Goal: Information Seeking & Learning: Learn about a topic

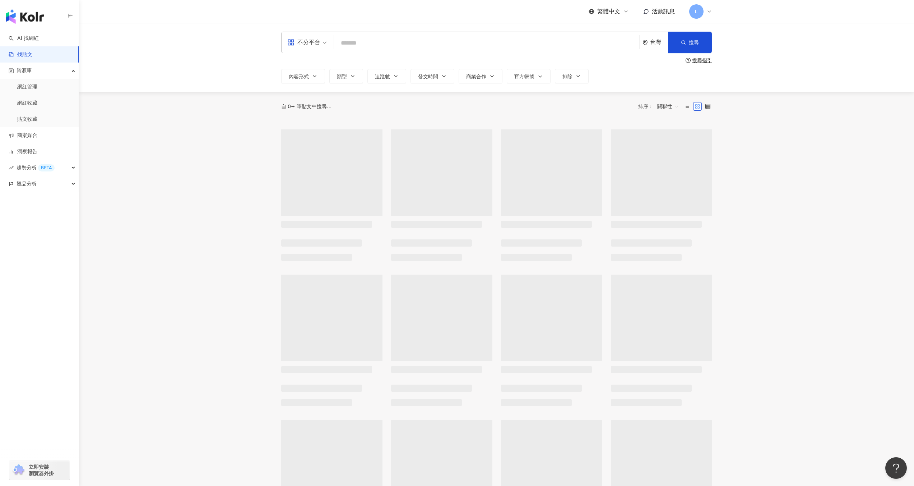
click at [379, 45] on input "search" at bounding box center [487, 42] width 300 height 15
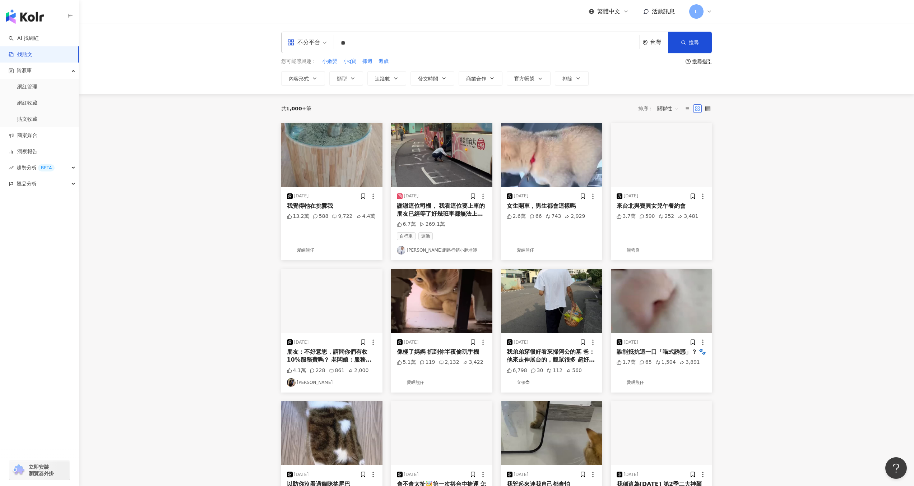
type input "*"
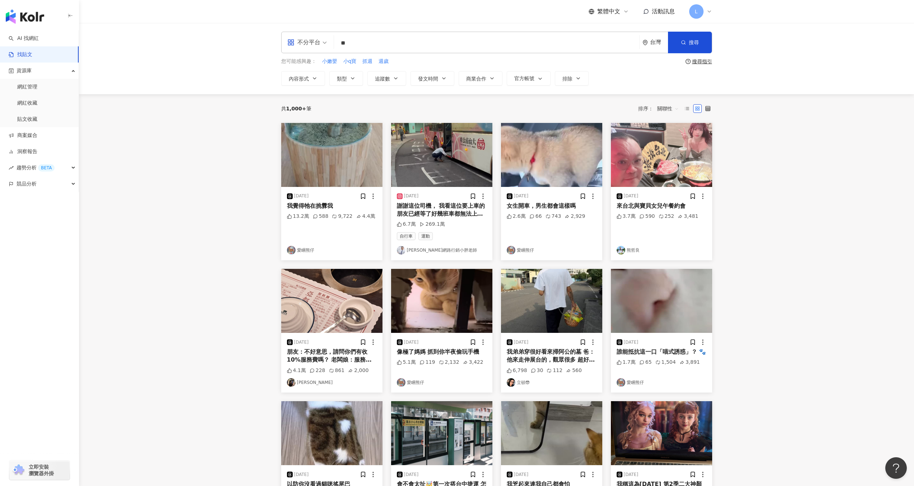
type input "*"
type input "****"
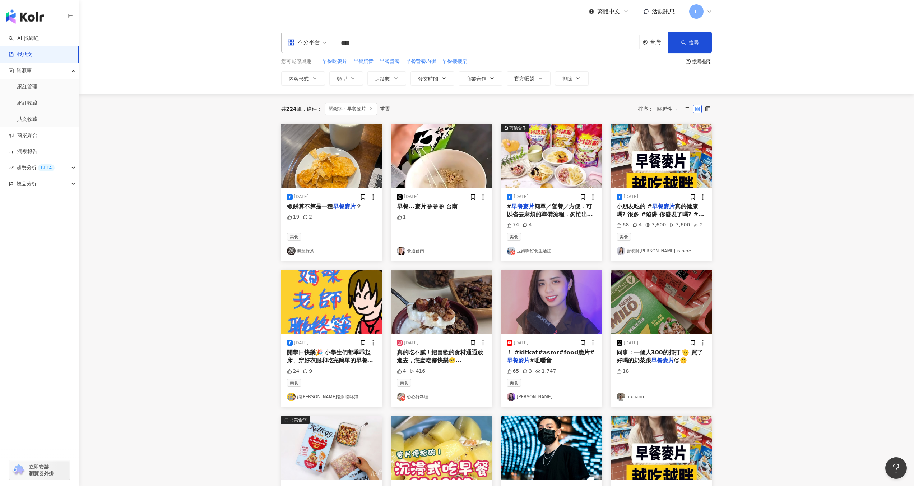
click at [310, 45] on div "不分平台" at bounding box center [303, 42] width 33 height 11
click at [313, 73] on div "Instagram" at bounding box center [309, 75] width 41 height 9
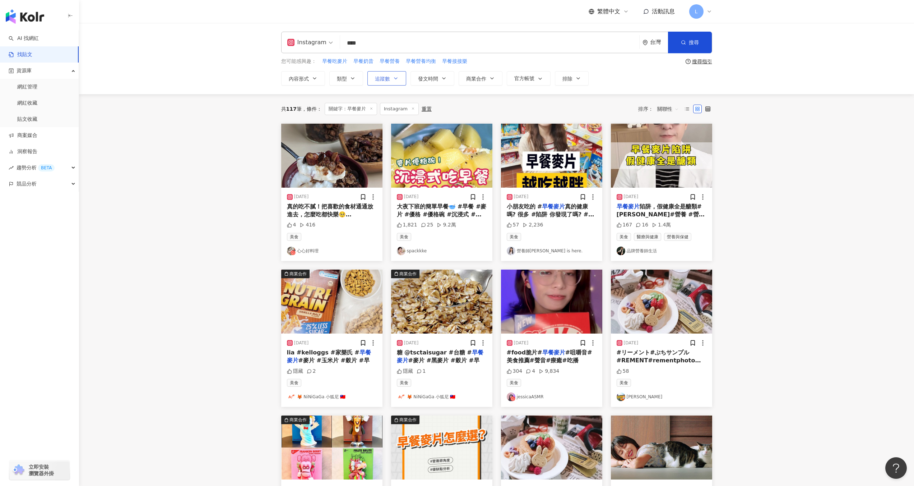
click at [379, 79] on span "追蹤數" at bounding box center [382, 79] width 15 height 6
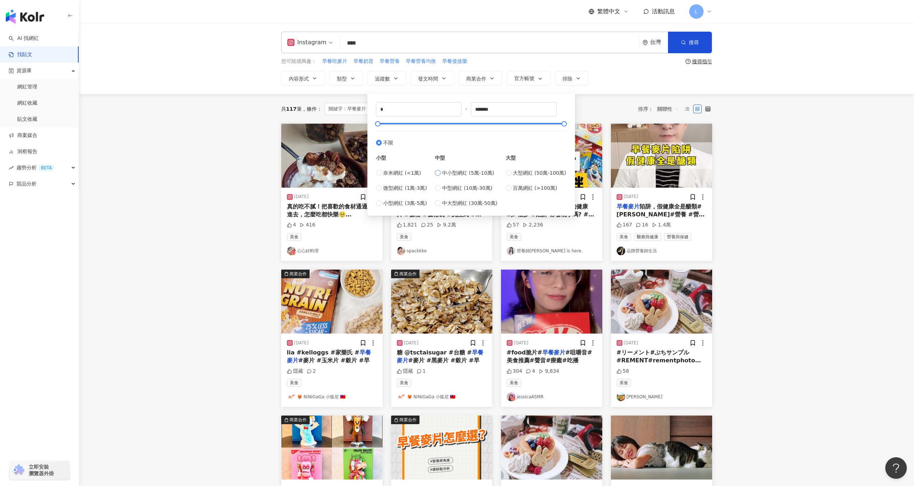
click at [443, 172] on label "中小型網紅 (5萬-10萬)" at bounding box center [466, 173] width 63 height 8
type input "*****"
click at [808, 158] on main "Instagram **** 台灣 搜尋 searchOperator 插入語法 完全符合 "" 聯集 OR 交集 AND 排除 - 群組 {} 您可能感興趣…" at bounding box center [496, 317] width 835 height 588
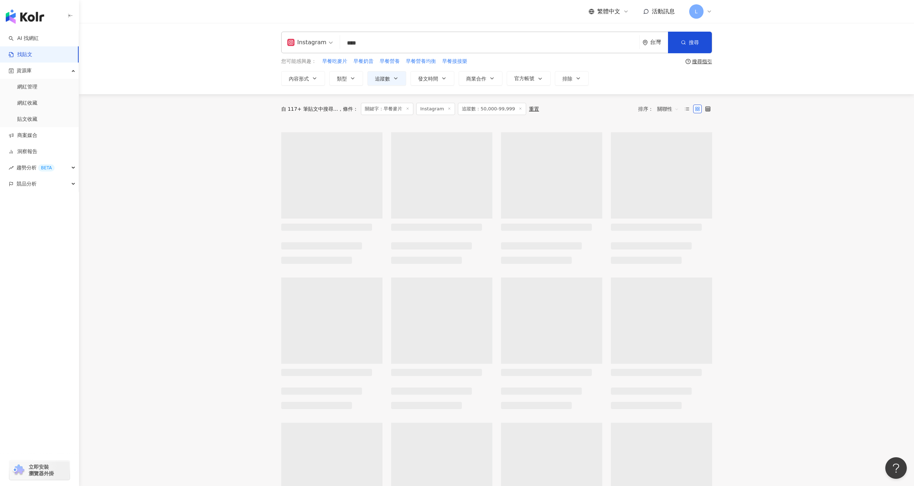
click at [671, 106] on span "關聯性" at bounding box center [668, 108] width 22 height 11
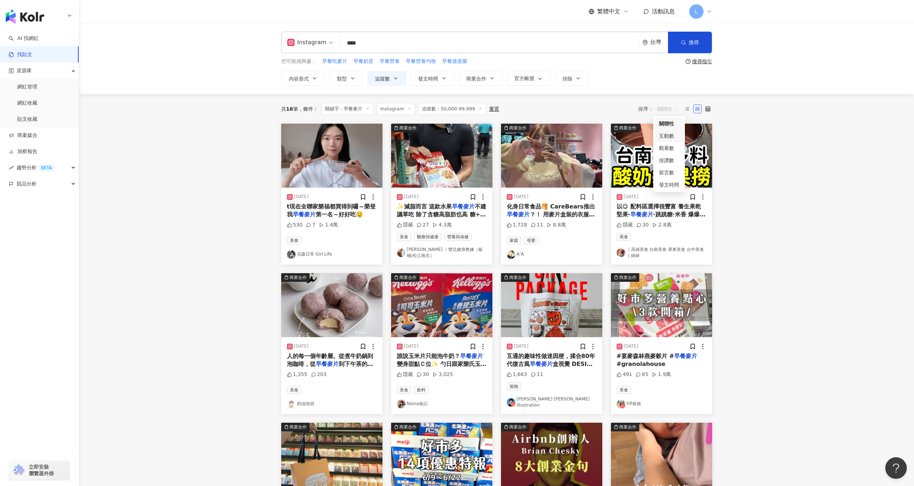
click at [666, 134] on div "互動數" at bounding box center [669, 136] width 20 height 8
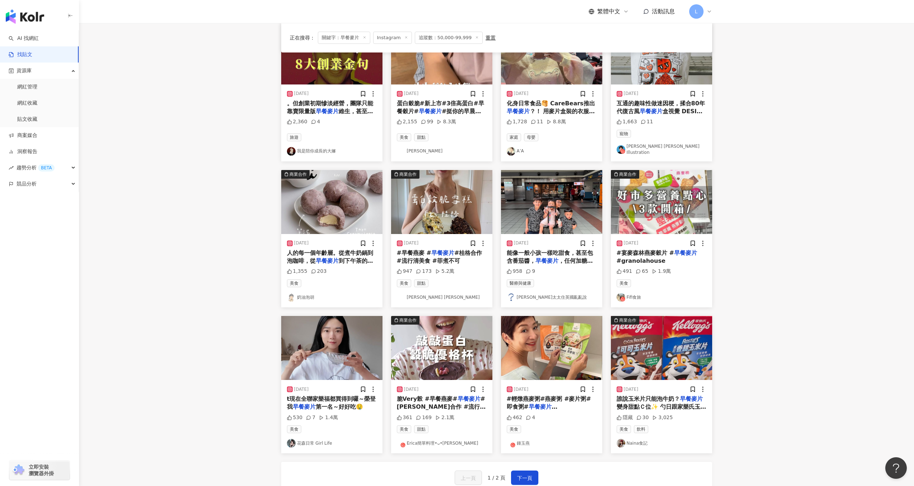
scroll to position [146, 0]
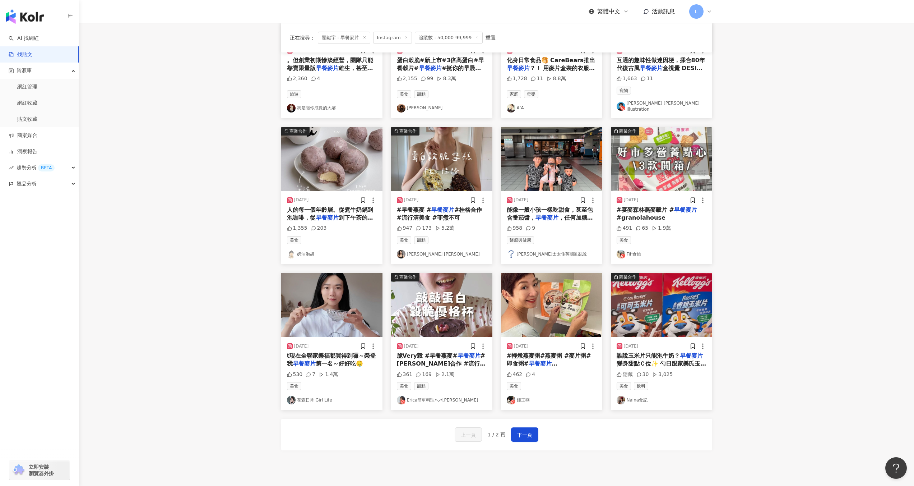
click at [541, 175] on img "button" at bounding box center [551, 159] width 101 height 64
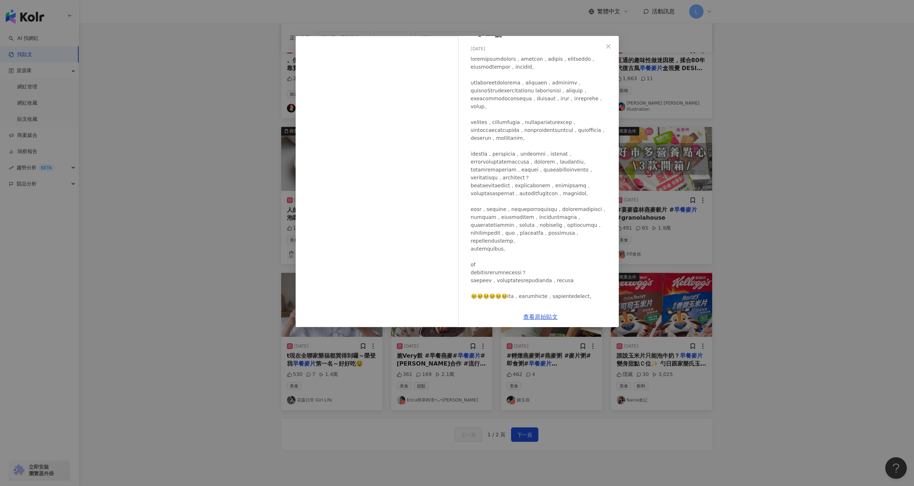
scroll to position [73, 0]
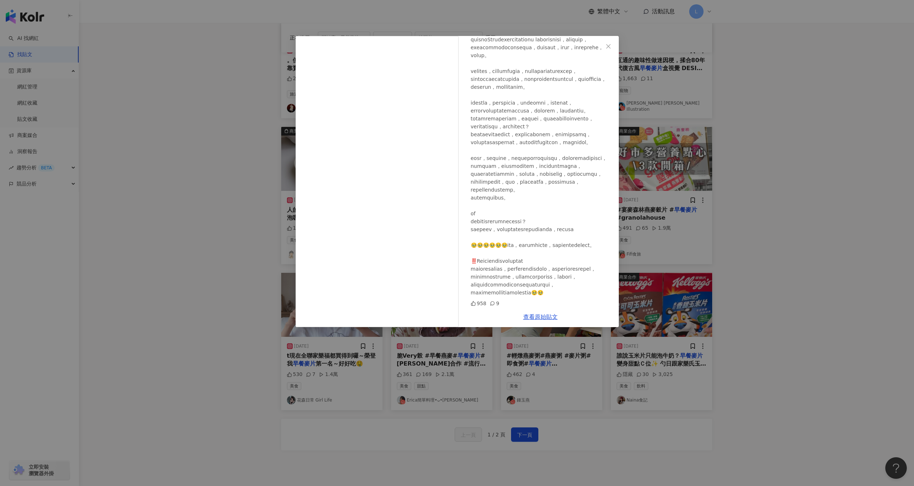
click at [792, 183] on div "馬克太太住英國亂亂說 2025/8/22 958 9 查看原始貼文" at bounding box center [457, 243] width 914 height 486
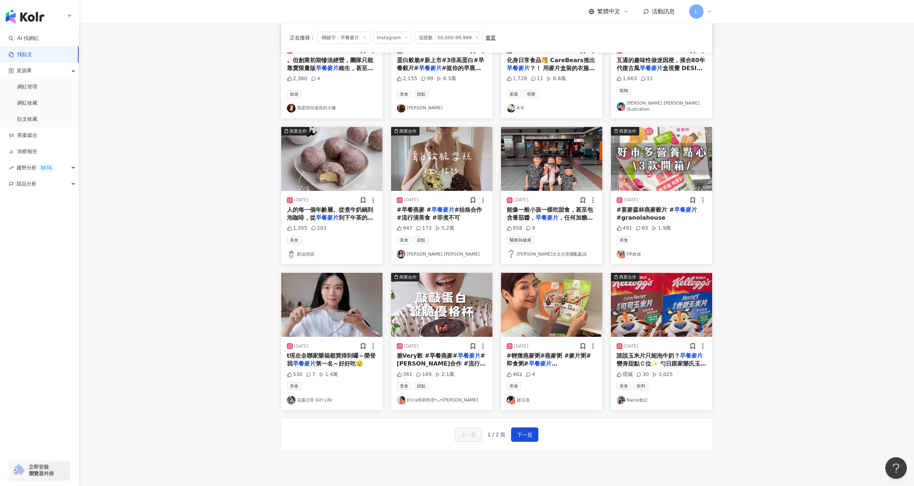
click at [318, 293] on img "button" at bounding box center [331, 305] width 101 height 64
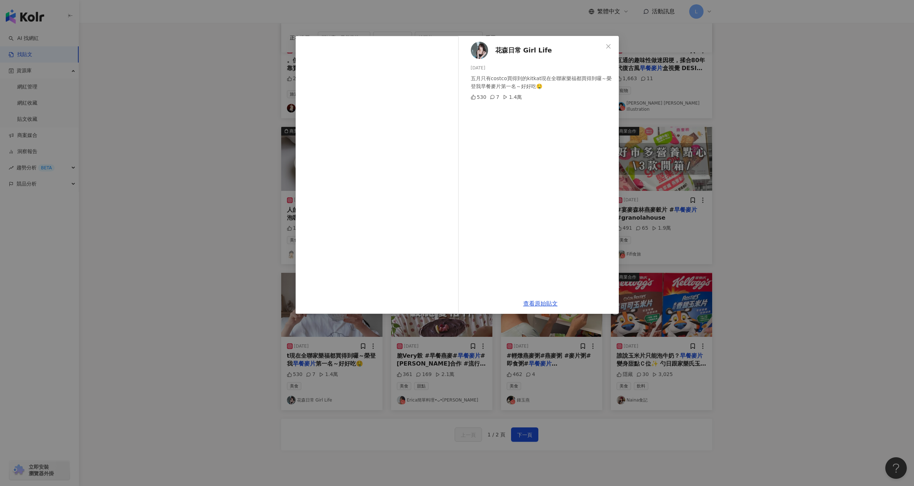
click at [767, 168] on div "花森日常 Girl Life 2024/9/1 五月只有costco買得到的kitkat現在全聯家樂福都買得到囉～榮登我早餐麥片第一名～好好吃🤤 530 7 …" at bounding box center [457, 243] width 914 height 486
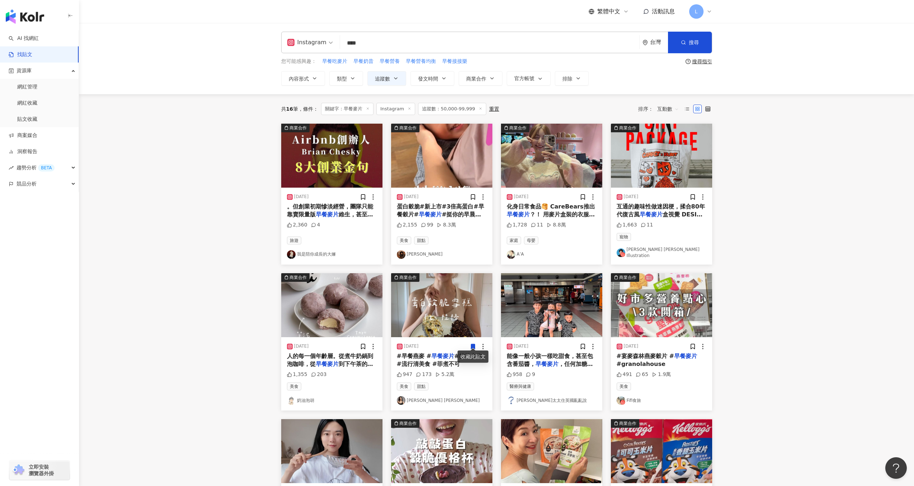
click at [355, 43] on input "****" at bounding box center [490, 42] width 294 height 15
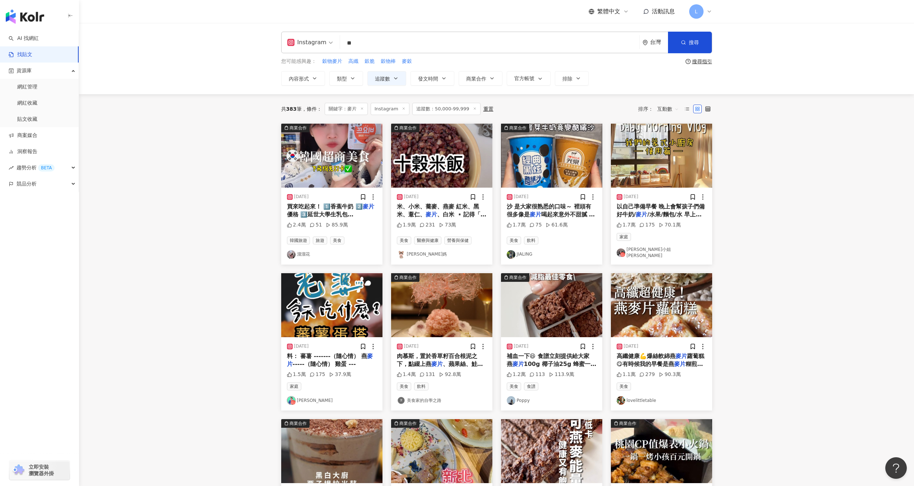
click at [534, 214] on mark "麥片" at bounding box center [535, 214] width 11 height 7
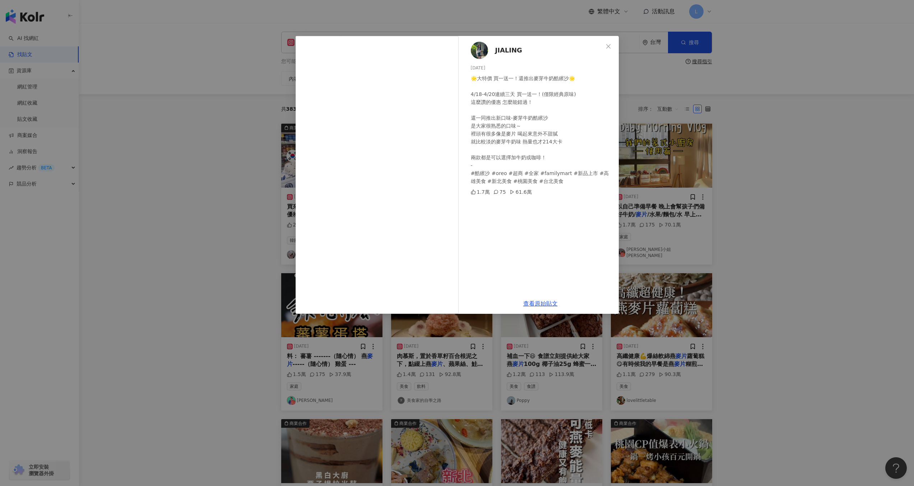
click at [762, 188] on div "JIALING 2025/4/17 🌟大特價 買一送一！還推出麥芽牛奶酷繽沙🌟 4/18-4/20連續三天 買一送一！(僅限經典原味) 這麼讚的優惠 怎麼能錯…" at bounding box center [457, 243] width 914 height 486
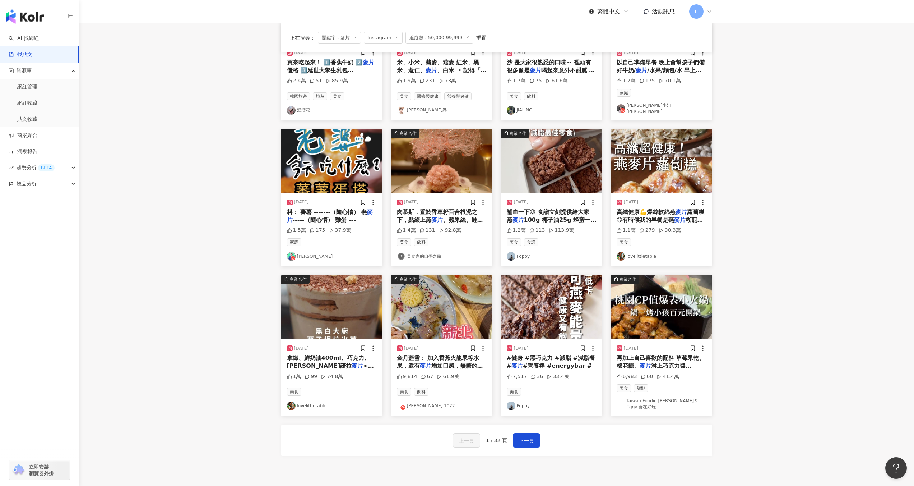
scroll to position [203, 0]
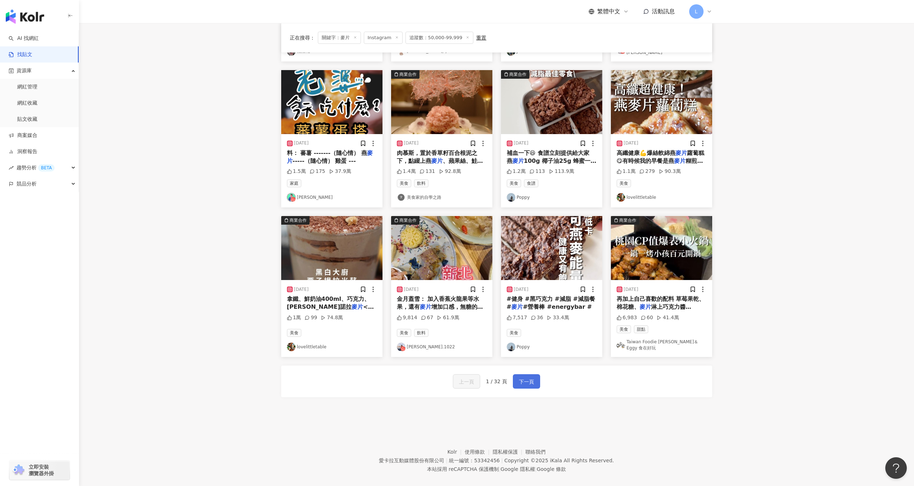
click at [529, 377] on span "下一頁" at bounding box center [526, 381] width 15 height 9
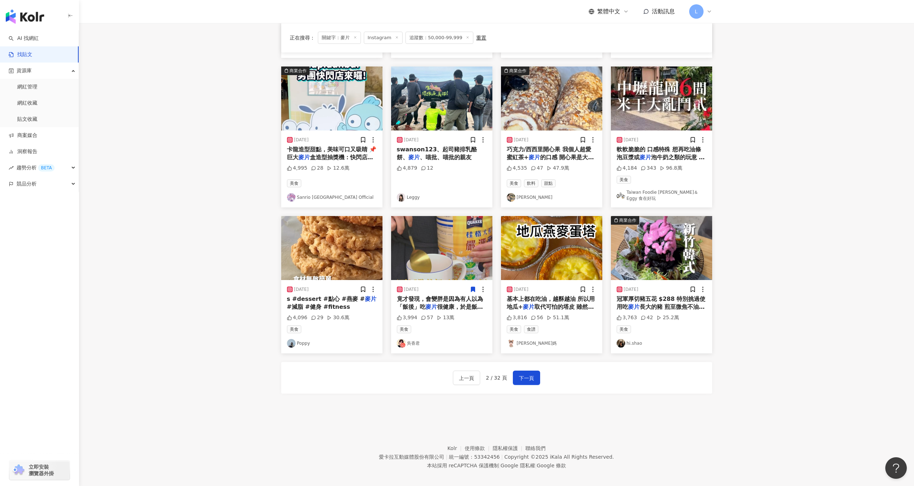
click at [415, 296] on span "竟才發現，會變胖是因為有人以為「飯後」吃" at bounding box center [440, 302] width 86 height 15
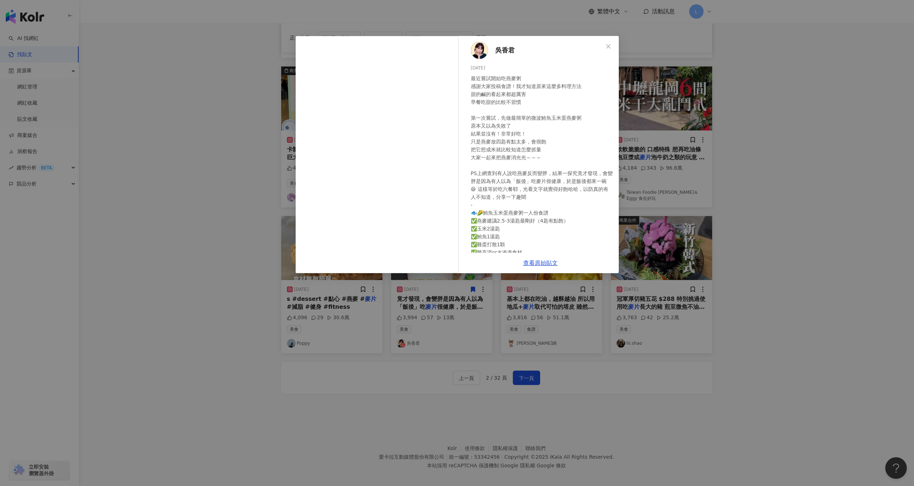
click at [726, 168] on div "吳香君 2024/1/11 最近嘗試開始吃燕麥粥 感謝大家投稿食譜！我才知道原來這麼多料理方法 甜的鹹的看起來都超厲害 早餐吃甜的比較不習慣 第一次嘗試，先做…" at bounding box center [457, 243] width 914 height 486
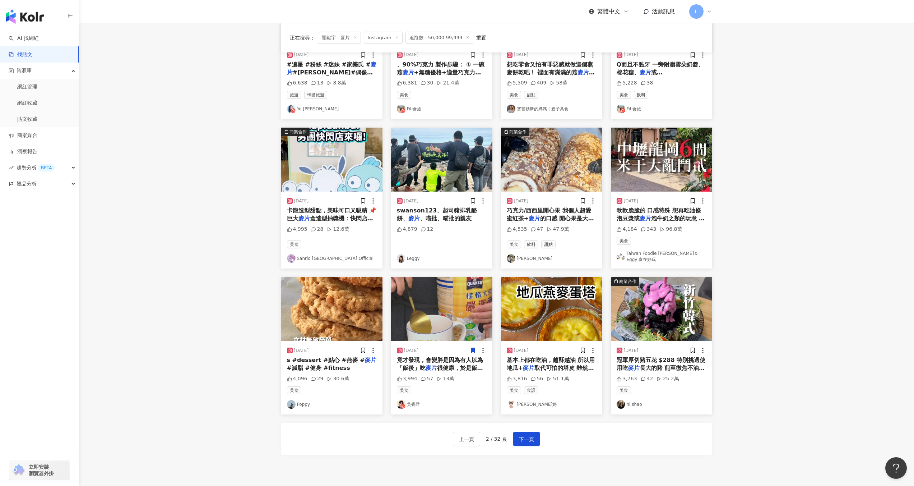
scroll to position [139, 0]
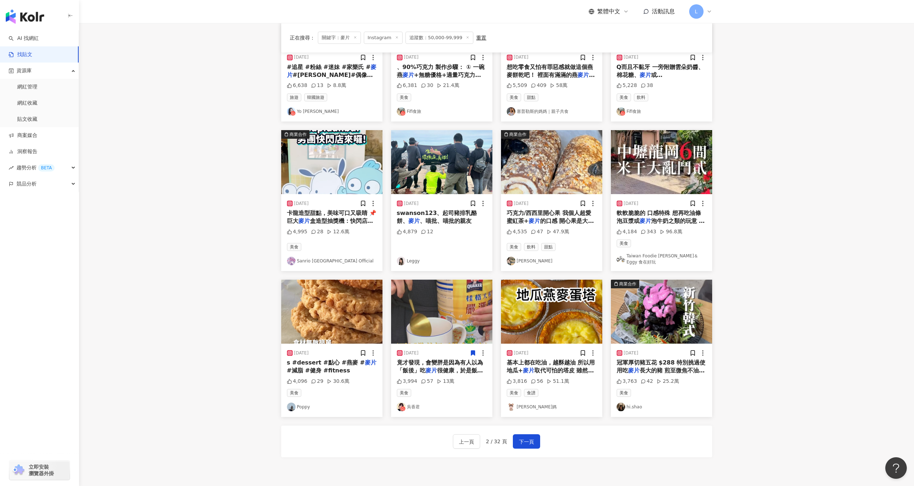
click at [452, 175] on img "button" at bounding box center [441, 162] width 101 height 64
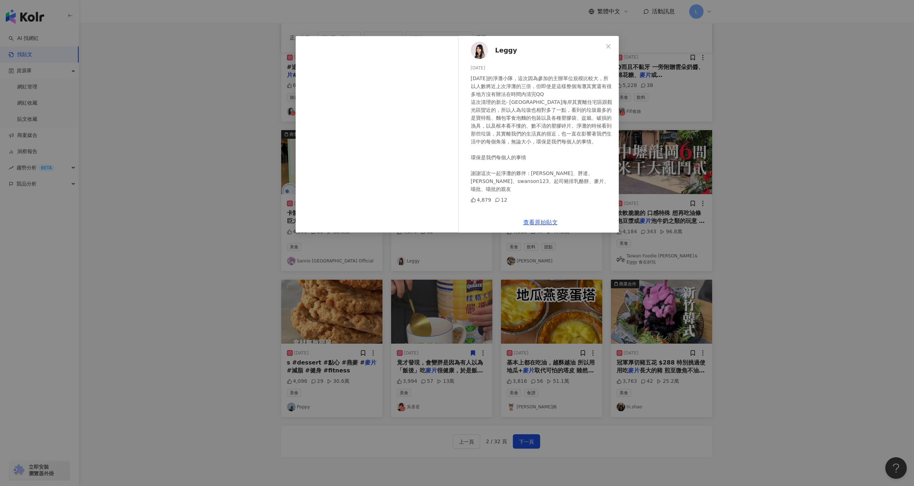
click at [782, 157] on div "Leggy 2024/11/11 昨天的淨灘小隊，這次因為參加的主辦單位規模比較大，所以人數將近上次淨灘的三倍，但即使是這樣整個海灘其實還有很多地方沒有辦法在…" at bounding box center [457, 243] width 914 height 486
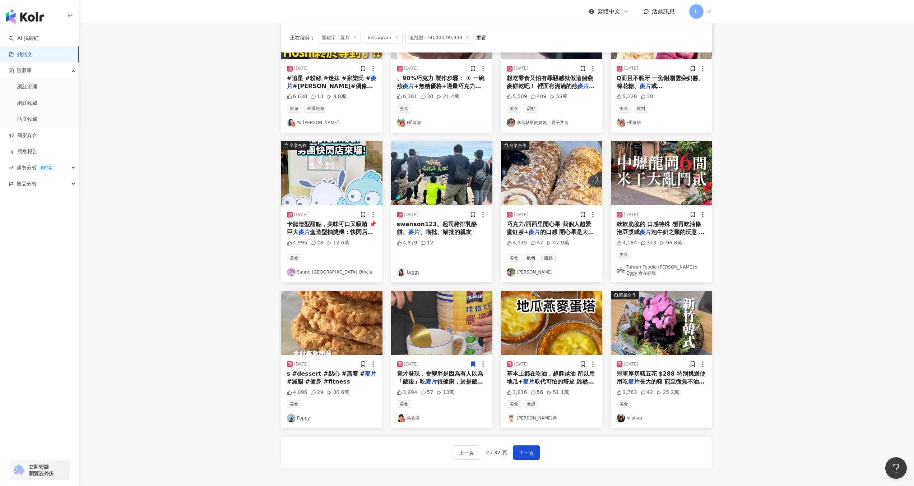
scroll to position [96, 0]
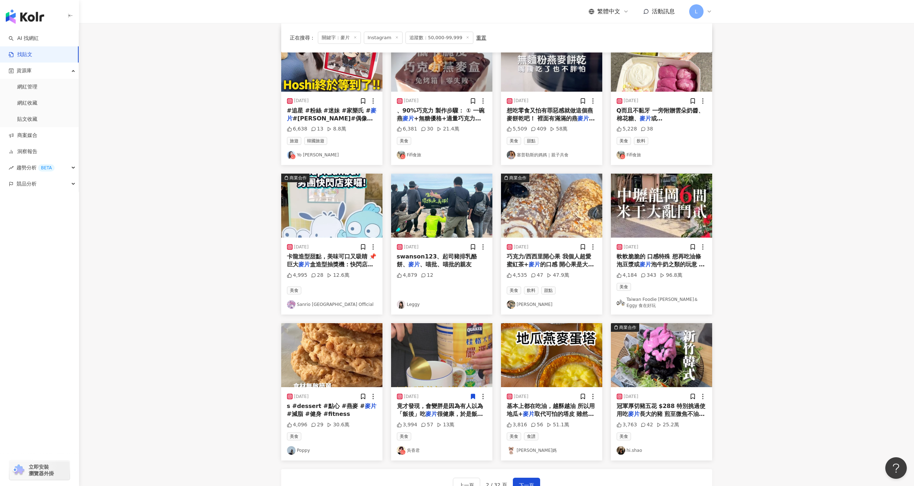
click at [580, 114] on div "想吃零食又怕有罪惡感就做這個燕麥餅乾吧！ 裡面有滿滿的燕 麥片 、堅果、莓果乾 跟granola口感非常像，搭配牛奶、優格也很適合 做法也很簡單，只要會把食材…" at bounding box center [552, 115] width 90 height 16
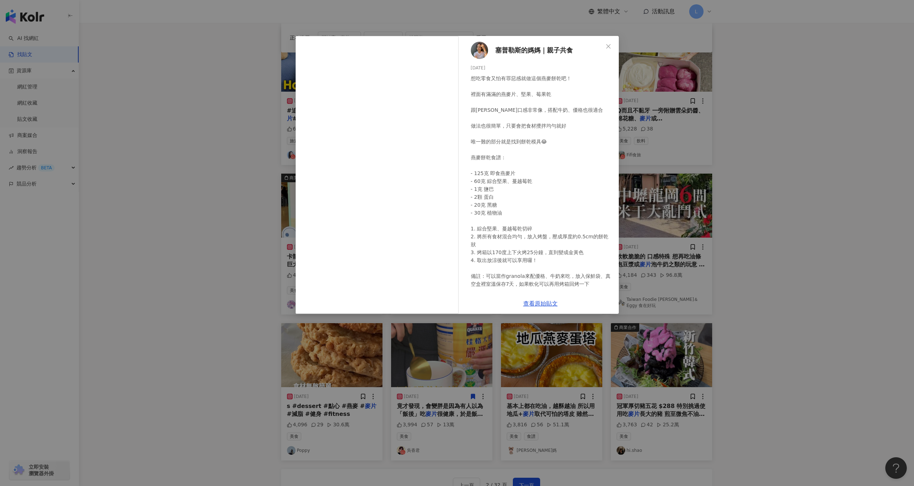
scroll to position [102, 0]
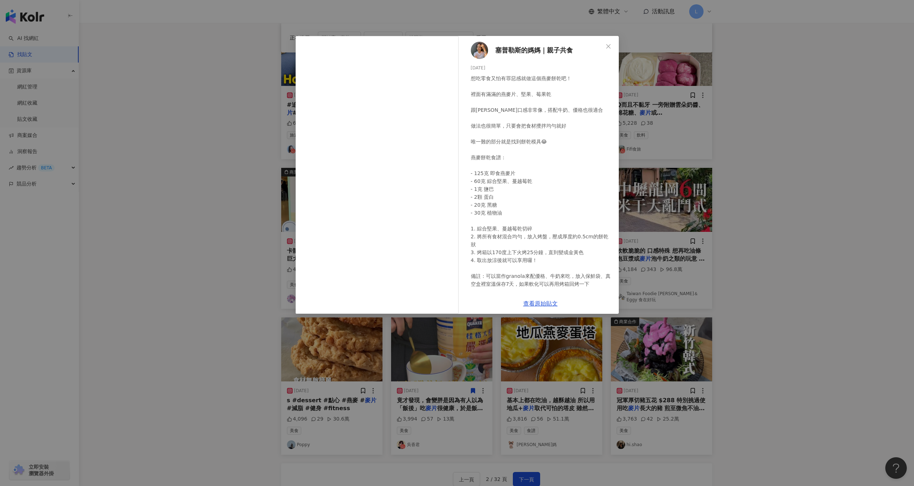
click at [742, 109] on div "塞普勒斯的媽媽｜親子共食 2024/4/16 5,509 409 58萬 查看原始貼文" at bounding box center [457, 243] width 914 height 486
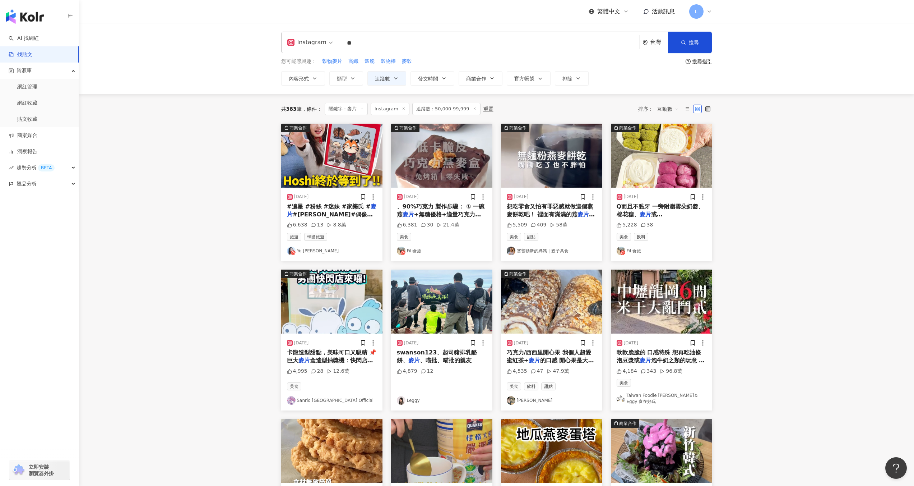
scroll to position [205, 0]
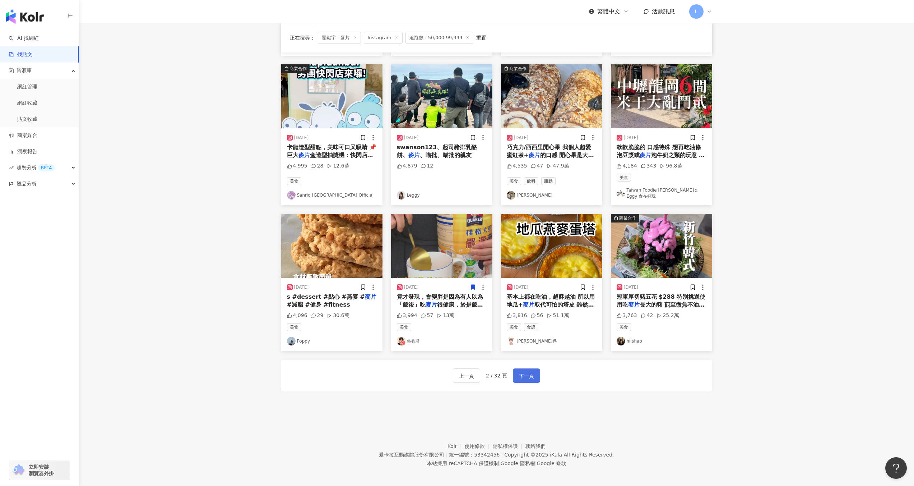
click at [525, 377] on span "下一頁" at bounding box center [526, 375] width 15 height 9
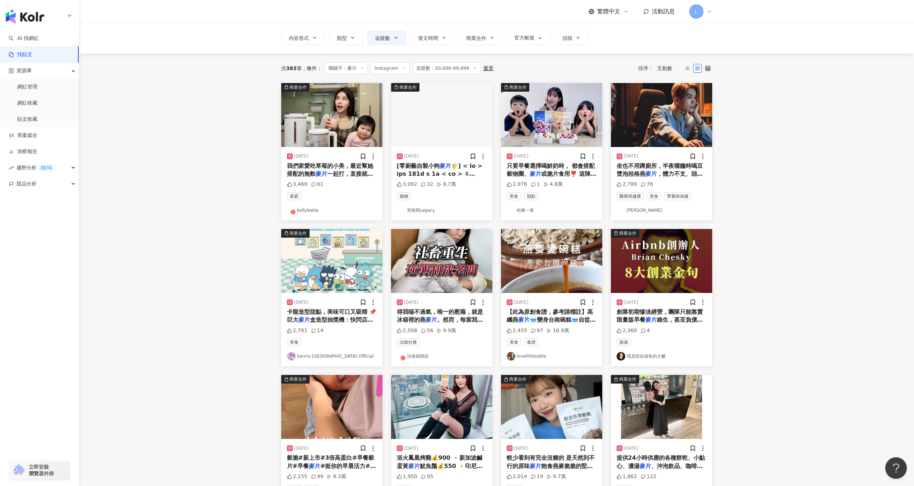
scroll to position [40, 0]
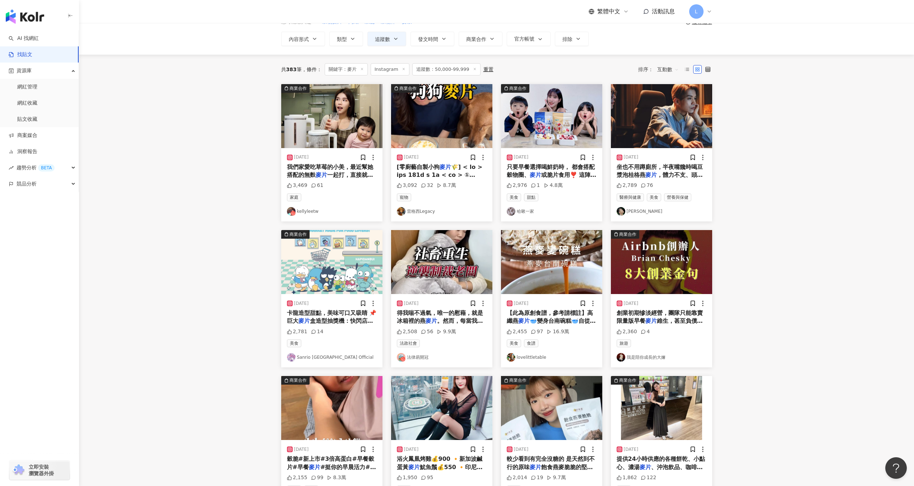
click at [324, 185] on div "3,469 61" at bounding box center [332, 185] width 90 height 7
click at [339, 170] on span "我們家愛吃草莓的小美，最近幫她搭配的無麩" at bounding box center [330, 170] width 86 height 15
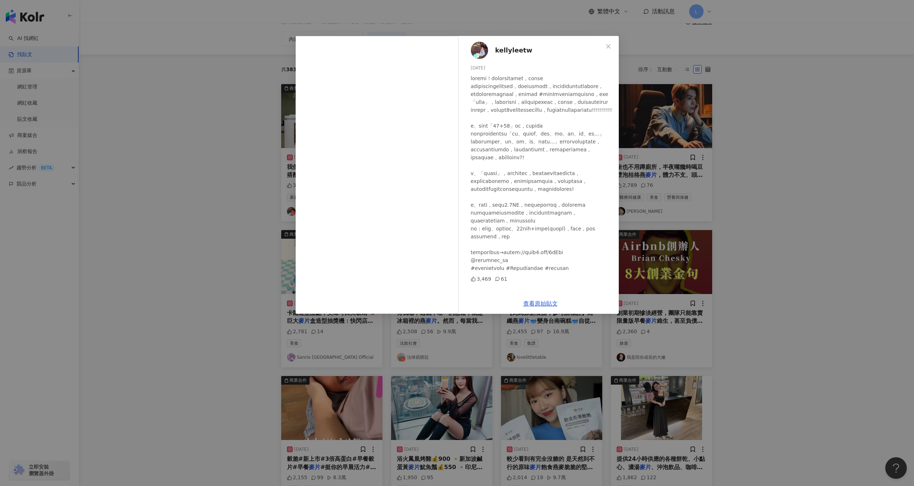
click at [781, 190] on div "kellyleetw 2024/3/6 3,469 61 查看原始貼文" at bounding box center [457, 243] width 914 height 486
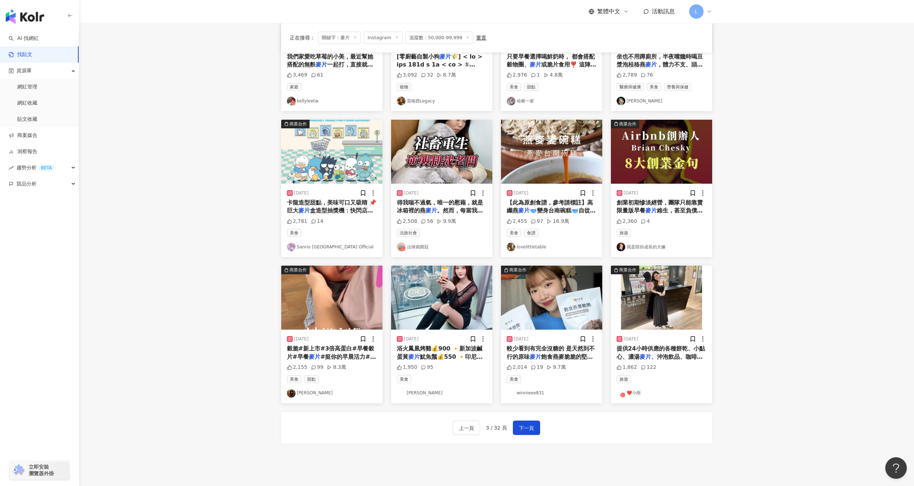
scroll to position [151, 0]
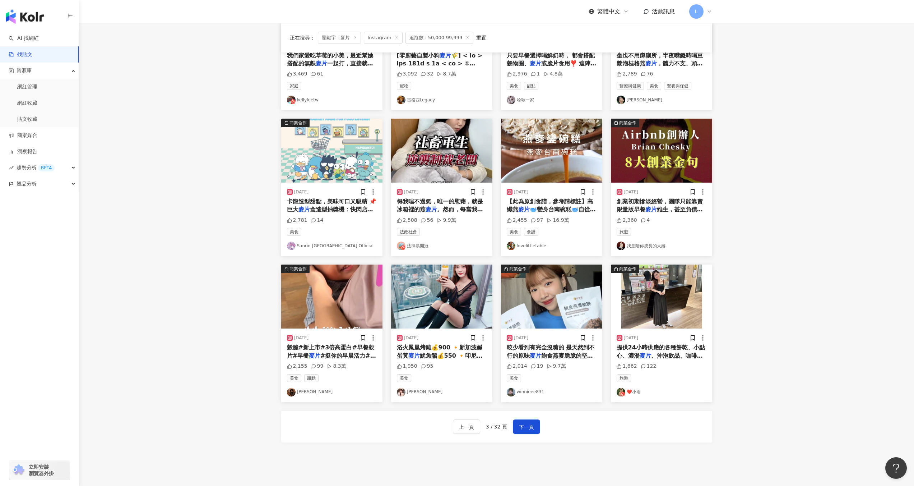
click at [525, 415] on div "上一頁 3 / 32 頁 下一頁" at bounding box center [496, 427] width 431 height 32
click at [527, 425] on span "下一頁" at bounding box center [526, 426] width 15 height 9
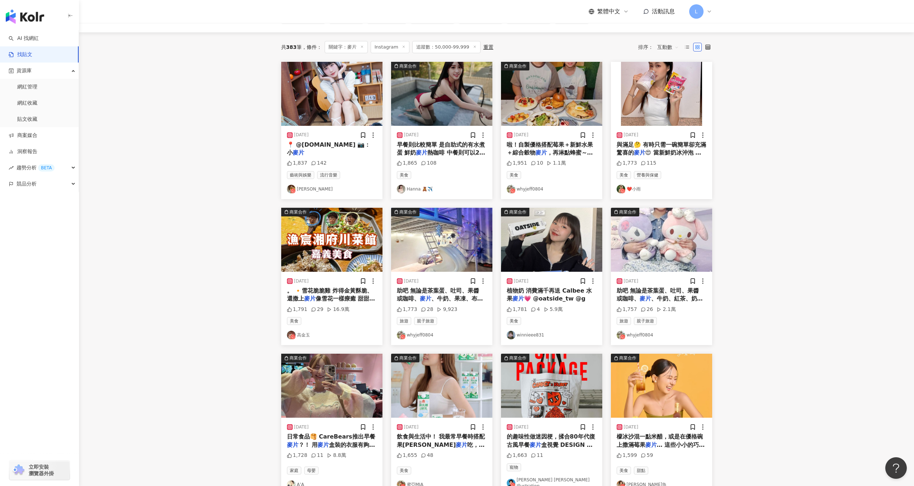
scroll to position [0, 0]
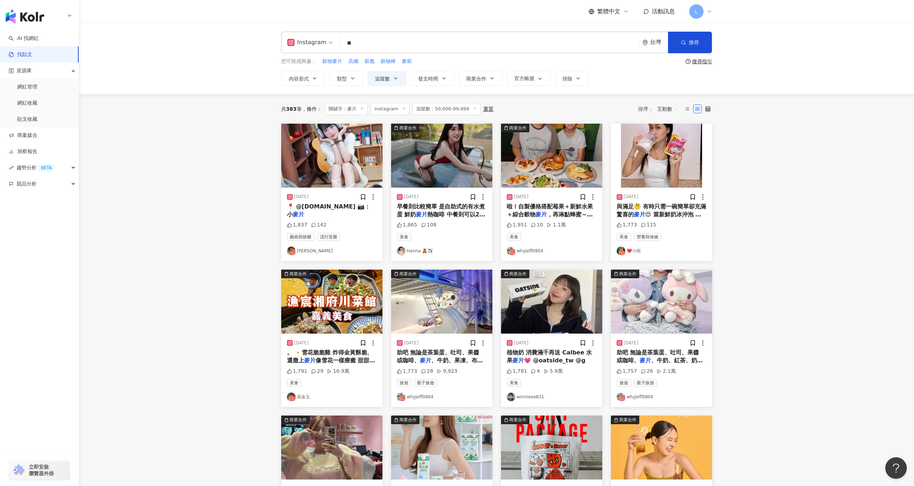
click at [663, 208] on span "與滿足🤔 有時只需一碗簡單卻充滿驚喜的" at bounding box center [662, 210] width 90 height 15
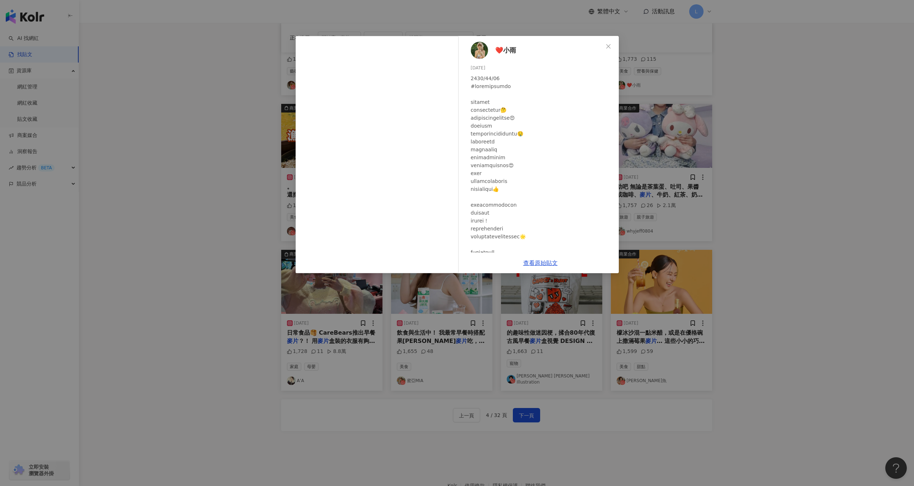
click at [726, 209] on div "❤️小雨 2024/7/22 1,773 115 查看原始貼文" at bounding box center [457, 243] width 914 height 486
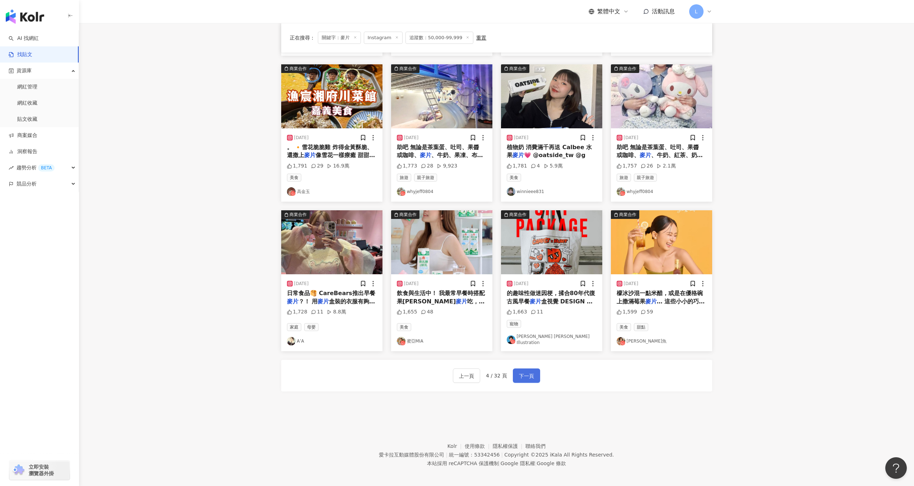
click at [534, 374] on button "下一頁" at bounding box center [526, 375] width 27 height 14
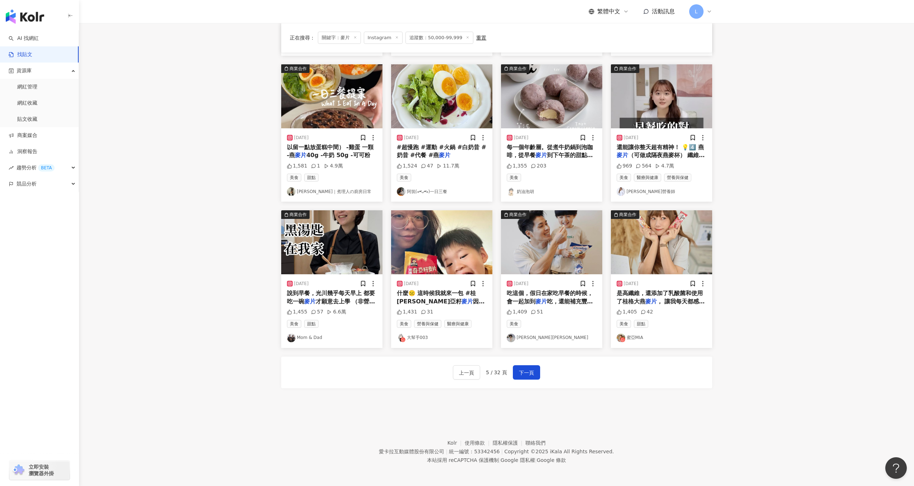
click at [664, 256] on img "button" at bounding box center [661, 242] width 101 height 64
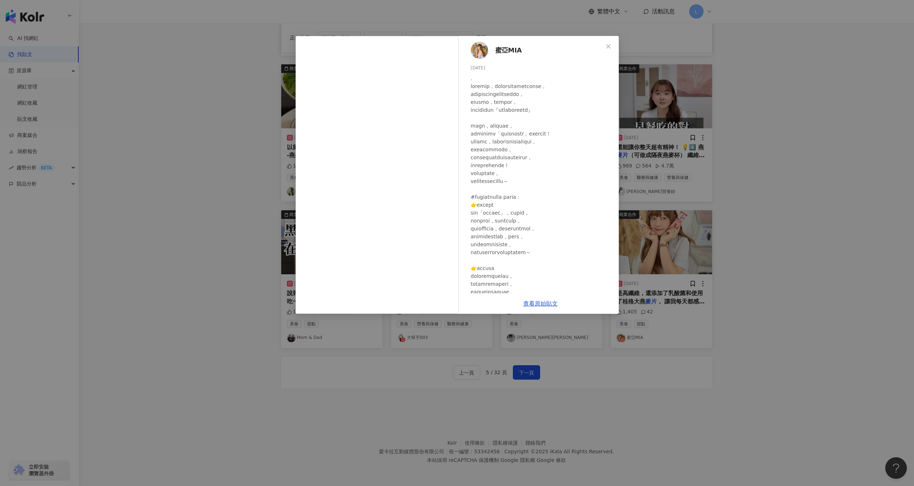
click at [787, 184] on div "蜜亞MIA 2024/9/2 1,405 42 查看原始貼文" at bounding box center [457, 243] width 914 height 486
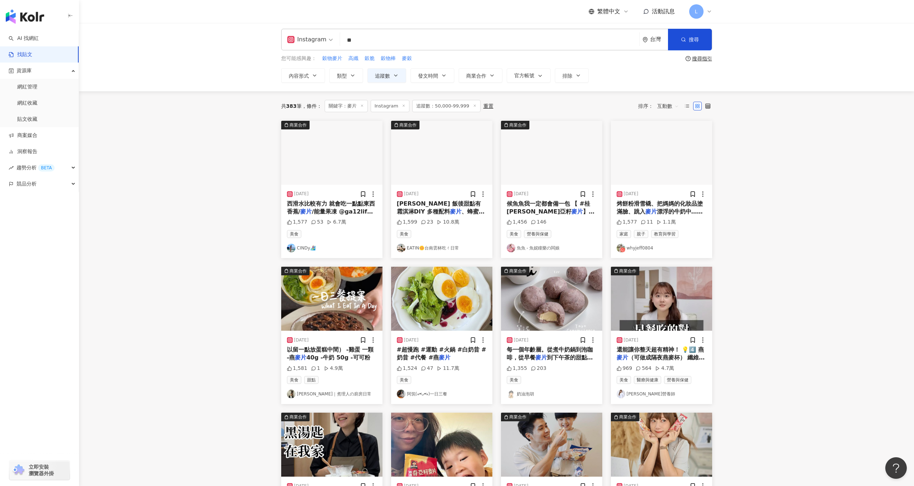
scroll to position [0, 0]
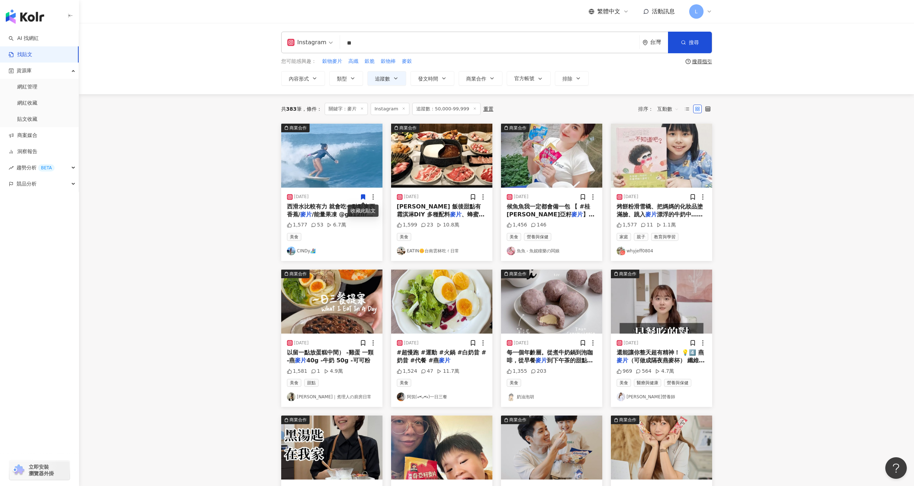
click at [649, 206] on span "烤餅粉滑雪橇、把媽媽的化妝品塗滿臉、跳入" at bounding box center [660, 210] width 86 height 15
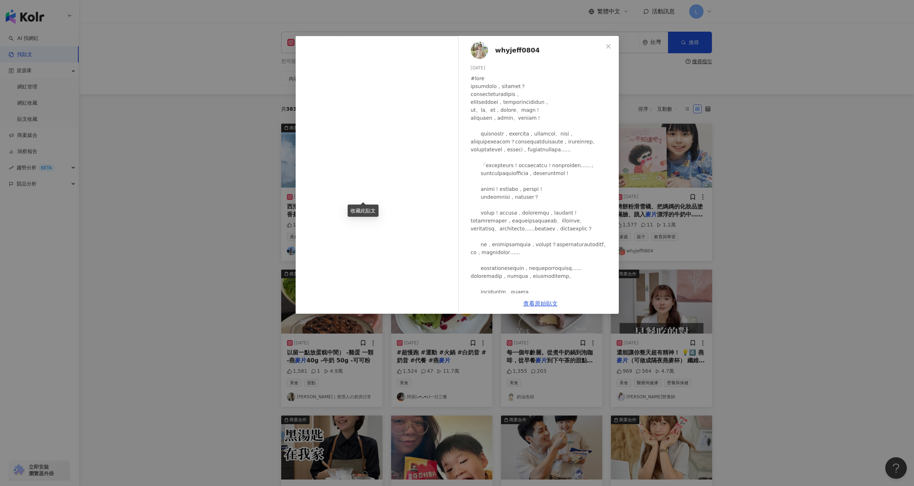
click at [892, 186] on div "whyjeff0804 2024/3/22 1,577 11 1.1萬 查看原始貼文" at bounding box center [457, 243] width 914 height 486
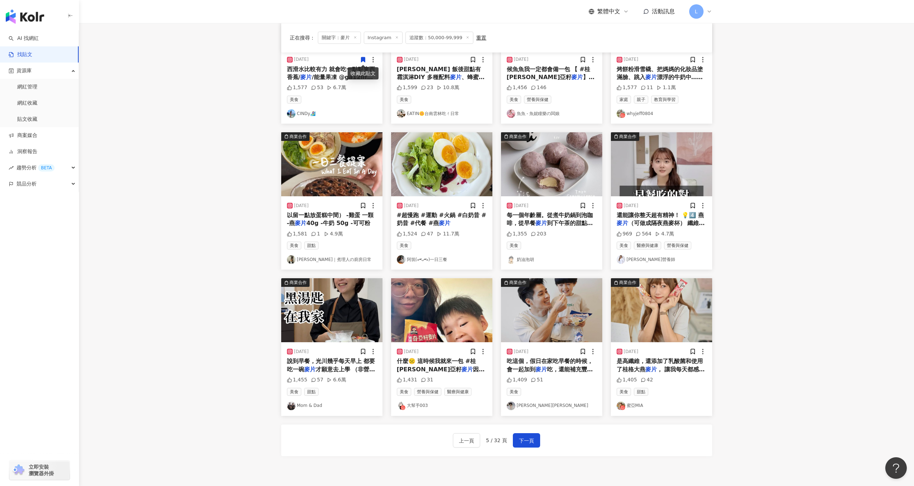
scroll to position [205, 0]
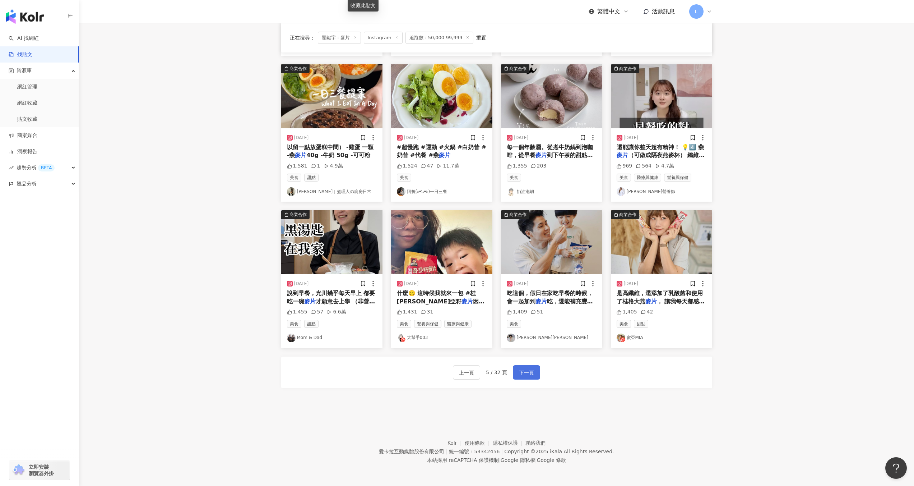
click at [528, 374] on span "下一頁" at bounding box center [526, 372] width 15 height 9
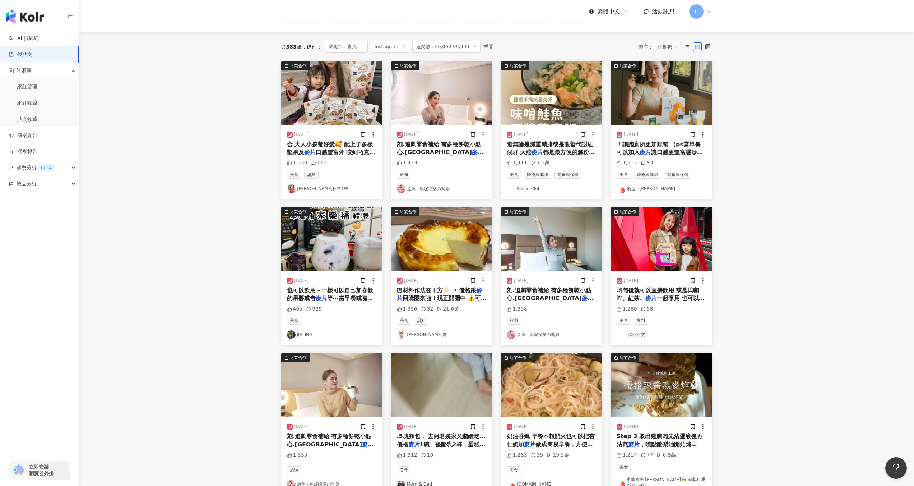
scroll to position [61, 0]
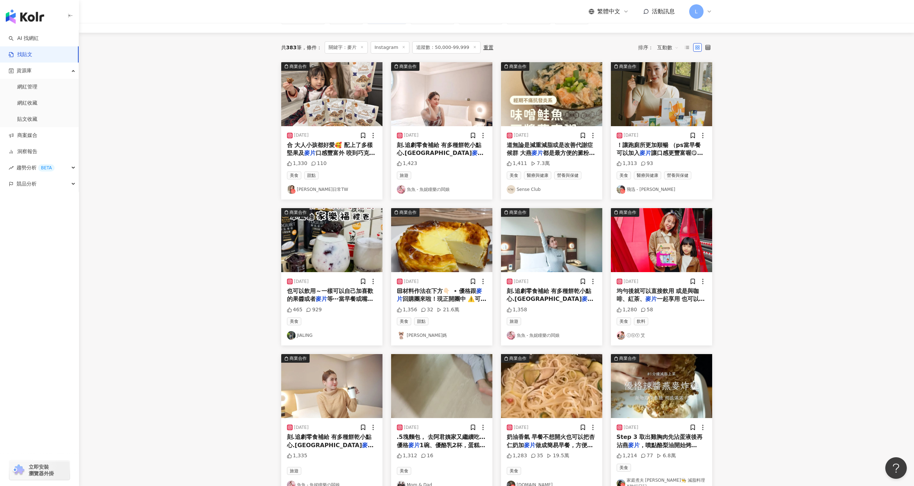
click at [332, 153] on span "口感豐富外 咬到巧克力豆的時候真的" at bounding box center [331, 156] width 88 height 15
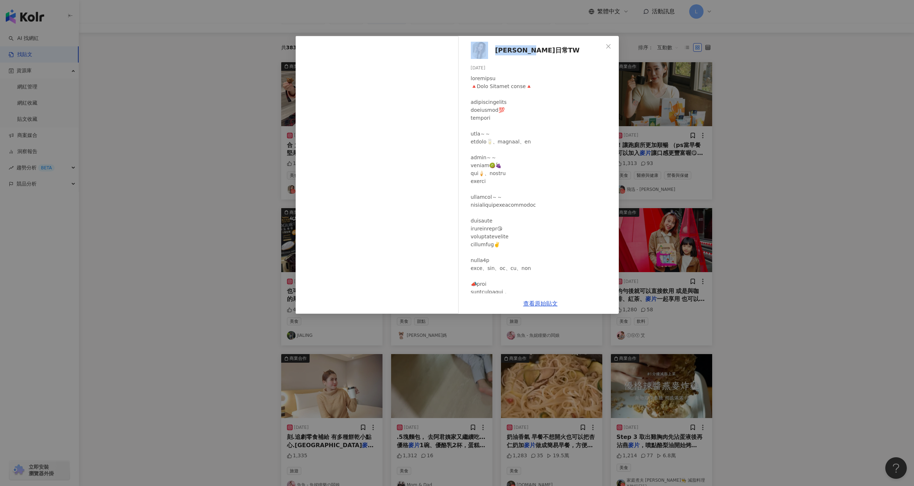
drag, startPoint x: 554, startPoint y: 52, endPoint x: 488, endPoint y: 49, distance: 65.8
click at [488, 49] on div "范香香生活日常TW 2024/1/22 1,330 110" at bounding box center [540, 164] width 157 height 257
copy link "范香香生活日常TW"
click at [799, 111] on div "范香香生活日常TW 2024/1/22 1,330 110 查看原始貼文" at bounding box center [457, 243] width 914 height 486
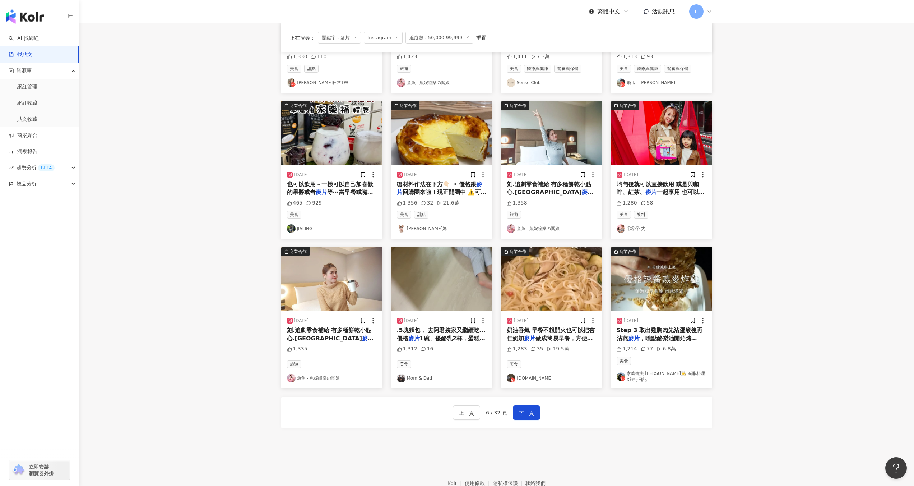
scroll to position [205, 0]
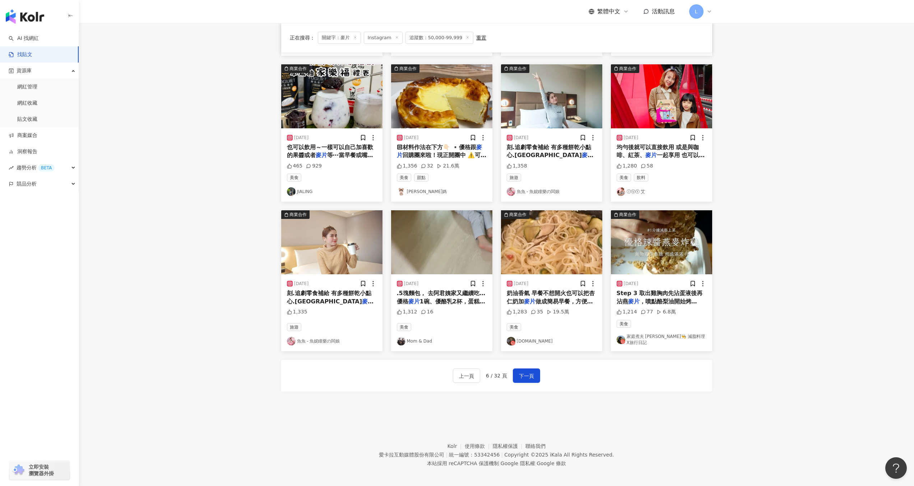
click at [441, 192] on link "妍媽" at bounding box center [442, 191] width 90 height 9
click at [523, 371] on span "下一頁" at bounding box center [526, 375] width 15 height 9
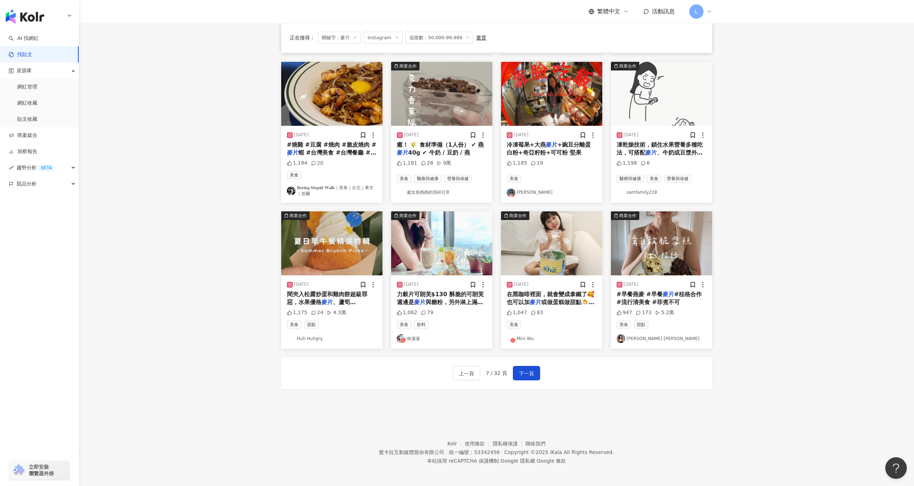
scroll to position [208, 0]
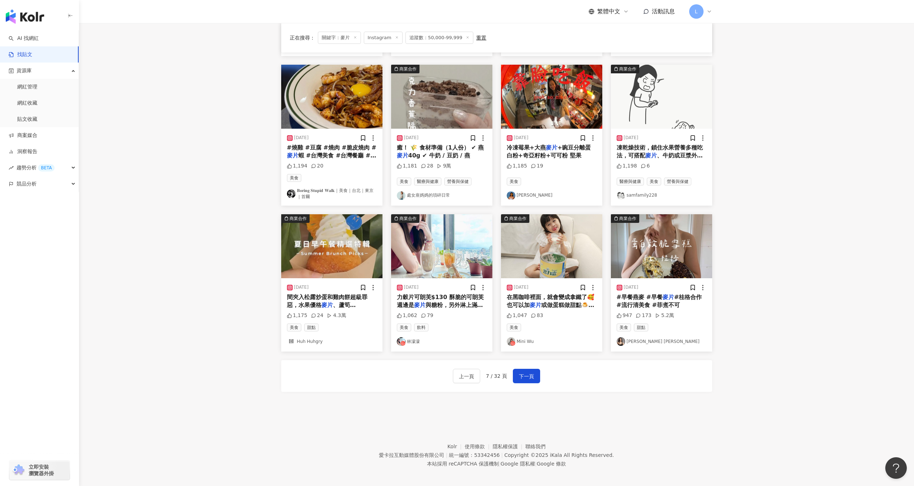
click at [529, 338] on link "Mini Wu" at bounding box center [552, 341] width 90 height 9
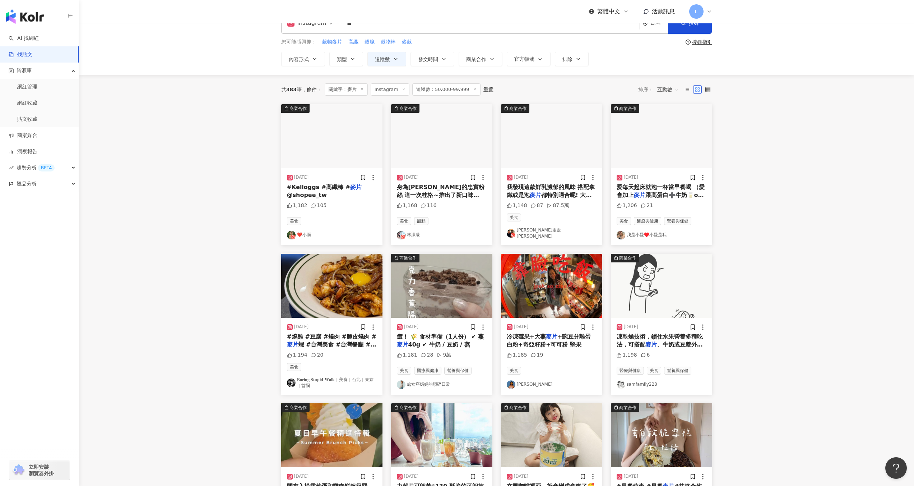
scroll to position [16, 0]
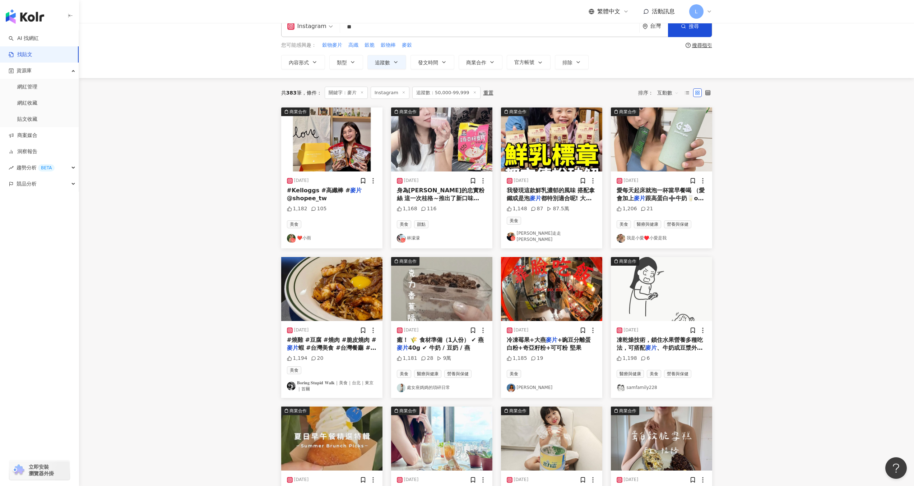
click at [476, 207] on div "1,168 116" at bounding box center [442, 210] width 90 height 10
click at [457, 185] on div "2023/11/21 身為桂格的忠實粉絲 這一次桂格～推出了新口味 「桂格奇亞籽 麥片 -穀香堅果」 不試看看怎麼行！ 早餐時常沒胃口的我 泡上一杯暖暖的桂格…" at bounding box center [441, 209] width 101 height 77
click at [426, 139] on img "button" at bounding box center [441, 139] width 101 height 64
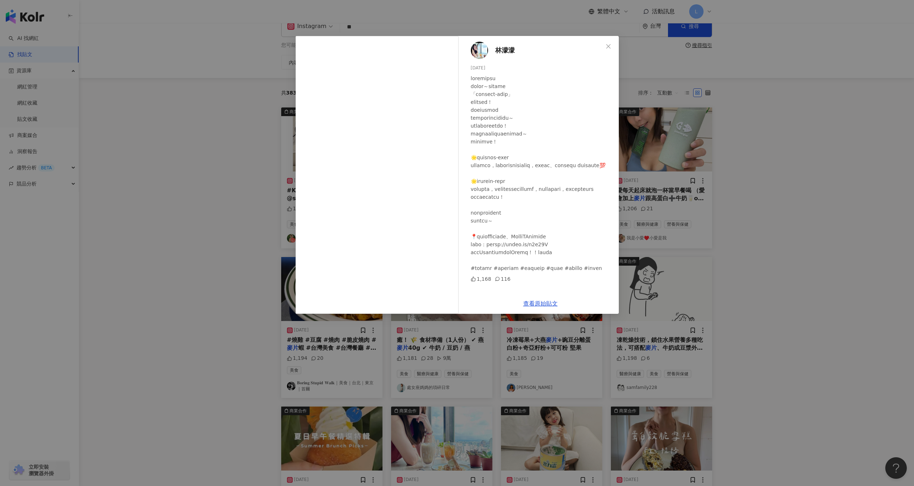
click at [738, 234] on div "林濛濛 2023/11/21 1,168 116 查看原始貼文" at bounding box center [457, 243] width 914 height 486
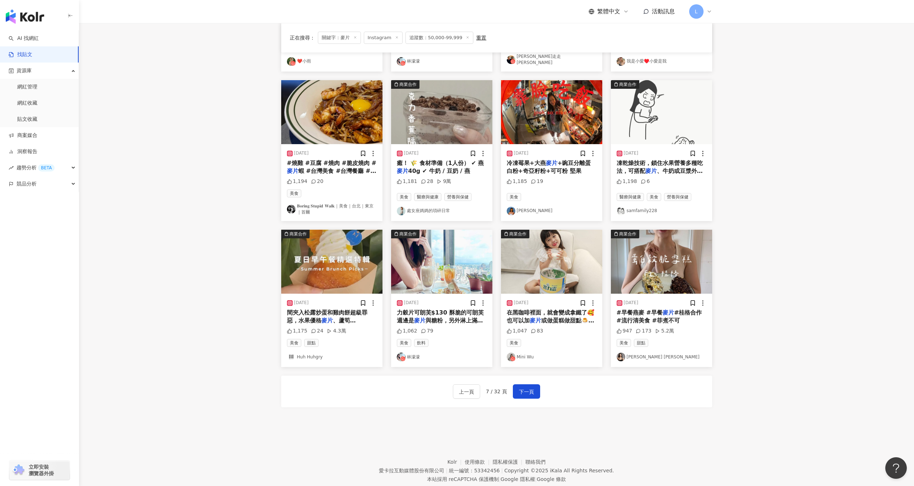
scroll to position [208, 0]
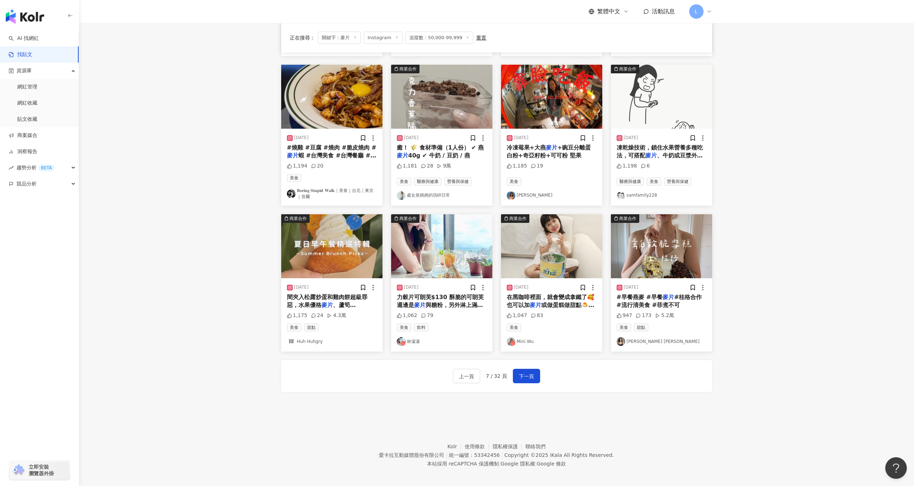
click at [447, 166] on div "9萬" at bounding box center [444, 165] width 14 height 7
click at [446, 155] on div "癒！ 🌾 食材準備（1人份） ✔ 燕 麥片 40g ✔ 牛奶 / 豆奶 / 燕" at bounding box center [442, 152] width 90 height 16
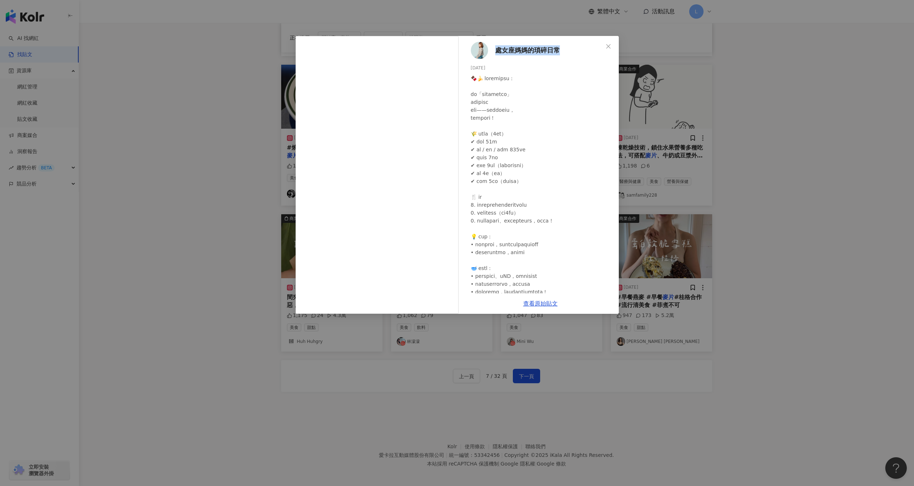
drag, startPoint x: 567, startPoint y: 49, endPoint x: 497, endPoint y: 49, distance: 70.1
click at [497, 49] on div "處女座媽媽的瑣碎日常 2025/6/2 1,181 28 9萬" at bounding box center [540, 164] width 157 height 257
copy span "處女座媽媽的瑣碎日常"
click at [800, 190] on div "處女座媽媽的瑣碎日常 2025/6/2 1,181 28 9萬 查看原始貼文" at bounding box center [457, 243] width 914 height 486
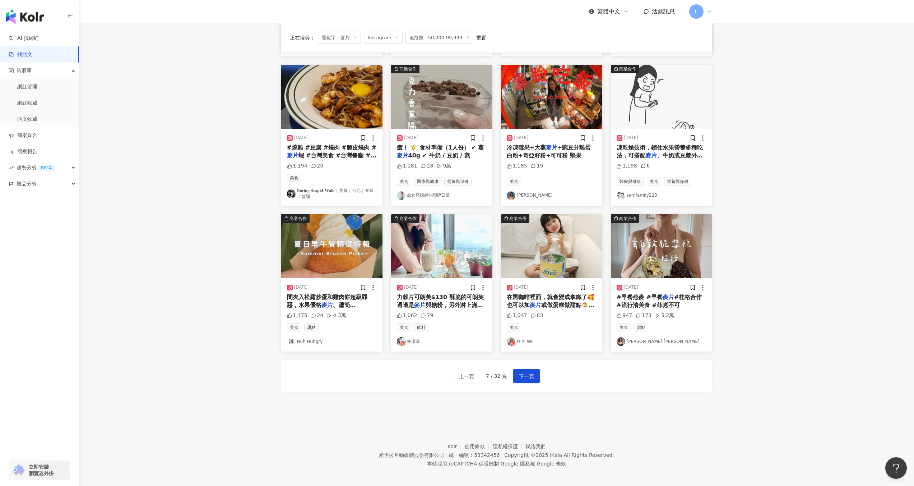
click at [440, 192] on link "處女座媽媽的瑣碎日常" at bounding box center [442, 195] width 90 height 9
click at [531, 372] on span "下一頁" at bounding box center [526, 376] width 15 height 9
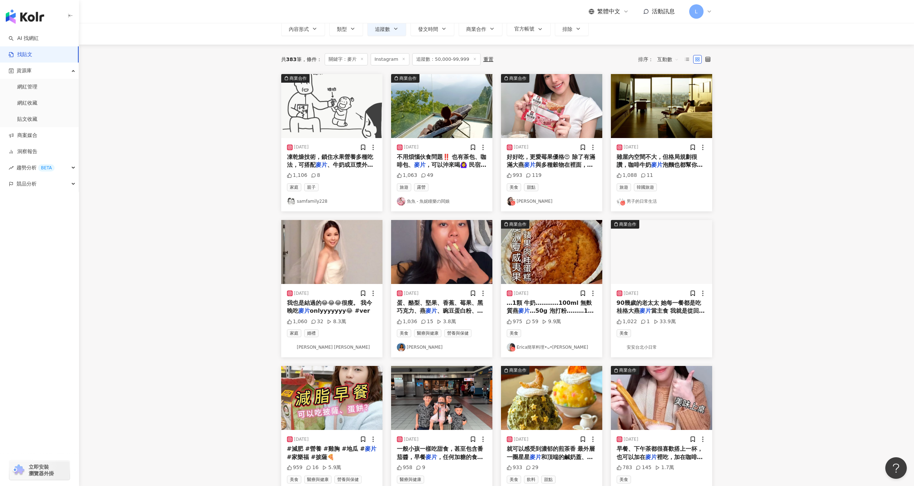
scroll to position [0, 0]
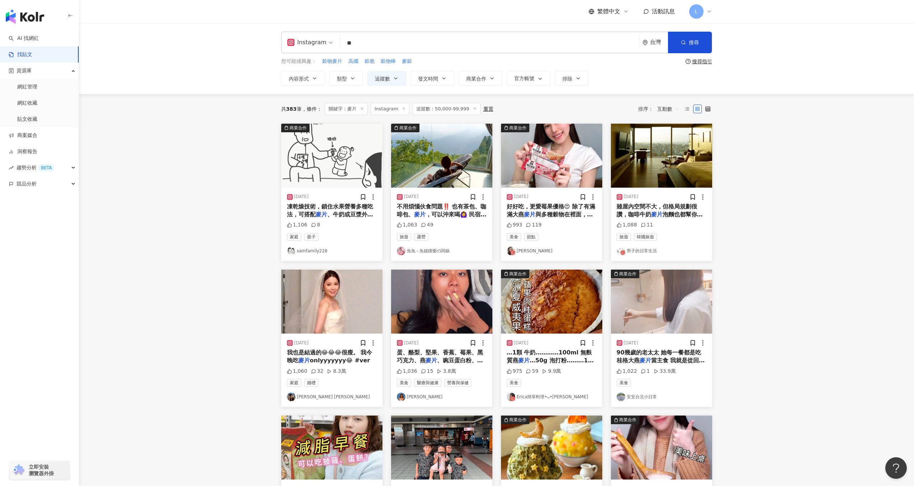
drag, startPoint x: 356, startPoint y: 42, endPoint x: 344, endPoint y: 41, distance: 11.5
click at [344, 41] on input "**" at bounding box center [490, 42] width 294 height 15
click at [410, 71] on span "交集 AND" at bounding box center [416, 72] width 25 height 8
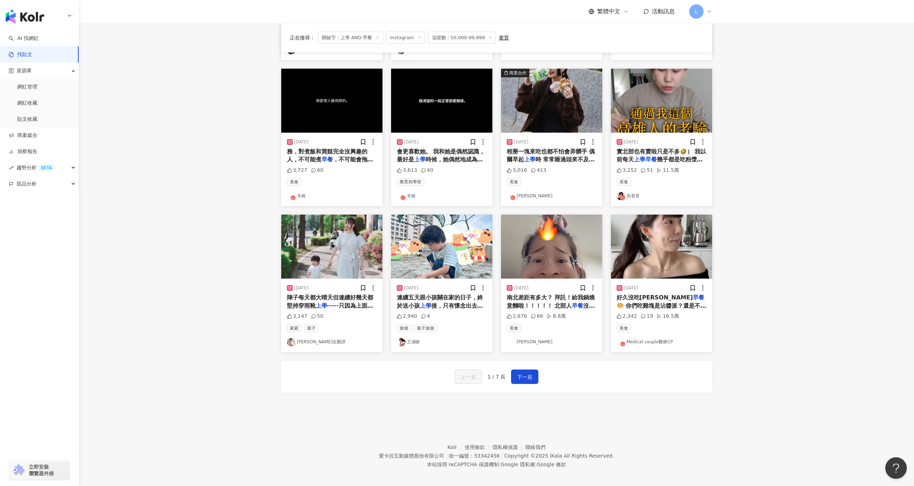
scroll to position [205, 0]
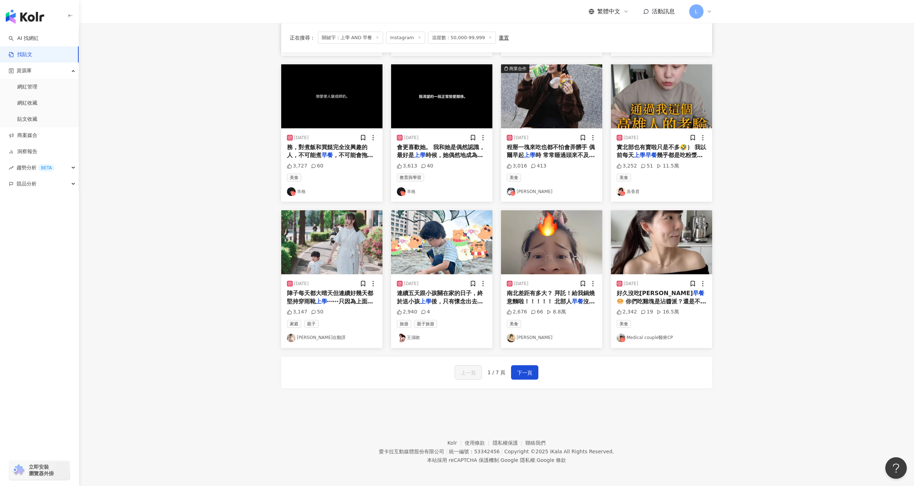
click at [445, 250] on img "button" at bounding box center [441, 242] width 101 height 64
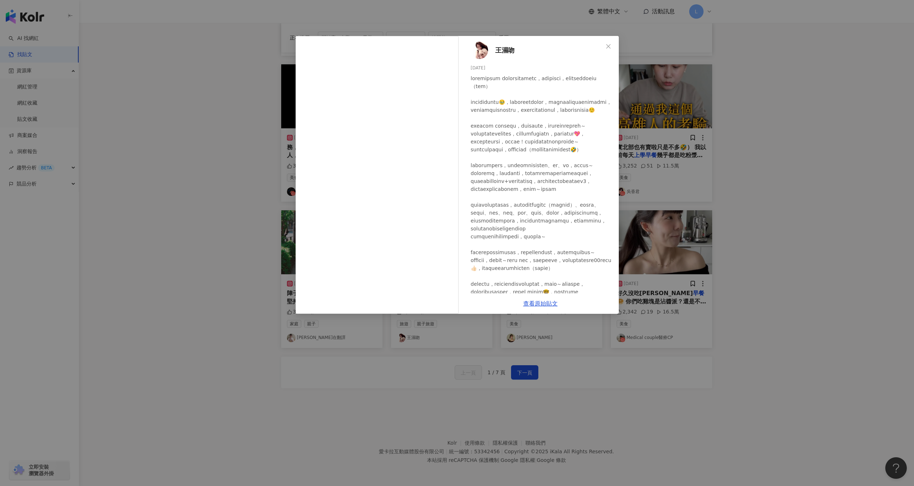
click at [652, 133] on div "王濕吻 2024/8/10 2,940 4 查看原始貼文" at bounding box center [457, 243] width 914 height 486
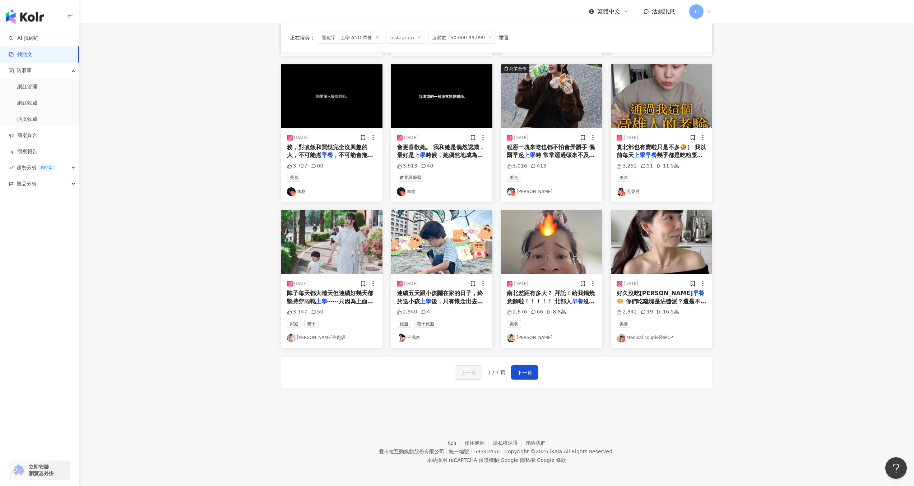
click at [412, 337] on link "王濕吻" at bounding box center [442, 337] width 90 height 9
click at [334, 234] on img "button" at bounding box center [331, 242] width 101 height 64
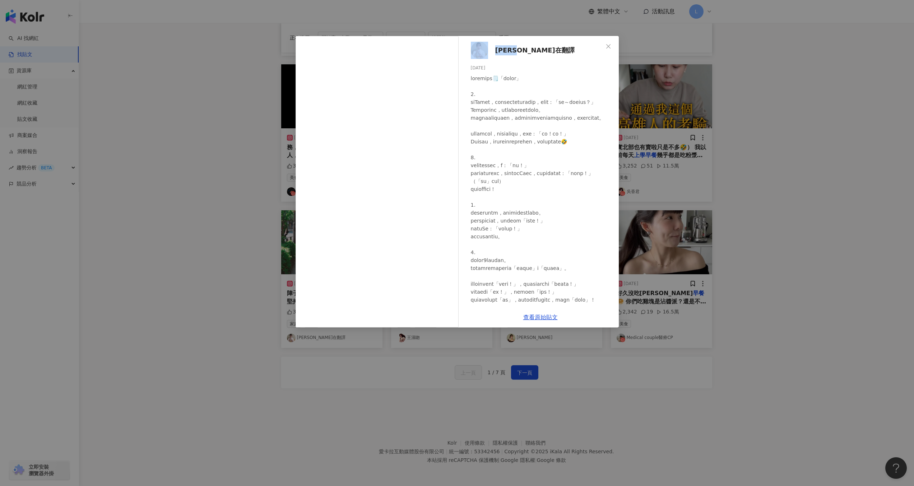
drag, startPoint x: 522, startPoint y: 49, endPoint x: 486, endPoint y: 46, distance: 36.0
click at [486, 46] on div "漢娜在翻譯 2025/6/14 3,147 50" at bounding box center [540, 171] width 157 height 271
copy link "漢娜在翻譯"
click at [740, 182] on div "漢娜在翻譯 2025/6/14 3,147 50 查看原始貼文" at bounding box center [457, 243] width 914 height 486
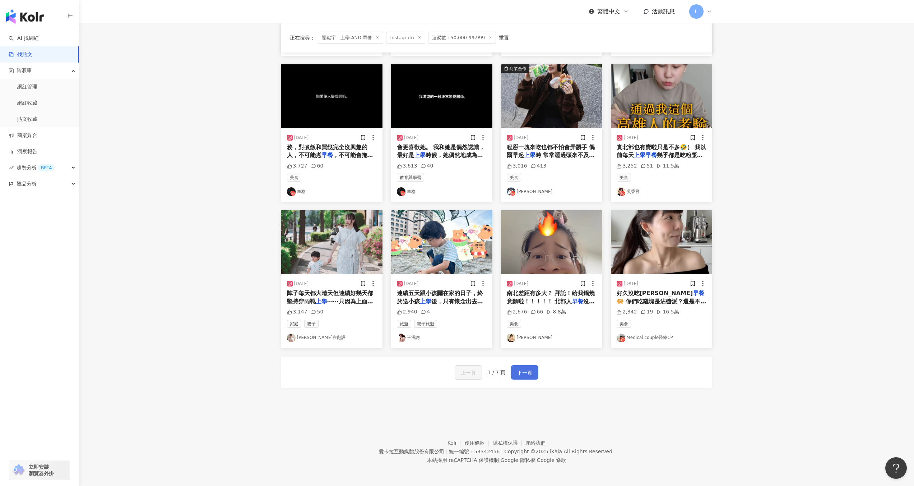
click at [521, 372] on span "下一頁" at bounding box center [524, 372] width 15 height 9
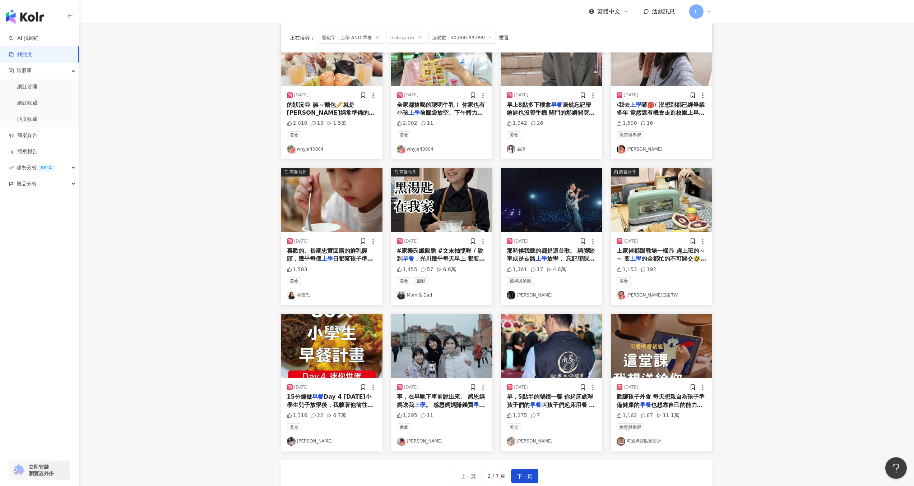
scroll to position [101, 0]
click at [649, 253] on span "上家裡都跟戰場一樣😅 趕上班的～～ 要" at bounding box center [661, 255] width 88 height 15
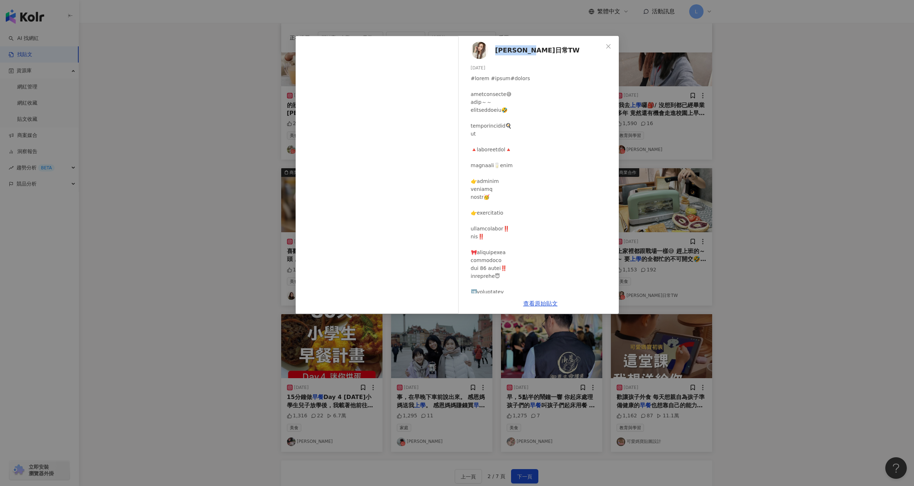
drag, startPoint x: 556, startPoint y: 47, endPoint x: 496, endPoint y: 51, distance: 60.1
click at [496, 51] on div "范香香生活日常TW 2023/10/20 1,153 192" at bounding box center [540, 164] width 157 height 257
copy span "范香香生活日常TW"
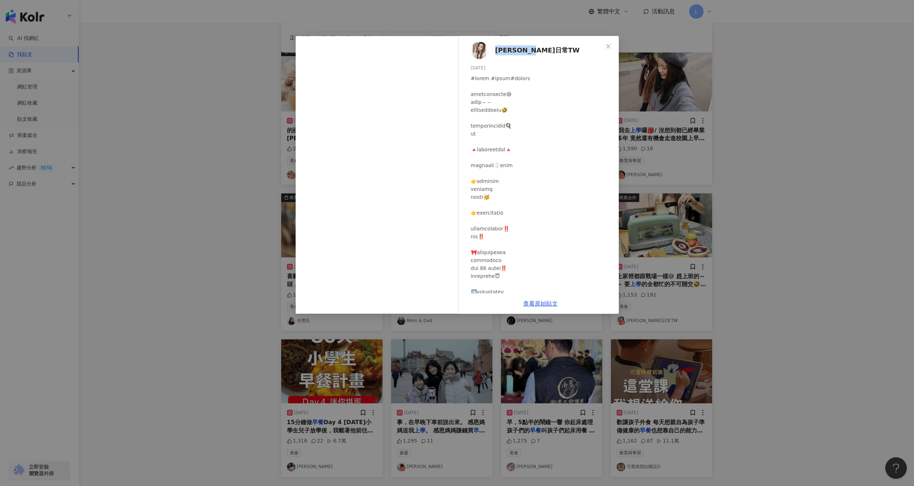
scroll to position [69, 0]
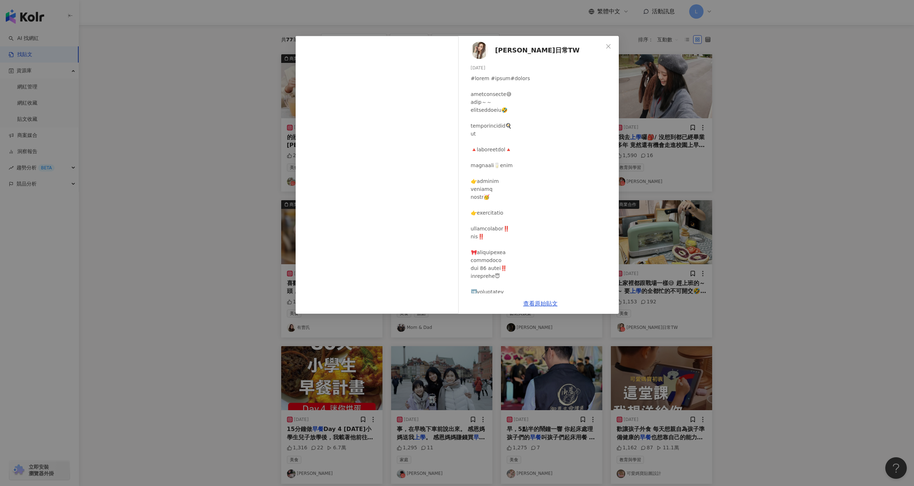
click at [745, 115] on div "范香香生活日常TW 2023/10/20 1,153 192 查看原始貼文" at bounding box center [457, 243] width 914 height 486
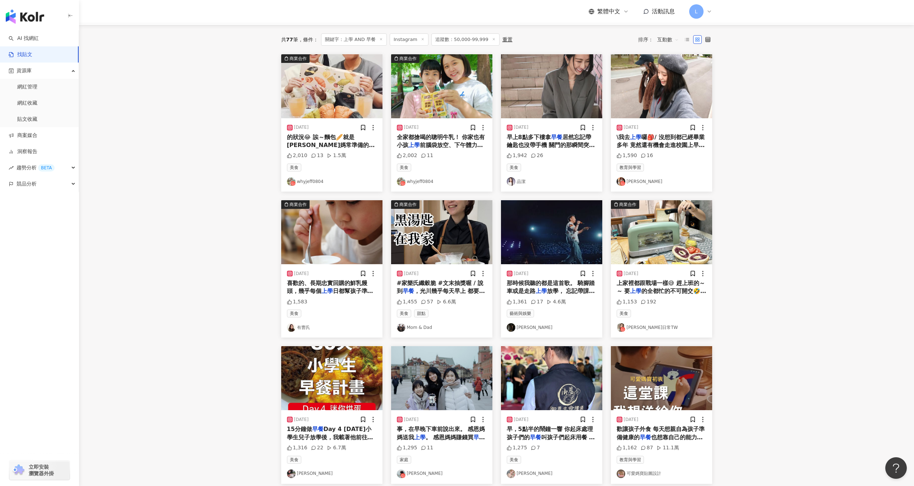
scroll to position [0, 0]
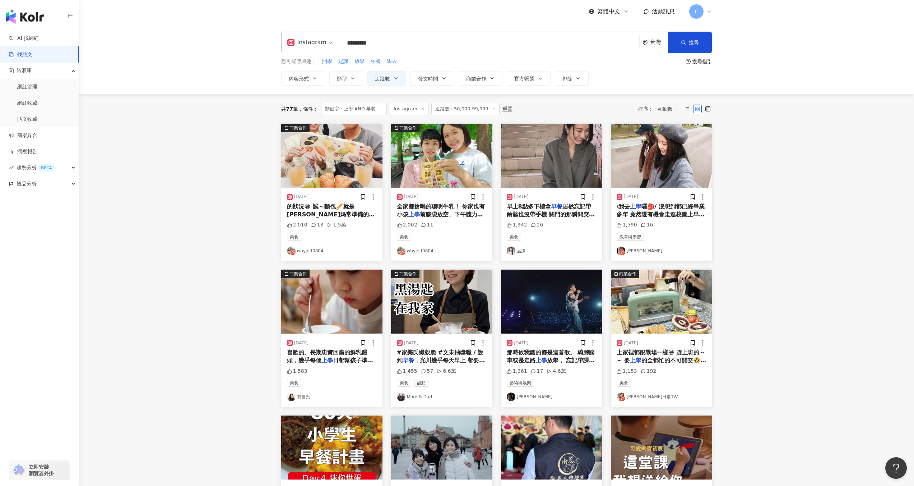
click at [315, 251] on link "whyjeff0804" at bounding box center [332, 250] width 90 height 9
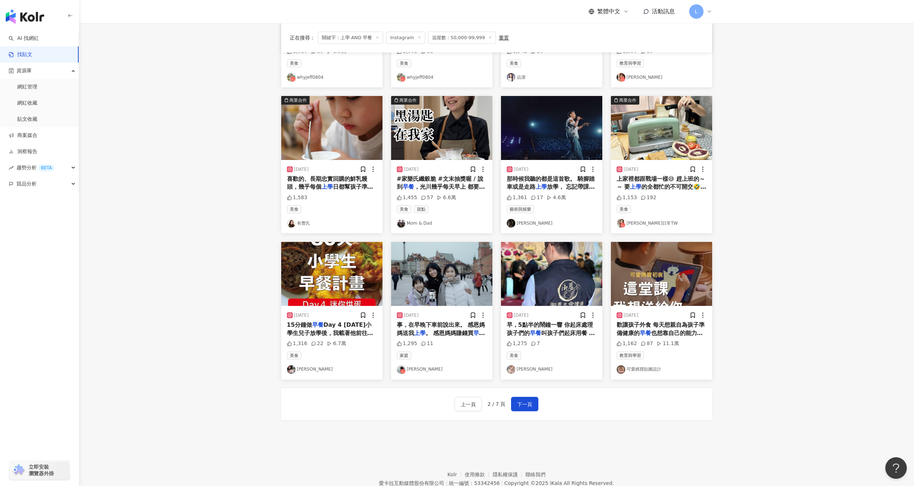
scroll to position [165, 0]
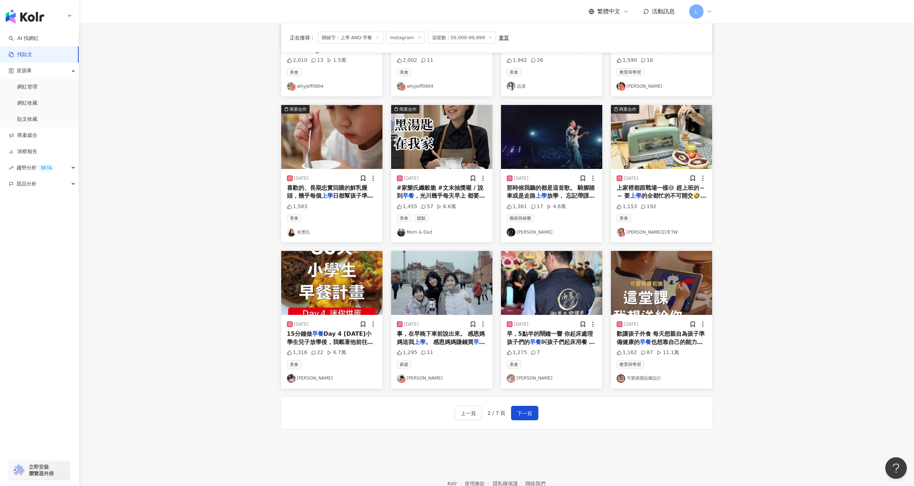
click at [332, 164] on img "button" at bounding box center [331, 137] width 101 height 64
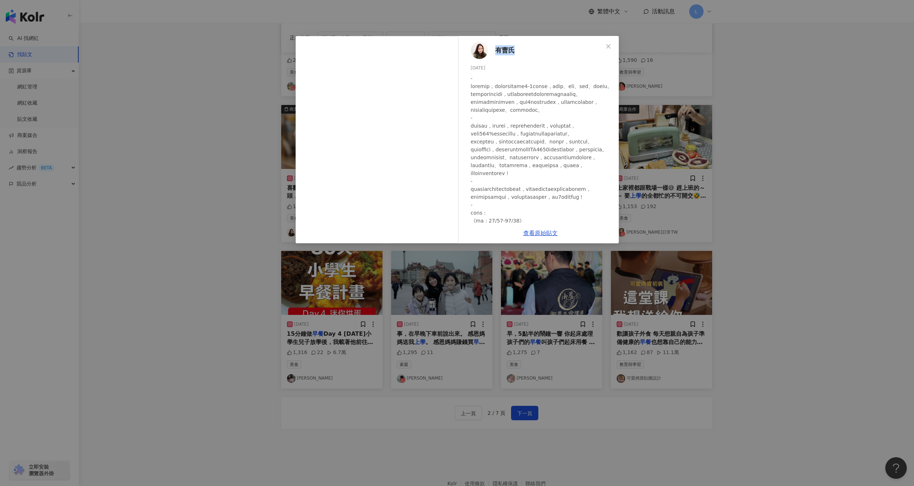
drag, startPoint x: 520, startPoint y: 50, endPoint x: 496, endPoint y: 51, distance: 24.5
click at [496, 50] on div "有曹氏 2024/10/20 1,583" at bounding box center [540, 129] width 157 height 187
copy span "有曹氏"
click at [772, 154] on div "有曹氏 2024/10/20 1,583 查看原始貼文" at bounding box center [457, 243] width 914 height 486
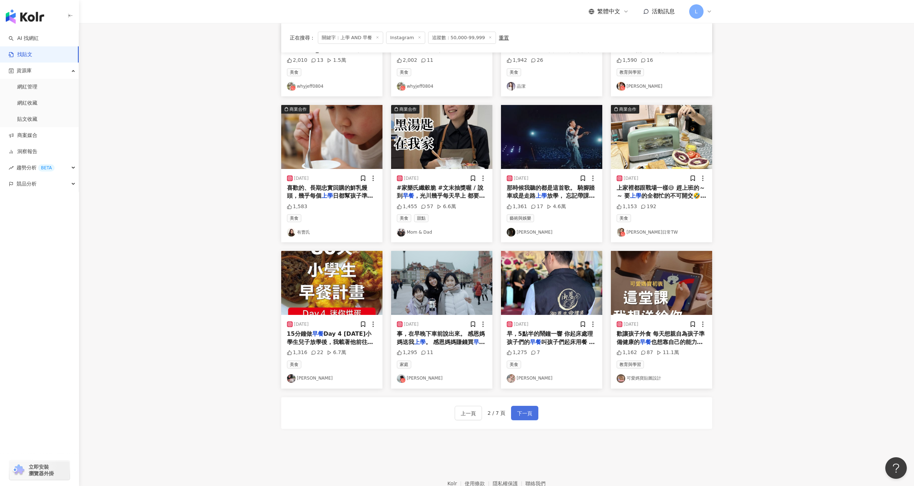
click at [525, 412] on span "下一頁" at bounding box center [524, 413] width 15 height 9
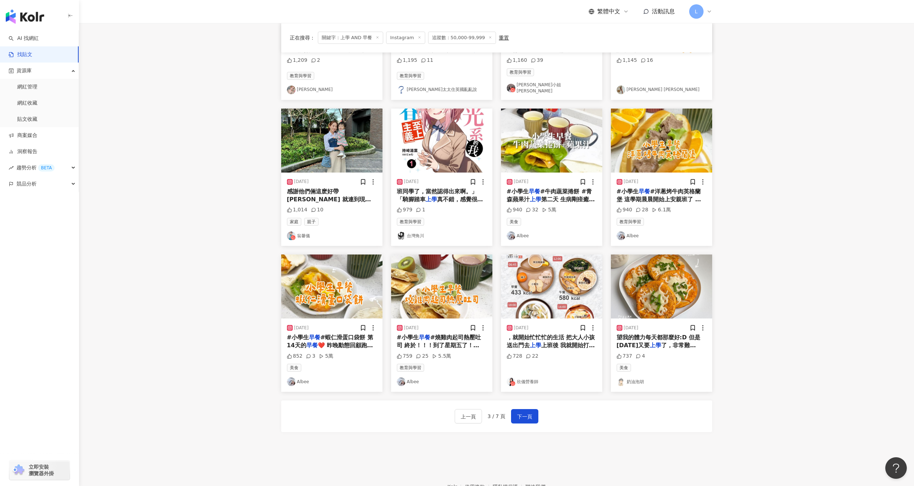
scroll to position [0, 0]
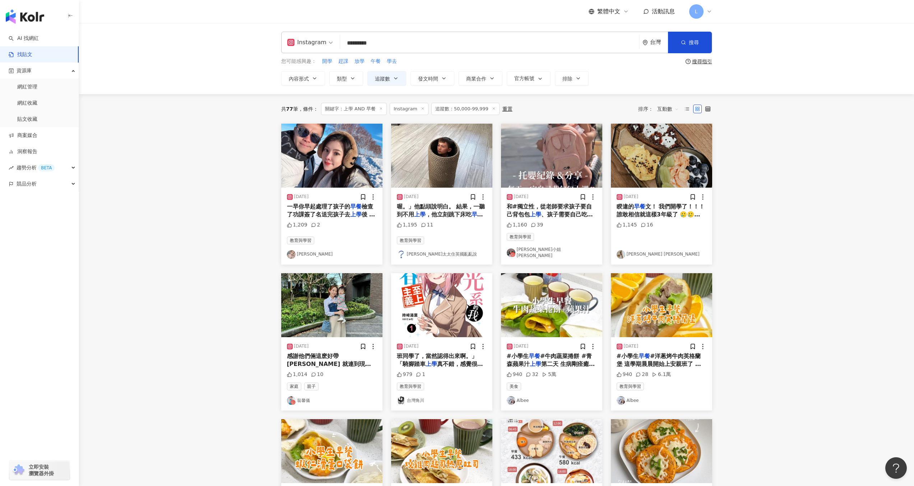
click at [325, 188] on div "2024/3/15 一早你早起處理了孩子的 早餐 檢查了功課簽了名送完孩子去 上學 後 就跟家屬約了談論細節和看骨灰罐 你忙完後訊息我起床梳洗 接著我們帶著肥…" at bounding box center [331, 226] width 101 height 77
click at [331, 173] on img "button" at bounding box center [331, 156] width 101 height 64
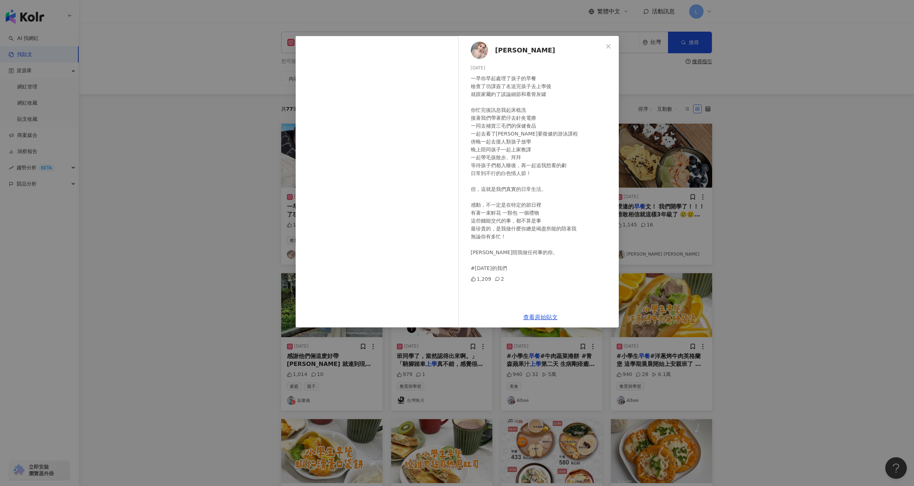
click at [720, 207] on div "鄒佩君 2024/3/15 一早你早起處理了孩子的早餐 檢查了功課簽了名送完孩子去上學後 就跟家屬約了談論細節和看骨灰罐 你忙完後訊息我起床梳洗 接著我們帶著…" at bounding box center [457, 243] width 914 height 486
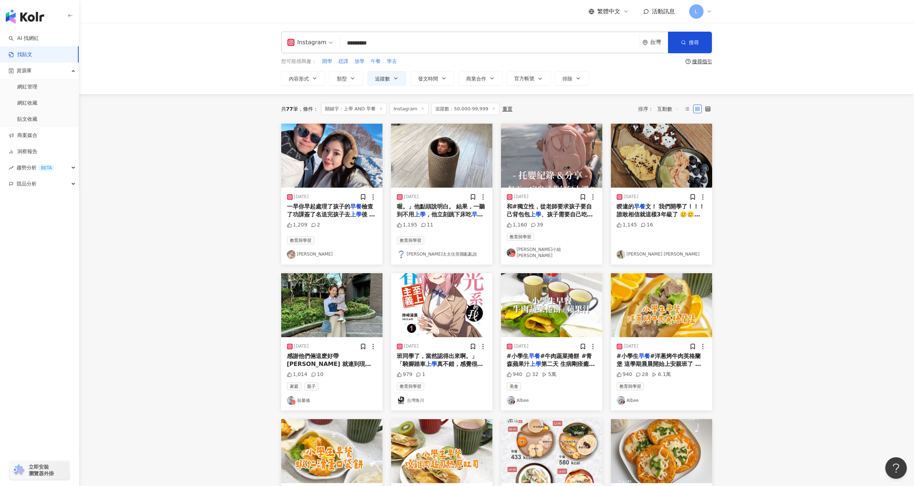
click at [359, 175] on img "button" at bounding box center [331, 156] width 101 height 64
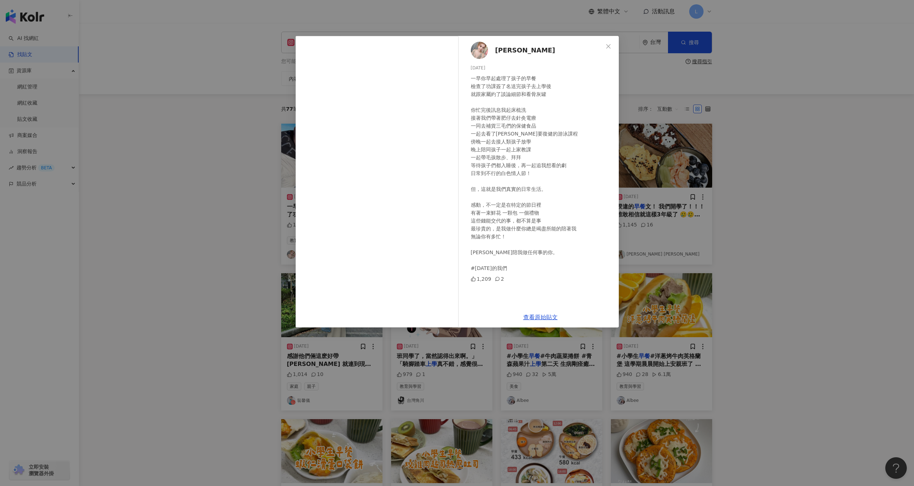
click at [767, 206] on div "鄒佩君 2024/3/15 一早你早起處理了孩子的早餐 檢查了功課簽了名送完孩子去上學後 就跟家屬約了談論細節和看骨灰罐 你忙完後訊息我起床梳洗 接著我們帶著…" at bounding box center [457, 243] width 914 height 486
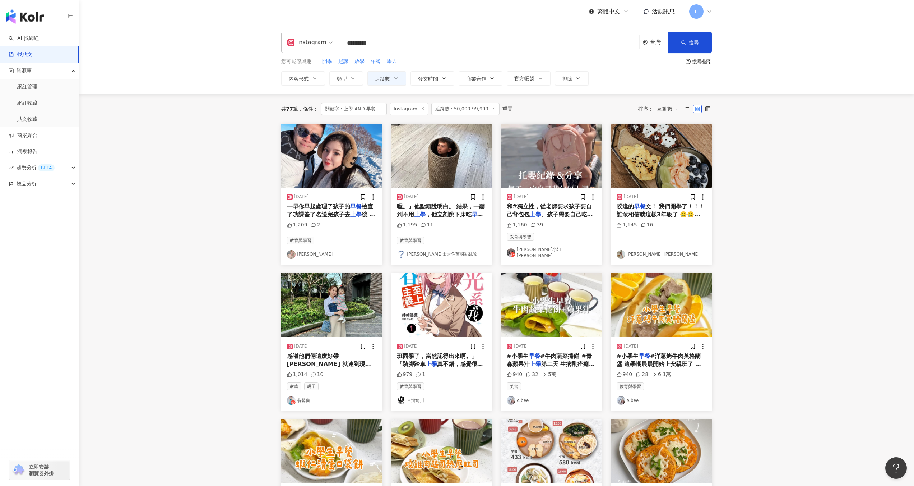
click at [374, 44] on input "*********" at bounding box center [490, 42] width 294 height 15
click at [398, 44] on input "*********" at bounding box center [490, 42] width 294 height 15
click at [401, 45] on input "*********" at bounding box center [490, 42] width 294 height 15
drag, startPoint x: 354, startPoint y: 42, endPoint x: 333, endPoint y: 43, distance: 20.5
click at [334, 43] on div "Instagram 上學 AND 早餐 ********* 台灣 搜尋 searchOperator 插入語法 完全符合 "" 聯集 OR 交集 AND 排除…" at bounding box center [496, 43] width 431 height 22
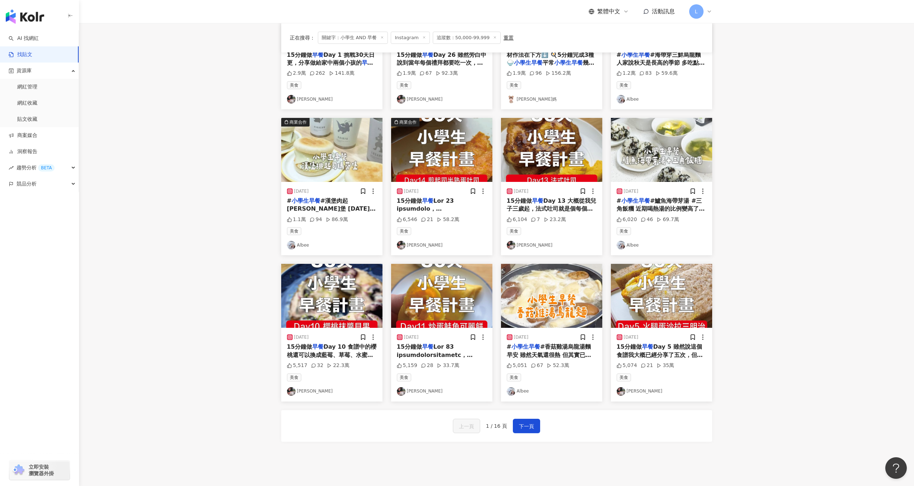
scroll to position [152, 0]
drag, startPoint x: 528, startPoint y: 428, endPoint x: 531, endPoint y: 422, distance: 6.5
click at [528, 428] on span "下一頁" at bounding box center [526, 425] width 15 height 9
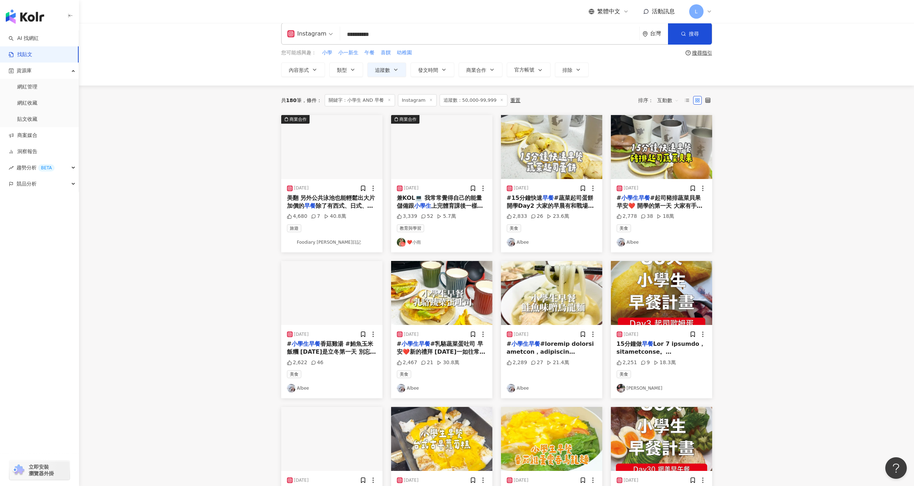
scroll to position [0, 0]
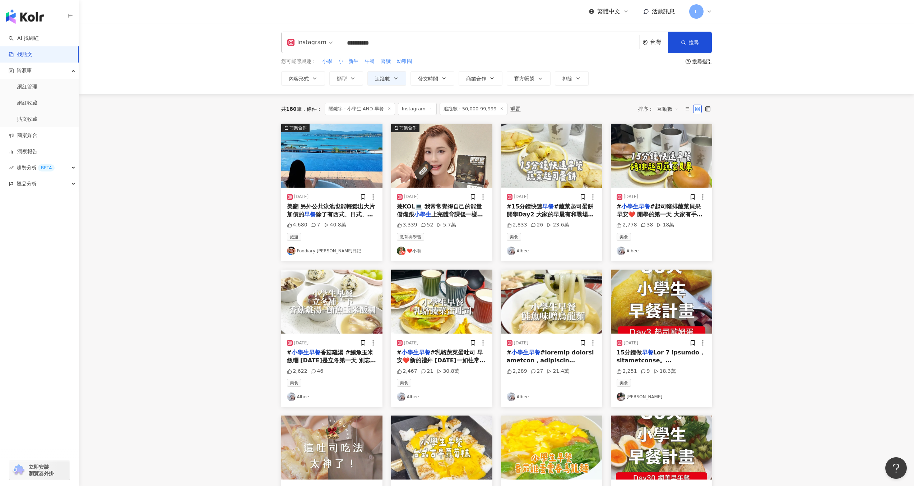
drag, startPoint x: 406, startPoint y: 42, endPoint x: 378, endPoint y: 40, distance: 28.1
click at [378, 40] on input "**********" at bounding box center [490, 42] width 294 height 15
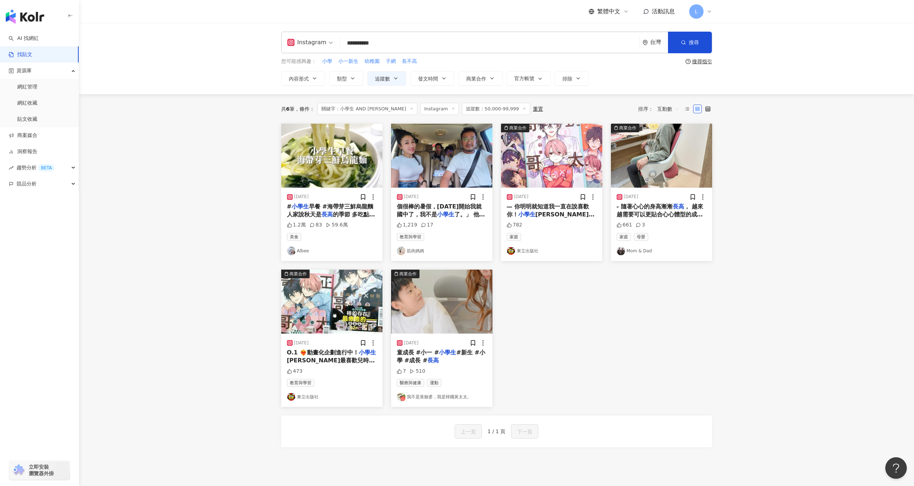
click at [446, 333] on img "button" at bounding box center [441, 301] width 101 height 64
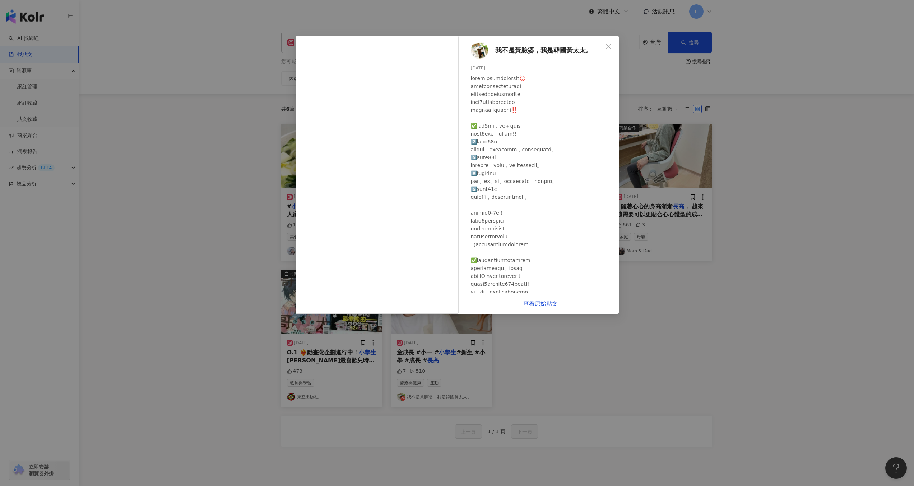
click at [557, 334] on div "我不是黃臉婆，我是韓國黃太太。 2025/8/26 7 510 查看原始貼文" at bounding box center [457, 243] width 914 height 486
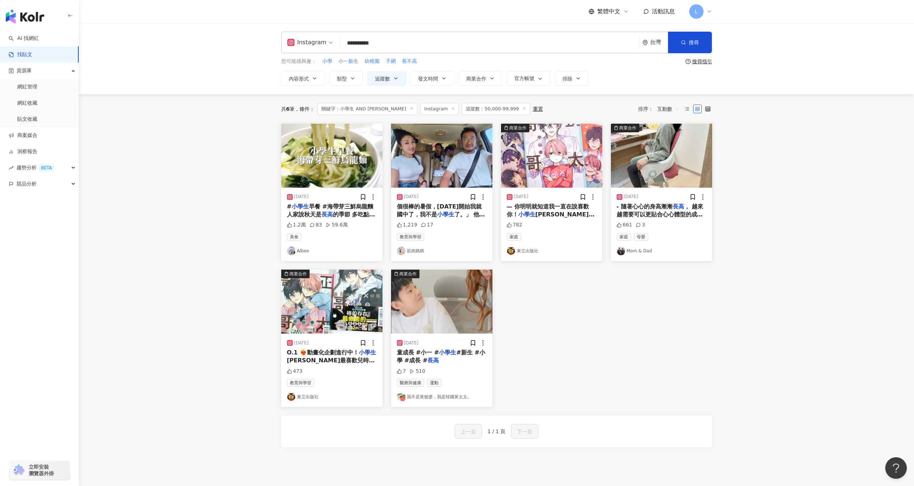
click at [469, 211] on div "個很棒的暑假，明天開始我就國中了，我不是 小學生 了。」 他感受到了我的愛， 也體" at bounding box center [442, 211] width 90 height 16
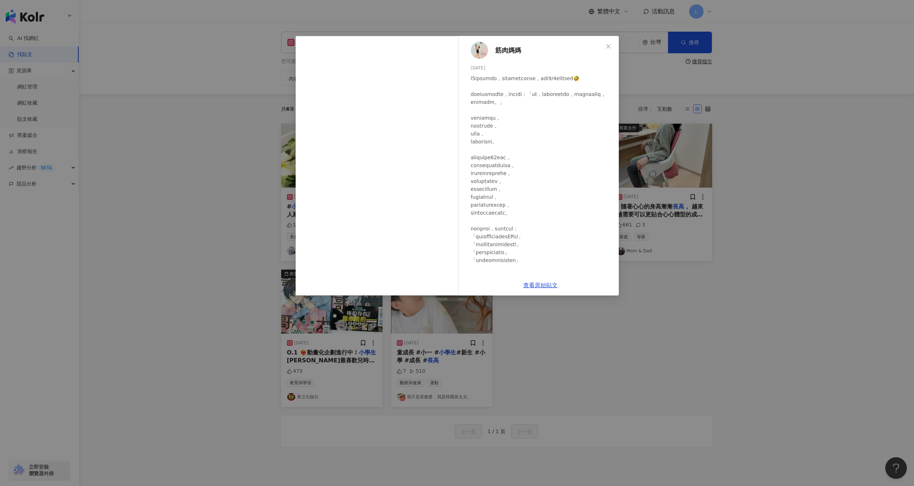
click at [494, 48] on div "筋肉媽媽 2025/8/31 1,219 17" at bounding box center [540, 155] width 157 height 239
drag, startPoint x: 522, startPoint y: 48, endPoint x: 493, endPoint y: 50, distance: 29.2
click at [493, 50] on div "筋肉媽媽 2025/8/31 1,219 17" at bounding box center [540, 155] width 157 height 239
copy span "筋肉媽媽"
click at [772, 152] on div "筋肉媽媽 2025/8/31 1,219 17 查看原始貼文" at bounding box center [457, 243] width 914 height 486
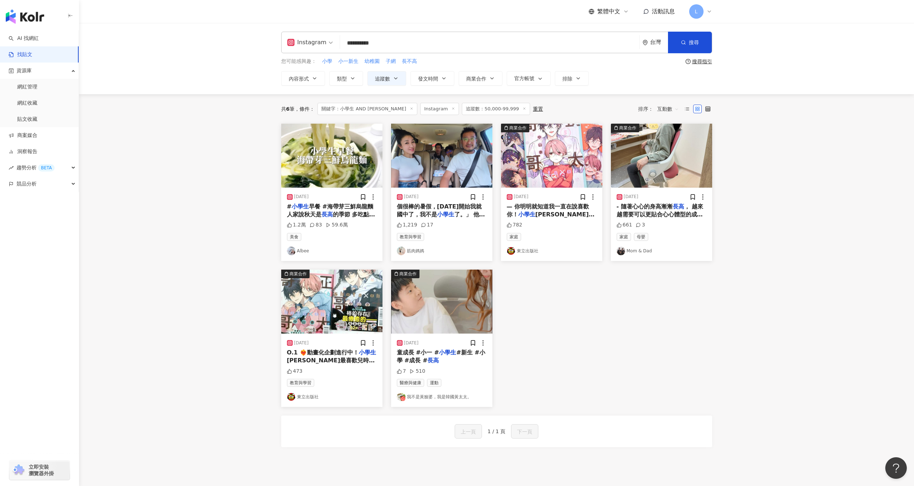
click at [411, 47] on input "**********" at bounding box center [490, 42] width 294 height 15
drag, startPoint x: 364, startPoint y: 44, endPoint x: 442, endPoint y: 42, distance: 77.6
click at [442, 42] on input "**********" at bounding box center [490, 42] width 294 height 15
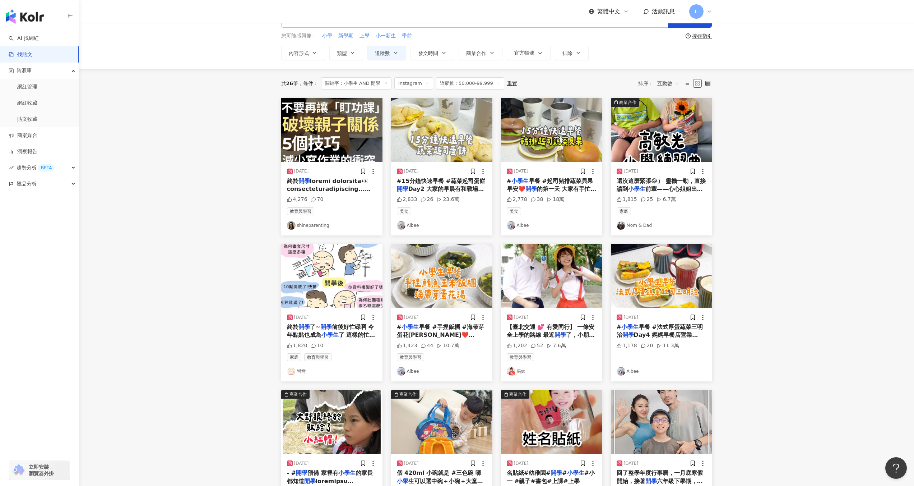
scroll to position [205, 0]
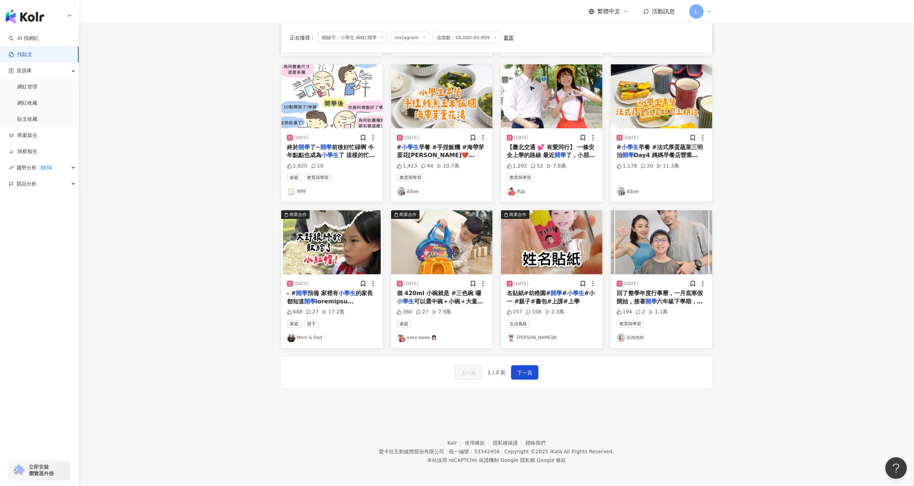
click at [442, 255] on img "button" at bounding box center [441, 242] width 101 height 64
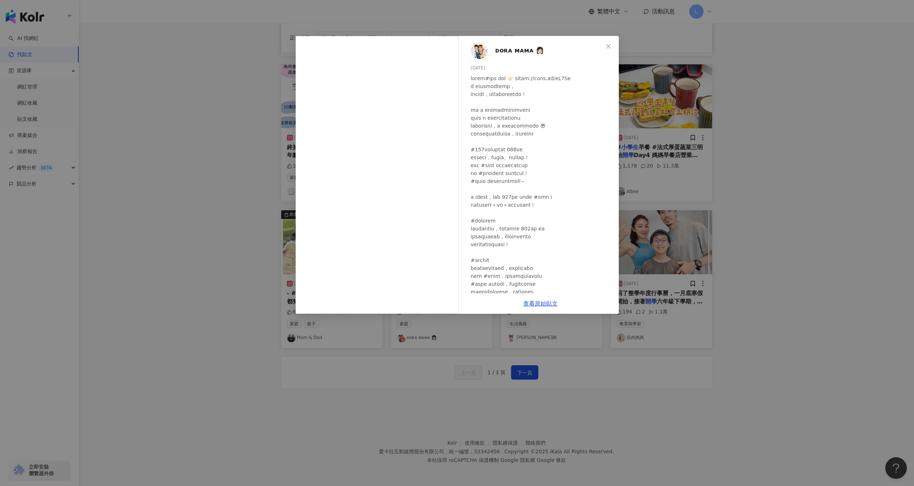
click at [260, 271] on div "ᴅᴏʀᴀ ᴍᴀᴍᴀ 👩🏻 2025/1/7 360 27 7.9萬 查看原始貼文" at bounding box center [457, 243] width 914 height 486
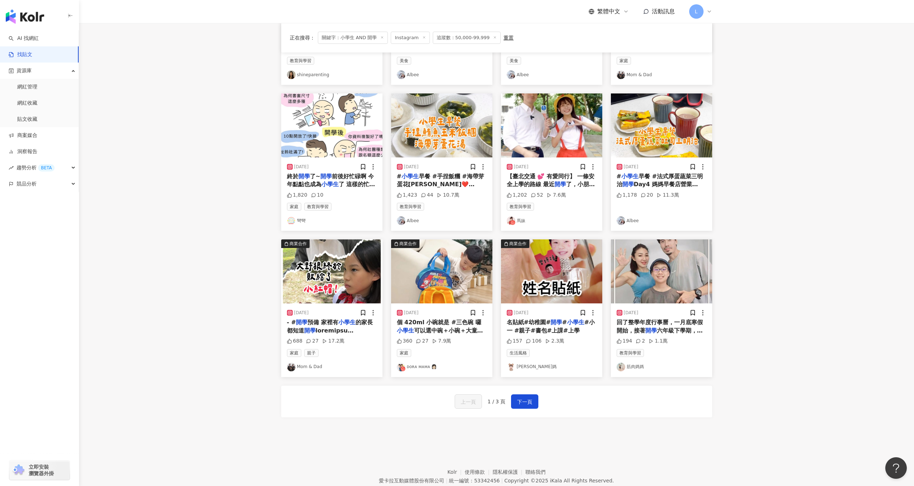
scroll to position [0, 0]
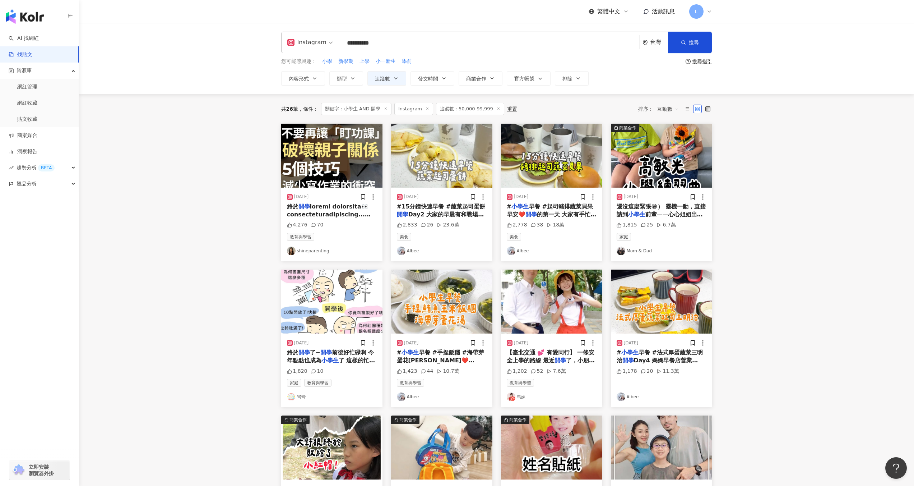
drag, startPoint x: 377, startPoint y: 43, endPoint x: 450, endPoint y: 41, distance: 73.0
click at [449, 41] on input "**********" at bounding box center [490, 42] width 294 height 15
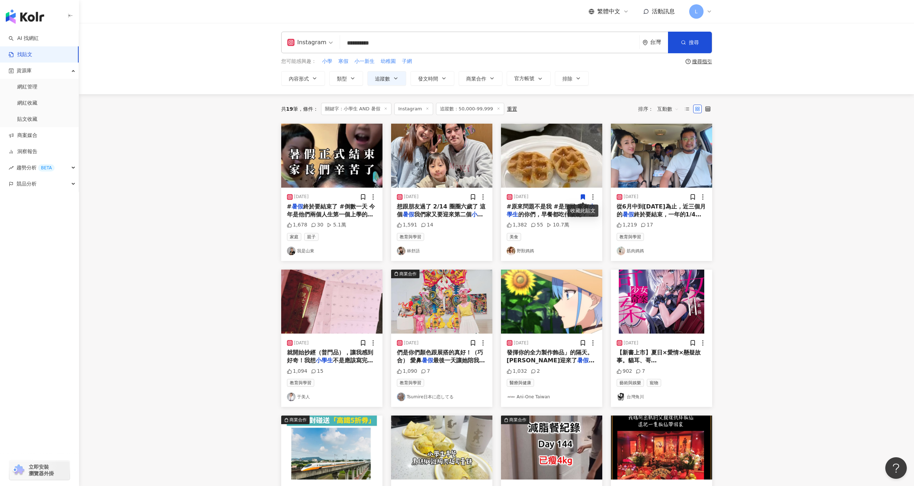
click at [335, 172] on img "button" at bounding box center [331, 156] width 101 height 64
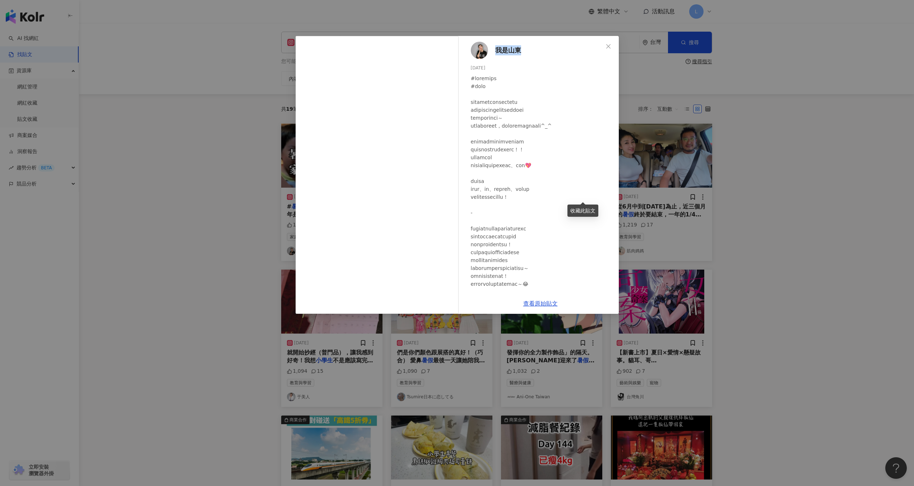
drag, startPoint x: 533, startPoint y: 55, endPoint x: 495, endPoint y: 53, distance: 37.8
click at [495, 53] on div "我是山東 2025/8/30 1,678 30 5.1萬" at bounding box center [540, 164] width 157 height 257
copy span "我是山東"
click at [743, 197] on div "我是山東 2025/8/30 1,678 30 5.1萬 查看原始貼文" at bounding box center [457, 243] width 914 height 486
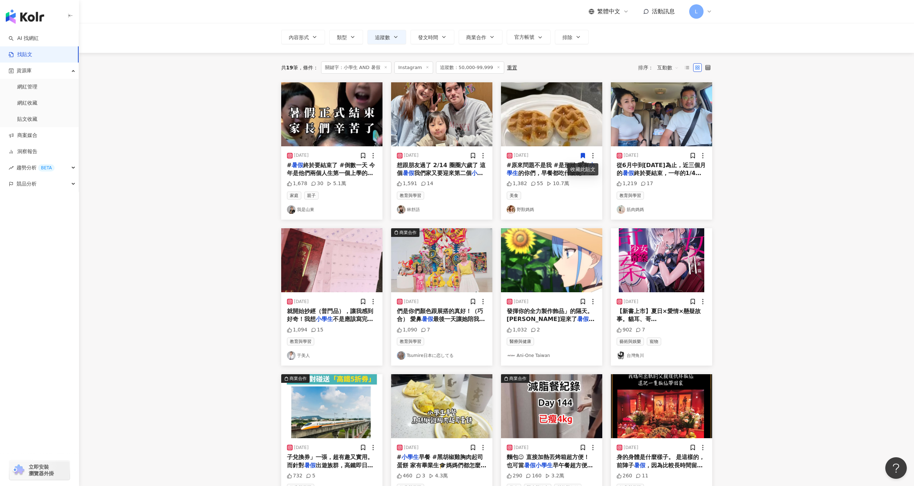
scroll to position [42, 0]
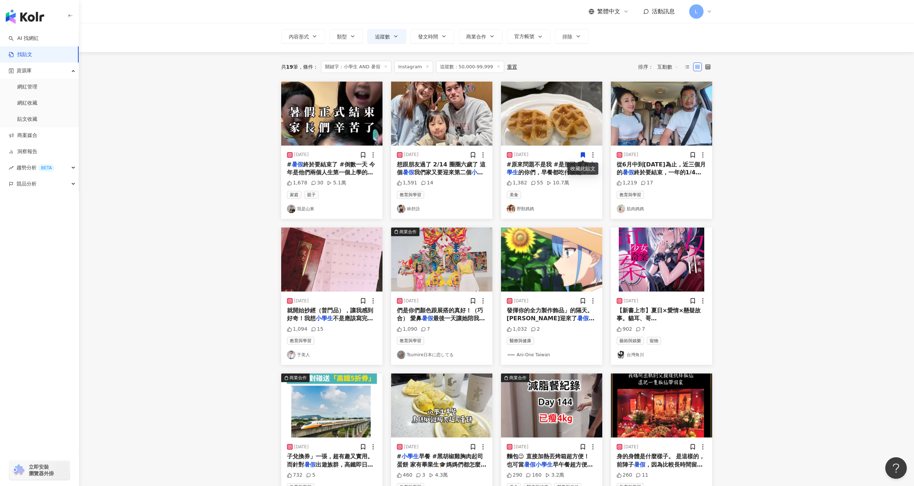
click at [556, 209] on link "野獸媽媽" at bounding box center [552, 208] width 90 height 9
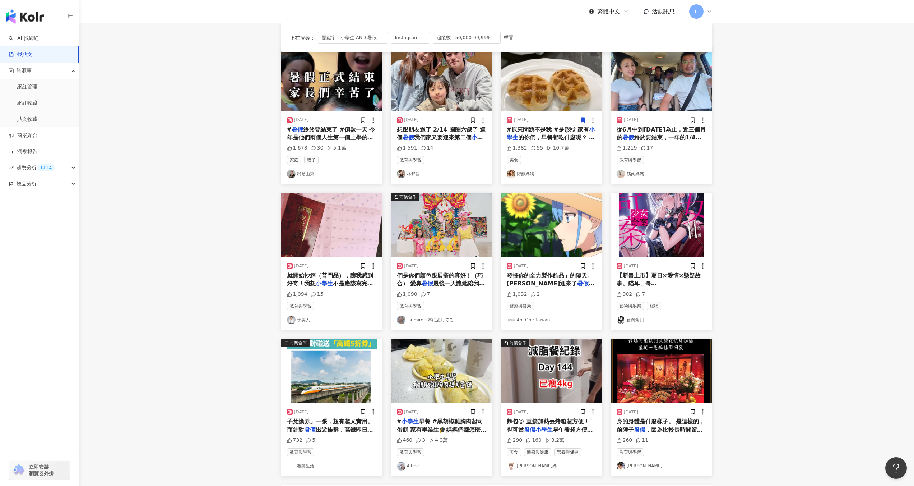
scroll to position [79, 0]
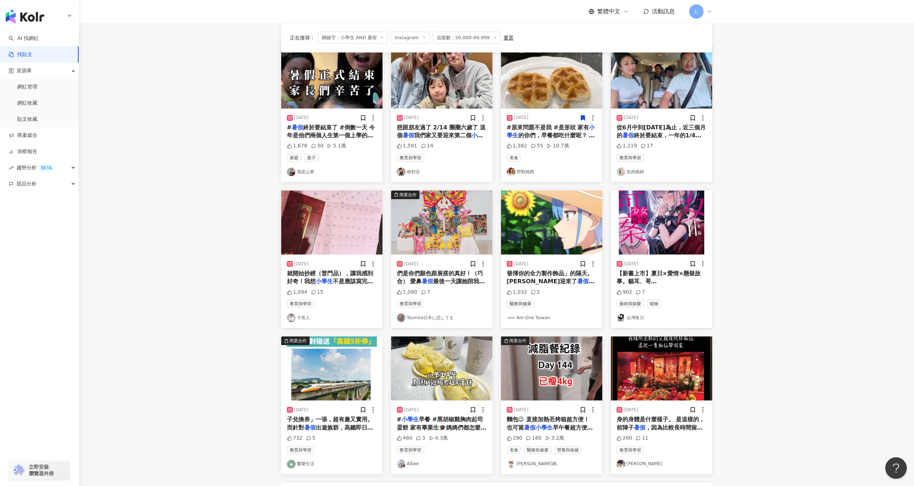
click at [403, 171] on img at bounding box center [401, 171] width 9 height 9
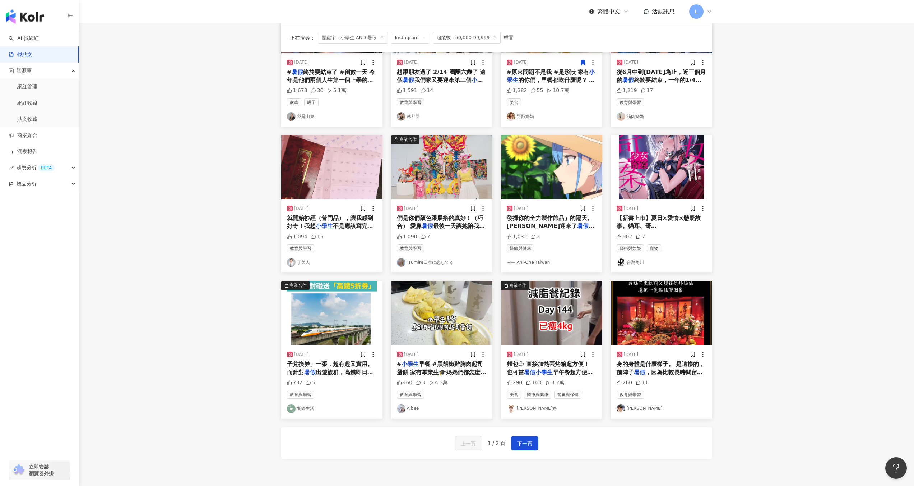
scroll to position [205, 0]
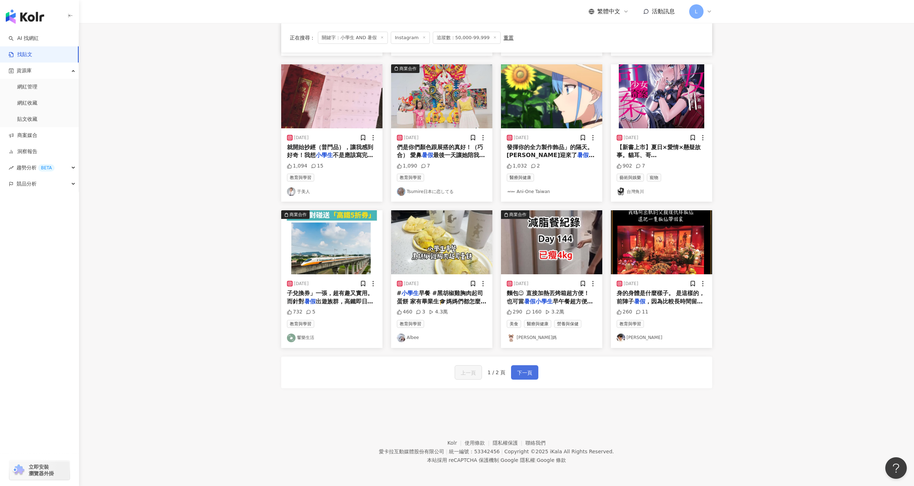
click at [527, 373] on span "下一頁" at bounding box center [524, 372] width 15 height 9
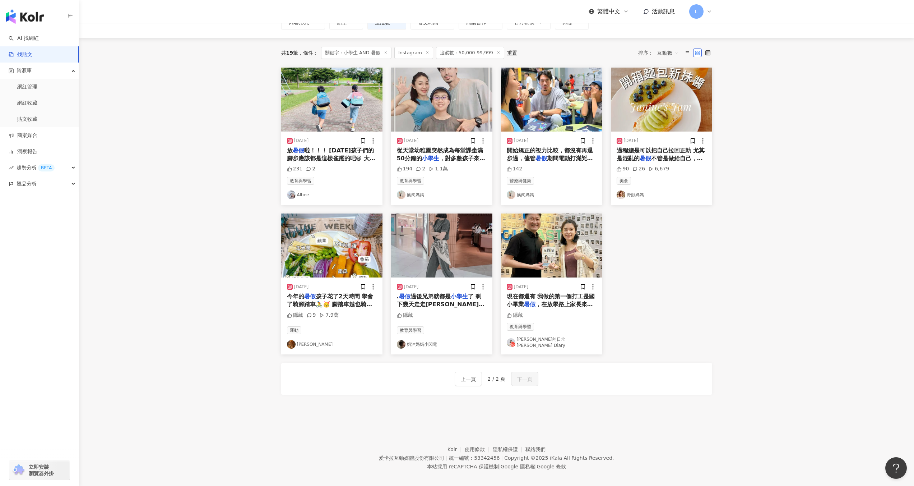
scroll to position [0, 0]
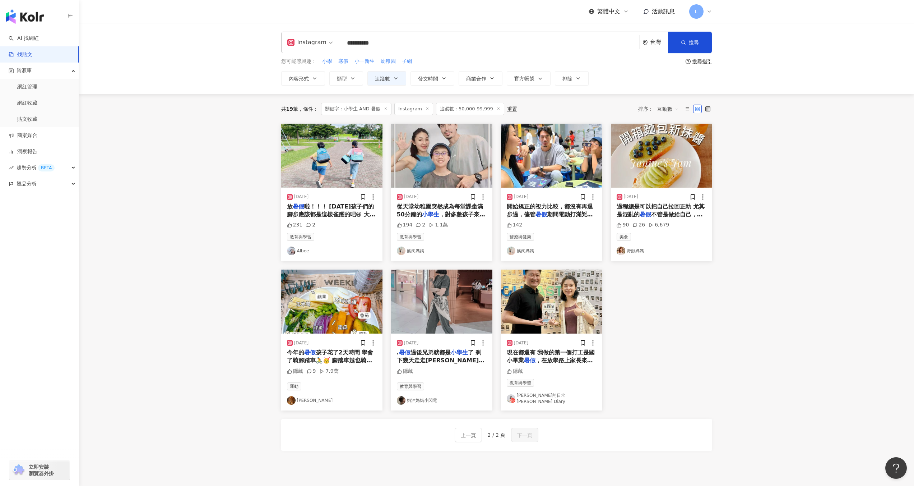
click at [359, 44] on input "**********" at bounding box center [490, 42] width 294 height 15
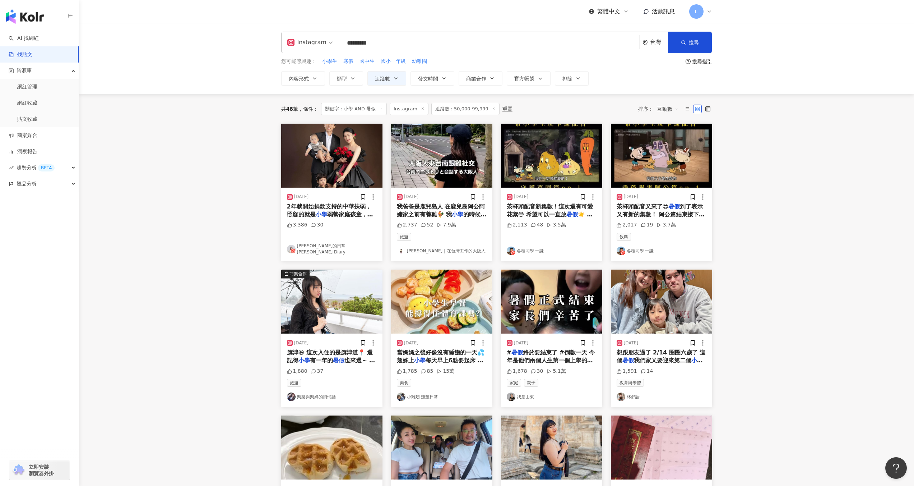
click at [332, 203] on div "2年就開始捐款支持的中華扶弱，照顧的就是 小學 弱勢家庭孩童，並且有 #學習障礙 的" at bounding box center [332, 211] width 90 height 16
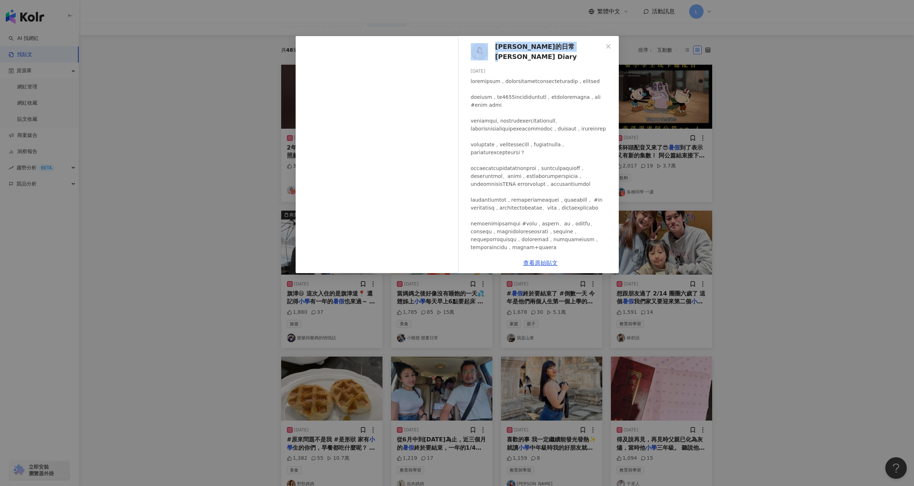
drag, startPoint x: 572, startPoint y: 51, endPoint x: 486, endPoint y: 47, distance: 86.4
click at [486, 47] on div "艾琳的日常Erin's Diary 2024/4/27 3,386 30" at bounding box center [540, 144] width 157 height 217
copy link "艾琳的日常Erin's Diary"
click at [784, 92] on div "艾琳的日常Erin's Diary 2024/4/27 3,386 30 查看原始貼文" at bounding box center [457, 243] width 914 height 486
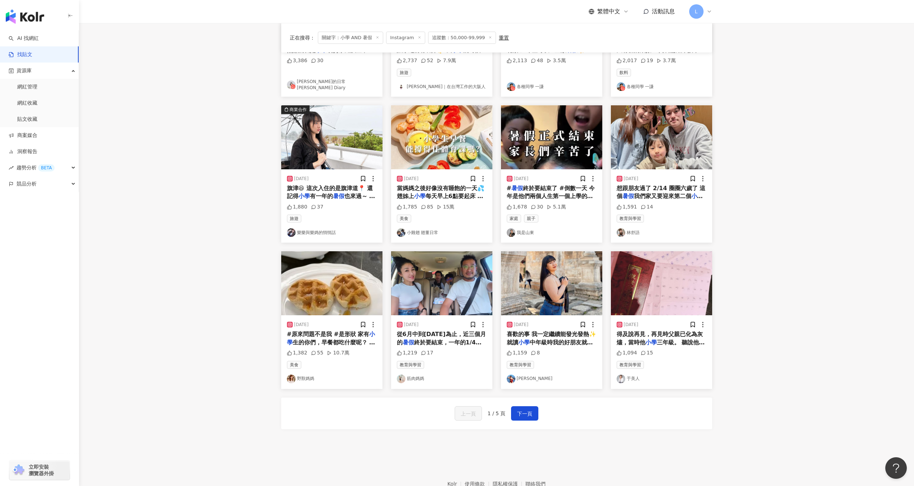
scroll to position [165, 0]
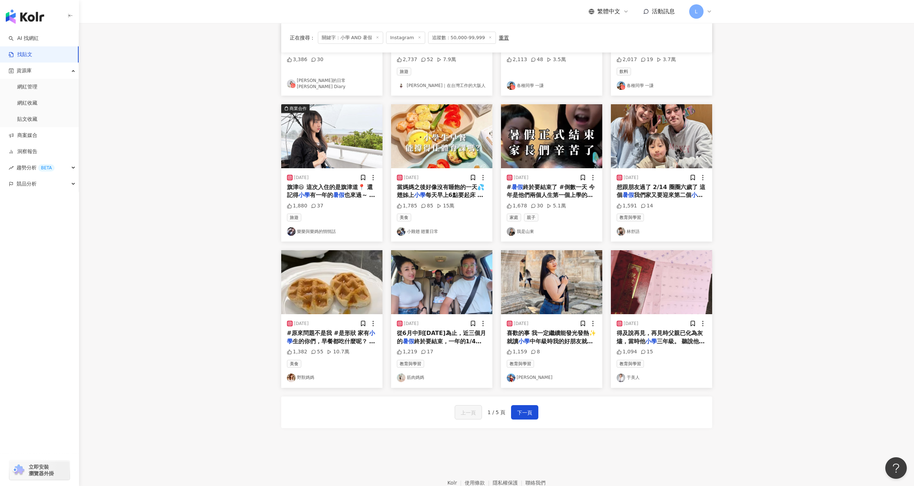
click at [444, 187] on span "當媽媽之後好像沒有睡飽的一天💦 翅姊上" at bounding box center [441, 191] width 88 height 15
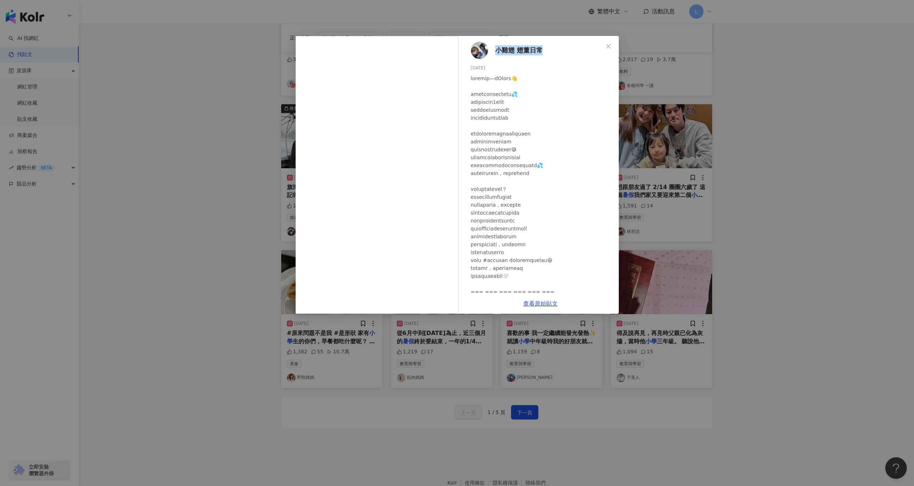
drag, startPoint x: 544, startPoint y: 51, endPoint x: 496, endPoint y: 50, distance: 47.8
click at [496, 50] on div "小雞翅 翅董日常 2024/10/7 1,785 85 15萬" at bounding box center [540, 164] width 157 height 257
copy span "小雞翅 翅董日常"
click at [819, 95] on div "小雞翅 翅董日常 2024/10/7 1,785 85 15萬 查看原始貼文" at bounding box center [457, 243] width 914 height 486
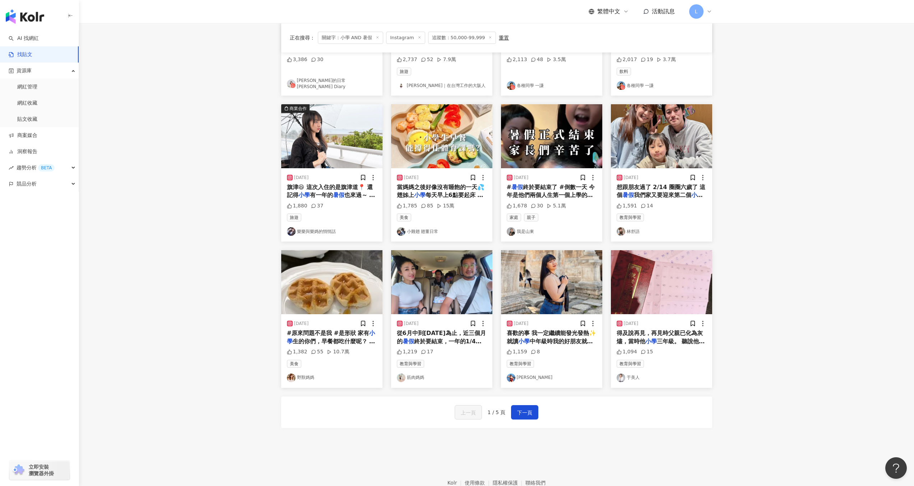
click at [333, 198] on mark "暑假" at bounding box center [338, 194] width 11 height 7
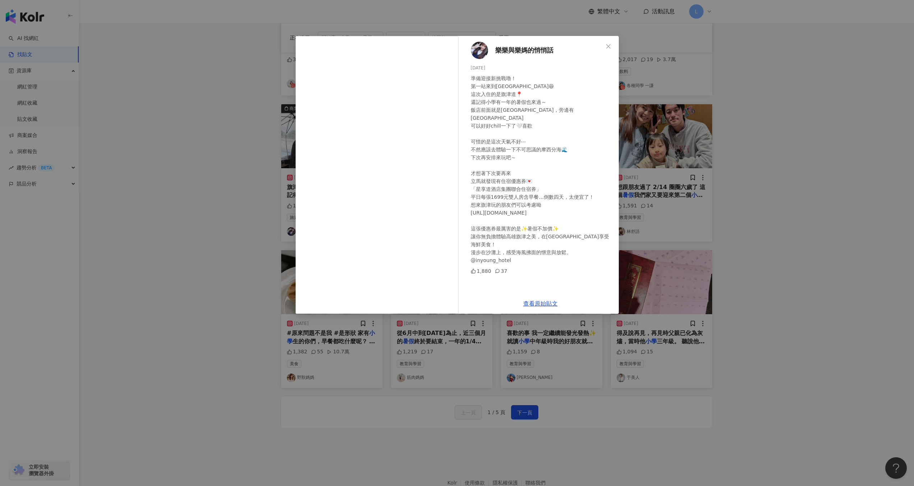
click at [797, 194] on div "樂樂與樂媽的悄悄話 2024/4/27 準備迎接新挑戰嚕！ 第一站來到旗津😆 這次入住的是旗津道📍 還記得小學有一年的暑假也來過～ 飯店前面就是旗津沙灘，旁邊…" at bounding box center [457, 243] width 914 height 486
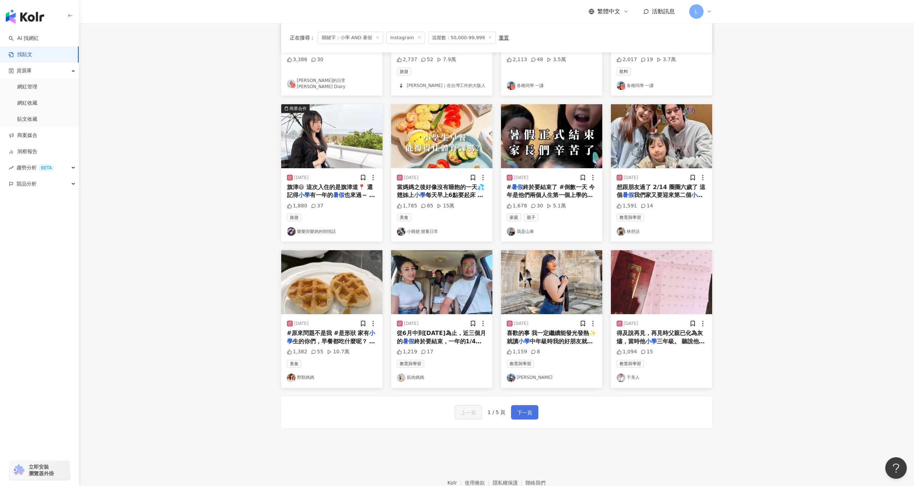
click at [521, 414] on span "下一頁" at bounding box center [524, 412] width 15 height 9
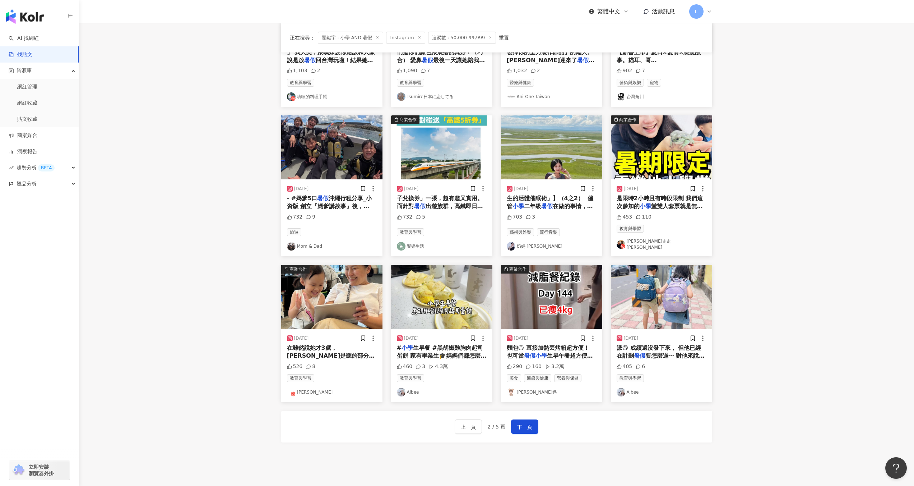
scroll to position [152, 0]
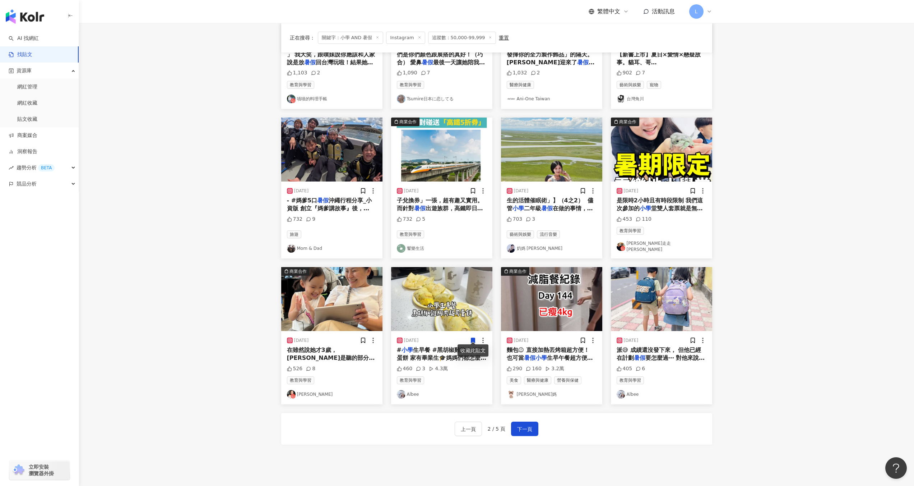
click at [357, 294] on img "button" at bounding box center [331, 299] width 101 height 64
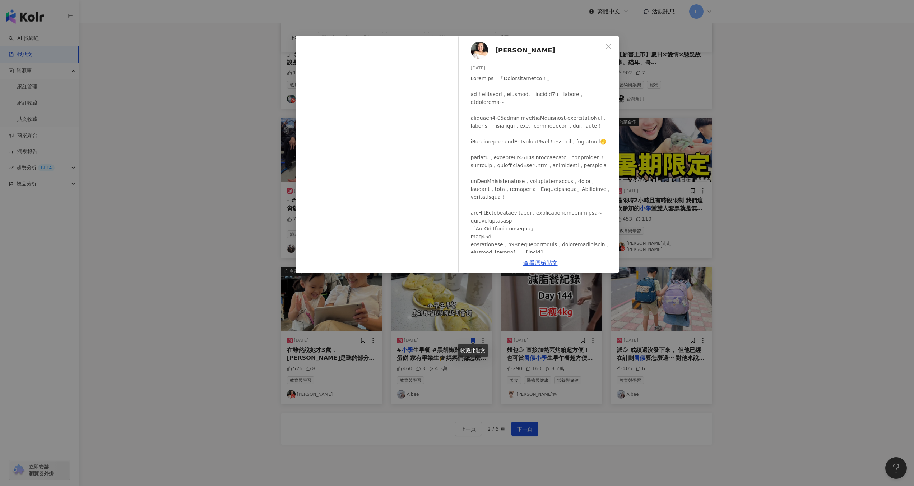
click at [757, 181] on div "Lulu Sun 2024/6/18 526 8 查看原始貼文" at bounding box center [457, 243] width 914 height 486
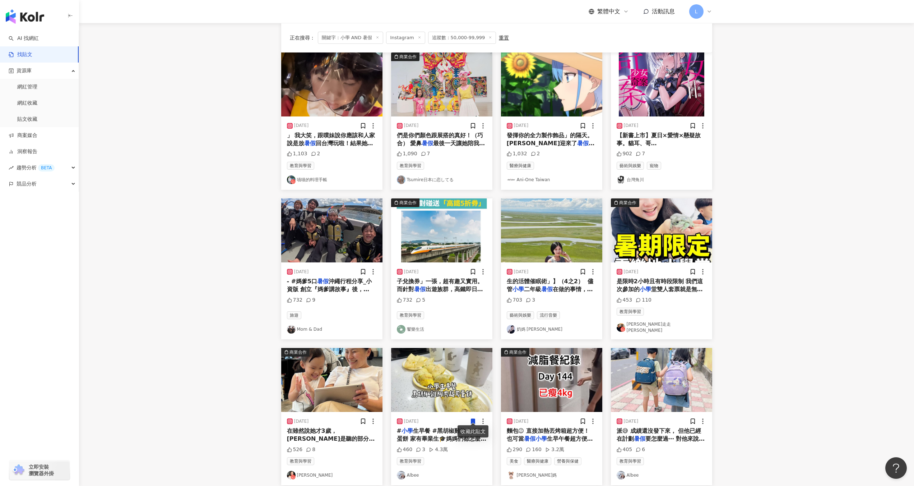
scroll to position [0, 0]
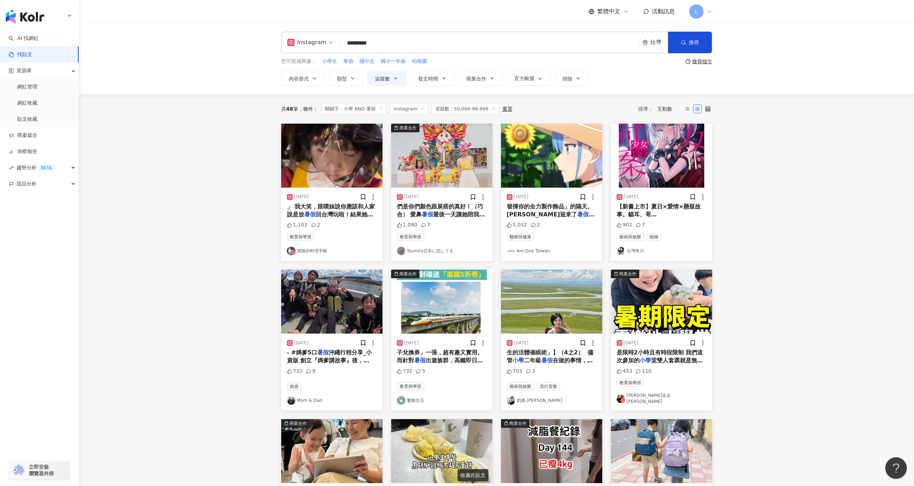
click at [338, 185] on img "button" at bounding box center [331, 156] width 101 height 64
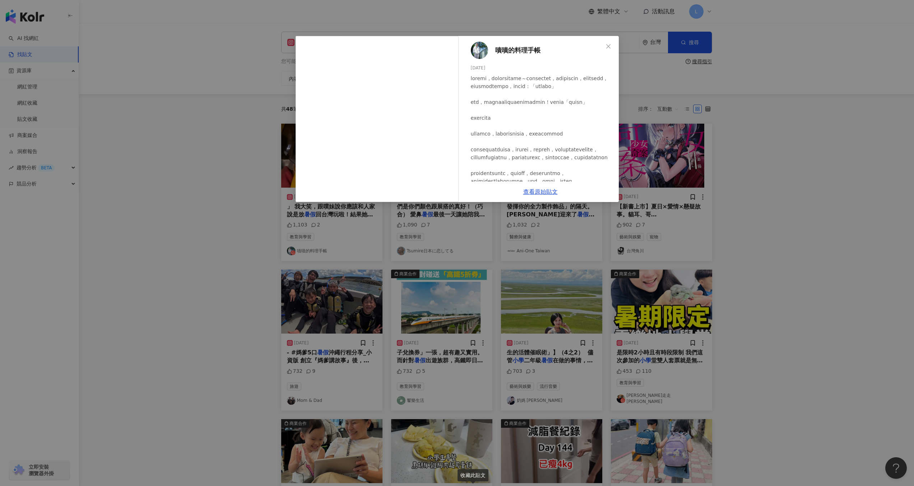
click at [732, 160] on div "嘖嘖的料理手帳 2024/7/30 1,103 2 查看原始貼文" at bounding box center [457, 243] width 914 height 486
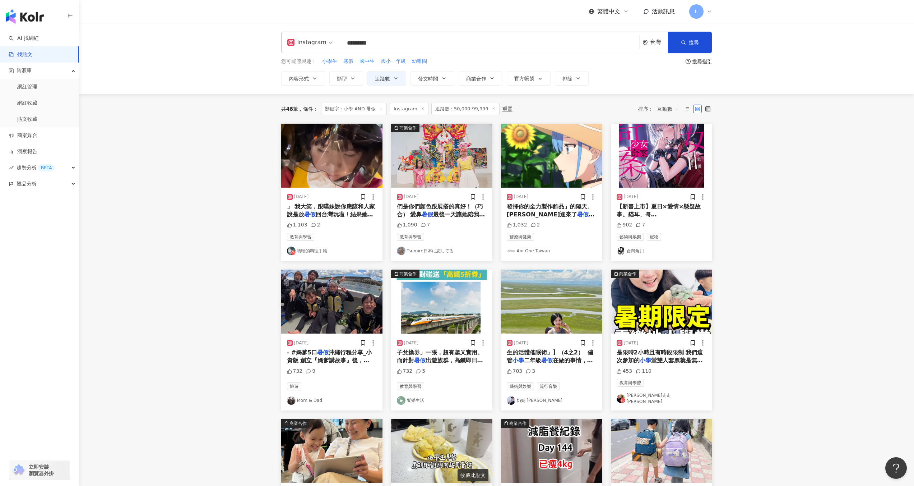
click at [451, 41] on input "*********" at bounding box center [490, 42] width 294 height 15
drag, startPoint x: 451, startPoint y: 41, endPoint x: 307, endPoint y: 24, distance: 144.7
click at [308, 25] on div "Instagram 小學 AND 暑假 ********* 台灣 搜尋 searchOperator 插入語法 完全符合 "" 聯集 OR 交集 AND 排除…" at bounding box center [496, 58] width 835 height 71
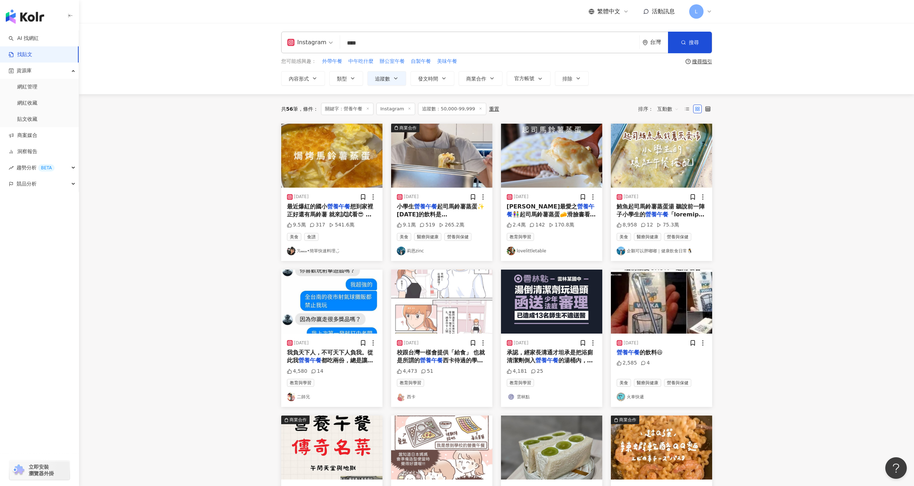
click at [428, 202] on div "2024/5/29 小學生 營養午餐 起司馬鈴薯蒸蛋✨ 今天的飲料是 @bodygoalstw 他們家的高酵輕孅水果茶 🌱 專利26種蔬果酵素，維持消化道機能…" at bounding box center [441, 224] width 101 height 73
click at [425, 168] on img "button" at bounding box center [441, 156] width 101 height 64
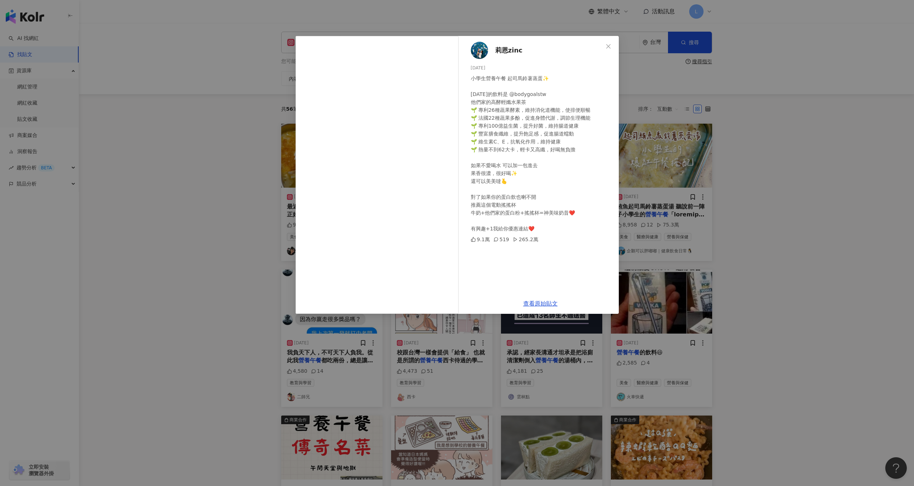
click at [798, 186] on div "莉恩zinc 2024/5/29 小學生營養午餐 起司馬鈴薯蒸蛋✨ 今天的飲料是 @bodygoalstw 他們家的高酵輕孅水果茶 🌱 專利26種蔬果酵素，維…" at bounding box center [457, 243] width 914 height 486
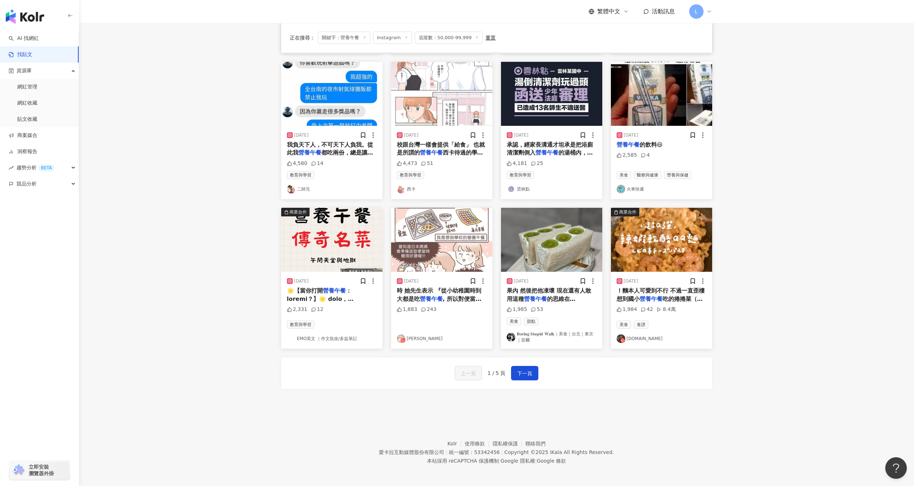
scroll to position [208, 0]
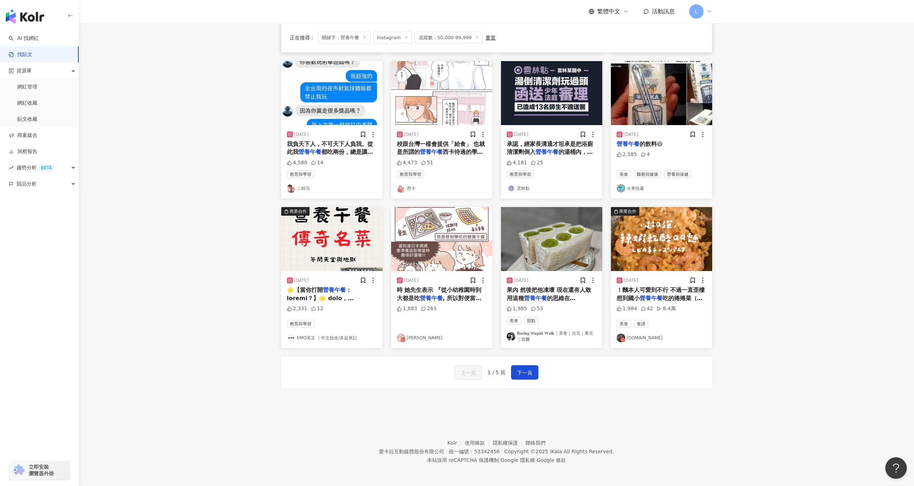
click at [685, 232] on img "button" at bounding box center [661, 239] width 101 height 64
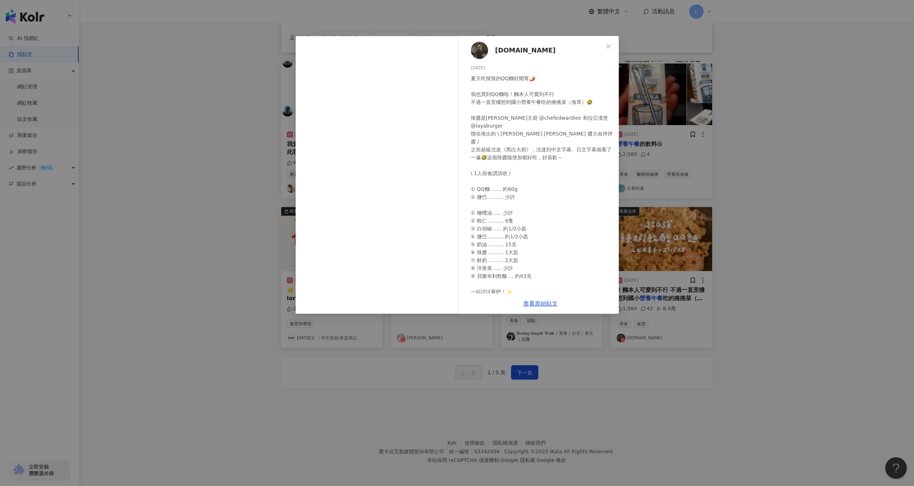
click at [776, 240] on div "juri.cooking 2025/7/4 夏天吃辣辣的QQ麵好開胃🌶️ 我也買到QQ麵啦！麵本人可愛到不行 不過一直歪樓想到國小營養午餐吃的捲捲菜（海茸）🤣…" at bounding box center [457, 243] width 914 height 486
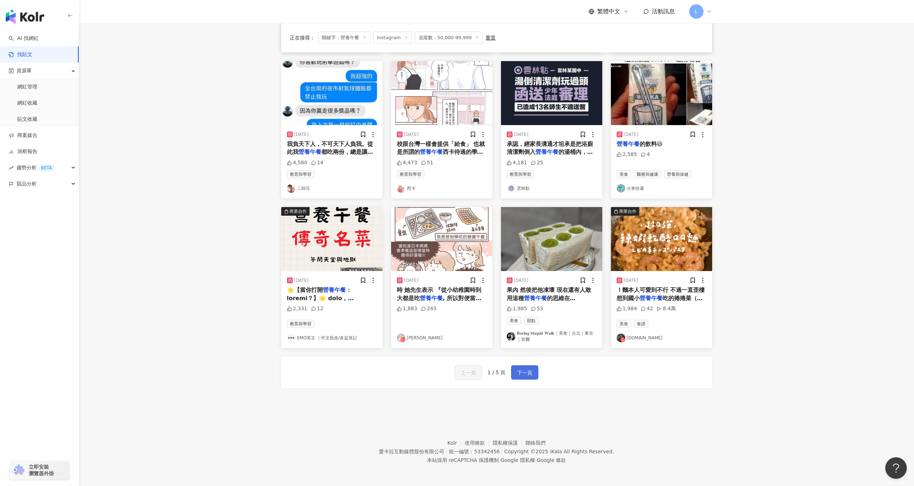
click at [519, 373] on span "下一頁" at bounding box center [524, 372] width 15 height 9
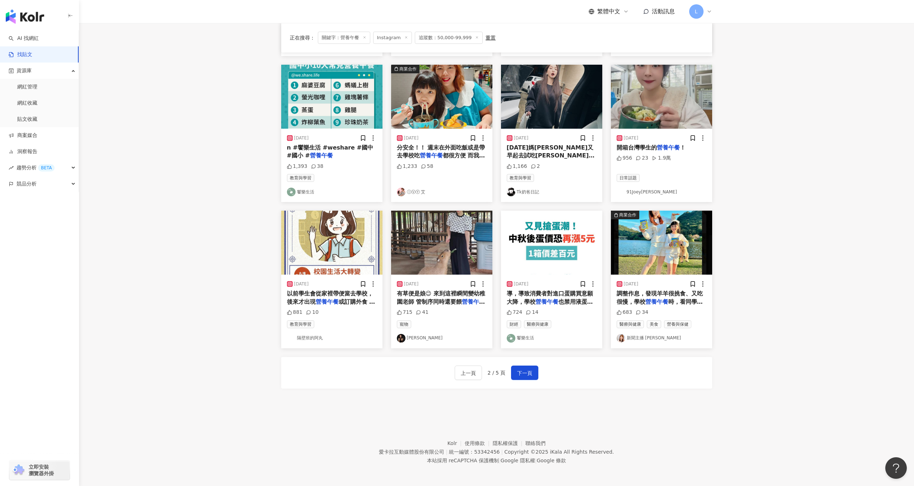
scroll to position [185, 0]
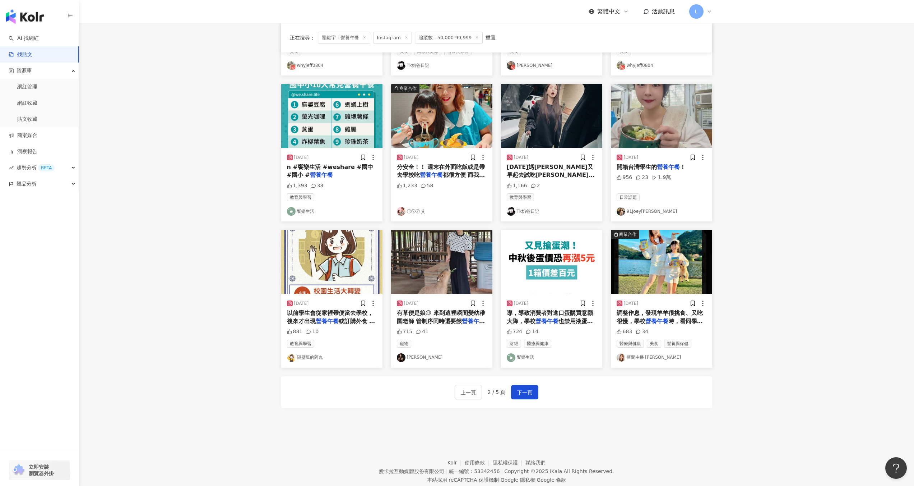
click at [415, 212] on link "ⒾⓋⓎ 艾" at bounding box center [442, 211] width 90 height 9
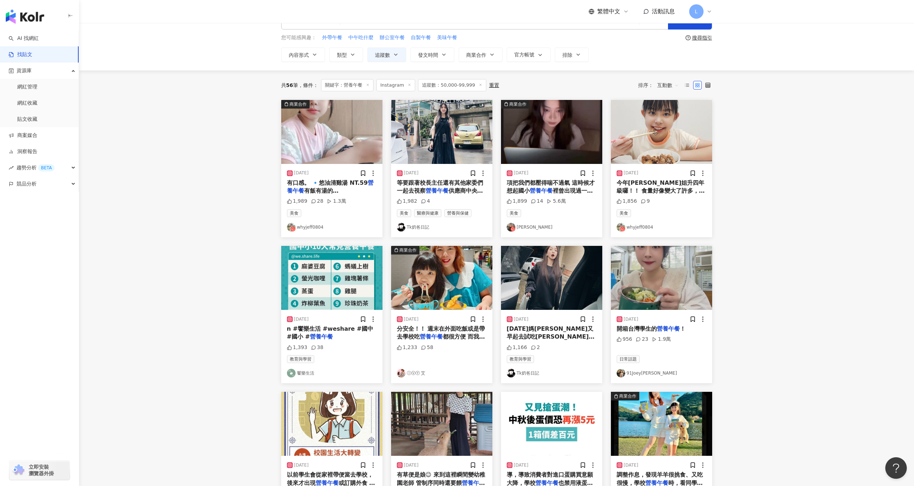
scroll to position [0, 0]
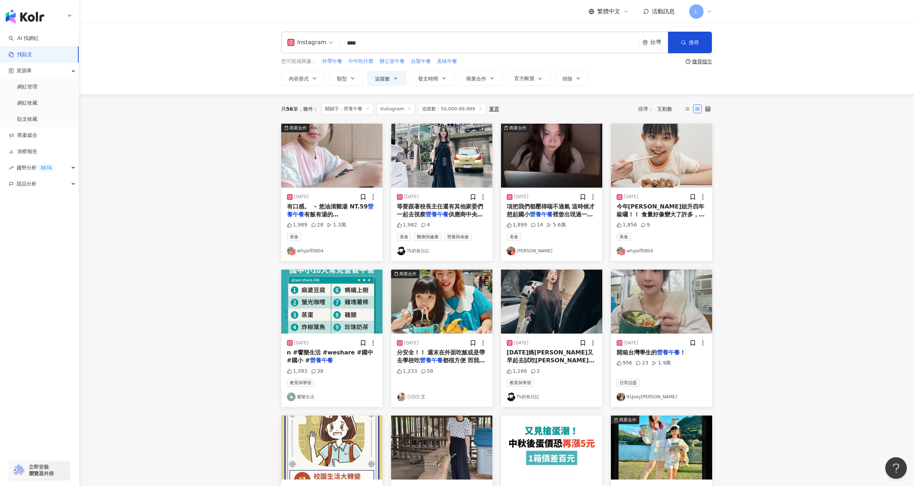
click at [634, 250] on link "whyjeff0804" at bounding box center [662, 250] width 90 height 9
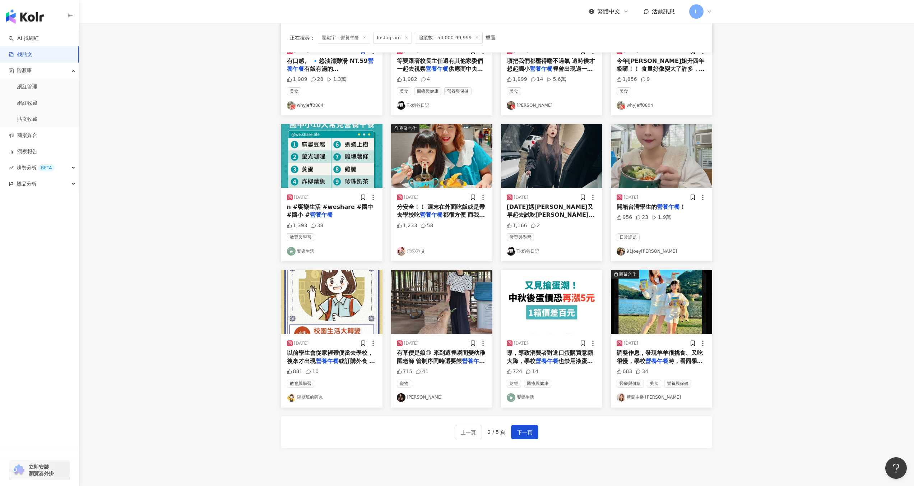
scroll to position [205, 0]
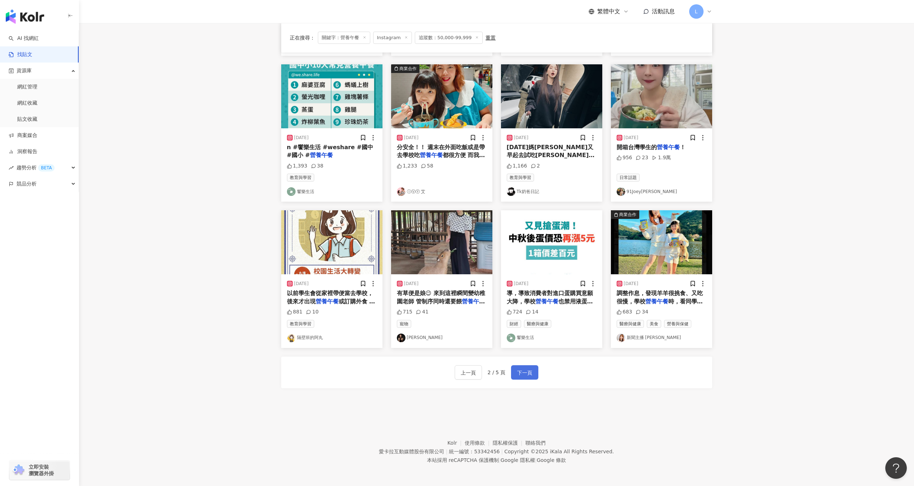
click at [521, 376] on span "下一頁" at bounding box center [524, 372] width 15 height 9
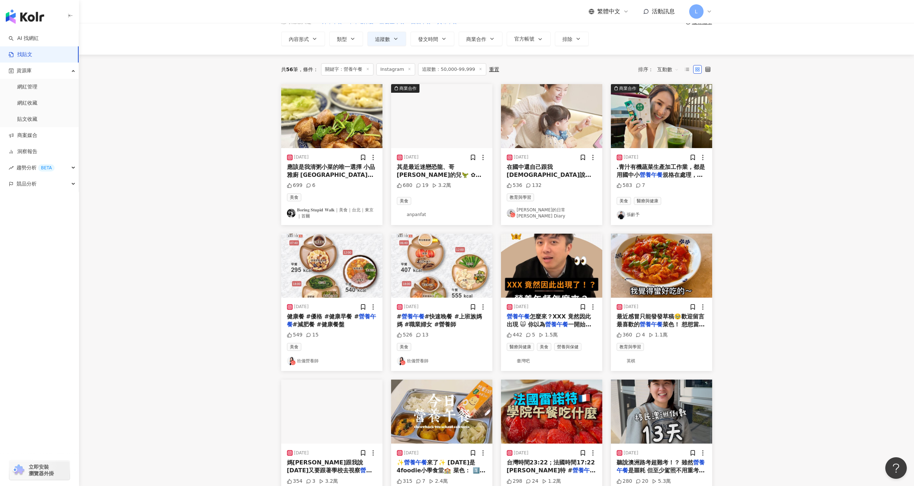
scroll to position [39, 0]
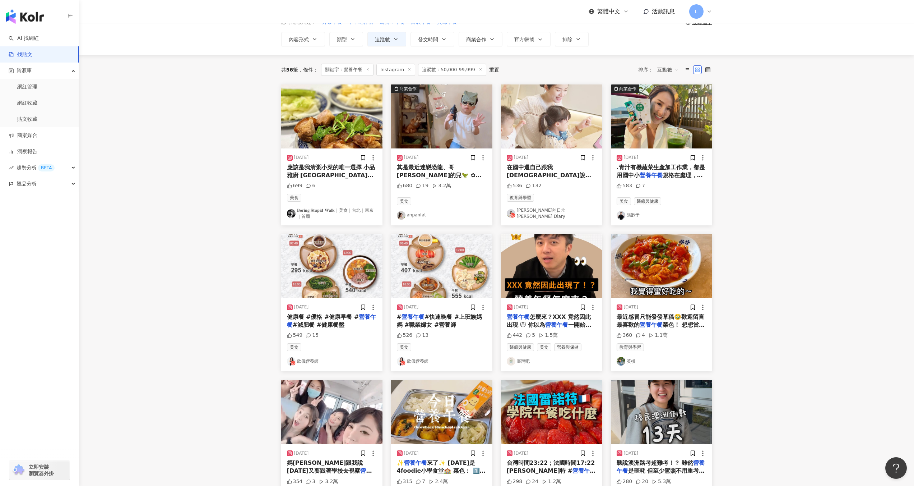
click at [414, 216] on link "anpanfat" at bounding box center [442, 215] width 90 height 9
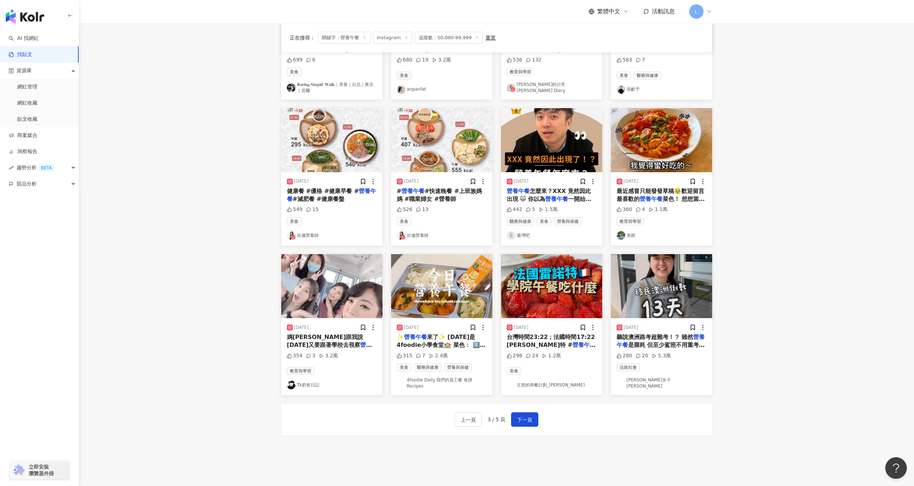
scroll to position [212, 0]
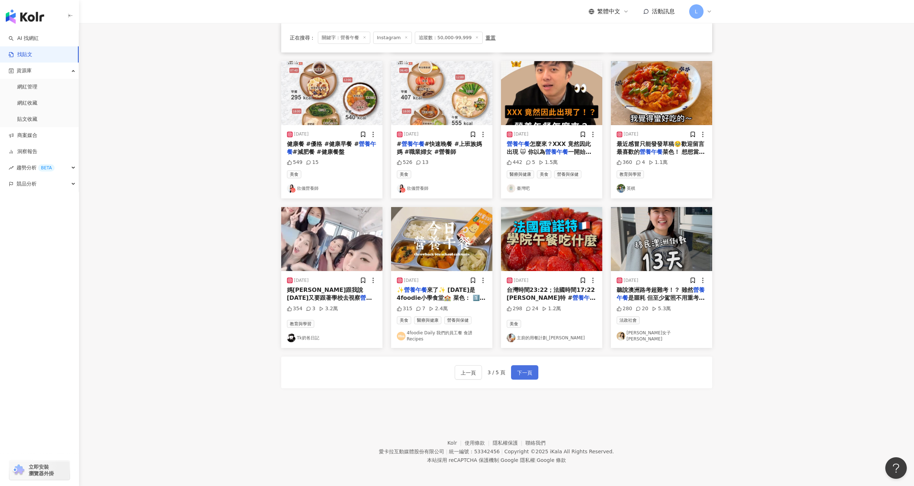
click at [527, 375] on span "下一頁" at bounding box center [524, 372] width 15 height 9
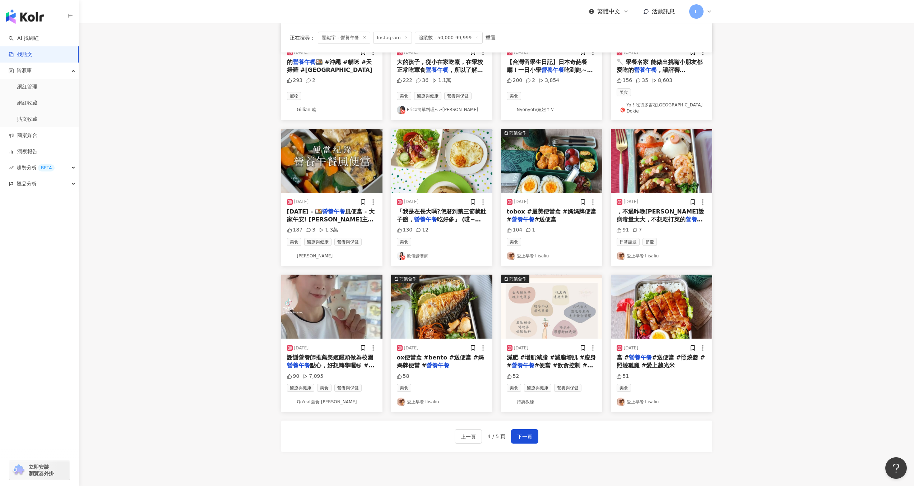
scroll to position [0, 0]
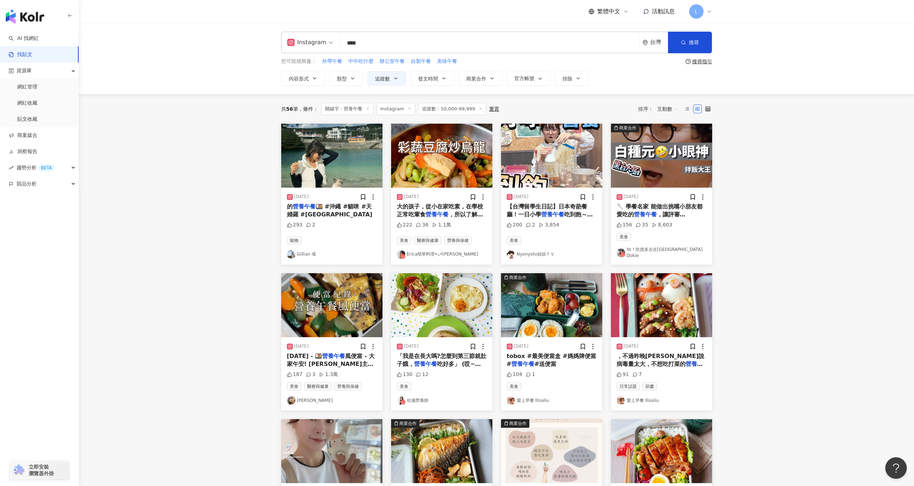
click at [368, 43] on input "****" at bounding box center [490, 42] width 294 height 15
drag, startPoint x: 378, startPoint y: 42, endPoint x: 308, endPoint y: 42, distance: 70.1
click at [308, 43] on div "Instagram 營養午餐 **** 台灣 搜尋 searchOperator 插入語法 完全符合 "" 聯集 OR 交集 AND 排除 - 群組 {}" at bounding box center [496, 43] width 431 height 22
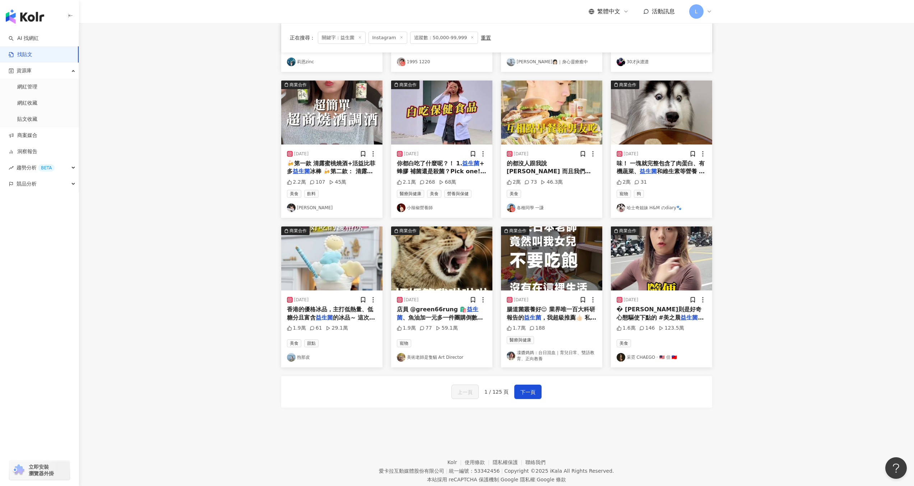
scroll to position [208, 0]
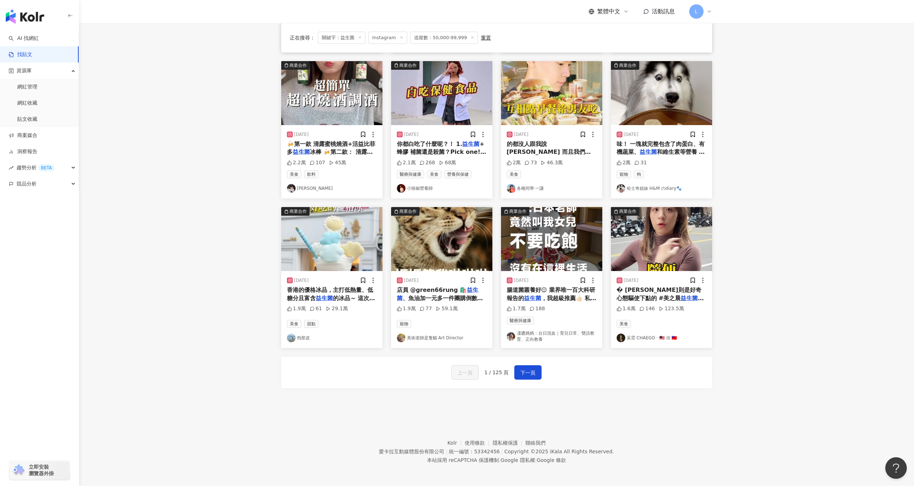
click at [525, 333] on link "凜醬媽媽：台日混血｜育兒日常、雙語教育、正向教養" at bounding box center [552, 336] width 90 height 12
click at [530, 369] on span "下一頁" at bounding box center [528, 372] width 15 height 9
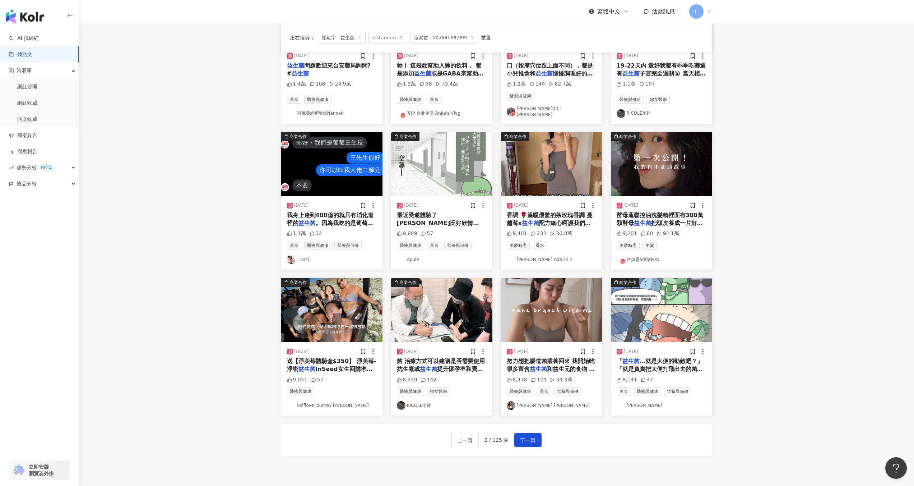
scroll to position [179, 0]
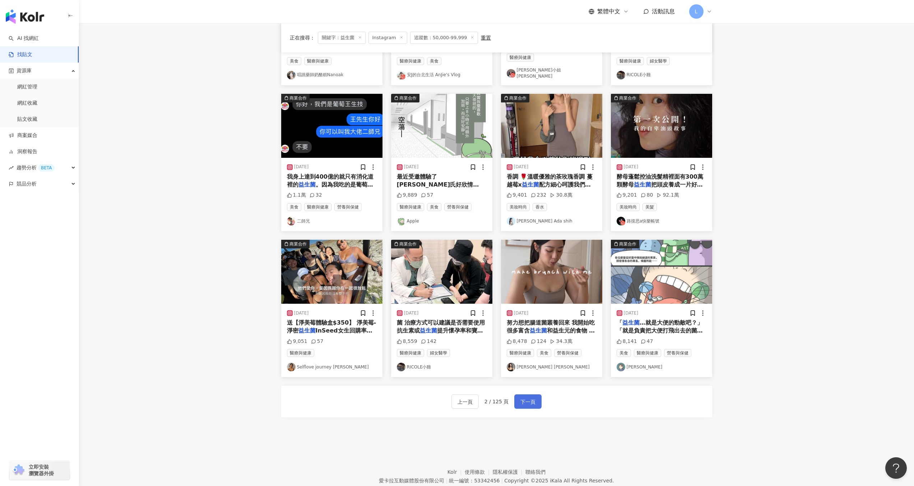
click at [540, 394] on button "下一頁" at bounding box center [527, 401] width 27 height 14
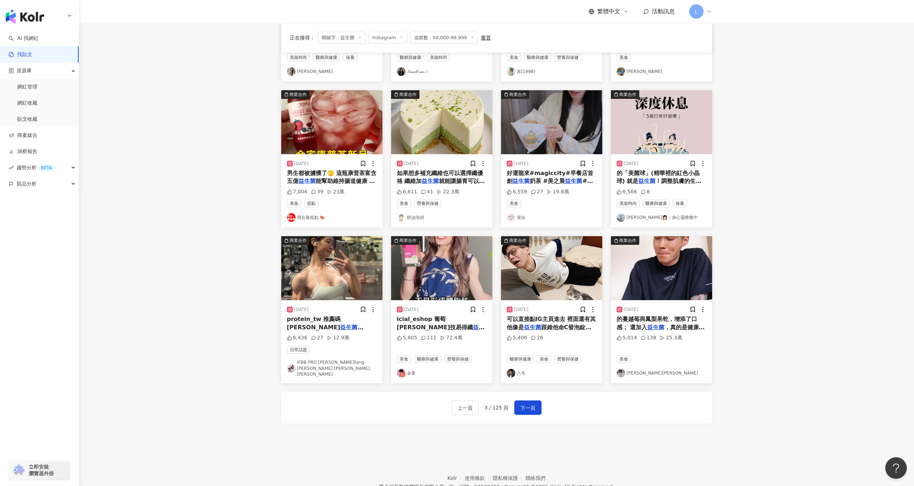
click at [536, 267] on img "button" at bounding box center [551, 268] width 101 height 64
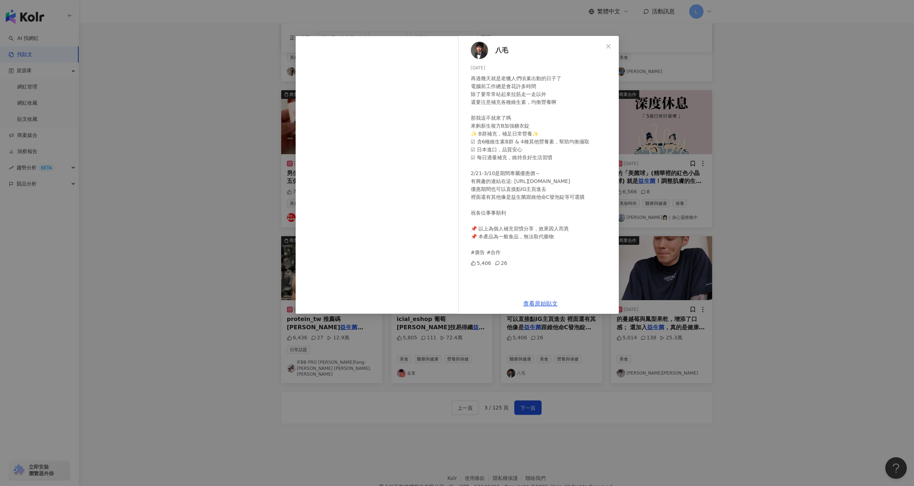
click at [723, 188] on div "八毛 2025/2/21 再過幾天就是老獵人們頃巢出動的日子了 電腦前工作總是會花許多時間 除了要常常站起來拉筋走一走以外 還要注意補充各種維生素，均衡營養啊…" at bounding box center [457, 243] width 914 height 486
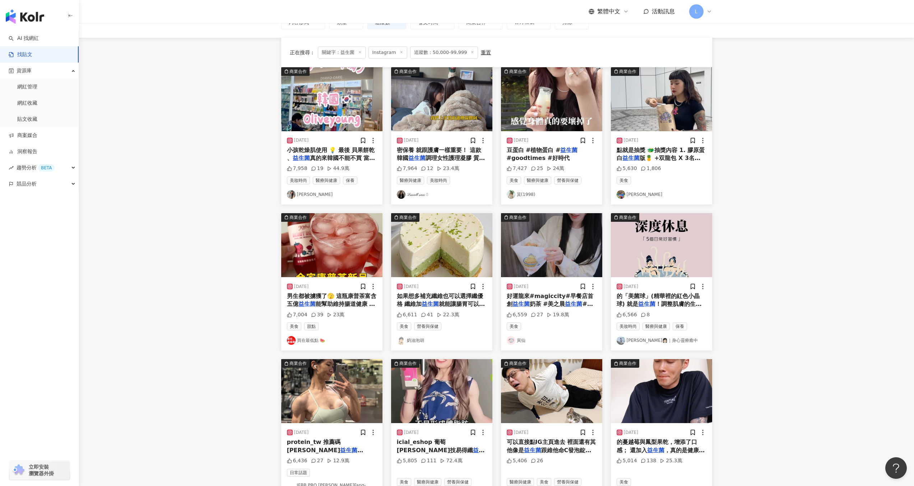
scroll to position [139, 0]
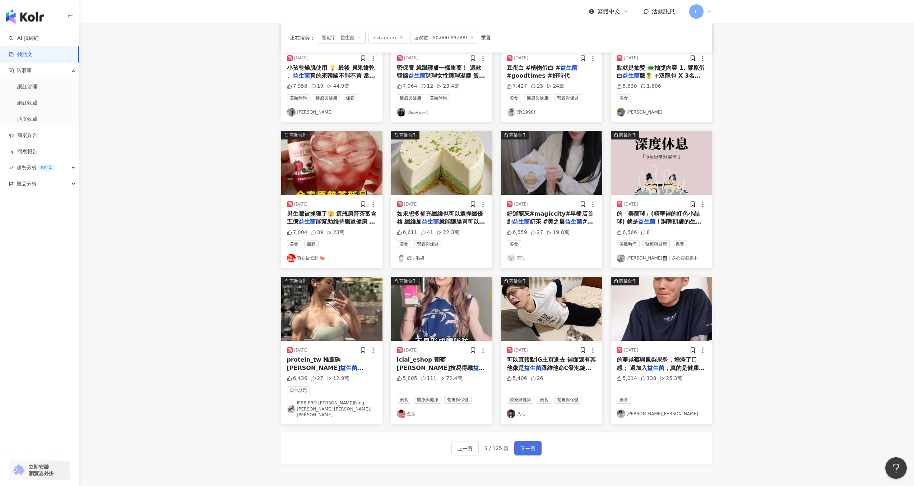
click at [528, 444] on span "下一頁" at bounding box center [528, 448] width 15 height 9
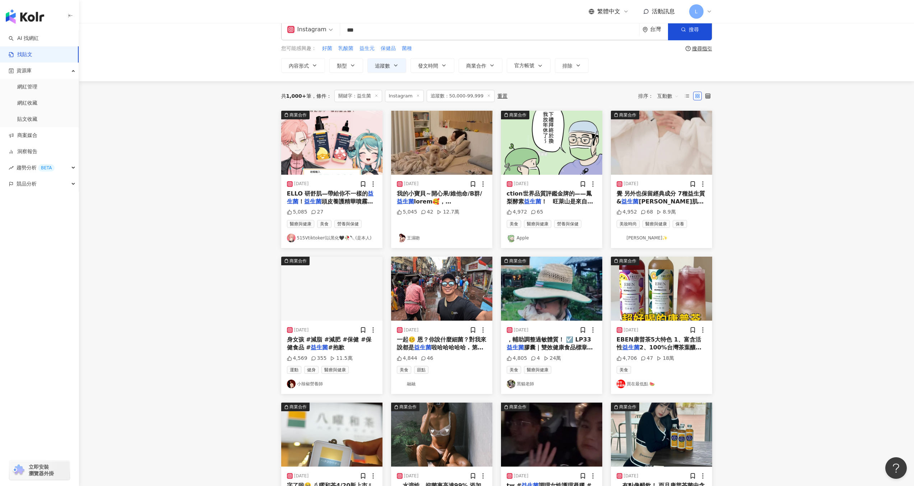
scroll to position [14, 0]
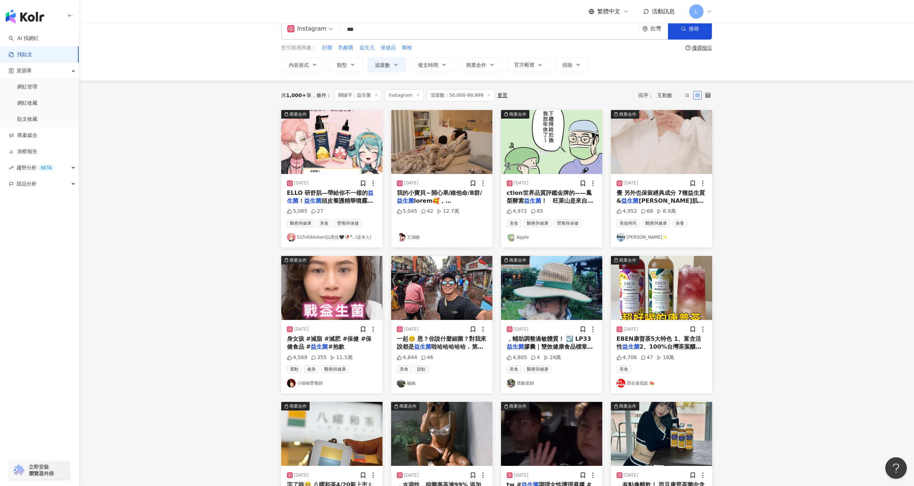
click at [633, 162] on img "button" at bounding box center [661, 142] width 101 height 64
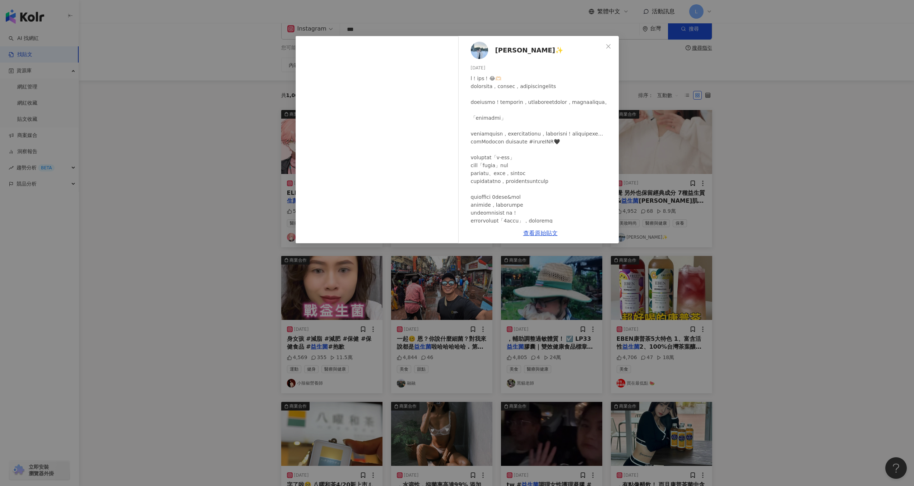
click at [766, 204] on div "亞妮✨ 2025/3/22 4,952 68 8.9萬 查看原始貼文" at bounding box center [457, 243] width 914 height 486
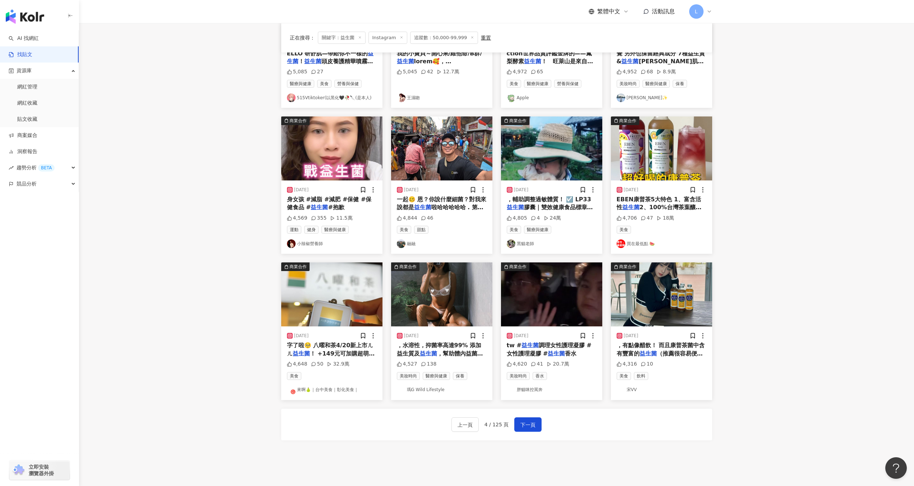
scroll to position [205, 0]
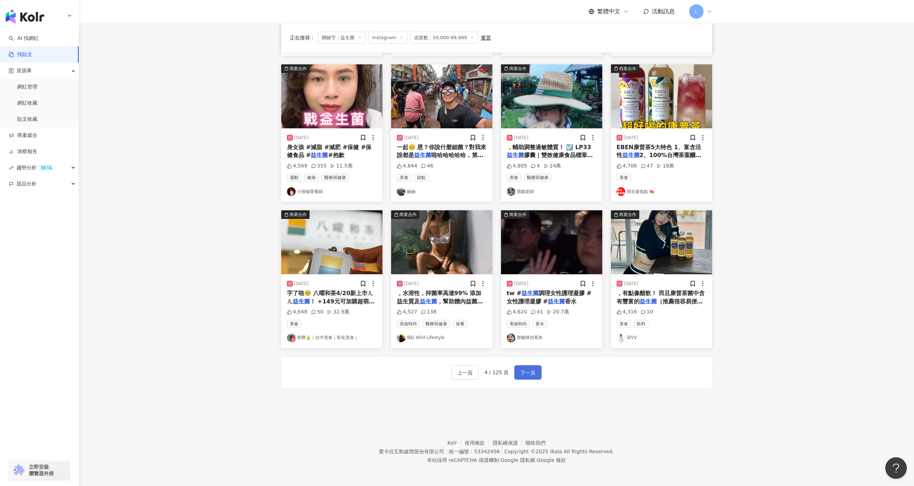
click at [527, 370] on span "下一頁" at bounding box center [528, 372] width 15 height 9
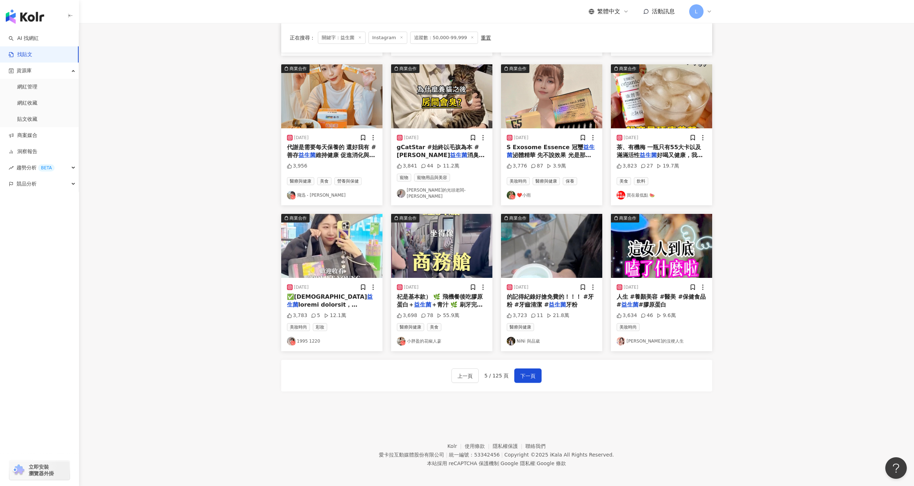
click at [527, 246] on img "button" at bounding box center [551, 246] width 101 height 64
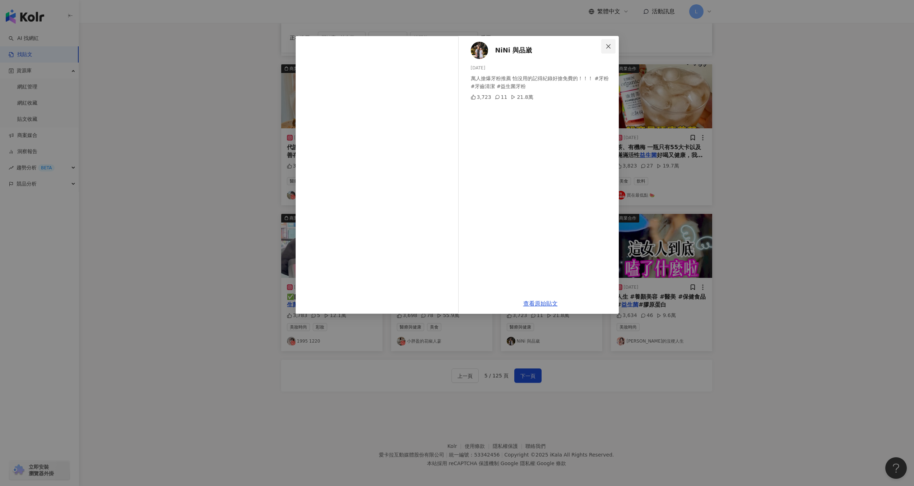
click at [611, 50] on button "Close" at bounding box center [608, 46] width 14 height 14
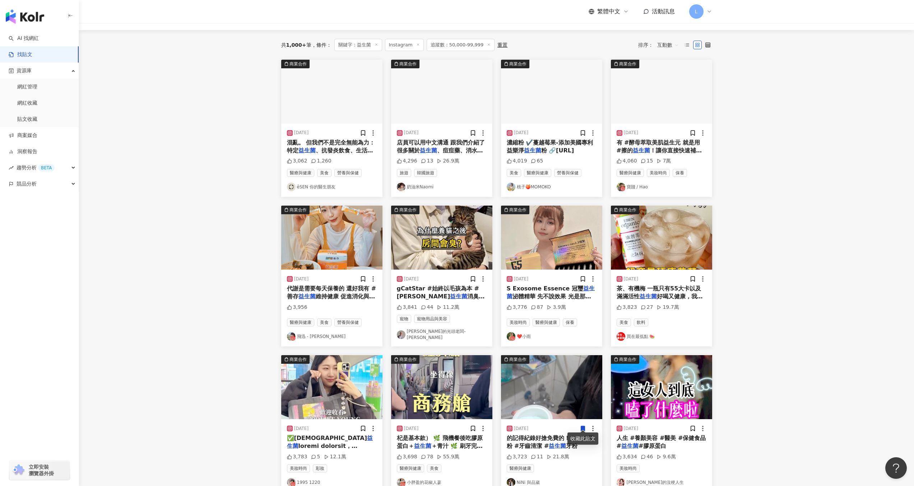
scroll to position [0, 0]
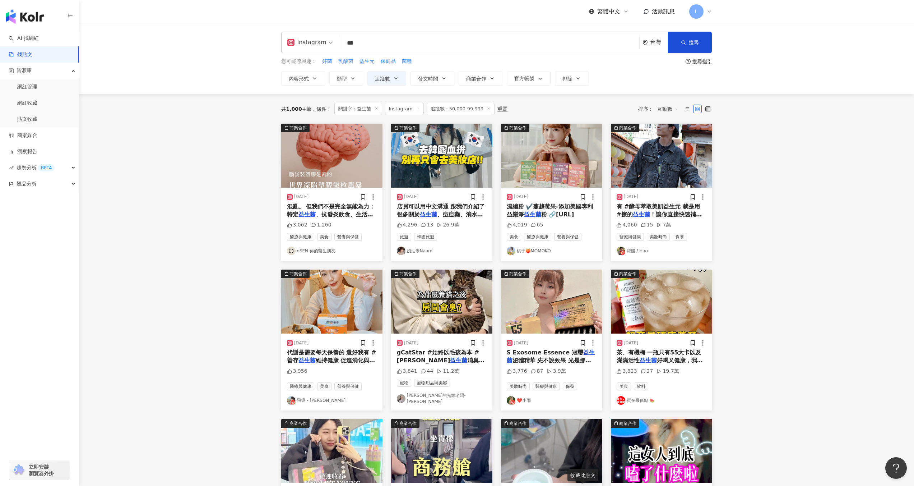
click at [390, 44] on input "***" at bounding box center [490, 42] width 294 height 15
click at [343, 43] on input "***" at bounding box center [490, 42] width 294 height 15
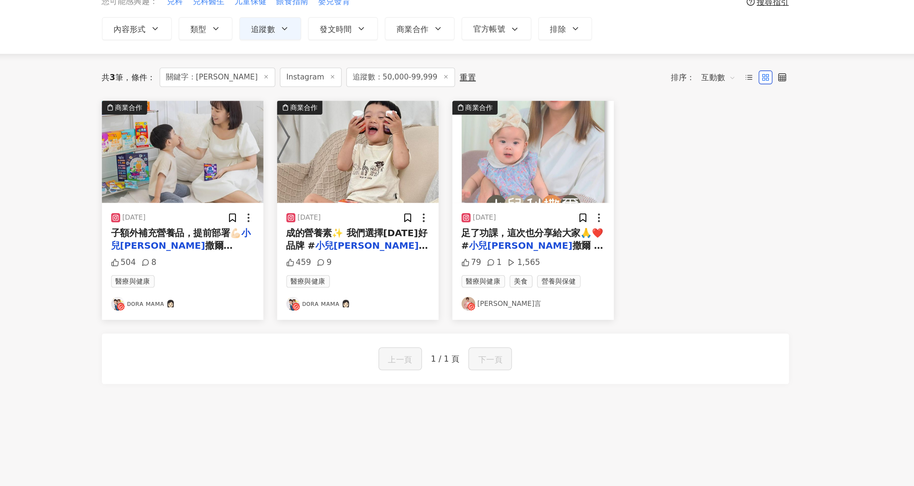
click at [420, 254] on link "ᴅᴏʀᴀ ᴍᴀᴍᴀ 👩🏻" at bounding box center [442, 250] width 90 height 9
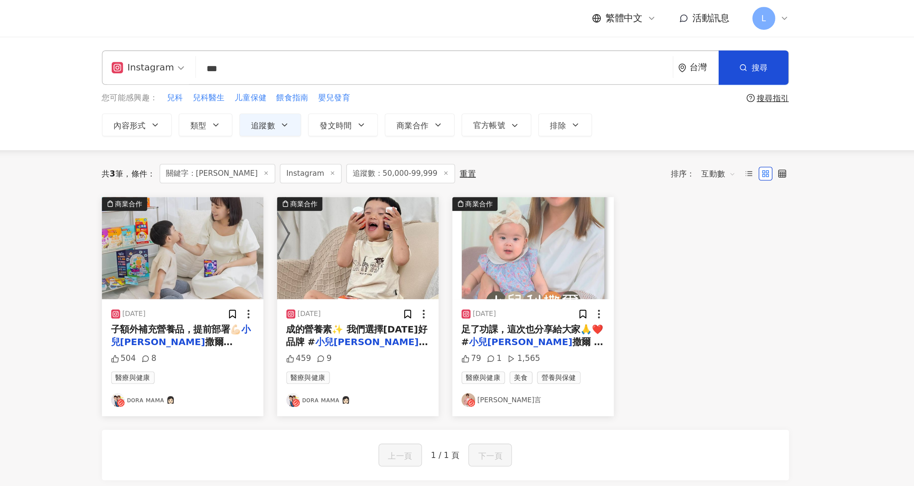
drag, startPoint x: 383, startPoint y: 44, endPoint x: 295, endPoint y: 37, distance: 89.1
click at [295, 37] on div "Instagram 小兒利 *** 台灣 搜尋 searchOperator 插入語法 完全符合 "" 聯集 OR 交集 AND 排除 - 群組 {}" at bounding box center [496, 43] width 431 height 22
type input "*"
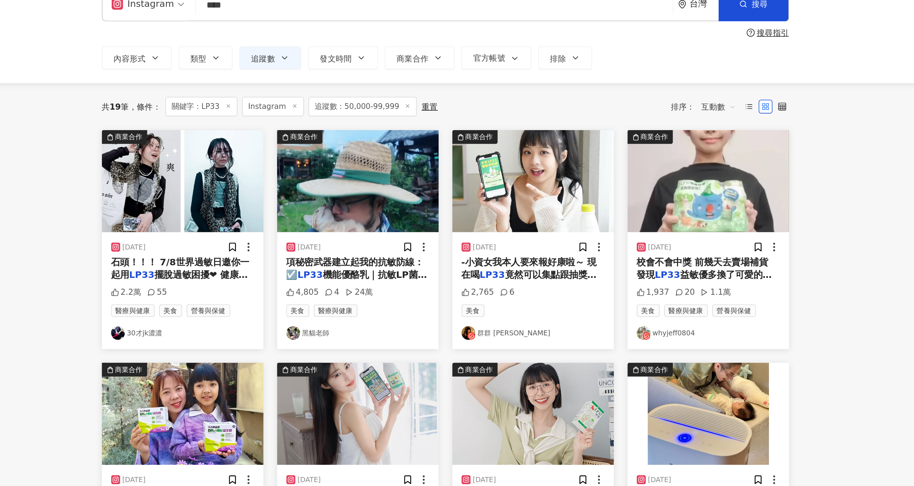
click at [638, 248] on link "whyjeff0804" at bounding box center [662, 248] width 90 height 9
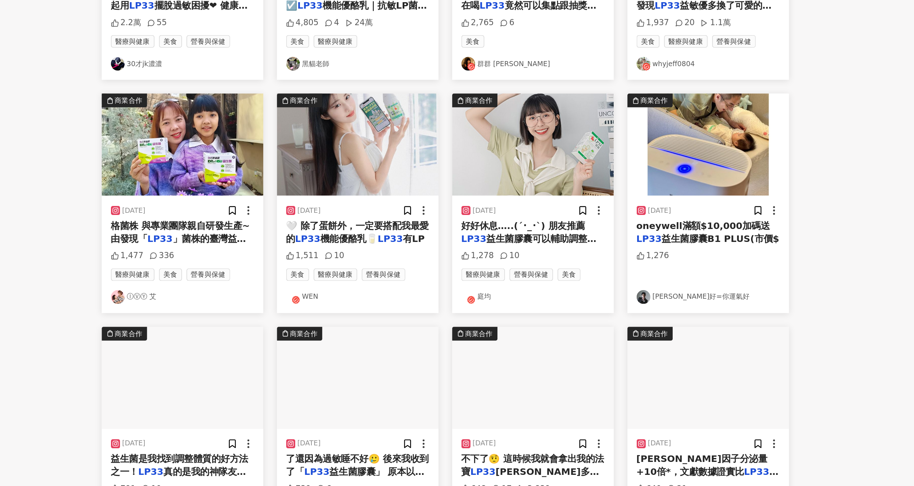
scroll to position [27, 0]
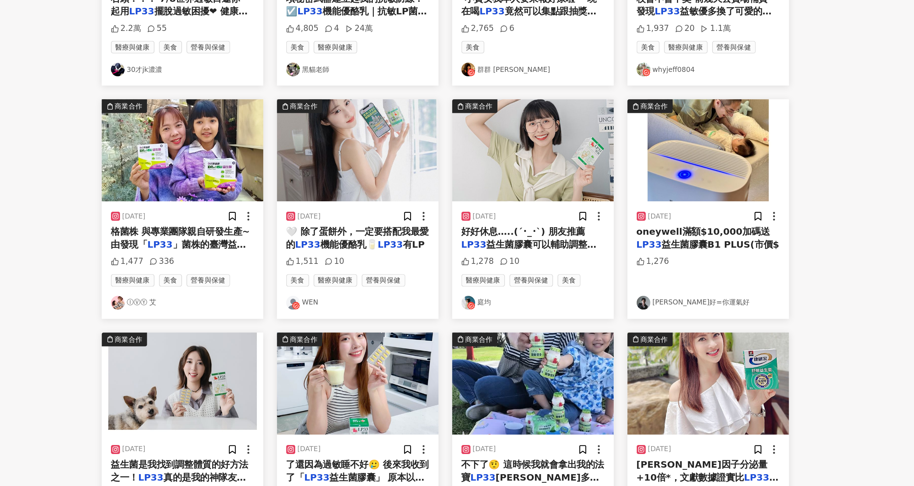
click at [305, 368] on link "ⒾⓋⓎ 艾" at bounding box center [332, 368] width 90 height 9
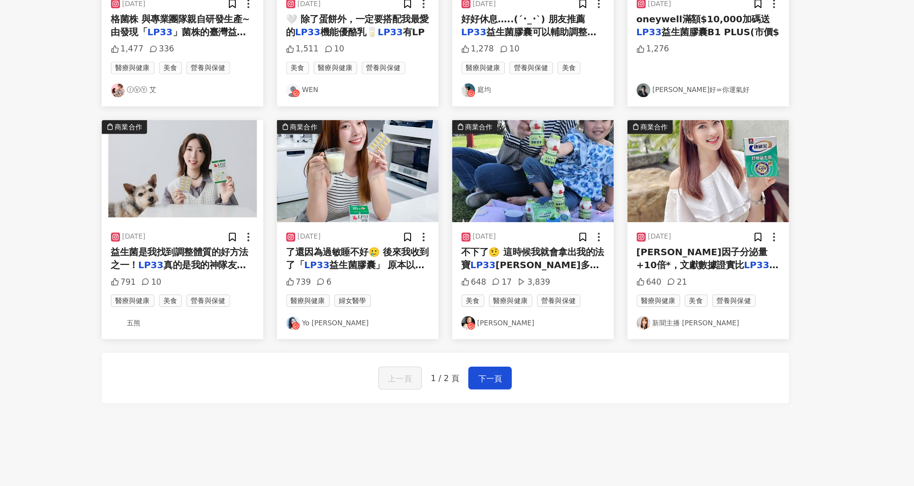
scroll to position [159, 0]
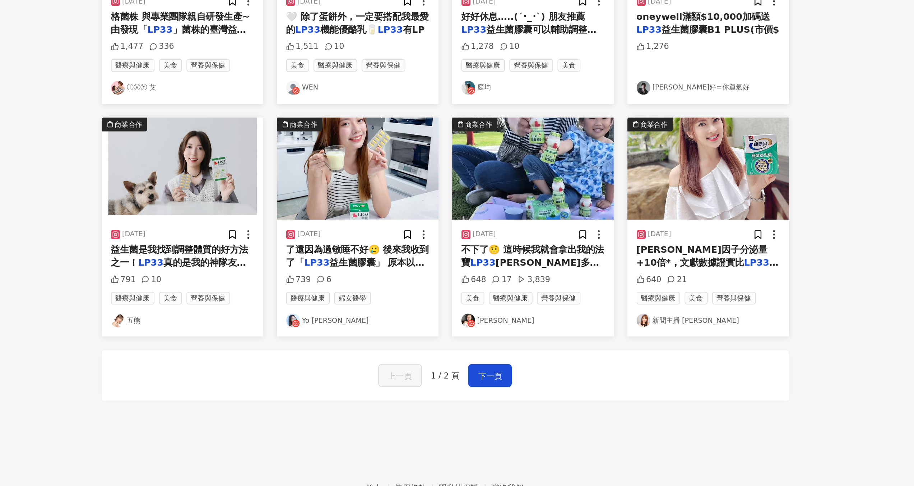
click at [525, 382] on link "Lulu Sun" at bounding box center [552, 382] width 90 height 9
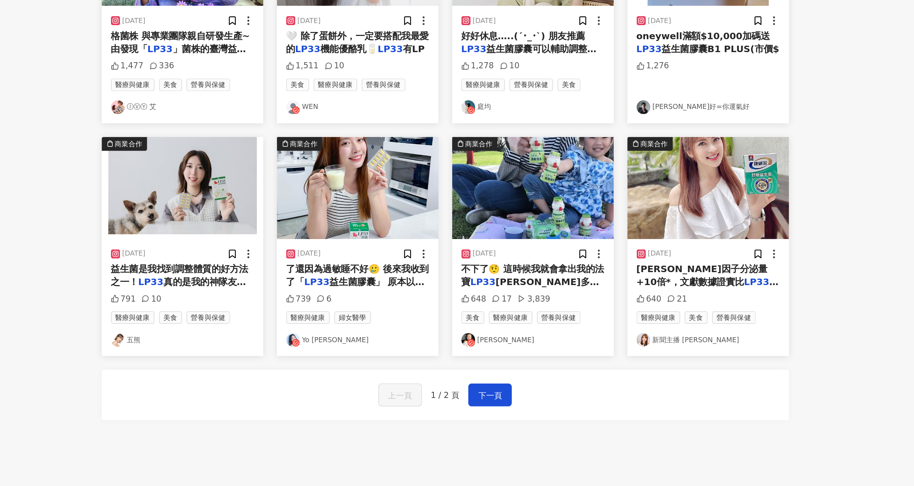
click at [343, 346] on span "真的是我的神隊友🥹 除了空氣" at bounding box center [330, 350] width 86 height 15
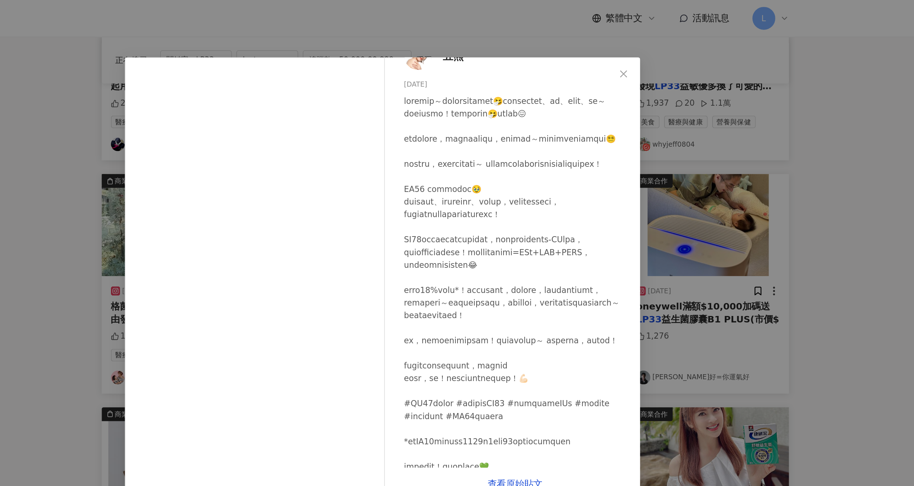
scroll to position [15, 0]
click at [697, 133] on div "五熊 2025/3/26 791 10 查看原始貼文" at bounding box center [457, 243] width 914 height 486
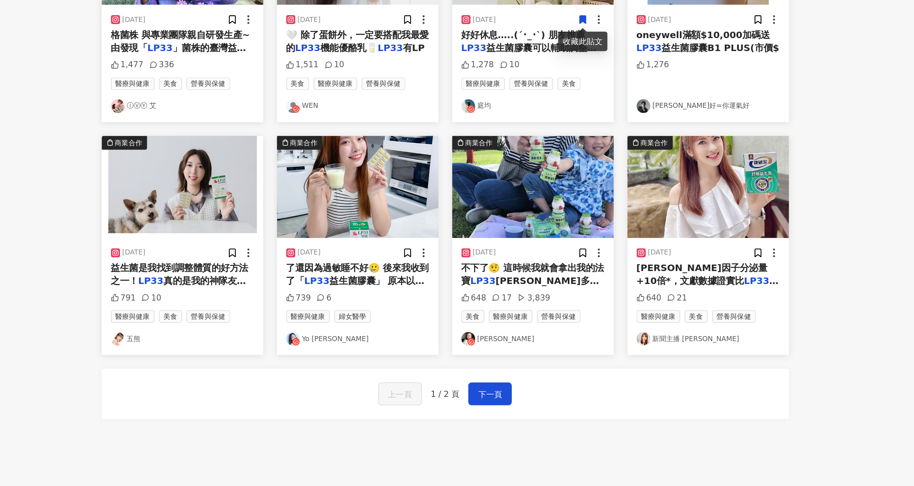
scroll to position [158, 0]
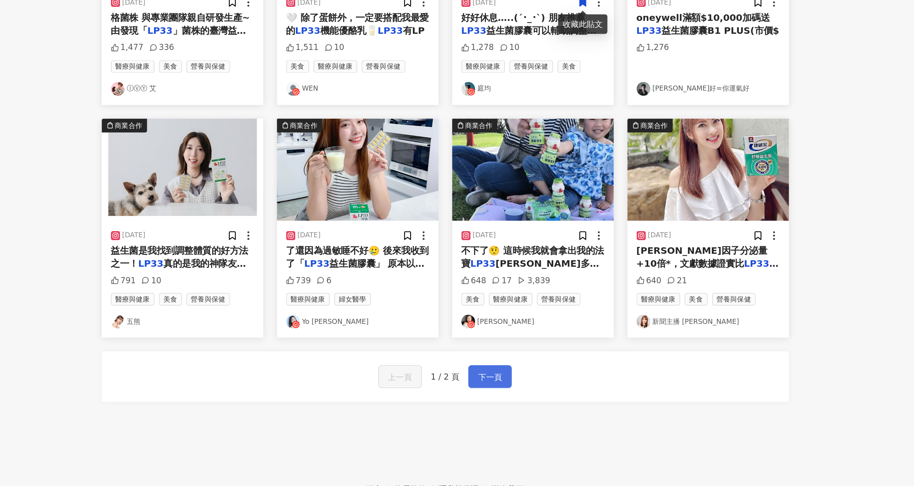
click at [524, 418] on span "下一頁" at bounding box center [524, 417] width 15 height 9
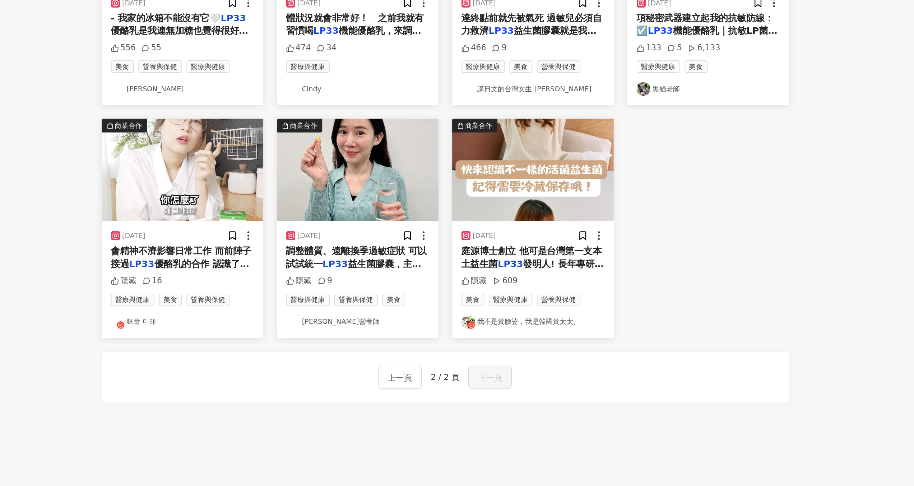
scroll to position [11, 0]
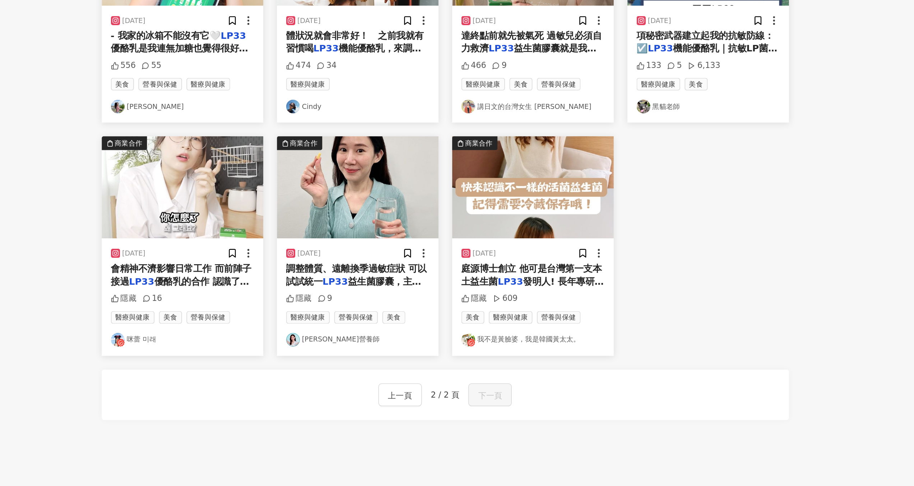
click at [448, 314] on img "button" at bounding box center [441, 288] width 101 height 64
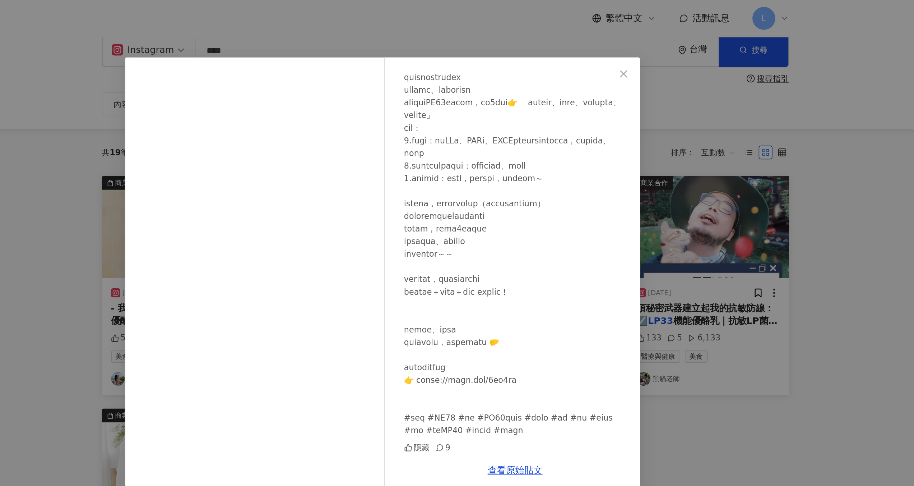
scroll to position [133, 0]
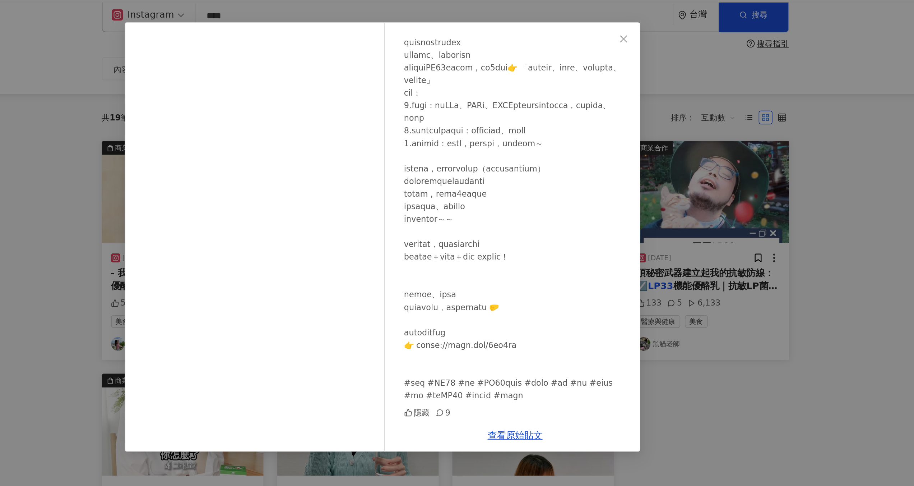
click at [661, 273] on div "Angela營養師 2024/3/29 隱藏 9 查看原始貼文" at bounding box center [457, 243] width 914 height 486
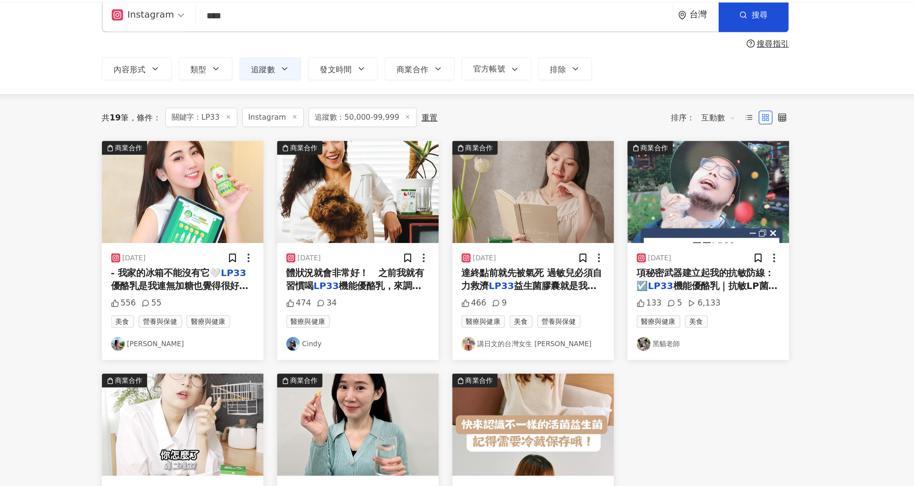
scroll to position [0, 0]
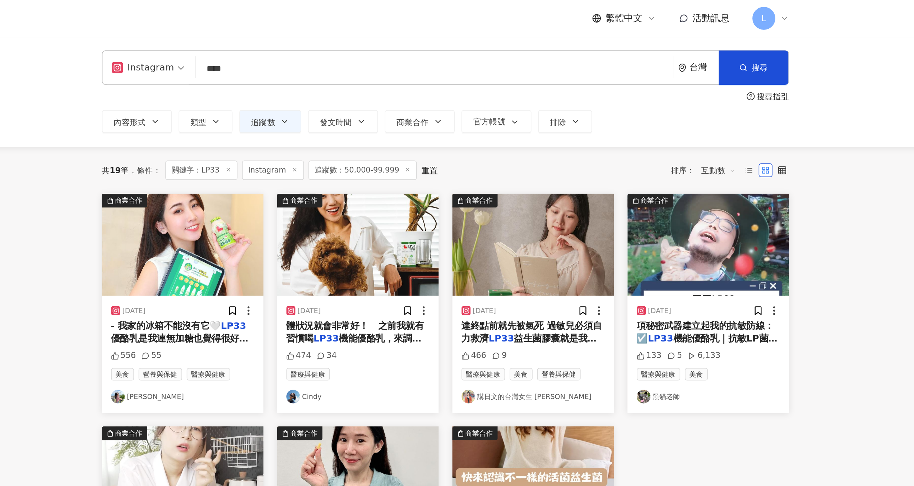
drag, startPoint x: 467, startPoint y: 46, endPoint x: 325, endPoint y: 57, distance: 143.1
click at [325, 58] on div "Instagram LP33 **** 台灣 搜尋 searchOperator 插入語法 完全符合 "" 聯集 OR 交集 AND 排除 - 群組 {} 搜…" at bounding box center [497, 58] width 460 height 52
type input "*"
click at [488, 45] on input "search" at bounding box center [490, 42] width 294 height 15
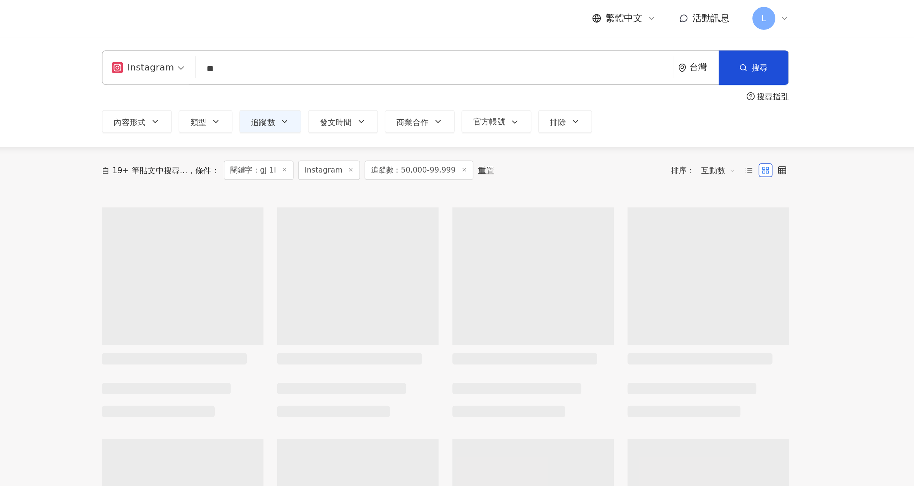
type input "*"
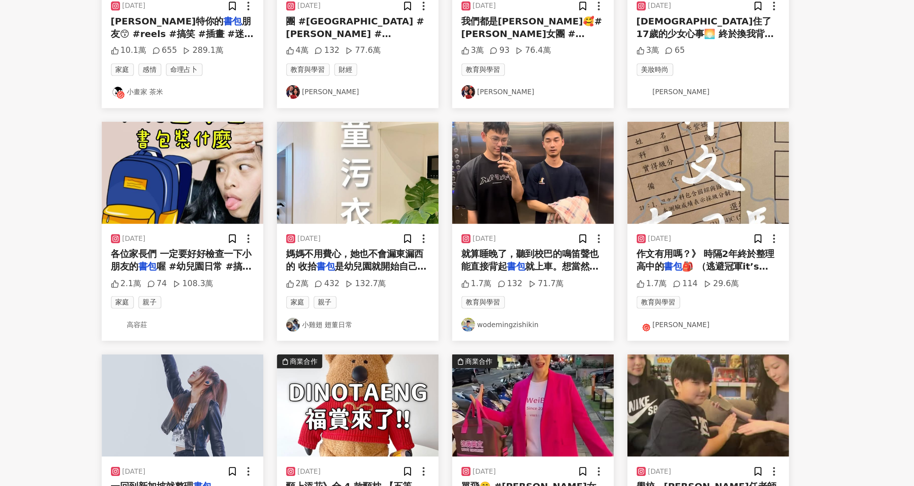
scroll to position [13, 0]
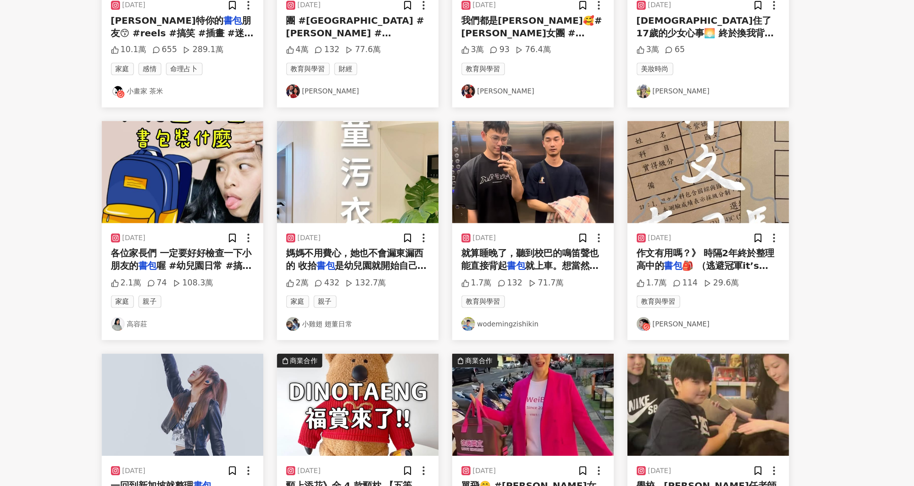
click at [300, 383] on link "高容莊" at bounding box center [332, 384] width 90 height 9
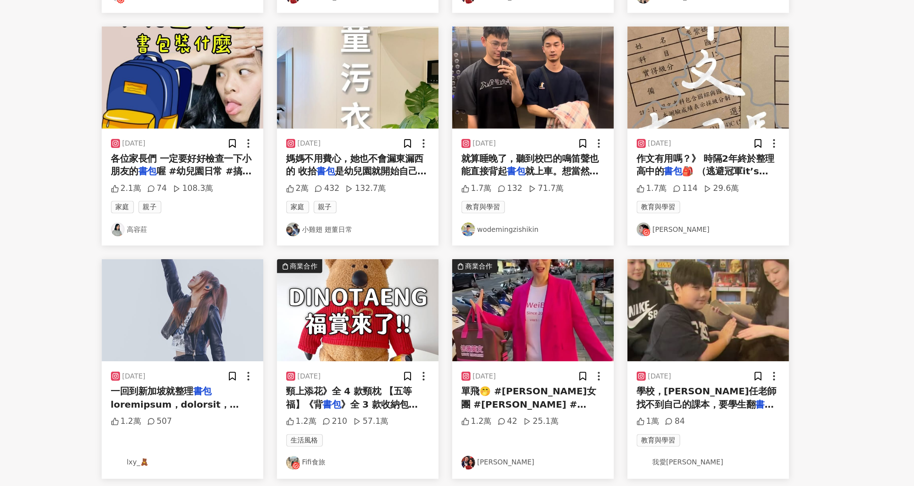
scroll to position [205, 0]
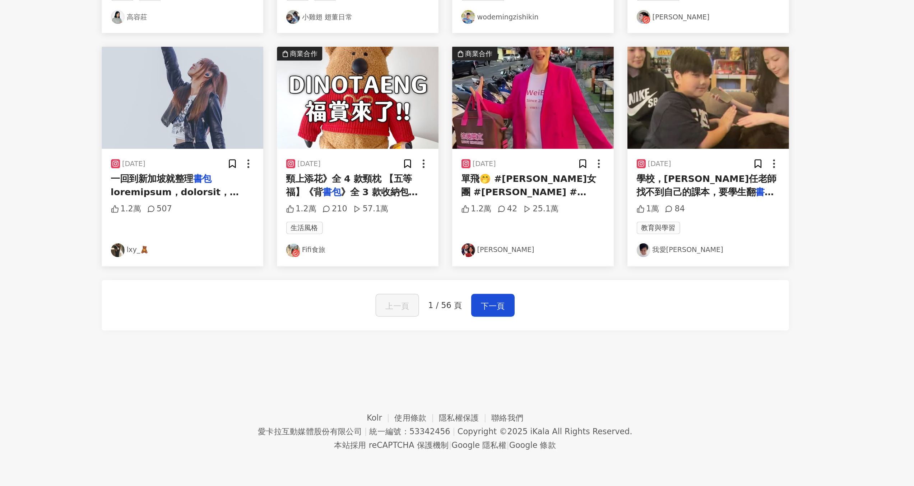
click at [631, 338] on link "我愛小馬克" at bounding box center [662, 337] width 90 height 9
click at [530, 374] on span "下一頁" at bounding box center [526, 372] width 15 height 9
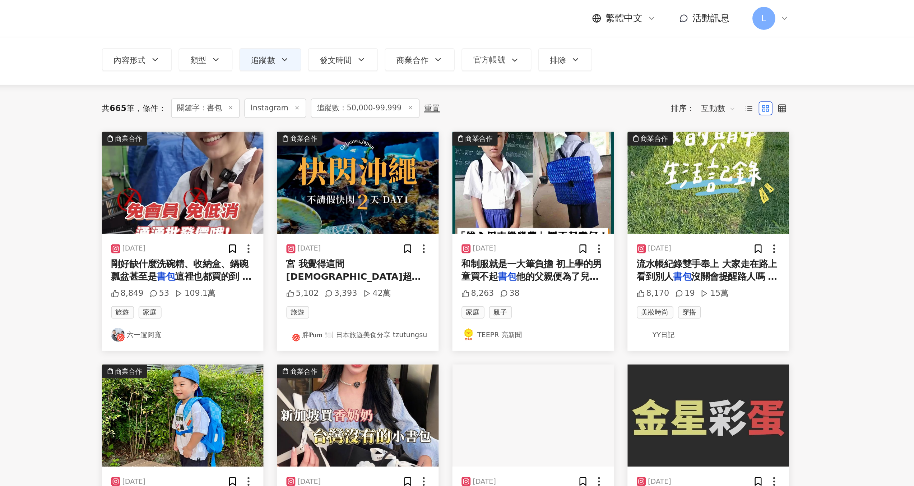
scroll to position [41, 0]
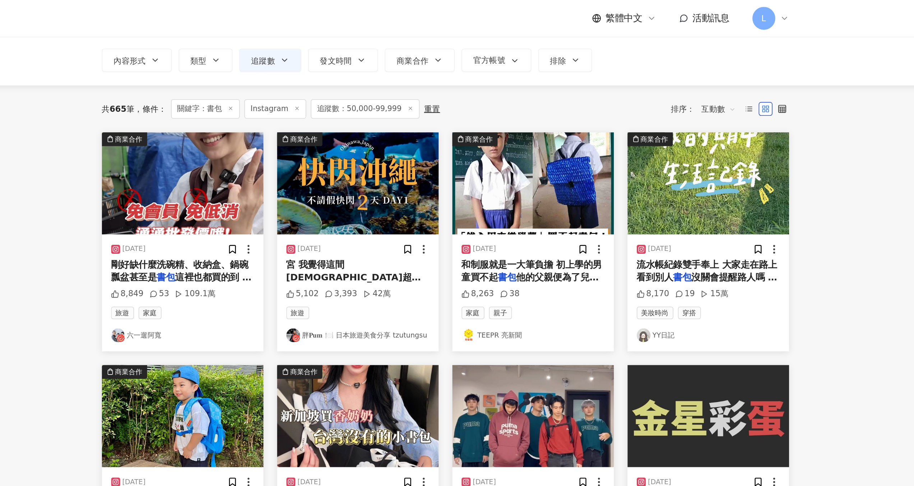
click at [305, 209] on link "六一遛阿寬" at bounding box center [332, 210] width 90 height 9
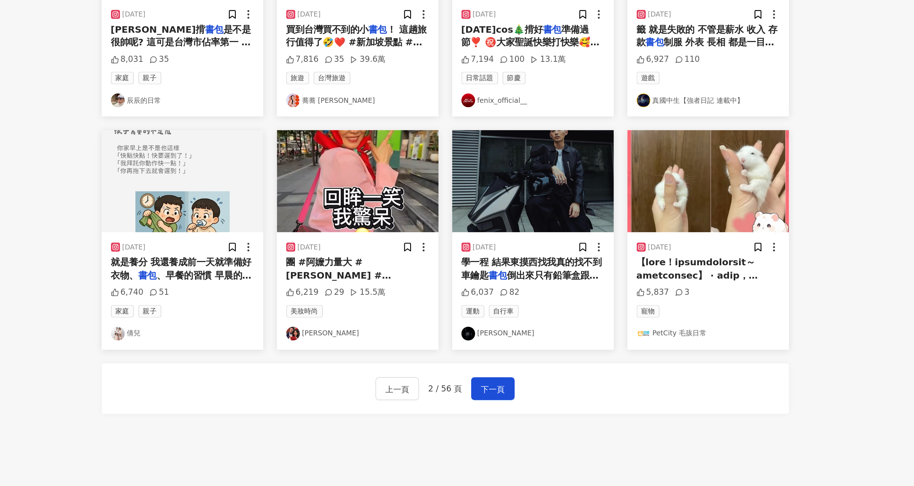
scroll to position [164, 0]
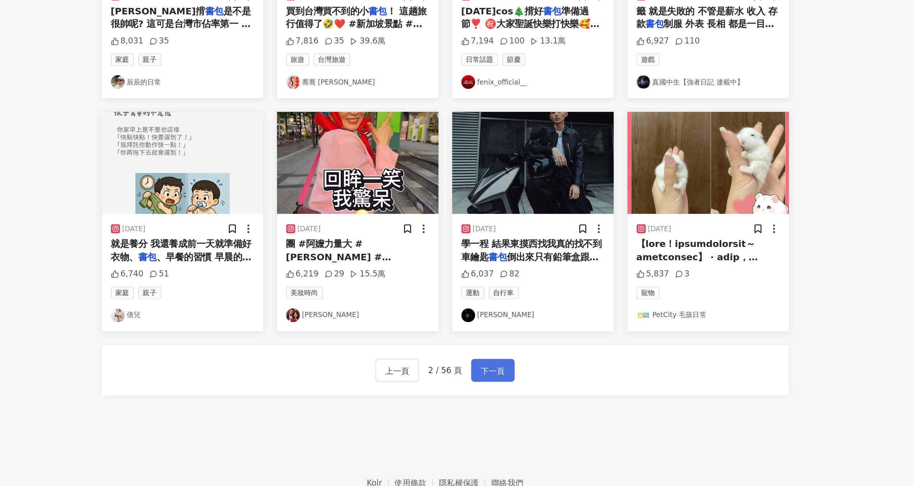
click at [527, 408] on button "下一頁" at bounding box center [526, 413] width 27 height 14
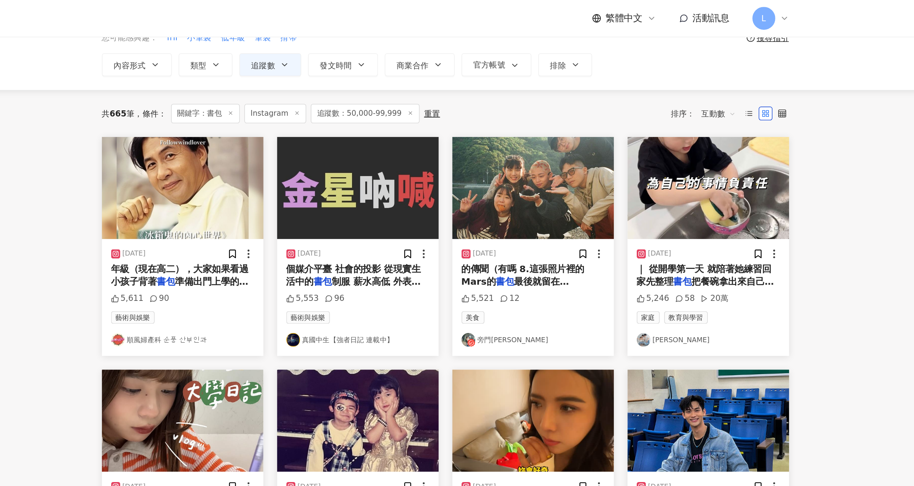
scroll to position [17, 0]
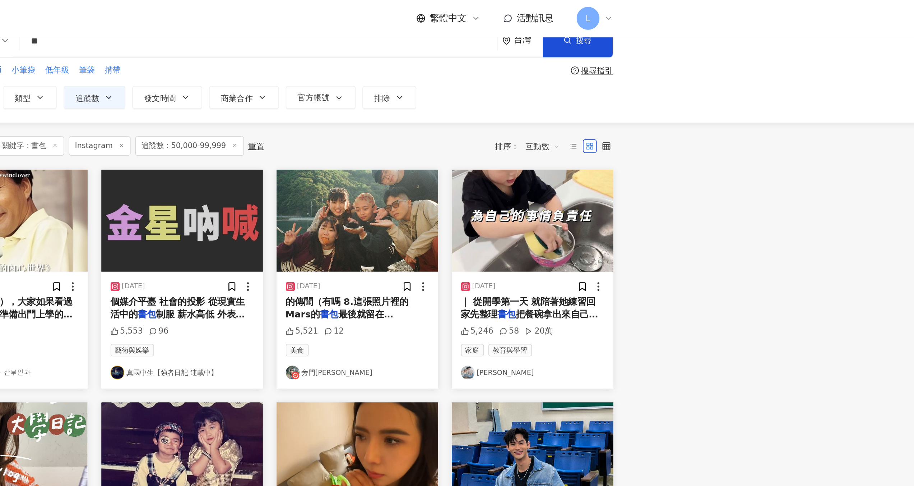
click at [637, 234] on link "Yu Zhen" at bounding box center [662, 233] width 90 height 9
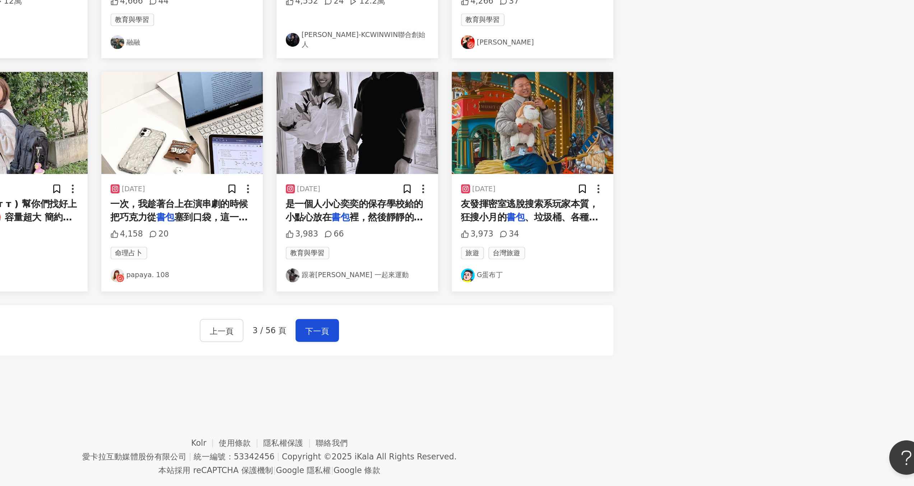
scroll to position [205, 0]
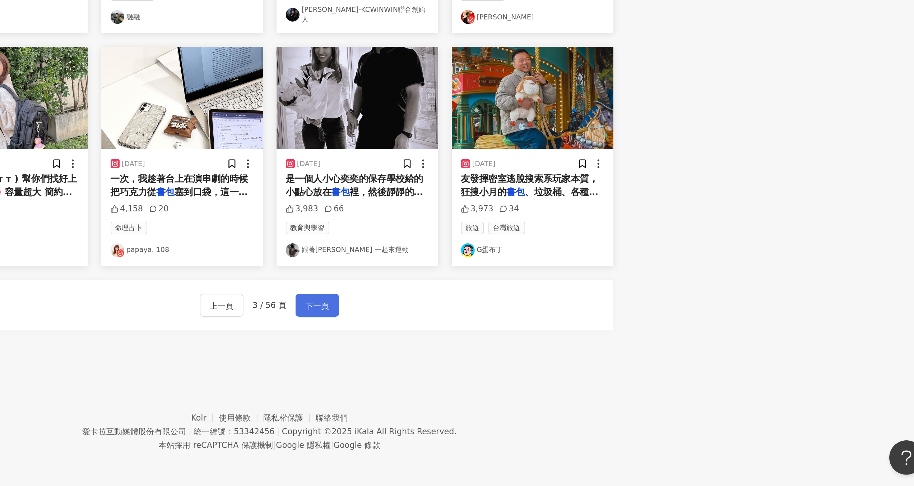
click at [531, 376] on span "下一頁" at bounding box center [526, 372] width 15 height 9
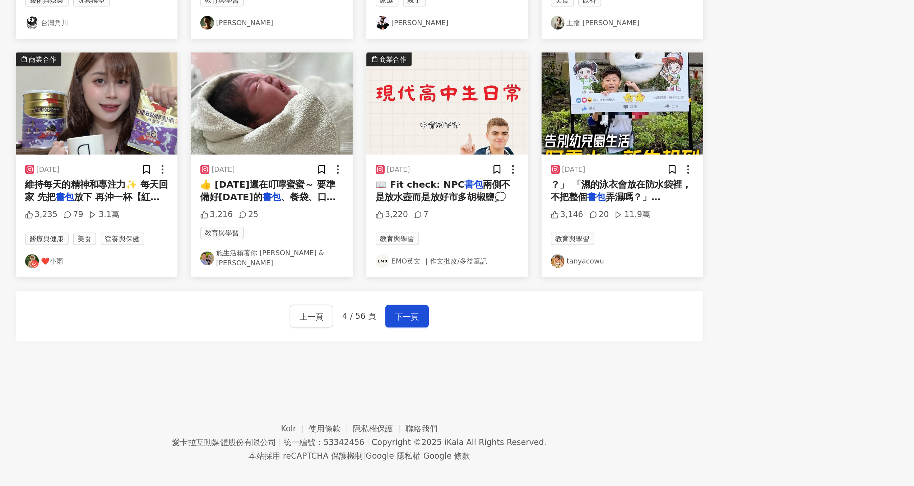
click at [620, 340] on img at bounding box center [621, 344] width 9 height 9
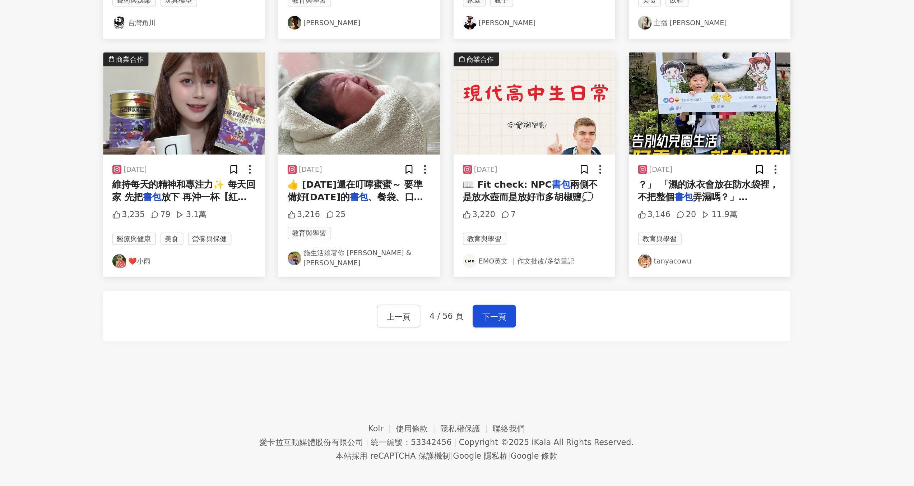
scroll to position [204, 0]
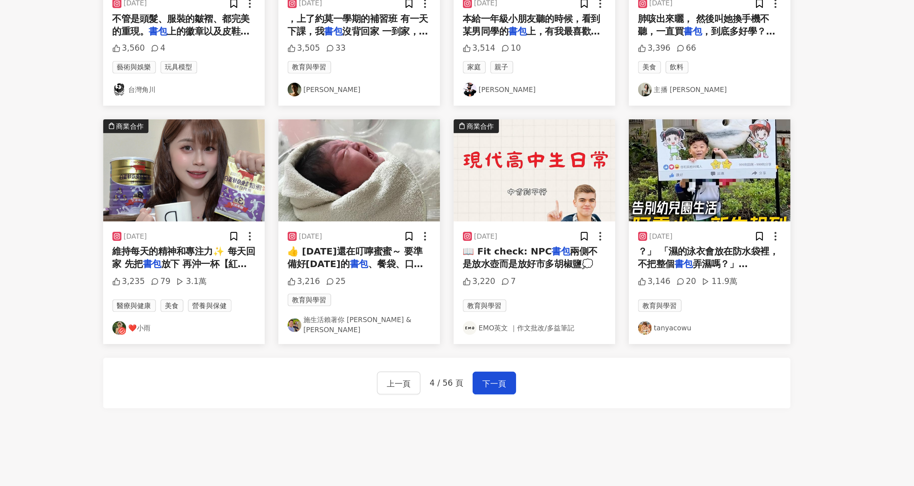
click at [431, 302] on span "、餐袋、口風琴… 因為四年級了，這一" at bounding box center [439, 309] width 85 height 15
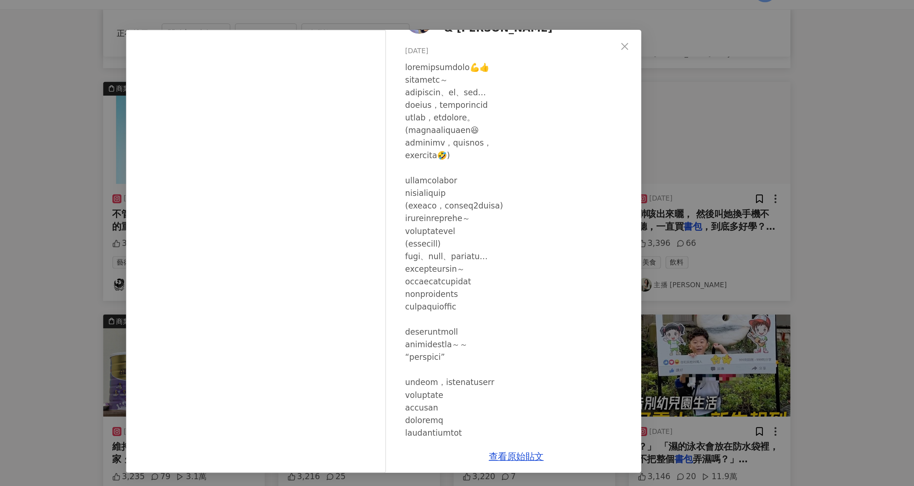
scroll to position [0, 0]
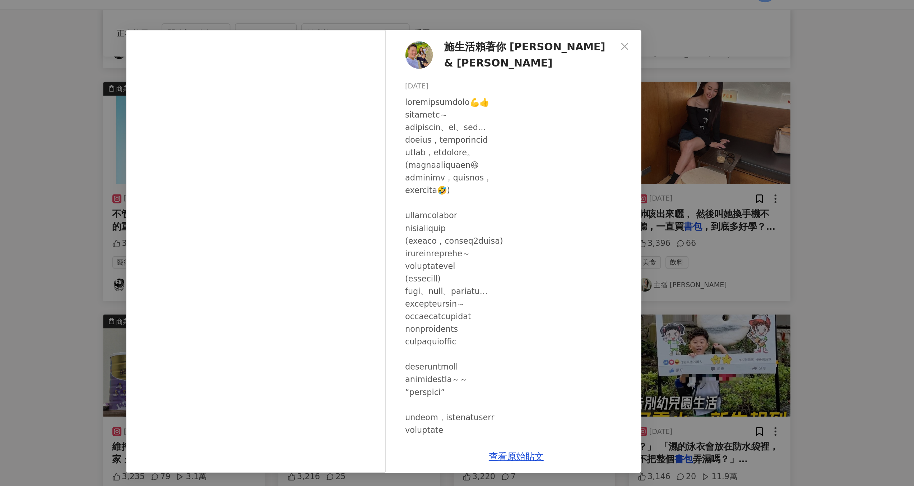
click at [558, 52] on span "施生活賴著你 Kingsley & Laisley" at bounding box center [549, 52] width 108 height 20
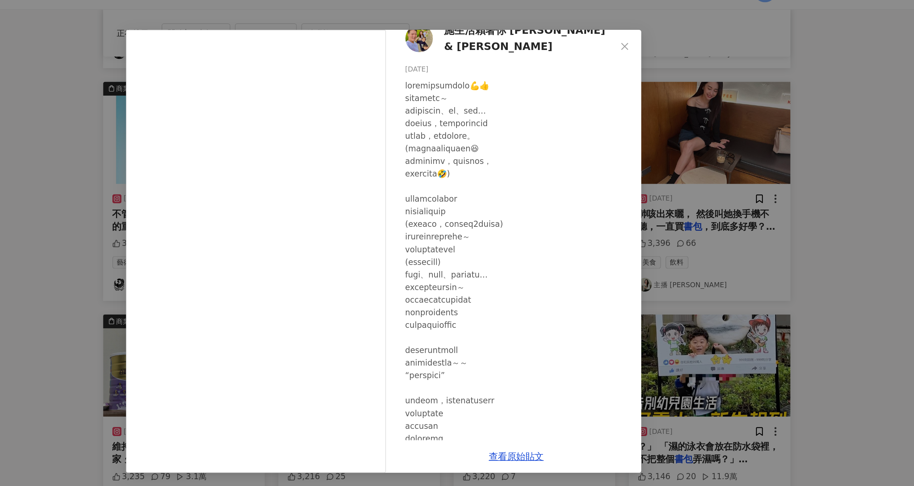
scroll to position [12, 0]
click at [700, 94] on div "施生活賴著你 Kingsley & Laisley 2024/9/2 3,216 25 查看原始貼文" at bounding box center [457, 243] width 914 height 486
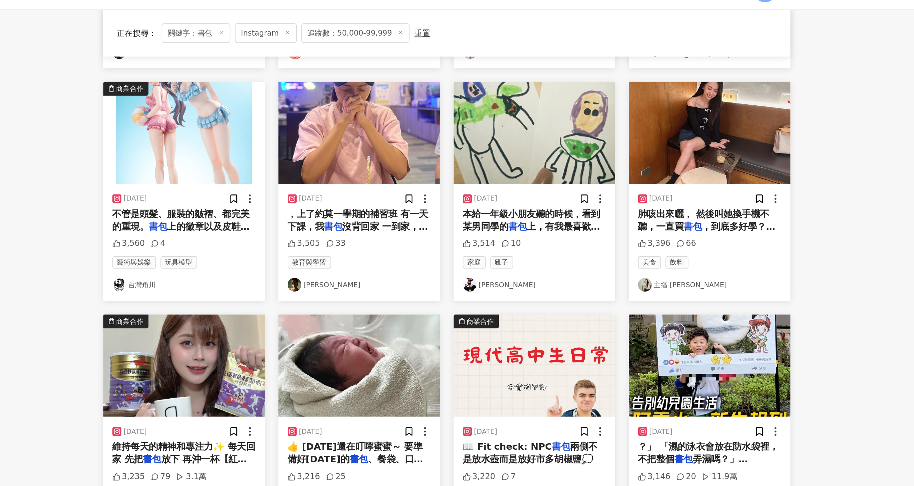
click at [652, 121] on img "button" at bounding box center [661, 101] width 101 height 64
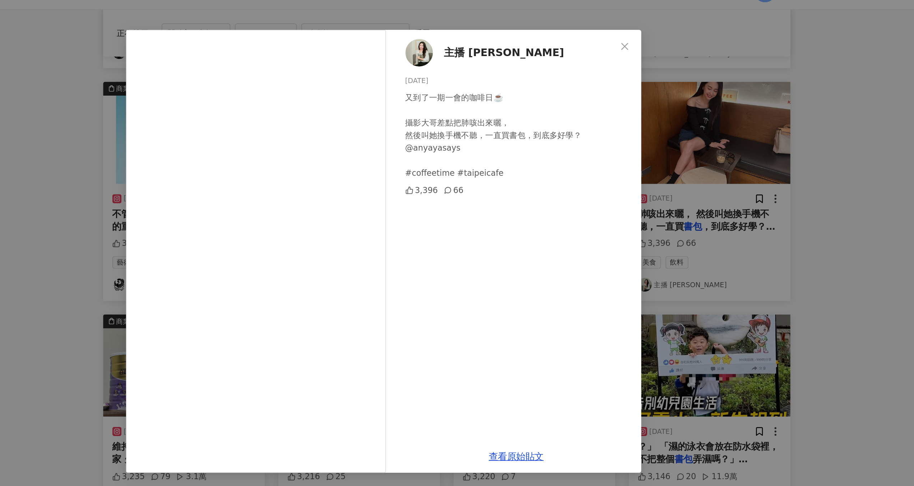
click at [728, 63] on div "主播 高毓璘 2023/10/19 又到了一期一會的咖啡日☕️ 攝影大哥差點把肺咳出來曬， 然後叫她換手機不聽，一直買書包，到底多好學？ @anyayasay…" at bounding box center [457, 243] width 914 height 486
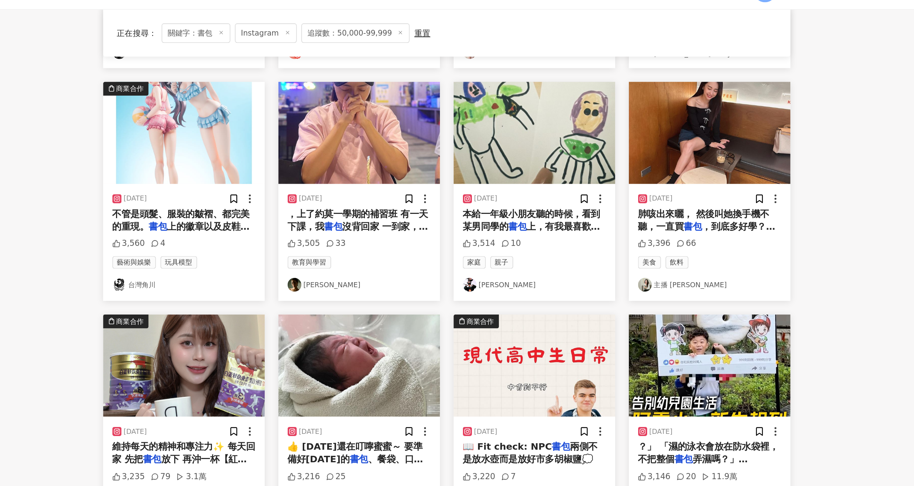
click at [552, 141] on div "2024/4/4" at bounding box center [552, 141] width 90 height 7
click at [551, 114] on img "button" at bounding box center [551, 101] width 101 height 64
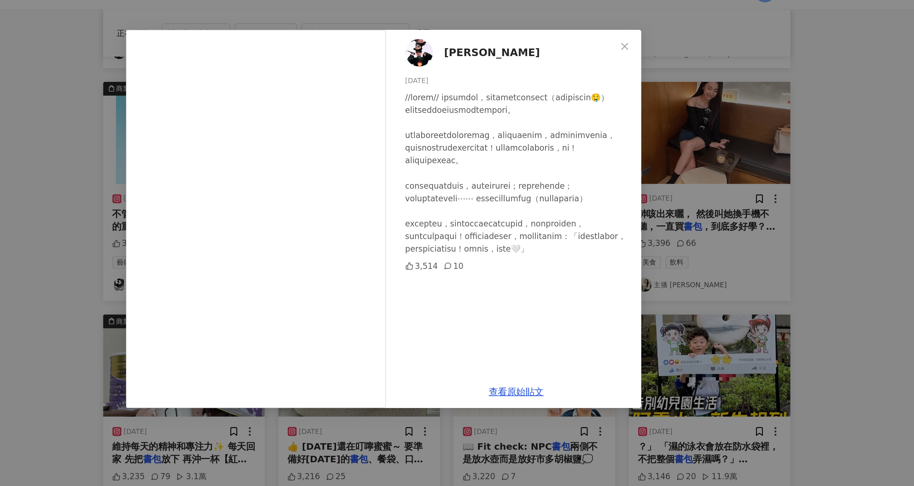
click at [645, 146] on div "木木 2024/4/4 3,514 10 查看原始貼文" at bounding box center [457, 243] width 914 height 486
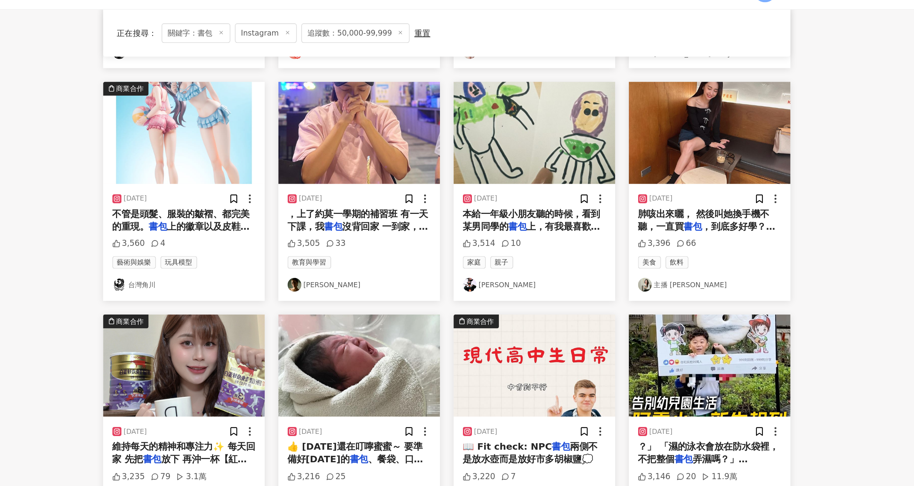
click at [470, 162] on div "2023/11/26 ，上了約莫一學期的補習班 有一天下課，我 書包 沒背回家 一到家，傻眼了， 書包 咧🎒 3,505 33 教育與學習 Hsuan 萱" at bounding box center [441, 169] width 101 height 73
click at [462, 156] on span "沒背回家 一到家，傻眼了，" at bounding box center [441, 163] width 88 height 15
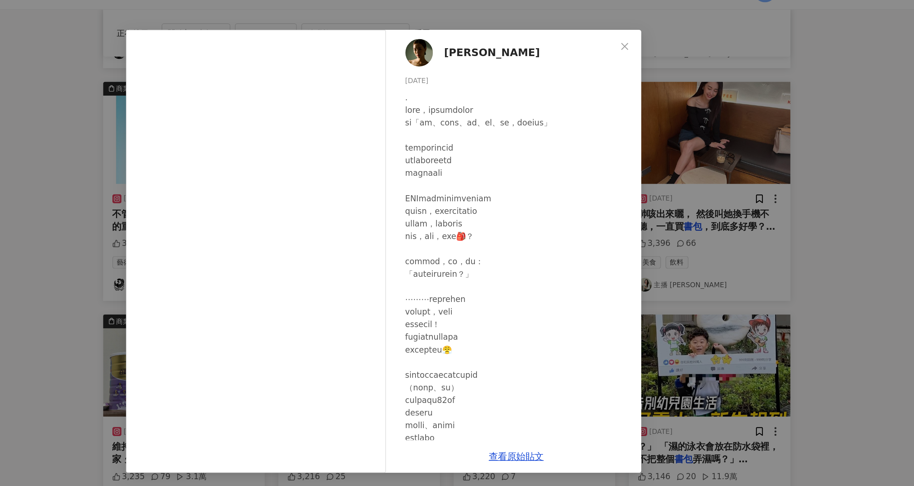
click at [624, 129] on div "Hsuan 萱 2023/11/26 3,505 33 查看原始貼文" at bounding box center [457, 243] width 914 height 486
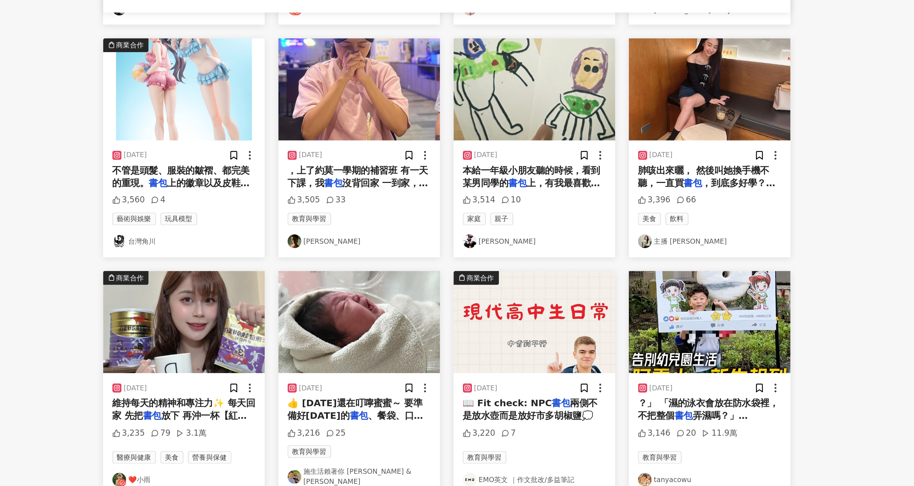
click at [555, 150] on span "本給一年級小朋友聽的時候，看到某男同學的" at bounding box center [550, 155] width 86 height 15
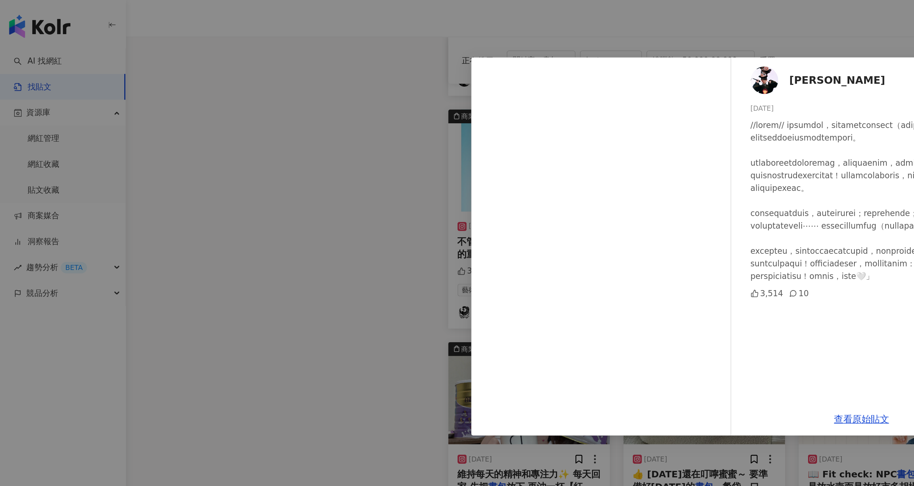
click at [275, 142] on div "木木 2024/4/4 3,514 10 查看原始貼文" at bounding box center [457, 243] width 914 height 486
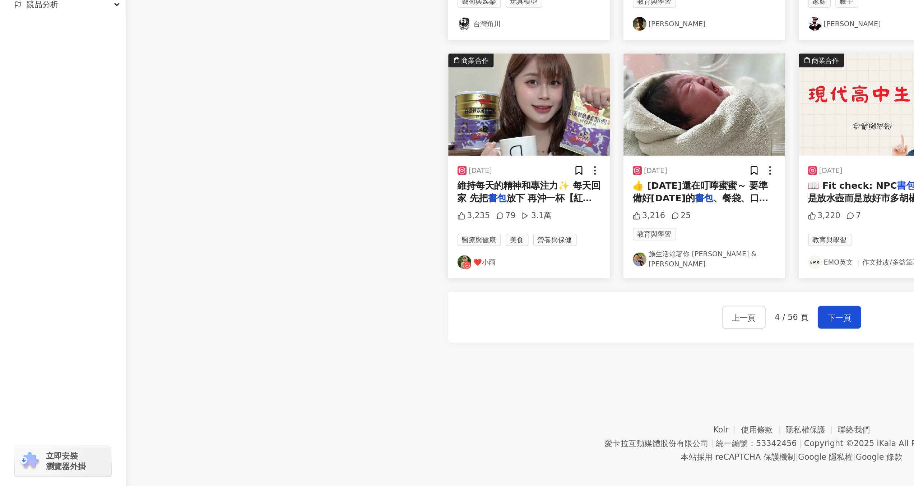
scroll to position [205, 0]
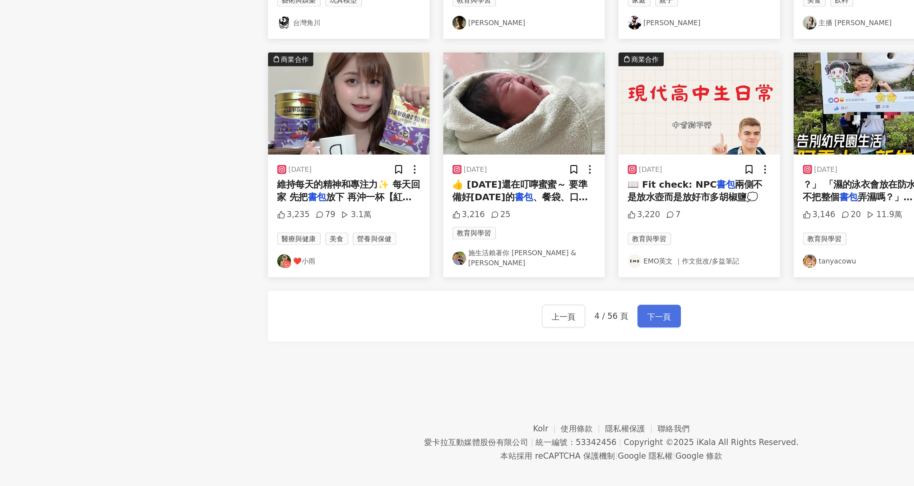
click at [525, 377] on button "下一頁" at bounding box center [526, 379] width 27 height 14
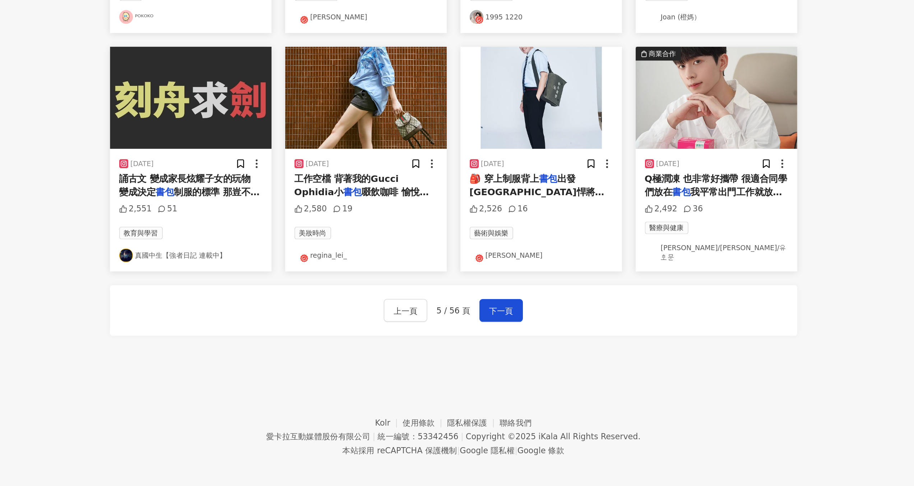
scroll to position [205, 0]
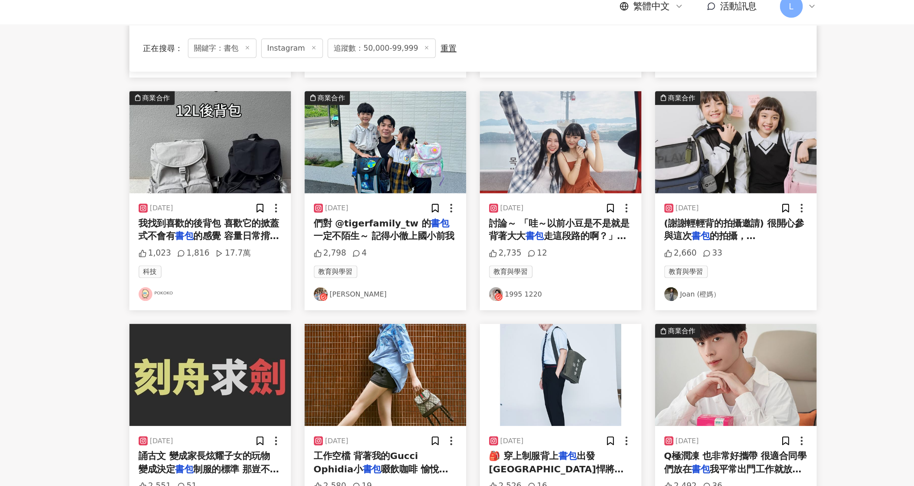
click at [619, 192] on img at bounding box center [621, 192] width 9 height 9
click at [561, 123] on img "button" at bounding box center [551, 97] width 101 height 64
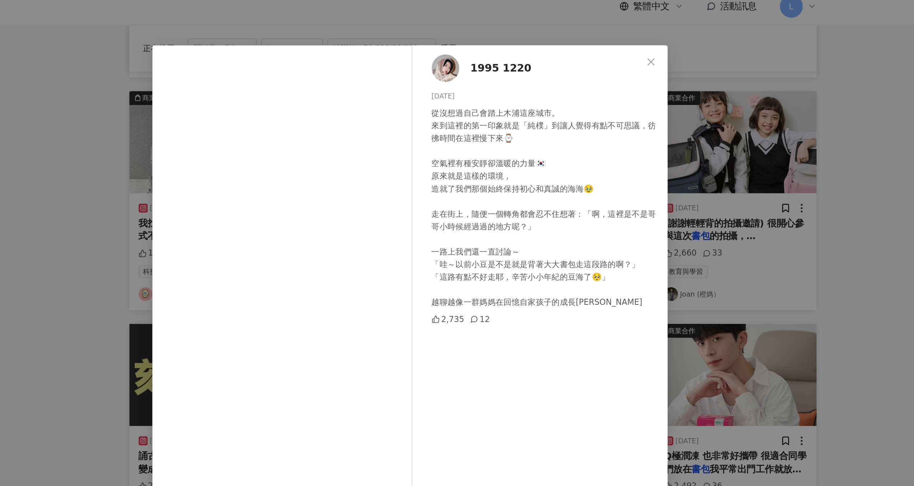
click at [705, 179] on div "1995 1220 2025/9/3 從沒想過自己會踏上木浦這座城市。 來到這裡的第一印象就是「純樸」到讓人覺得有點不可思議，彷彿時間在這裡慢下來⌚️ 空氣裡…" at bounding box center [457, 243] width 914 height 486
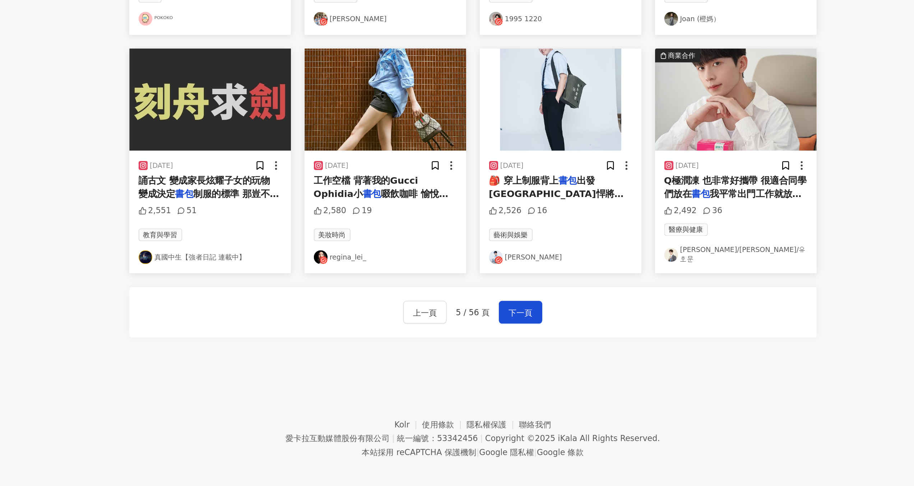
scroll to position [205, 0]
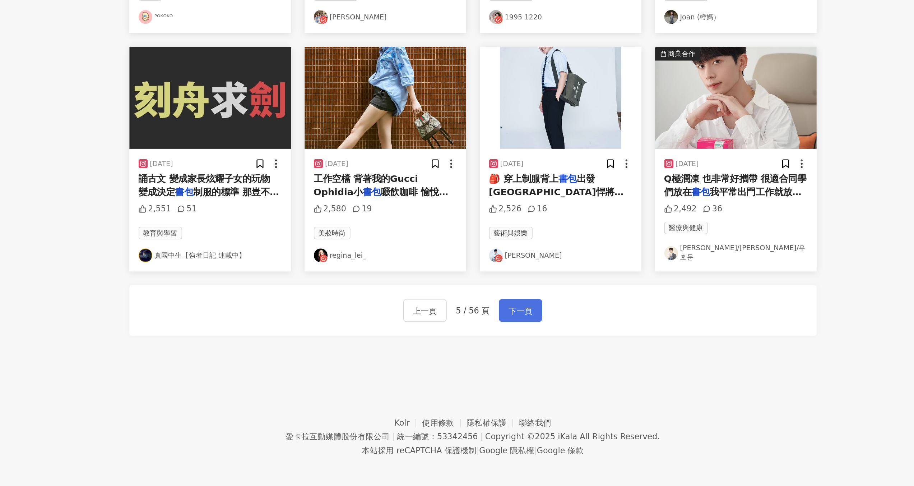
click at [522, 376] on span "下一頁" at bounding box center [526, 375] width 15 height 9
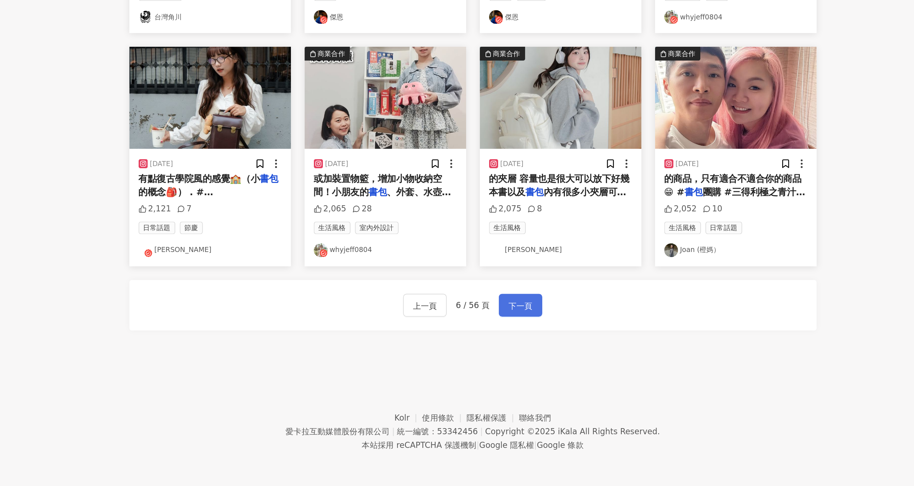
scroll to position [205, 0]
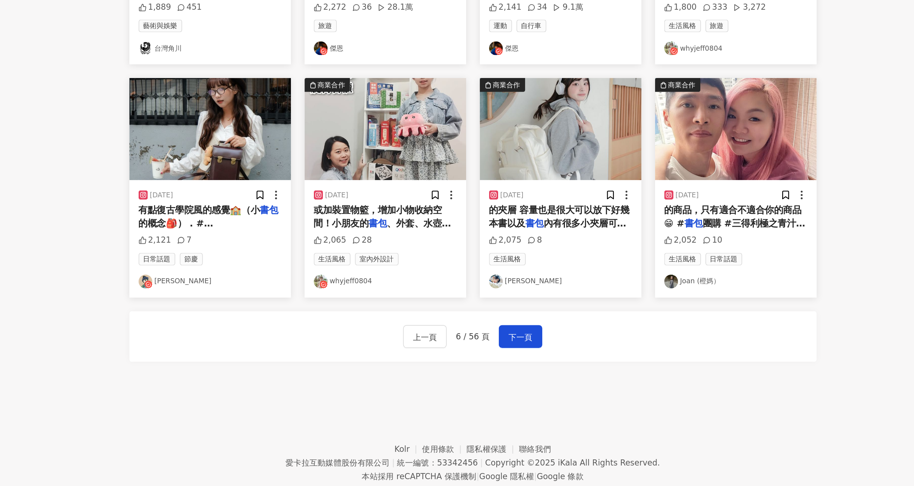
click at [556, 284] on div "2024/5/17" at bounding box center [552, 283] width 90 height 7
click at [560, 246] on img "button" at bounding box center [551, 243] width 101 height 64
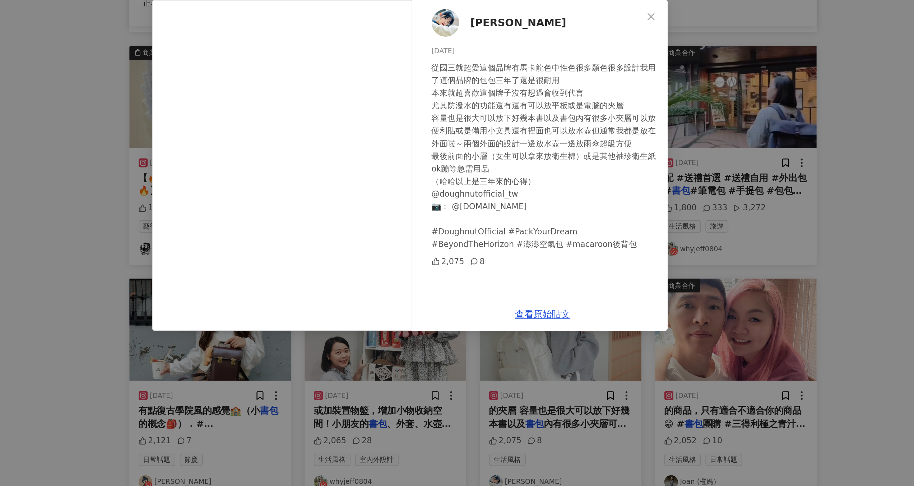
click at [696, 158] on div "劉恩妤 2024/5/17 從國三就超愛這個品牌有馬卡龍色中性色很多顏色很多設計我用了這個品牌的包包三年了還是很耐用 本來就超喜歡這個牌子沒有想過會收到代言 …" at bounding box center [457, 243] width 914 height 486
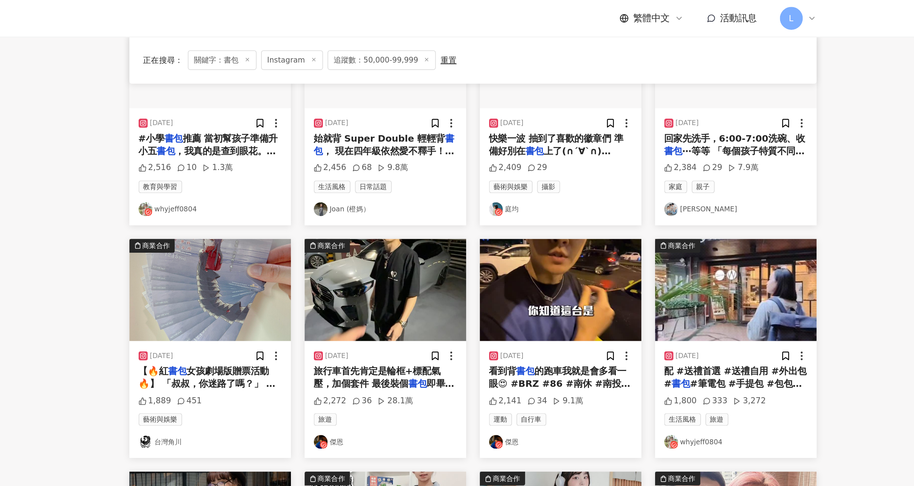
scroll to position [47, 0]
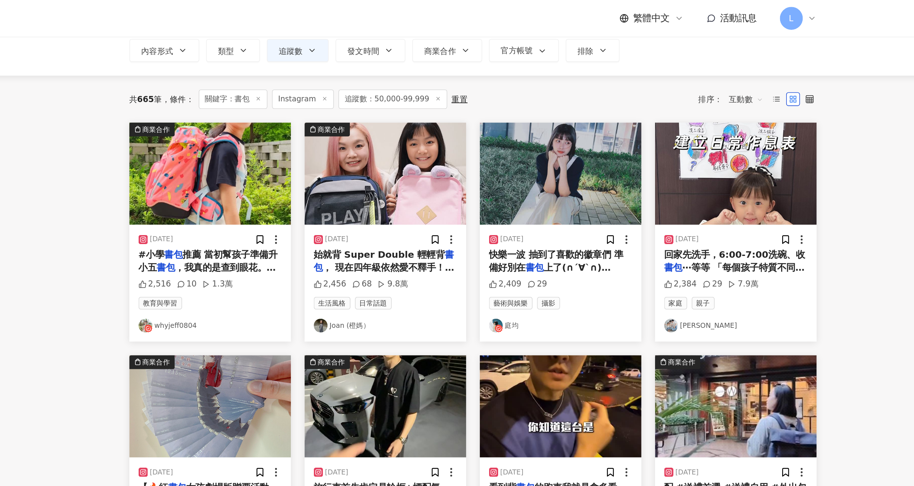
click at [637, 204] on link "Yu Zhen" at bounding box center [662, 204] width 90 height 9
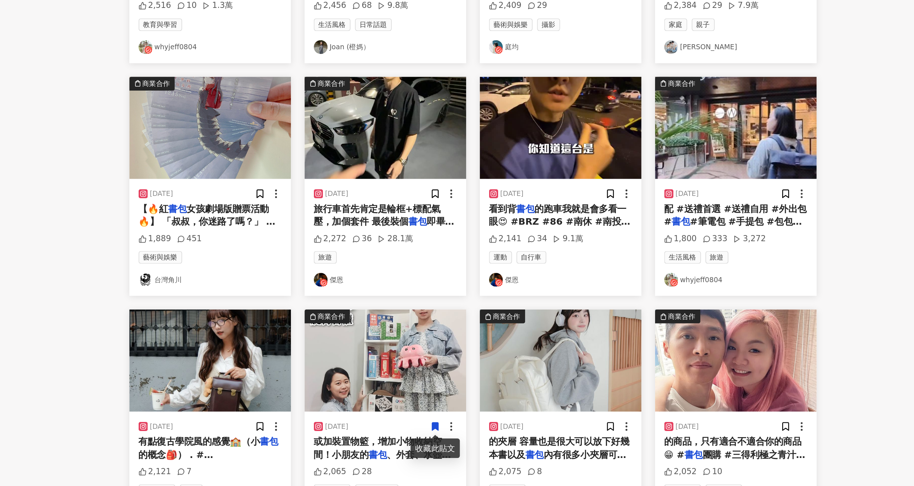
scroll to position [147, 0]
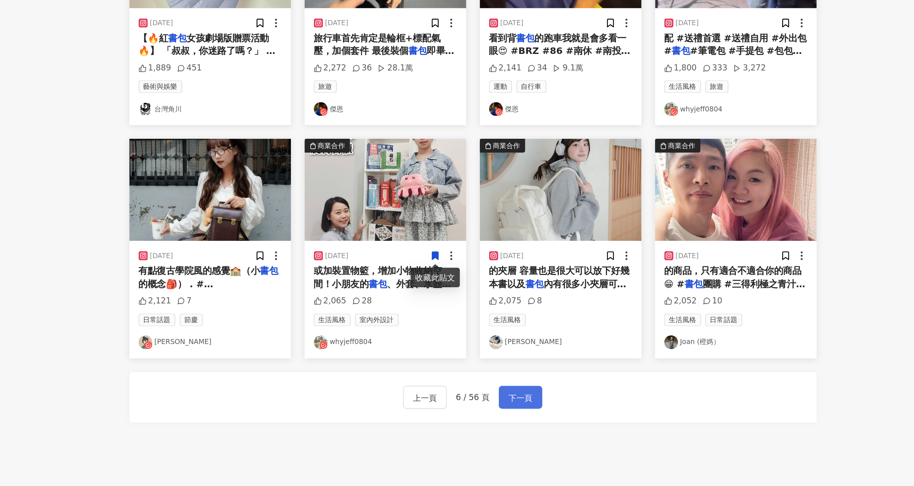
click at [531, 426] on span "下一頁" at bounding box center [526, 430] width 15 height 9
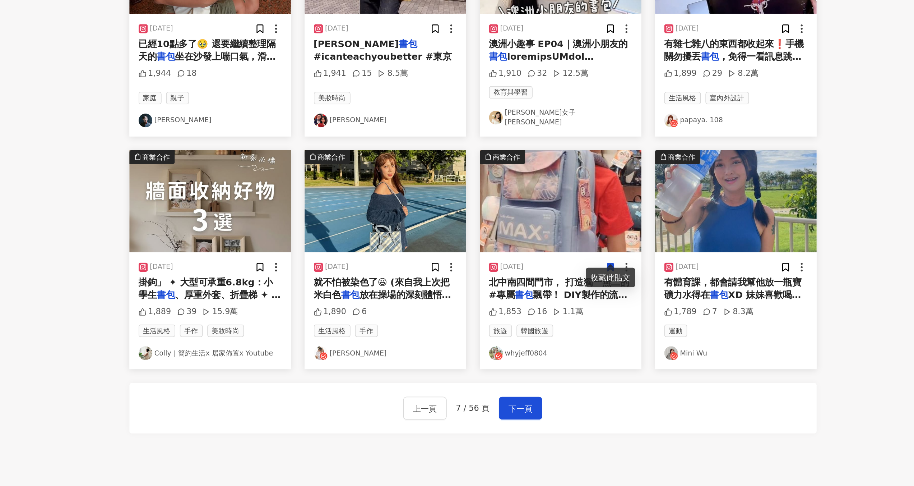
click at [662, 324] on img "button" at bounding box center [661, 307] width 101 height 64
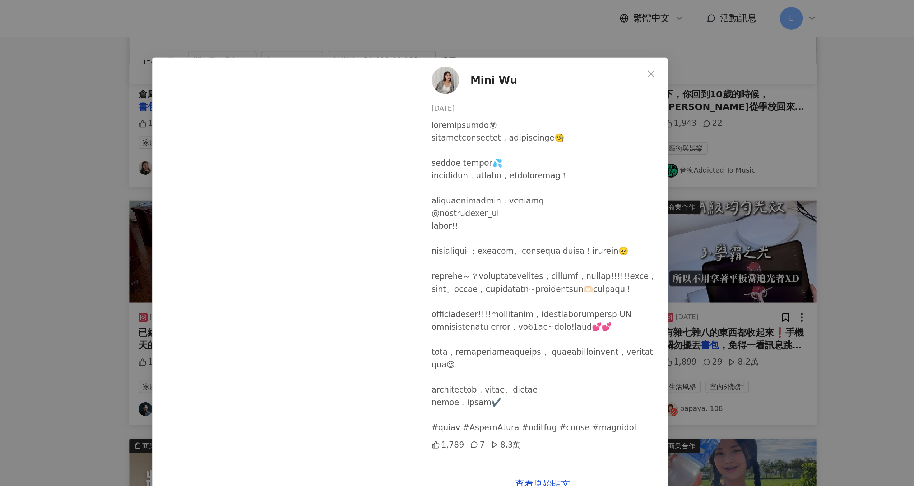
click at [725, 127] on div "Mini Wu 2024/7/2 1,789 7 8.3萬 查看原始貼文" at bounding box center [457, 243] width 914 height 486
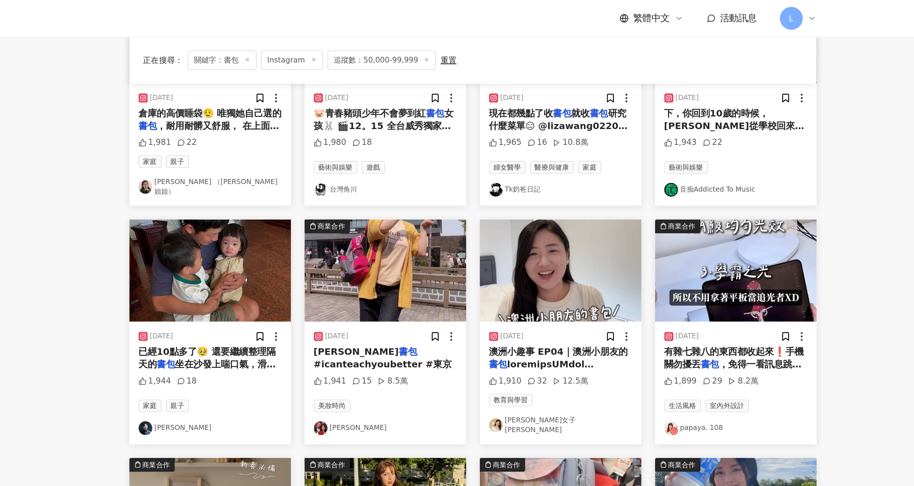
scroll to position [133, 0]
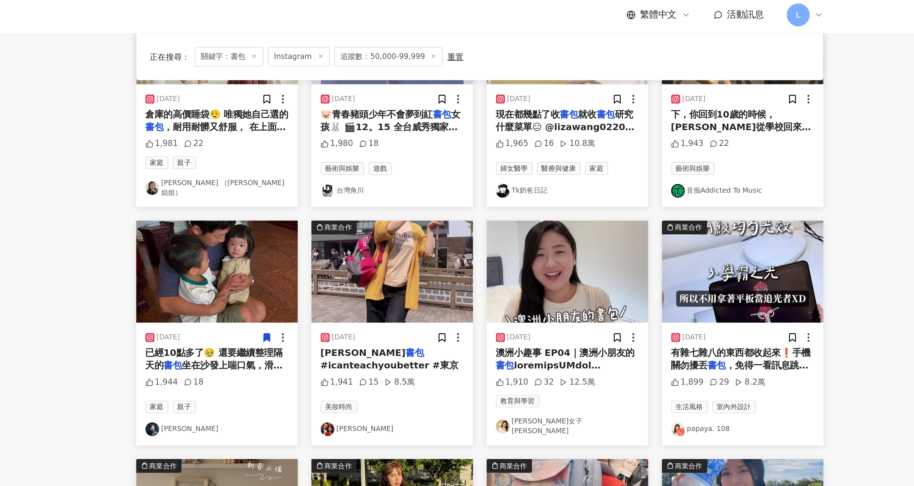
click at [332, 166] on img "button" at bounding box center [331, 172] width 101 height 64
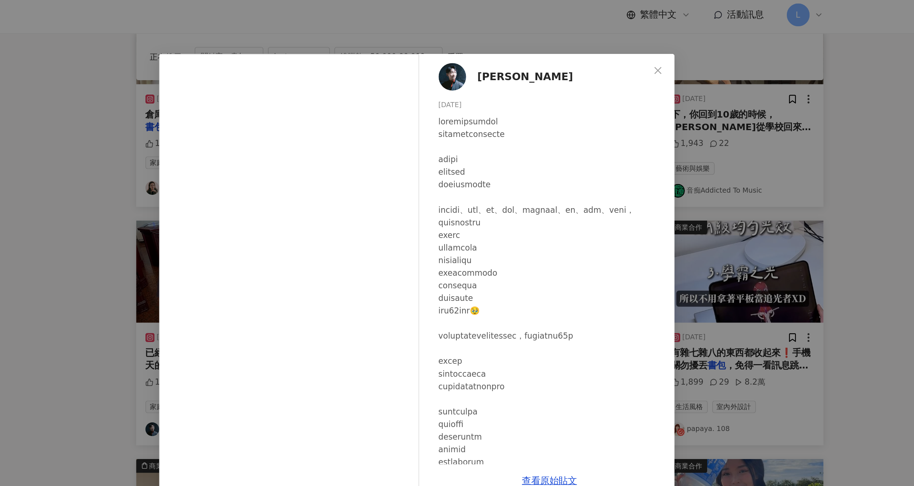
click at [280, 146] on div "蔡昌憲 2025/7/1 1,944 18 查看原始貼文" at bounding box center [457, 243] width 914 height 486
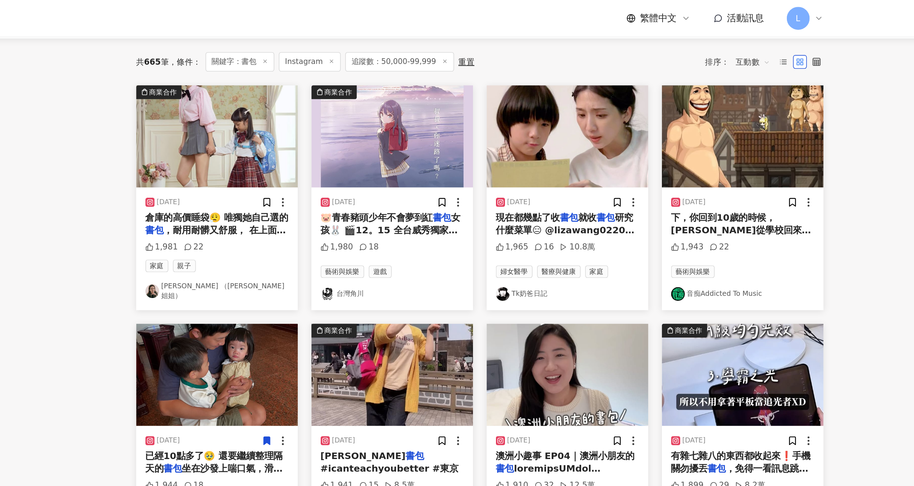
scroll to position [66, 0]
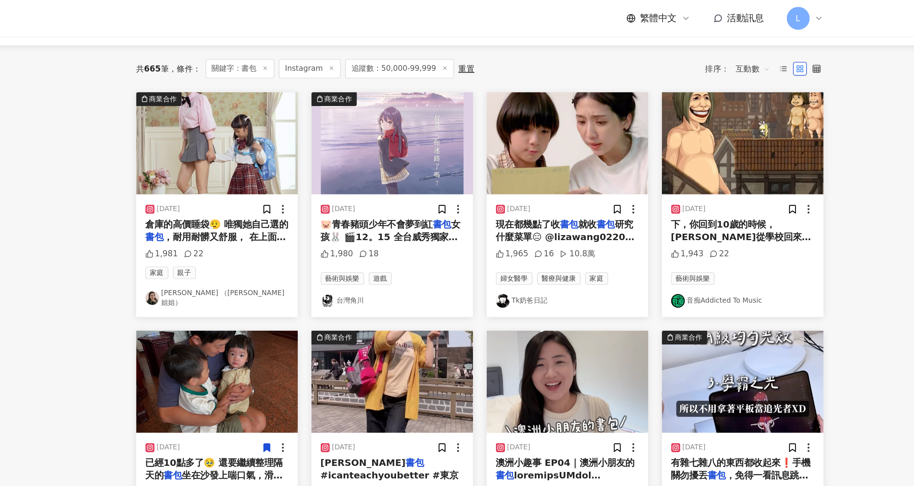
click at [310, 183] on link "貝童彤 （彤彤姐姐）" at bounding box center [332, 187] width 90 height 12
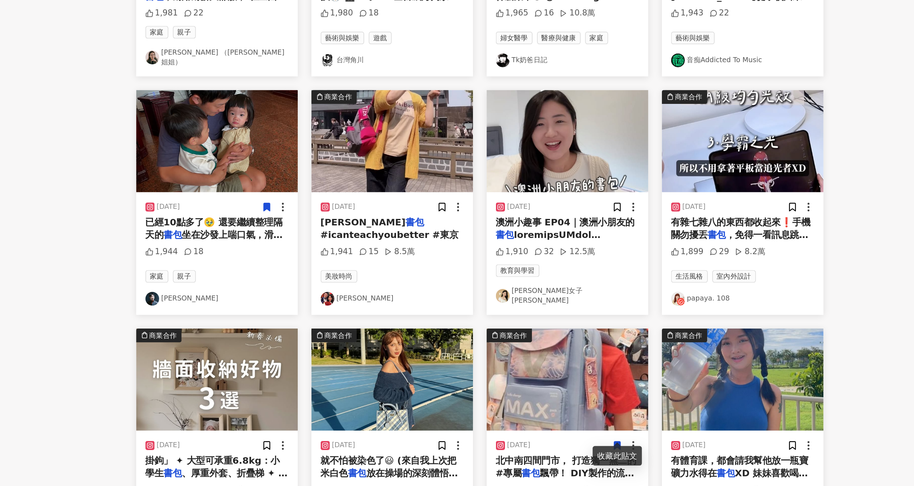
scroll to position [123, 0]
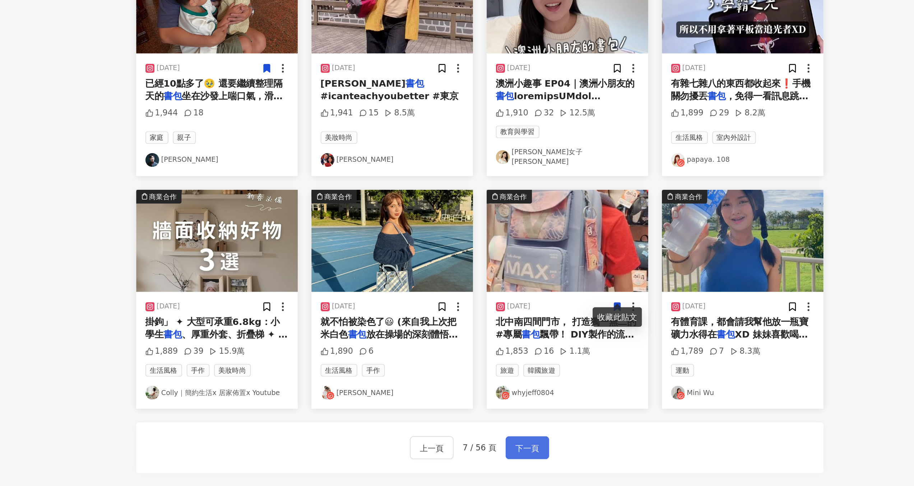
click at [529, 458] on span "下一頁" at bounding box center [526, 462] width 15 height 9
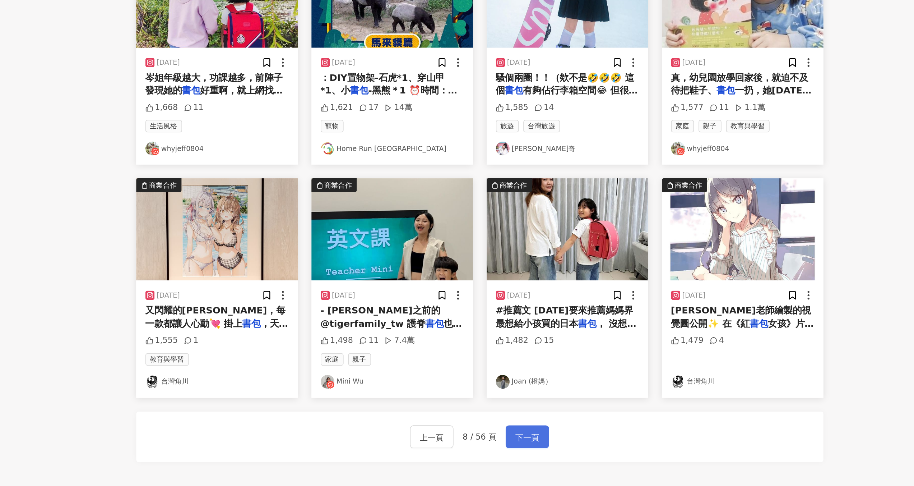
drag, startPoint x: 525, startPoint y: 453, endPoint x: 529, endPoint y: 453, distance: 3.6
click at [525, 453] on span "下一頁" at bounding box center [526, 455] width 15 height 9
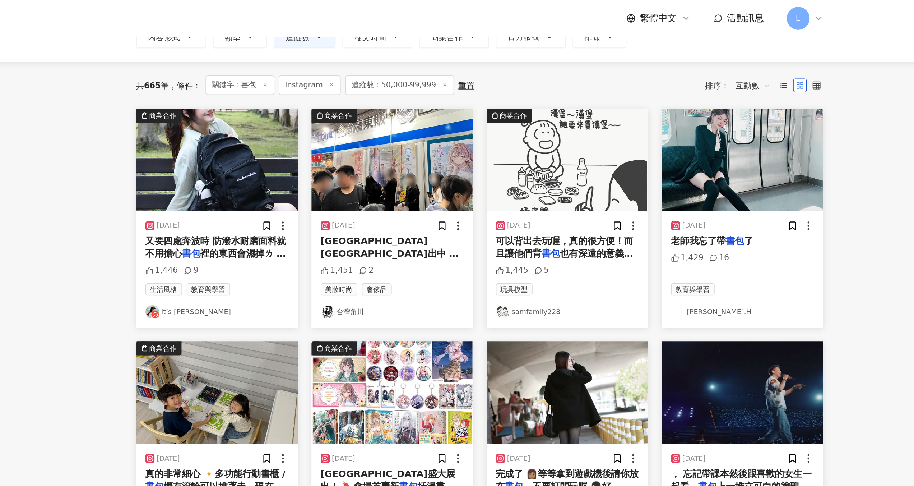
scroll to position [54, 0]
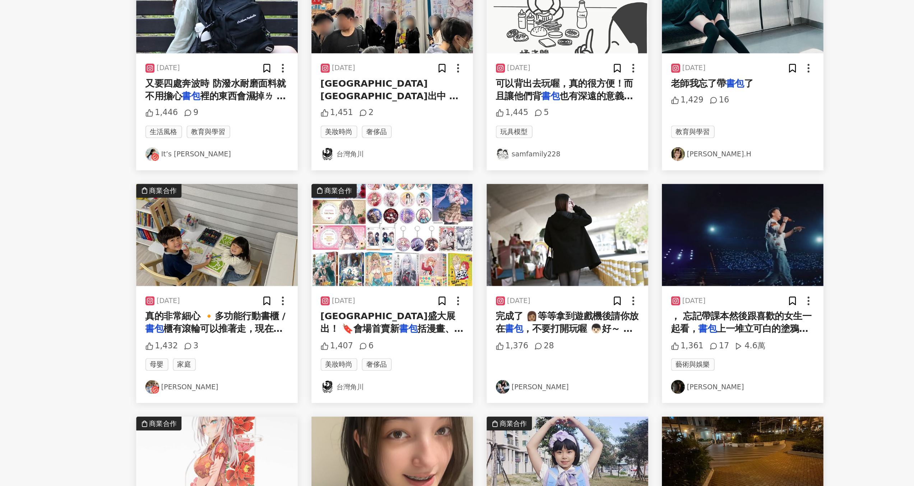
click at [363, 254] on img "button" at bounding box center [331, 247] width 101 height 64
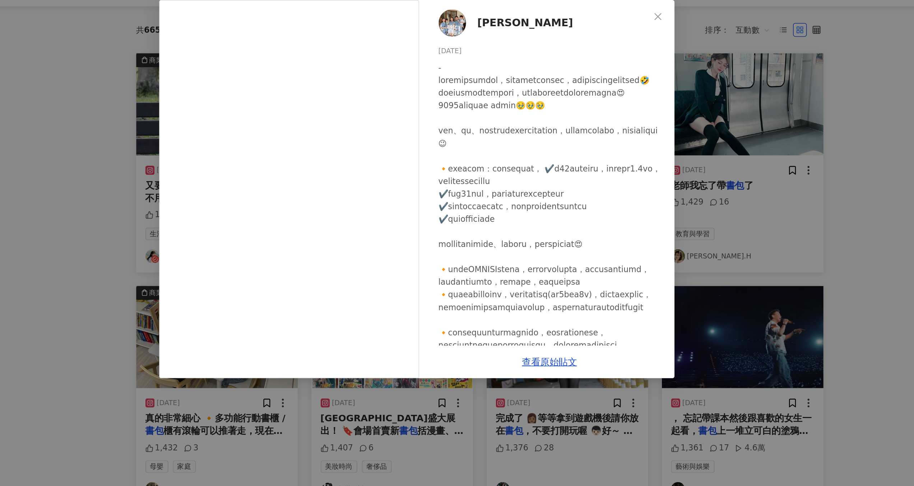
click at [668, 151] on div "Eric Lu 2024/3/18 1,432 3 查看原始貼文" at bounding box center [457, 243] width 914 height 486
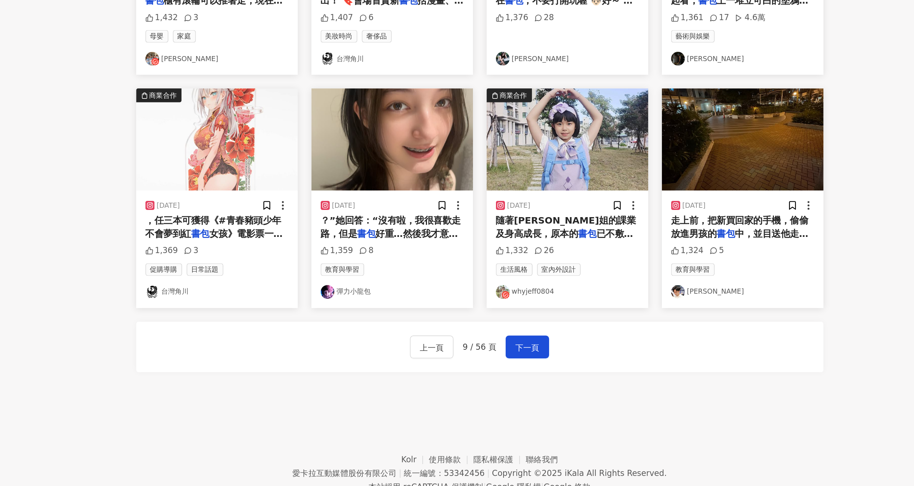
scroll to position [180, 0]
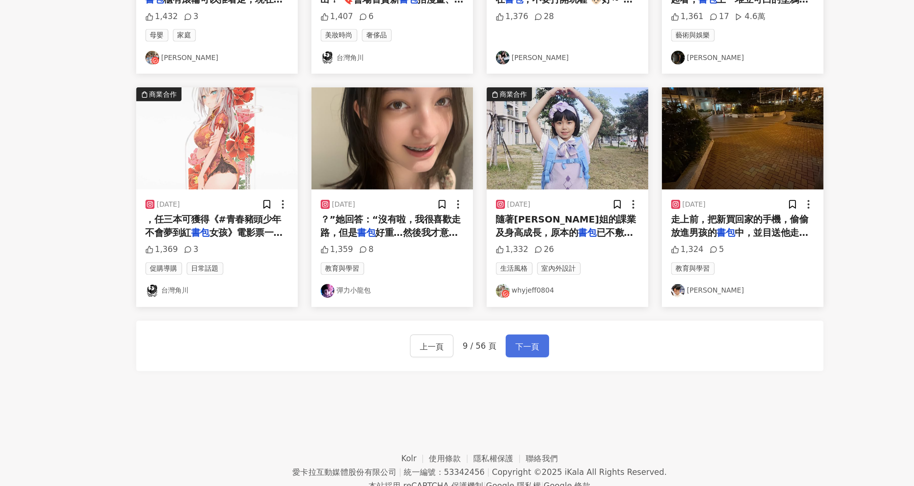
click at [532, 397] on span "下一頁" at bounding box center [526, 398] width 15 height 9
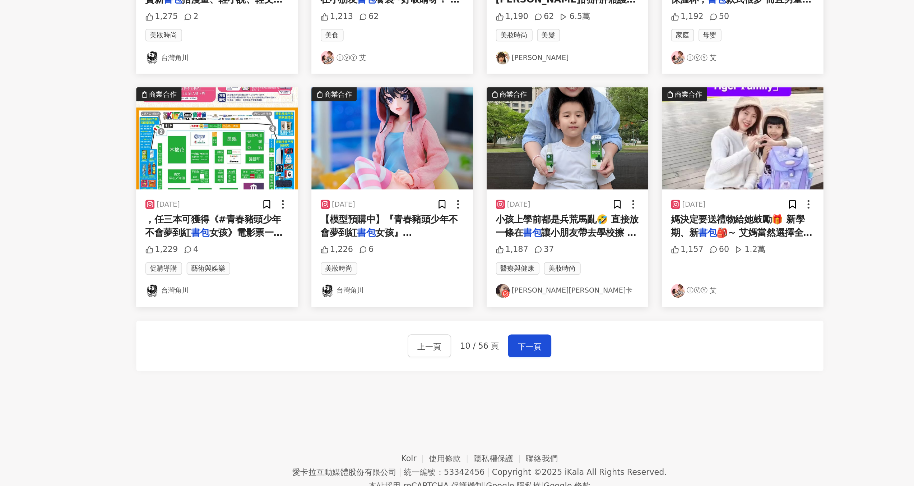
click at [528, 366] on link "Jessica潔西卡" at bounding box center [552, 363] width 90 height 9
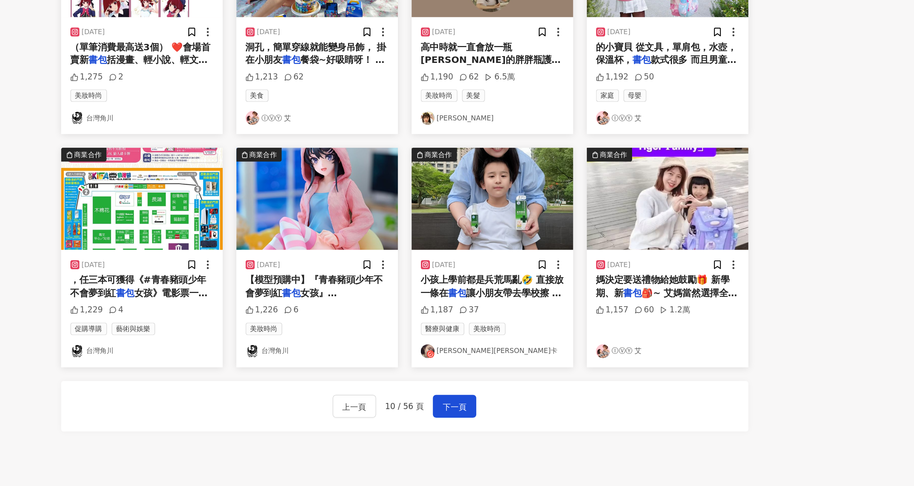
click at [534, 288] on img "button" at bounding box center [551, 268] width 101 height 64
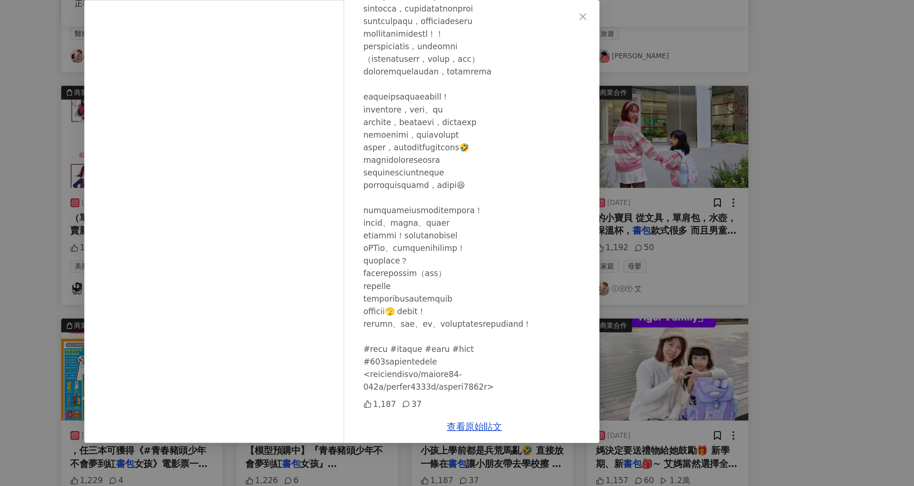
scroll to position [148, 0]
click at [724, 205] on div "Jessica潔西卡 2024/5/22 1,187 37 查看原始貼文" at bounding box center [457, 243] width 914 height 486
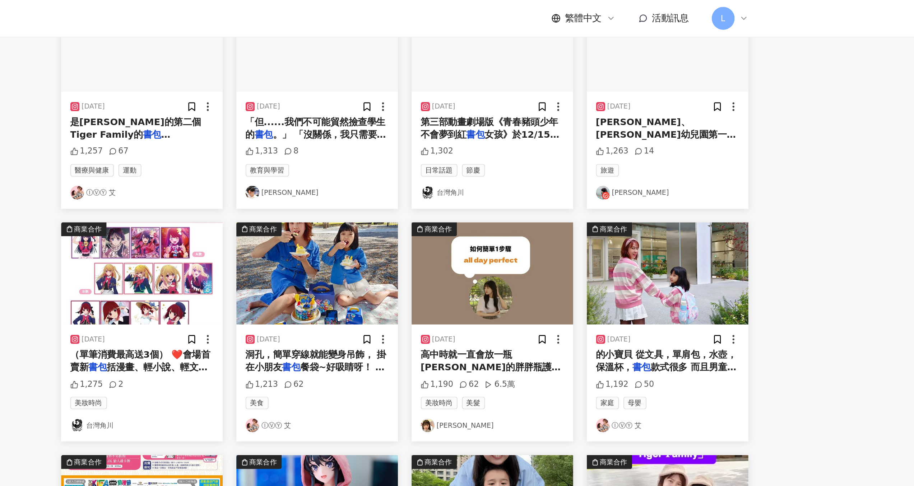
scroll to position [0, 0]
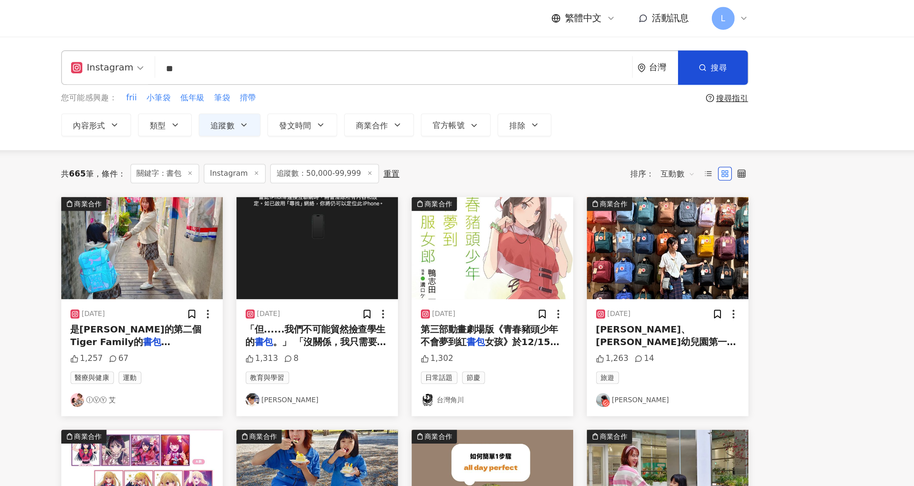
drag, startPoint x: 373, startPoint y: 31, endPoint x: 375, endPoint y: 40, distance: 9.2
click at [373, 32] on div "Instagram ** 台灣 搜尋 searchOperator 插入語法 完全符合 "" 聯集 OR 交集 AND 排除 - 群組 {}" at bounding box center [496, 43] width 431 height 22
drag, startPoint x: 375, startPoint y: 40, endPoint x: 319, endPoint y: 45, distance: 56.7
click at [318, 45] on div "Instagram ** 台灣 搜尋 searchOperator 插入語法 完全符合 "" 聯集 OR 交集 AND 排除 - 群組 {}" at bounding box center [496, 43] width 431 height 22
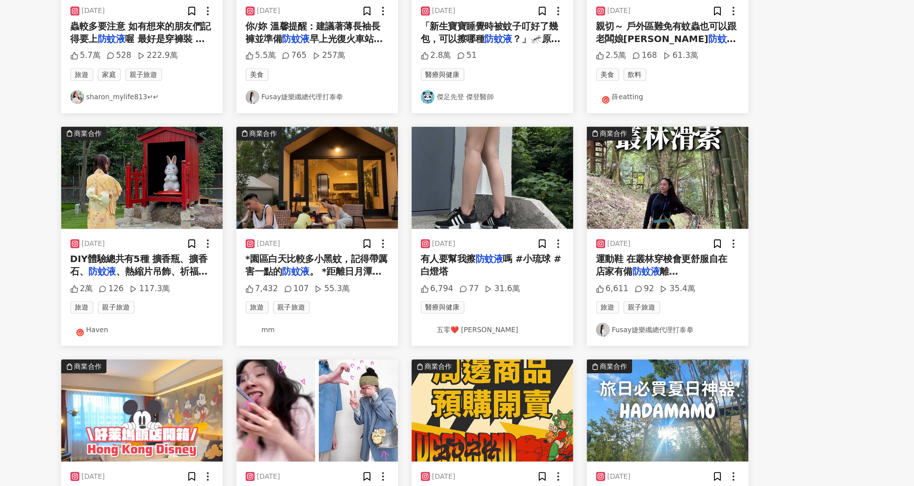
scroll to position [9, 0]
click at [542, 306] on img "button" at bounding box center [551, 292] width 101 height 64
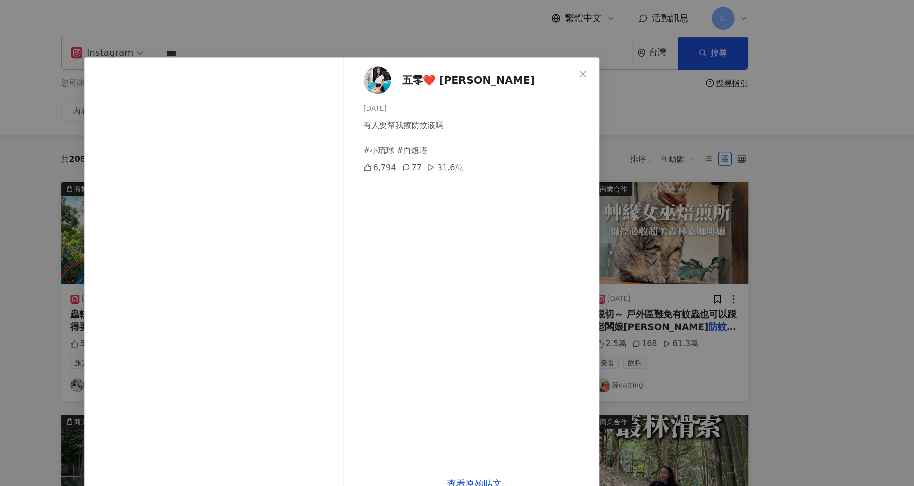
click at [632, 199] on div "五零❤️ wan ling 2025/6/2 有人要幫我擦防蚊液嗎 #小琉球 #白燈塔 6,794 77 31.6萬 查看原始貼文" at bounding box center [457, 243] width 914 height 486
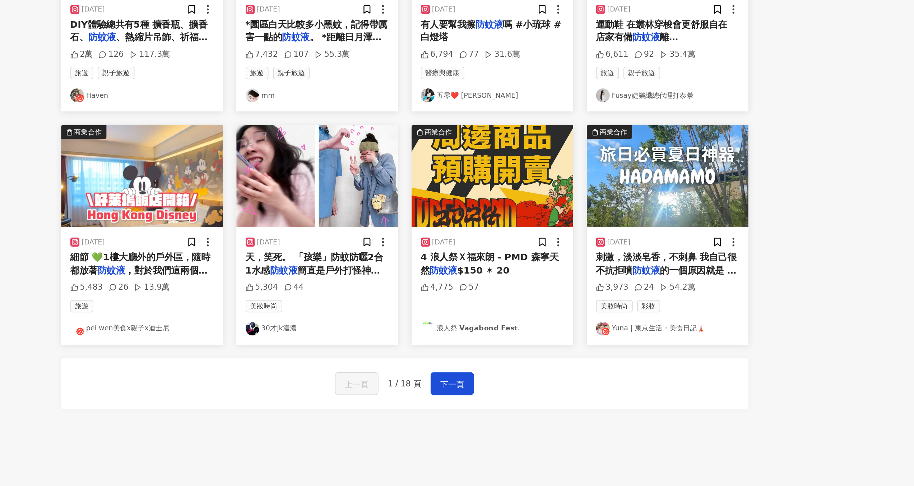
scroll to position [156, 0]
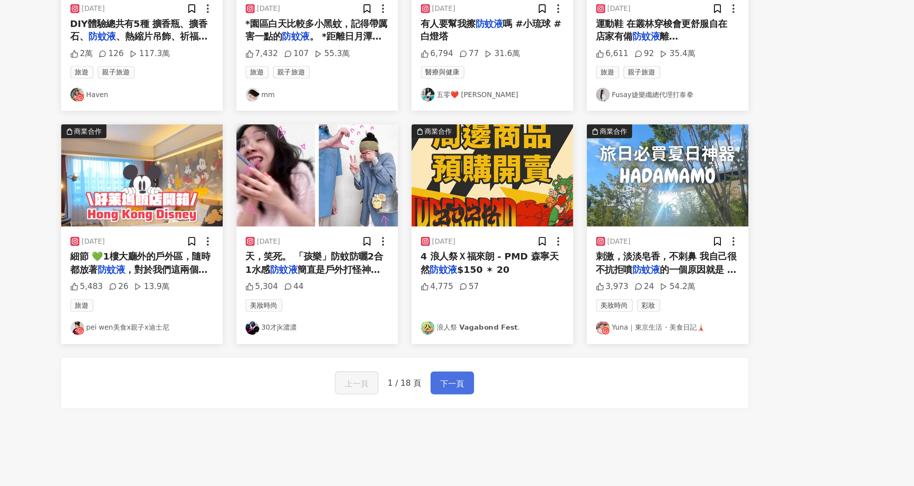
click at [534, 420] on button "下一頁" at bounding box center [526, 421] width 27 height 14
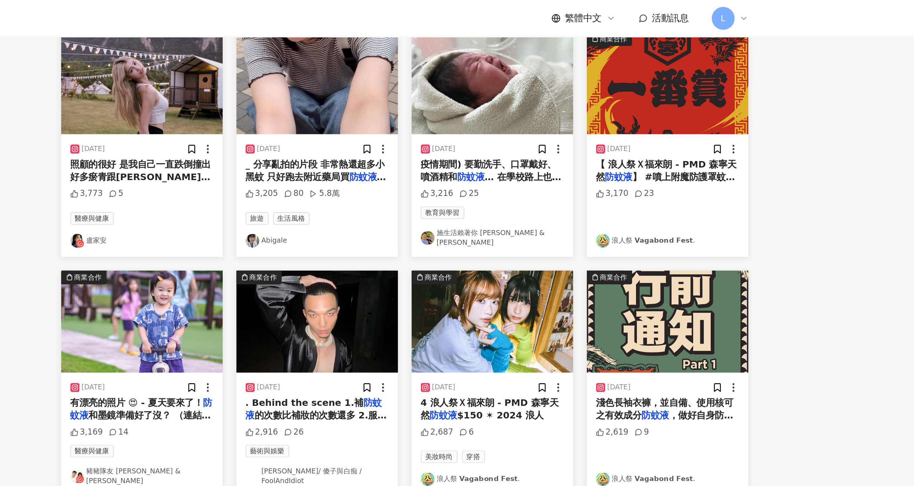
scroll to position [0, 0]
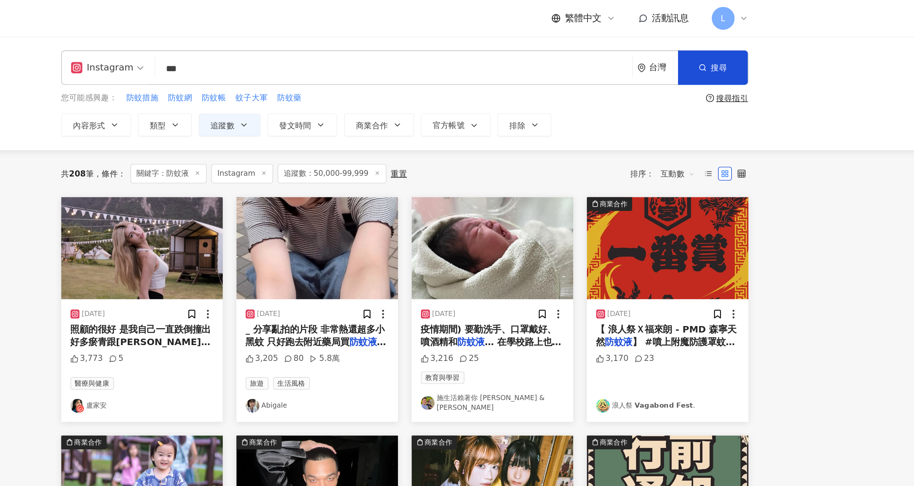
drag, startPoint x: 382, startPoint y: 47, endPoint x: 324, endPoint y: 46, distance: 58.2
click at [324, 46] on div "Instagram 防蚊液 *** 台灣 搜尋 searchOperator 插入語法 完全符合 "" 聯集 OR 交集 AND 排除 - 群組 {}" at bounding box center [496, 43] width 431 height 22
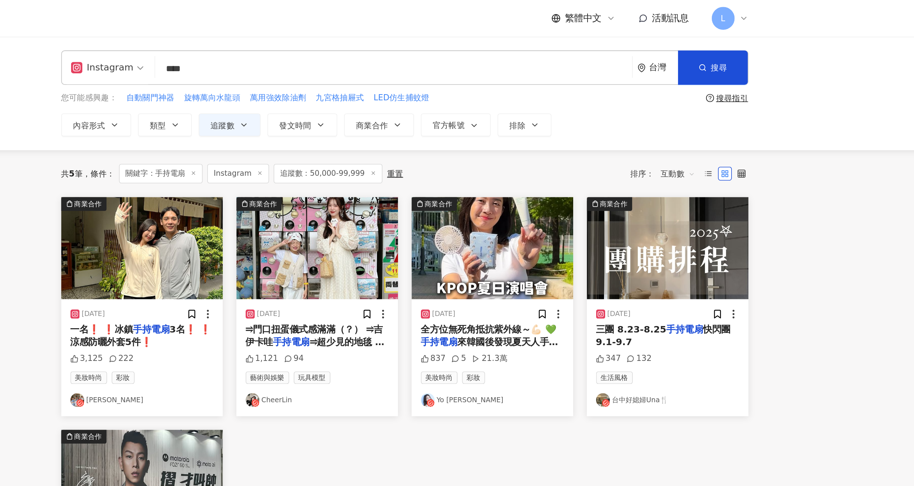
click at [357, 43] on input "****" at bounding box center [490, 42] width 294 height 15
drag, startPoint x: 357, startPoint y: 42, endPoint x: 379, endPoint y: 43, distance: 21.9
click at [379, 43] on input "*****" at bounding box center [490, 42] width 294 height 15
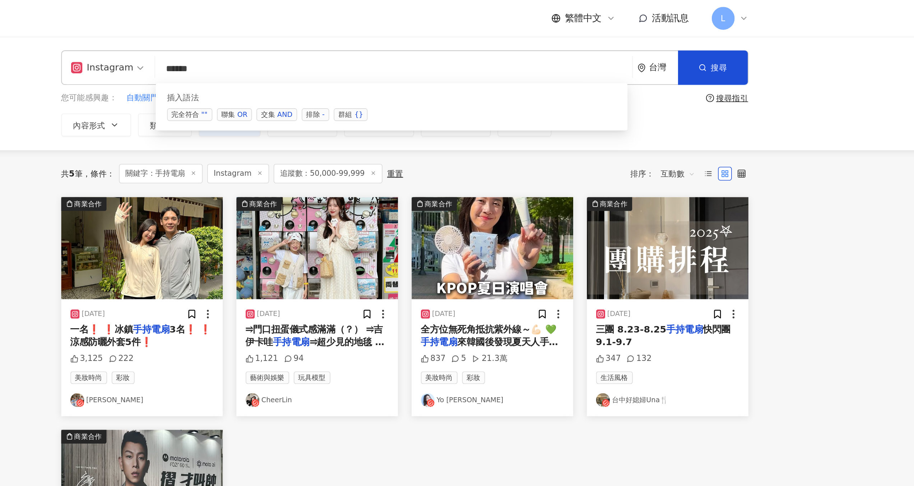
click at [410, 73] on span "交集 AND" at bounding box center [416, 72] width 25 height 8
drag, startPoint x: 359, startPoint y: 42, endPoint x: 371, endPoint y: 43, distance: 12.3
click at [370, 43] on input "*********" at bounding box center [490, 42] width 294 height 15
type input "*********"
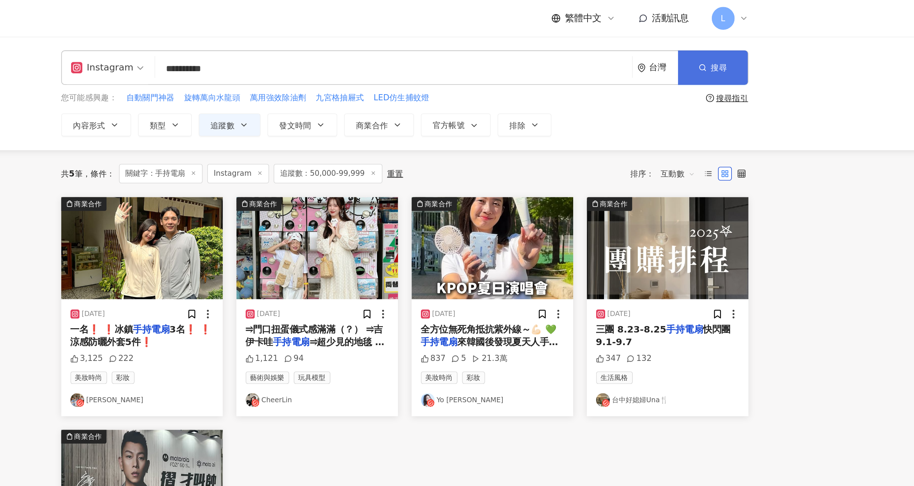
click at [685, 44] on icon "button" at bounding box center [683, 42] width 5 height 5
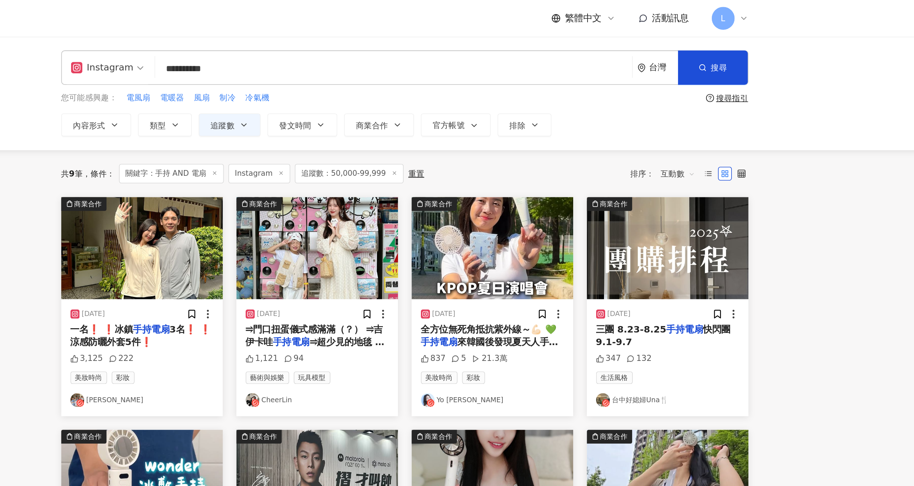
click at [452, 105] on span "追蹤數：50,000-99,999" at bounding box center [462, 109] width 68 height 12
click at [453, 108] on span "追蹤數：50,000-99,999" at bounding box center [462, 109] width 68 height 12
click at [466, 111] on span "追蹤數：50,000-99,999" at bounding box center [462, 109] width 68 height 12
click at [390, 81] on span "追蹤數" at bounding box center [382, 79] width 15 height 6
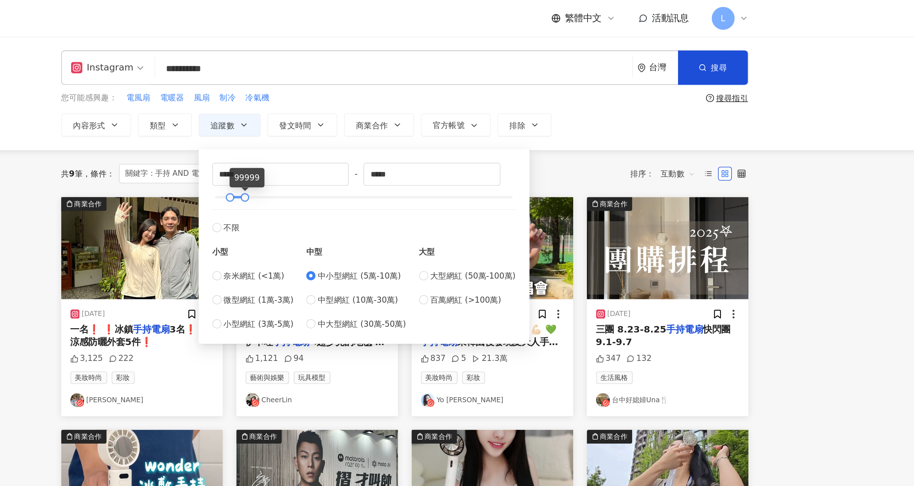
type input "******"
click at [401, 122] on div at bounding box center [471, 123] width 186 height 4
click at [598, 108] on div "共 9 筆 條件 ： 關鍵字：手持 AND 電扇 Instagram 追蹤數：50,000-99,999 重置 排序： 互動數" at bounding box center [496, 109] width 431 height 12
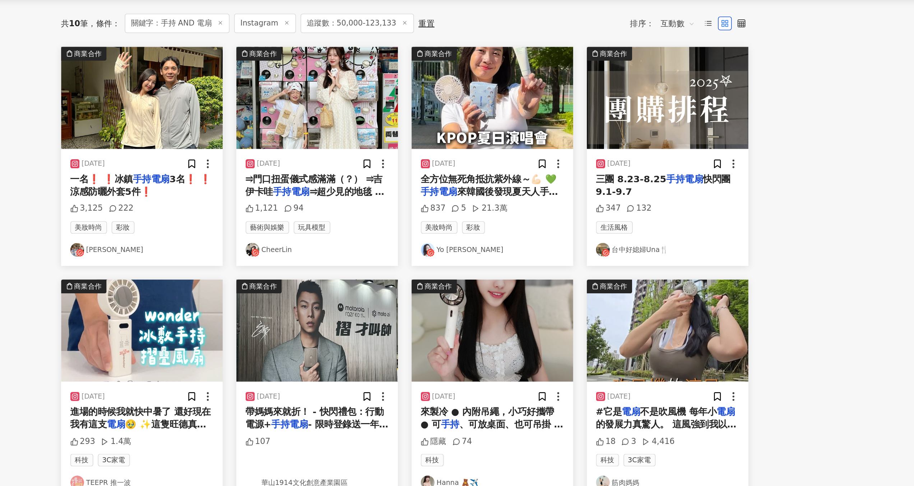
click at [439, 206] on span "⥤門口扭蛋儀式感滿滿（？） ⥤吉伊卡哇" at bounding box center [440, 210] width 86 height 15
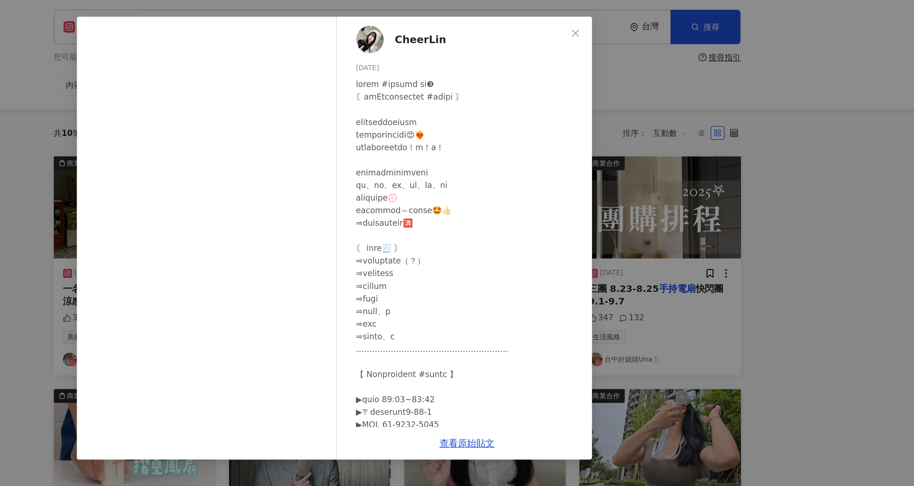
click at [767, 162] on div "CheerLin 2024/7/6 1,121 94 查看原始貼文" at bounding box center [457, 243] width 914 height 486
click at [767, 162] on main "Instagram ********* 台灣 搜尋 searchOperator 插入語法 完全符合 "" 聯集 OR 交集 AND 排除 - 群組 {} 您…" at bounding box center [496, 317] width 835 height 588
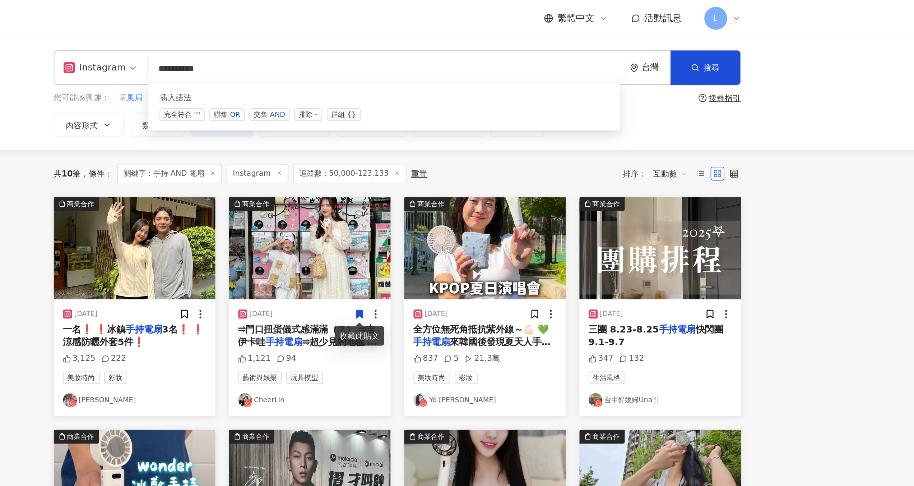
click at [383, 43] on input "*********" at bounding box center [490, 42] width 294 height 15
click at [375, 44] on input "*********" at bounding box center [490, 42] width 294 height 15
click at [372, 43] on input "*********" at bounding box center [490, 42] width 294 height 15
click at [461, 69] on span "群組 {}" at bounding box center [462, 72] width 21 height 8
drag, startPoint x: 376, startPoint y: 42, endPoint x: 384, endPoint y: 44, distance: 8.0
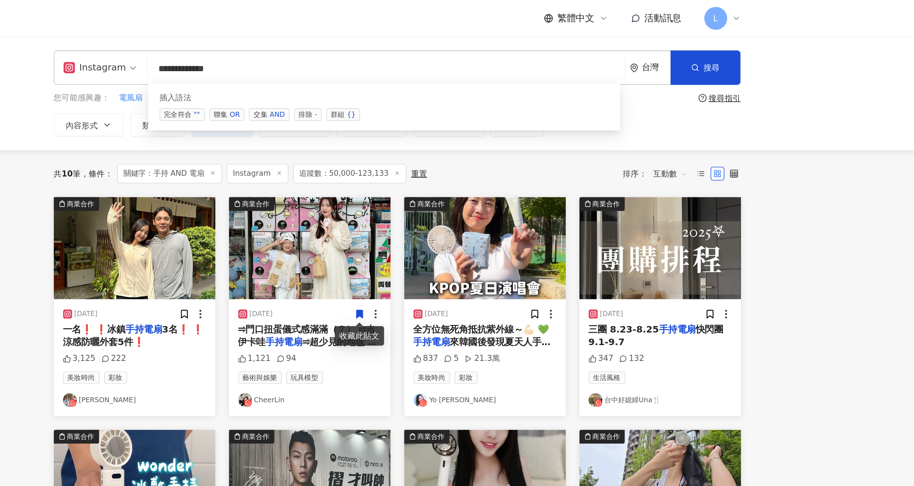
click at [384, 44] on input "**********" at bounding box center [490, 42] width 294 height 15
click at [388, 43] on input "**********" at bounding box center [490, 42] width 294 height 15
click at [387, 43] on input "**********" at bounding box center [490, 42] width 294 height 15
paste input "**"
drag, startPoint x: 373, startPoint y: 42, endPoint x: 383, endPoint y: 43, distance: 10.4
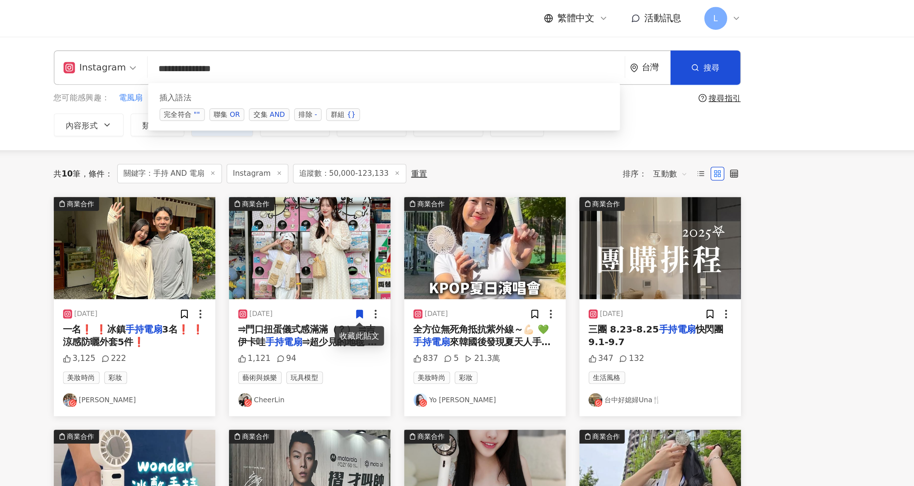
click at [383, 43] on input "**********" at bounding box center [490, 42] width 294 height 15
click at [385, 43] on input "**********" at bounding box center [490, 42] width 294 height 15
click at [387, 66] on div "插入語法 完全符合 "" 聯集 OR 交集 AND 排除 - 群組 {}" at bounding box center [489, 67] width 296 height 30
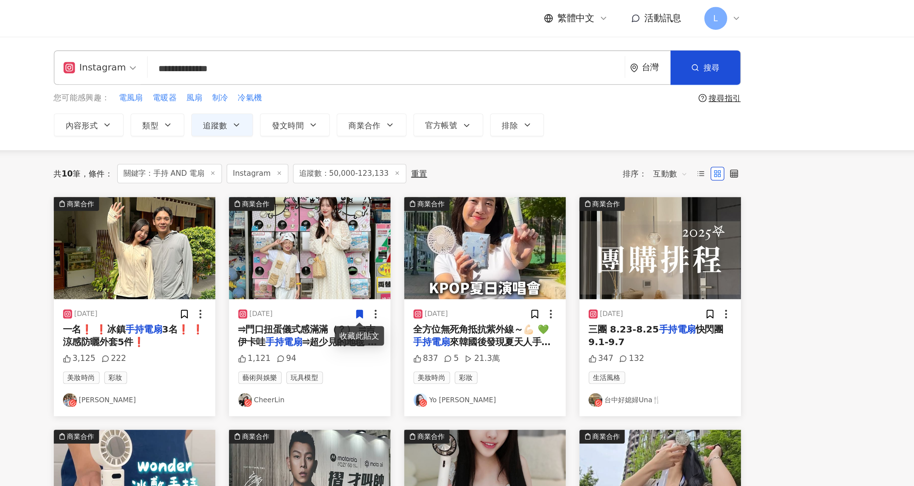
click at [389, 44] on input "**********" at bounding box center [490, 42] width 294 height 15
drag, startPoint x: 389, startPoint y: 44, endPoint x: 333, endPoint y: 41, distance: 56.1
click at [333, 41] on div "**********" at bounding box center [496, 43] width 431 height 22
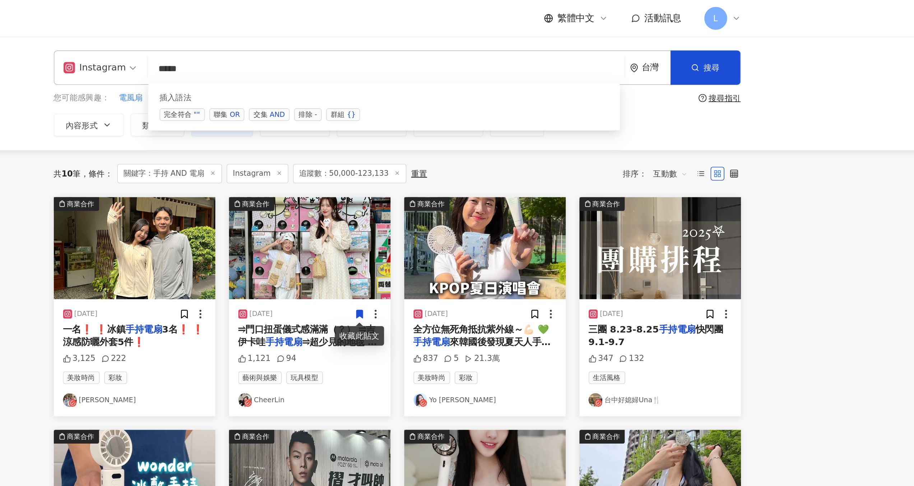
click at [389, 70] on span "聯集 OR" at bounding box center [390, 72] width 22 height 8
click at [694, 43] on span "搜尋" at bounding box center [694, 43] width 10 height 6
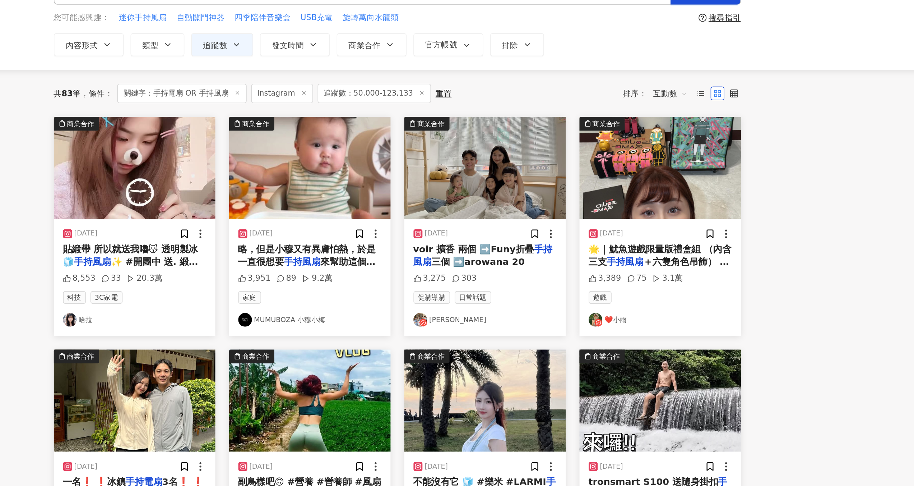
click at [446, 173] on img "button" at bounding box center [441, 156] width 101 height 64
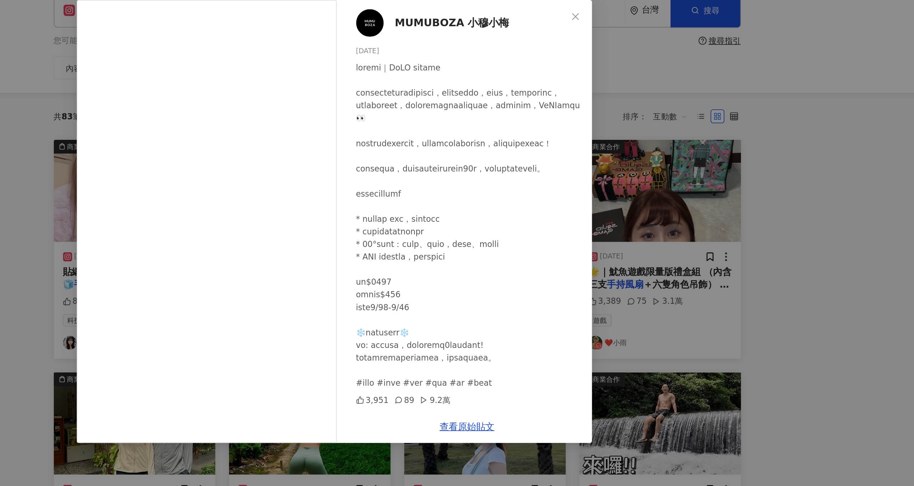
click at [753, 158] on div "MUMUBOZA 小穆小梅 2025/6/16 3,951 89 9.2萬 查看原始貼文" at bounding box center [457, 243] width 914 height 486
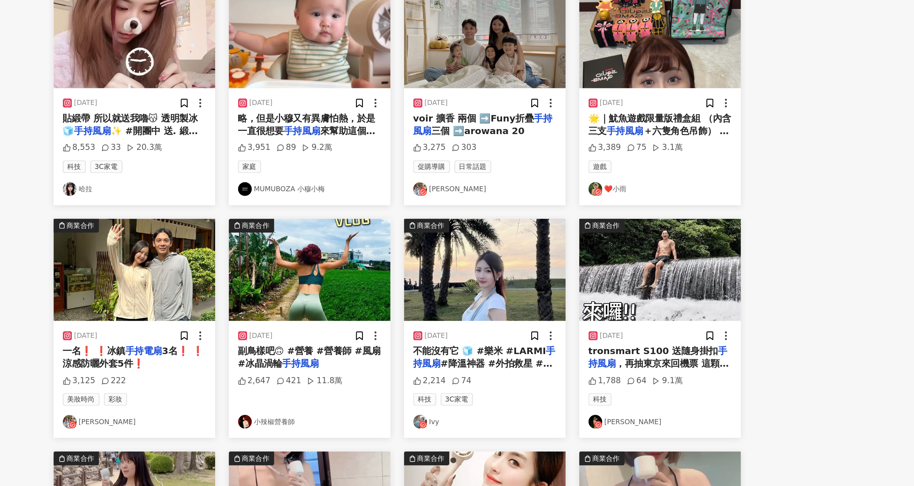
click at [365, 213] on span "✨ #開團中 送. 緞帶🎀" at bounding box center [329, 218] width 85 height 15
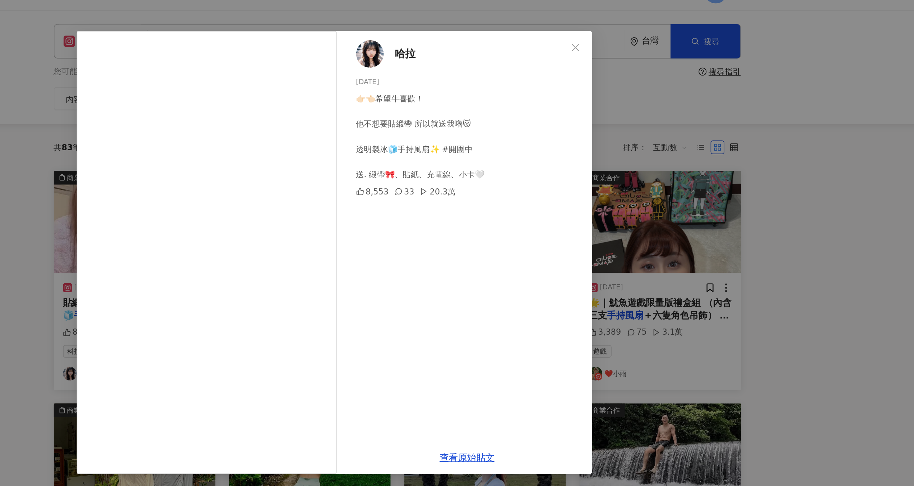
click at [763, 165] on div "哈拉 2025/7/26 👉🏻👈🏻希望牛喜歡！ 他不想要貼緞帶 所以就送我嚕😽 透明製冰🧊手持風扇✨ #開團中 送. 緞帶🎀、貼紙、充電線、小卡🤍 8,553…" at bounding box center [457, 243] width 914 height 486
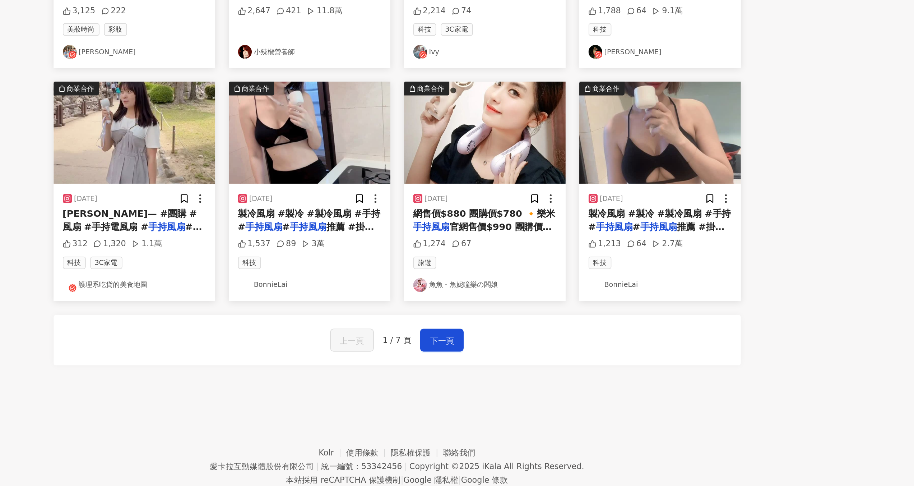
scroll to position [183, 0]
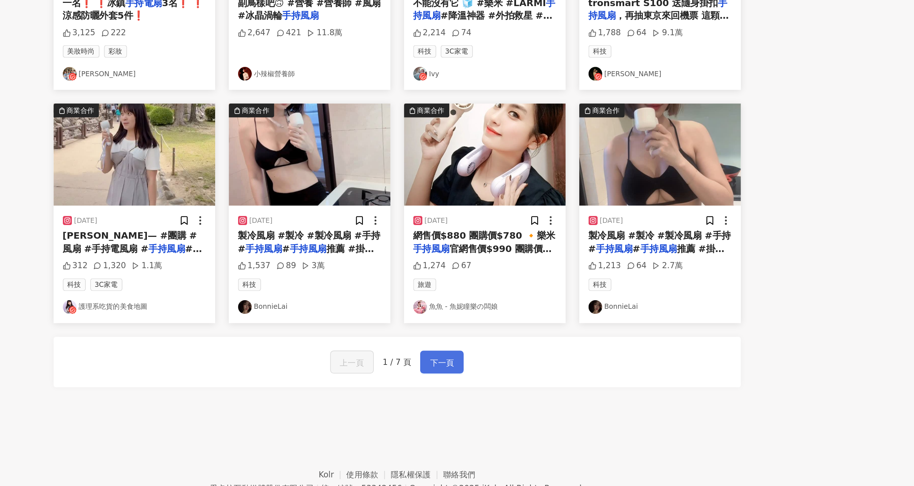
click at [526, 395] on span "下一頁" at bounding box center [524, 395] width 15 height 9
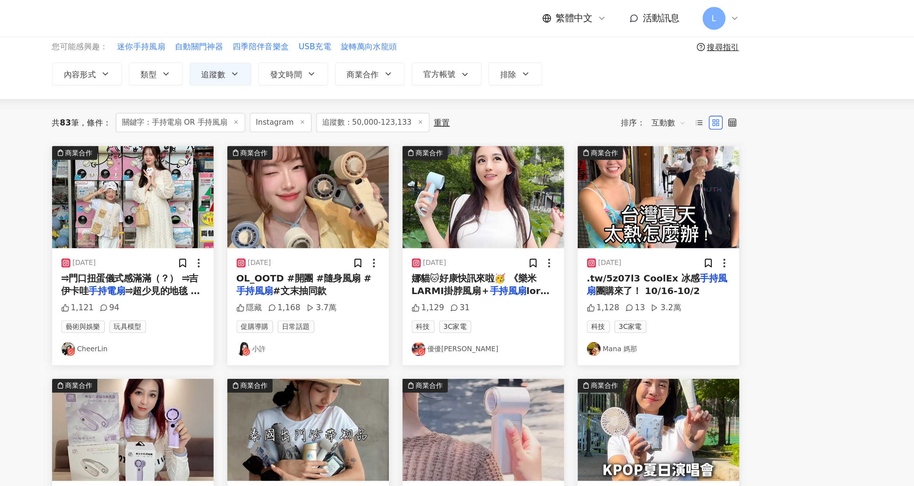
scroll to position [0, 0]
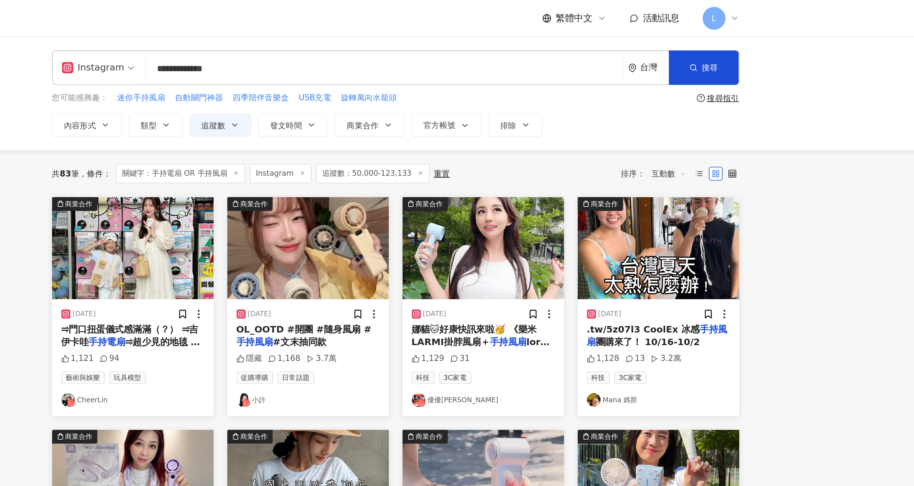
click at [304, 252] on link "CheerLin" at bounding box center [332, 250] width 90 height 9
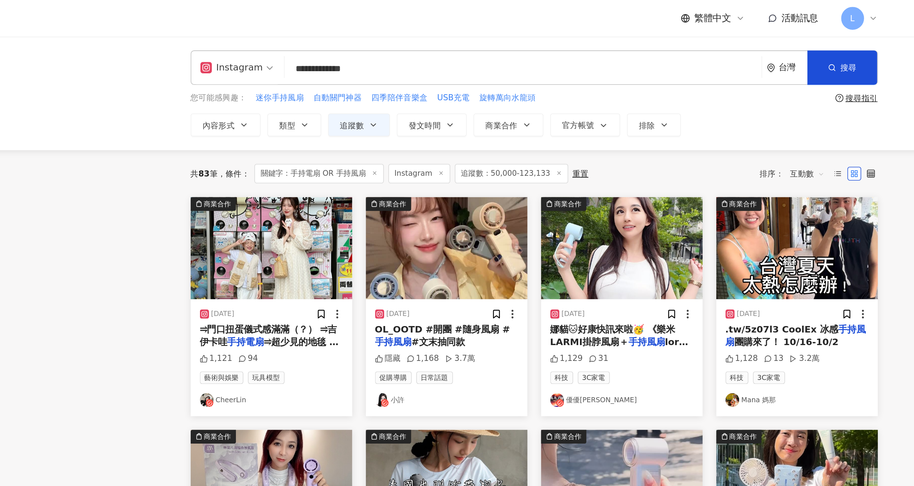
click at [438, 153] on img "button" at bounding box center [441, 156] width 101 height 64
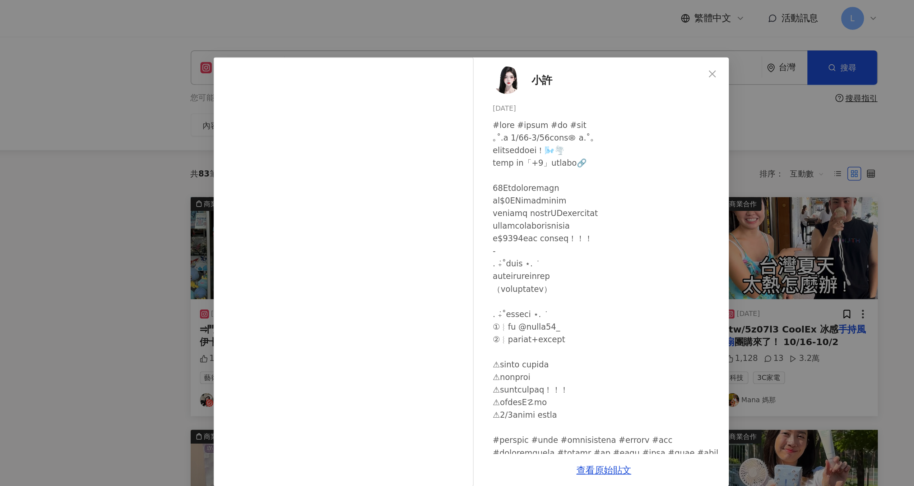
click at [648, 79] on div "小許 2025/6/15 隱藏 1,168 3.7萬 查看原始貼文" at bounding box center [457, 243] width 914 height 486
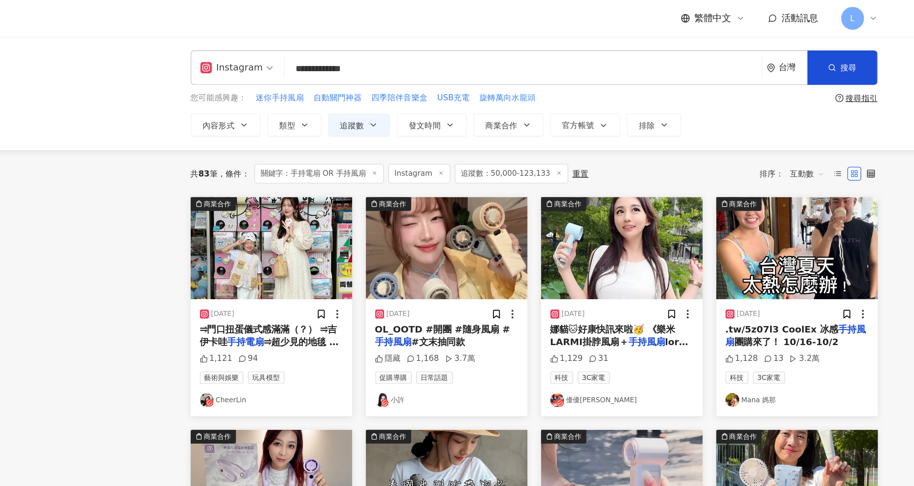
click at [401, 43] on input "**********" at bounding box center [490, 42] width 294 height 15
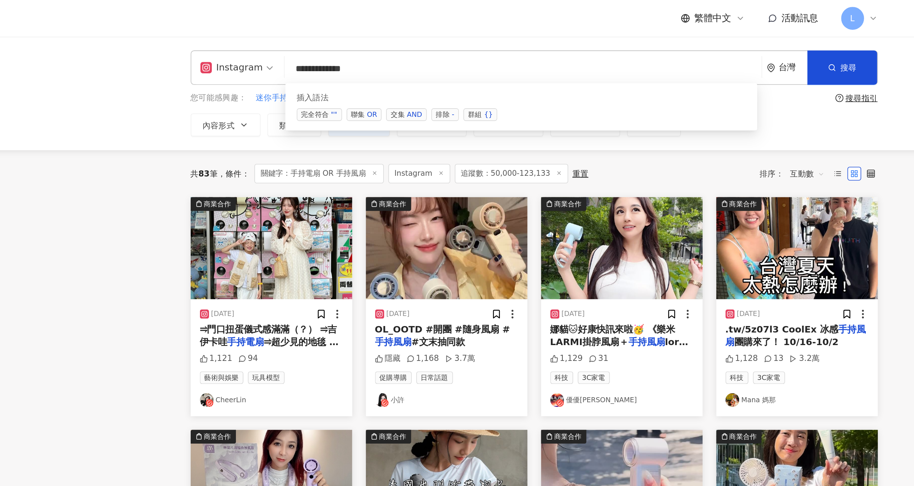
drag, startPoint x: 415, startPoint y: 44, endPoint x: 318, endPoint y: 40, distance: 97.8
click at [318, 40] on div "**********" at bounding box center [496, 43] width 431 height 22
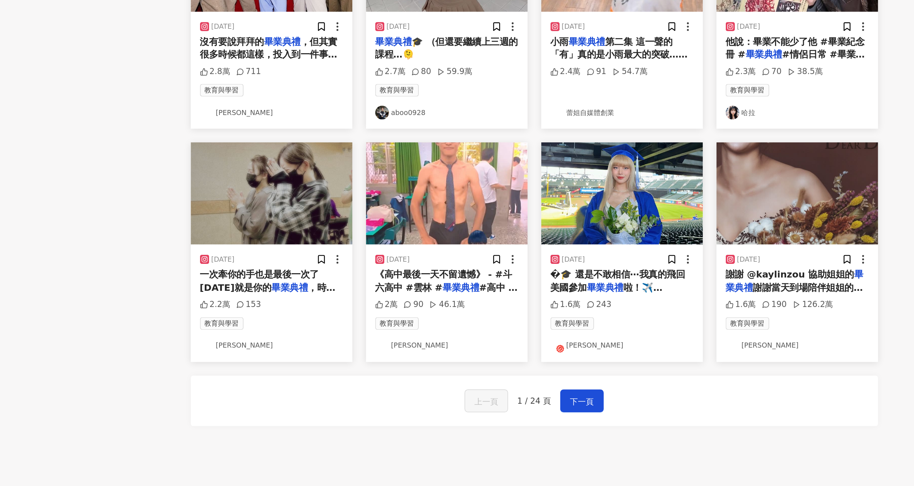
scroll to position [146, 0]
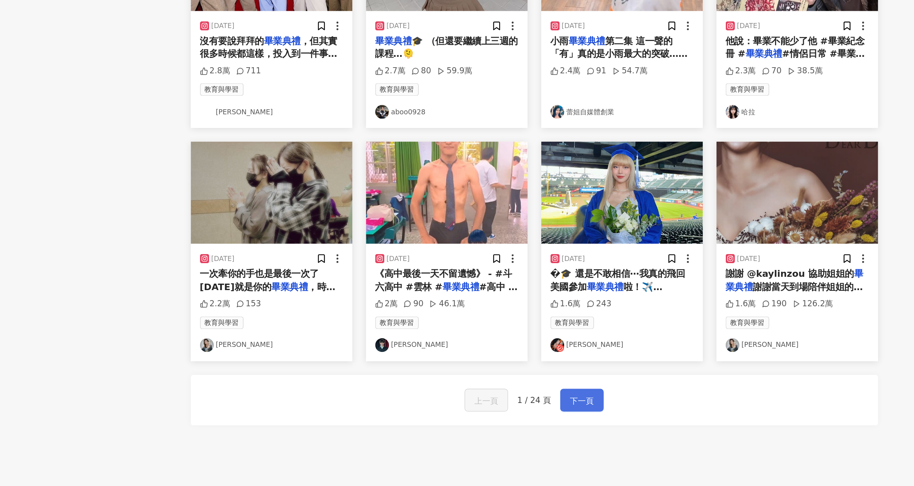
click at [525, 430] on span "下一頁" at bounding box center [526, 432] width 15 height 9
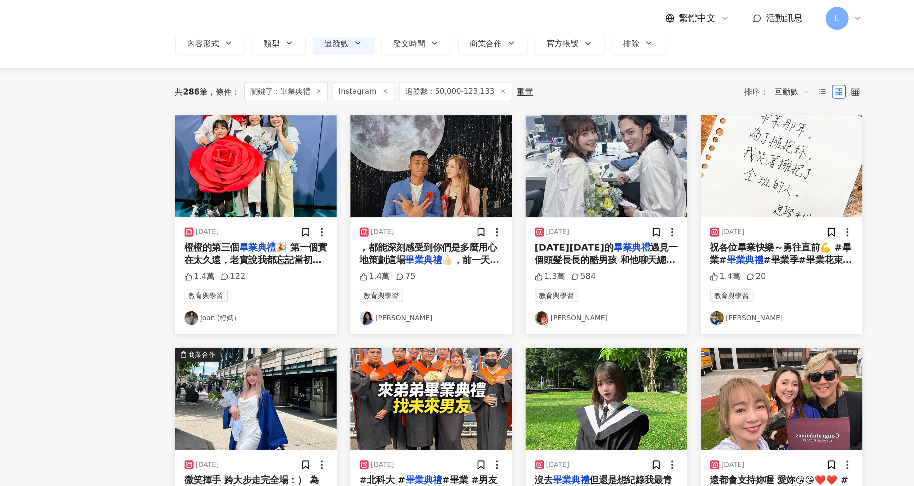
scroll to position [51, 0]
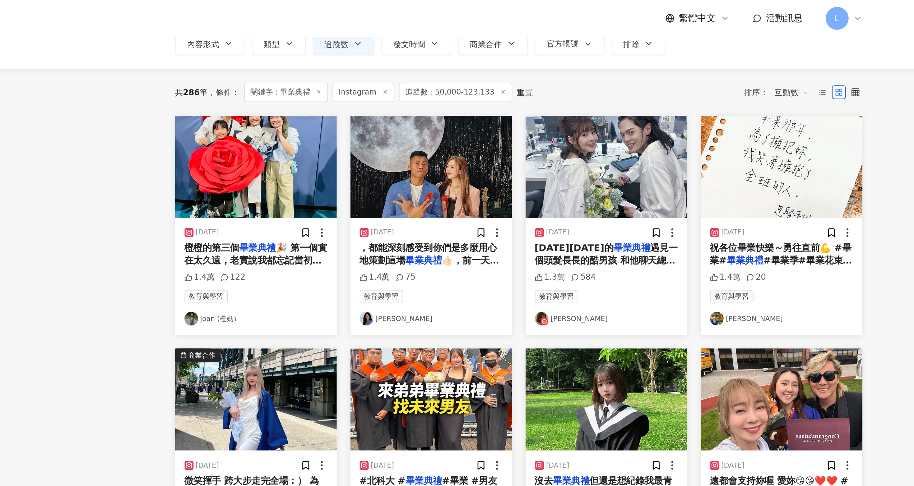
click at [334, 121] on img "button" at bounding box center [331, 105] width 101 height 64
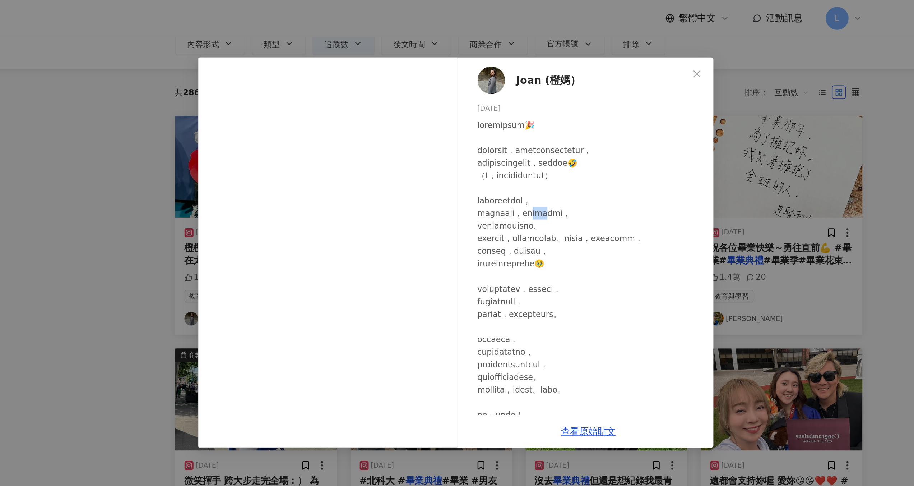
drag, startPoint x: 526, startPoint y: 134, endPoint x: 540, endPoint y: 134, distance: 14.4
click at [540, 134] on div at bounding box center [542, 204] width 142 height 261
copy div "園的活"
click at [253, 125] on div "Joan (橙媽） 2025/6/5 1.4萬 122 查看原始貼文" at bounding box center [457, 243] width 914 height 486
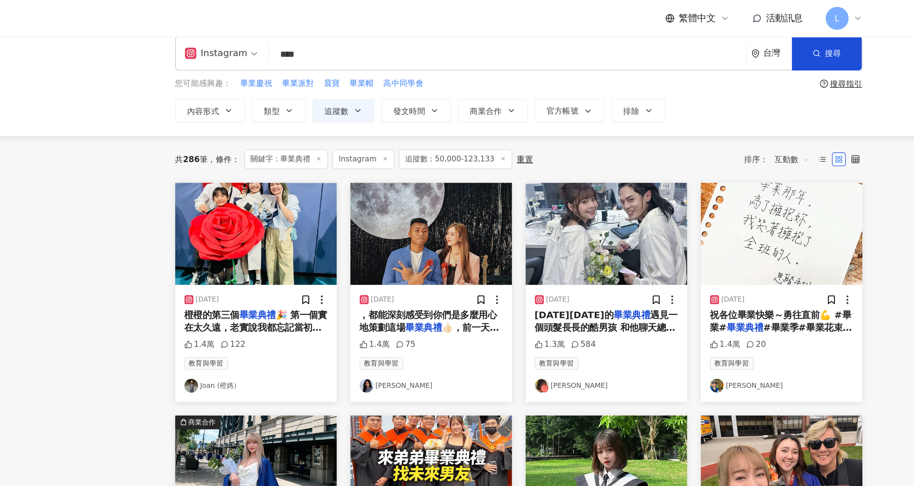
scroll to position [0, 0]
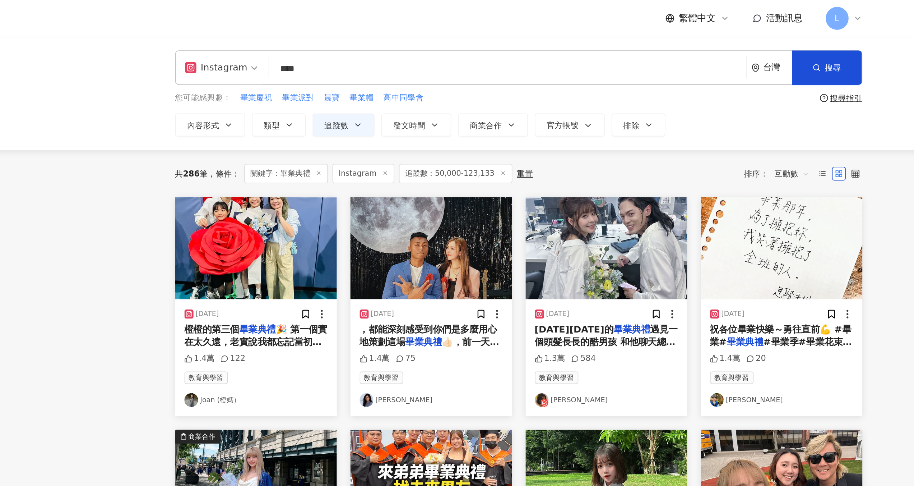
click at [384, 44] on input "****" at bounding box center [490, 42] width 294 height 15
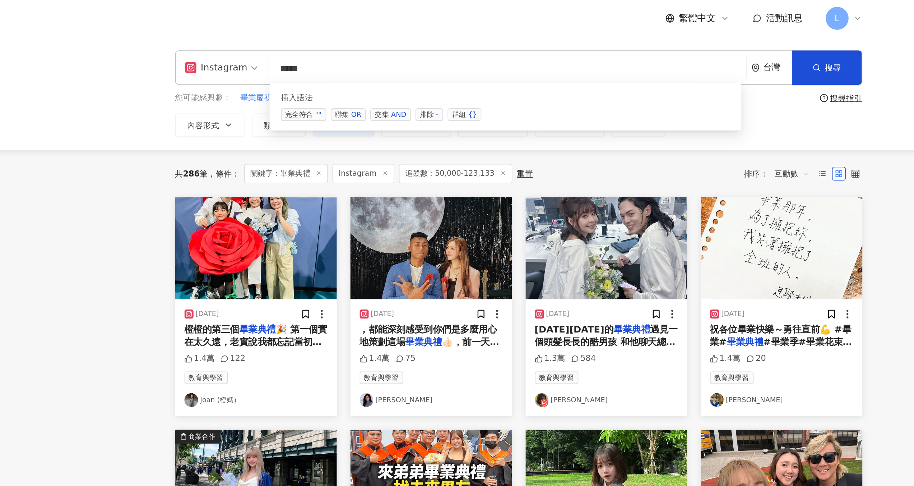
click at [414, 71] on span "交集 AND" at bounding box center [416, 72] width 25 height 8
paste input "****"
click at [415, 72] on span "交集 AND" at bounding box center [416, 72] width 25 height 8
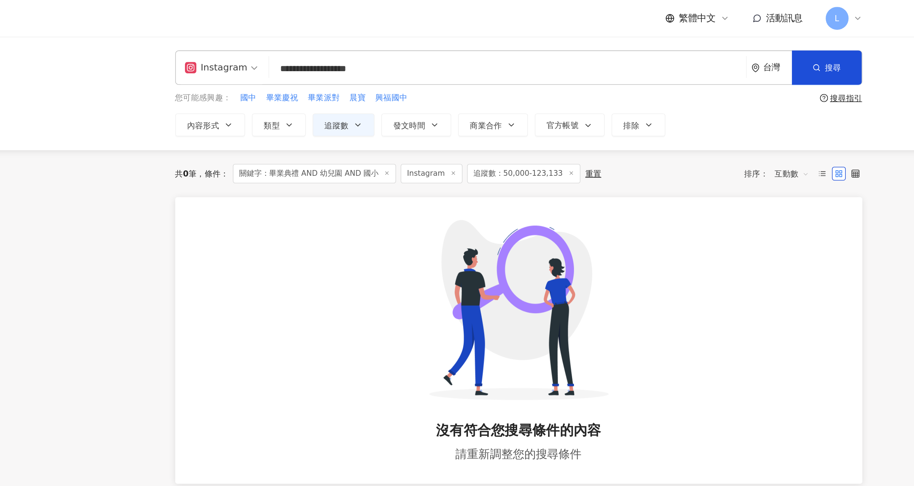
drag, startPoint x: 369, startPoint y: 43, endPoint x: 381, endPoint y: 43, distance: 11.9
click at [382, 43] on input "**********" at bounding box center [490, 42] width 294 height 15
click at [380, 43] on input "**********" at bounding box center [490, 42] width 294 height 15
drag, startPoint x: 399, startPoint y: 42, endPoint x: 446, endPoint y: 42, distance: 46.7
click at [446, 42] on input "**********" at bounding box center [490, 42] width 294 height 15
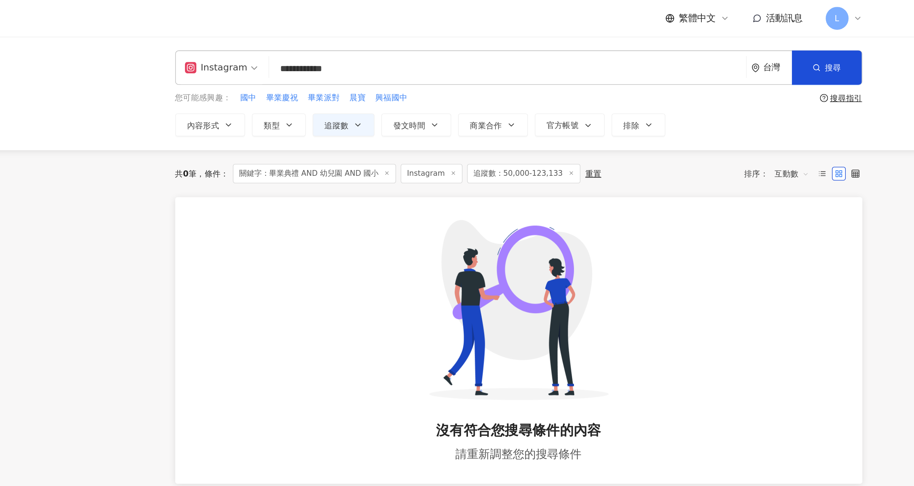
type input "**********"
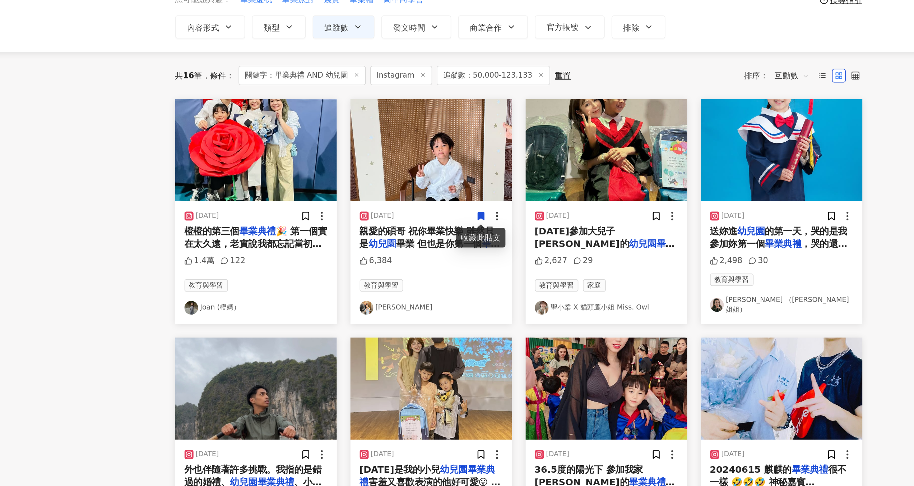
click at [558, 179] on img "button" at bounding box center [551, 156] width 101 height 64
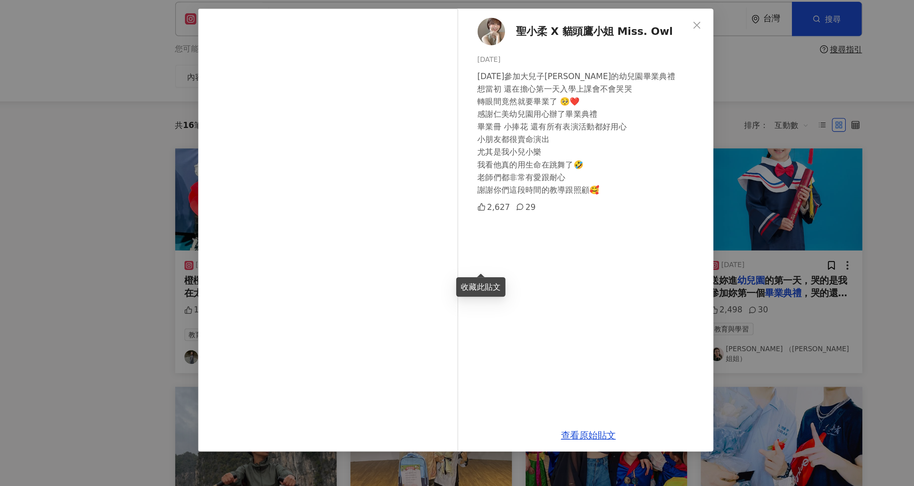
click at [645, 127] on div "聖小柔 X 貓頭鷹小姐 Miss. Owl 2024/7/20 今天參加大兒子小哈的幼兒園畢業典禮 想當初 還在擔心第一天入學上課會不會哭哭 轉眼間竟然就要畢…" at bounding box center [457, 243] width 914 height 486
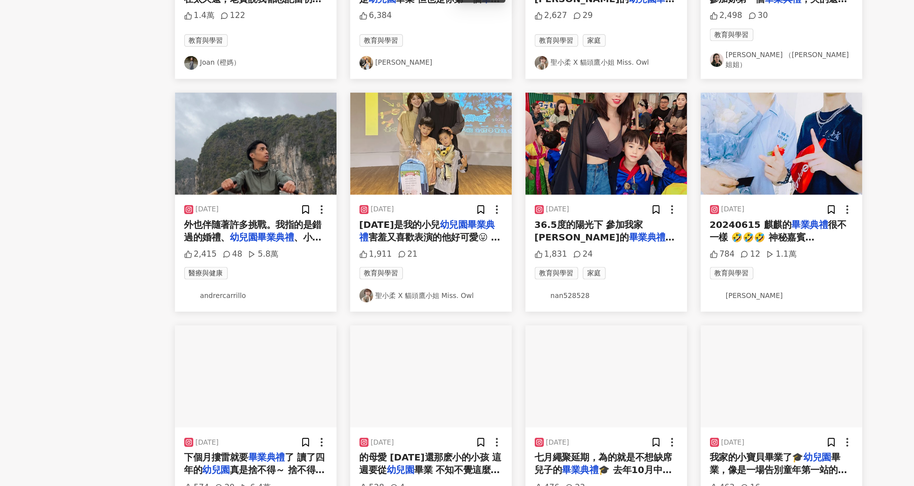
scroll to position [35, 0]
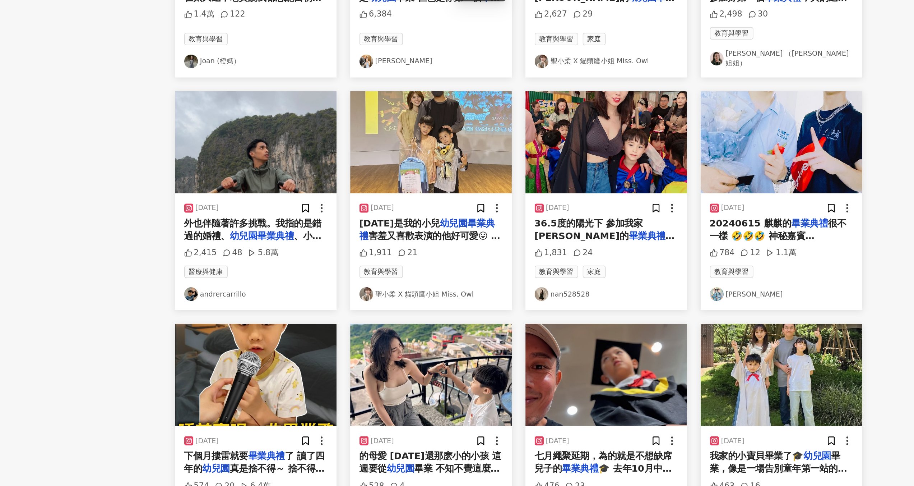
click at [659, 290] on img "button" at bounding box center [661, 270] width 101 height 64
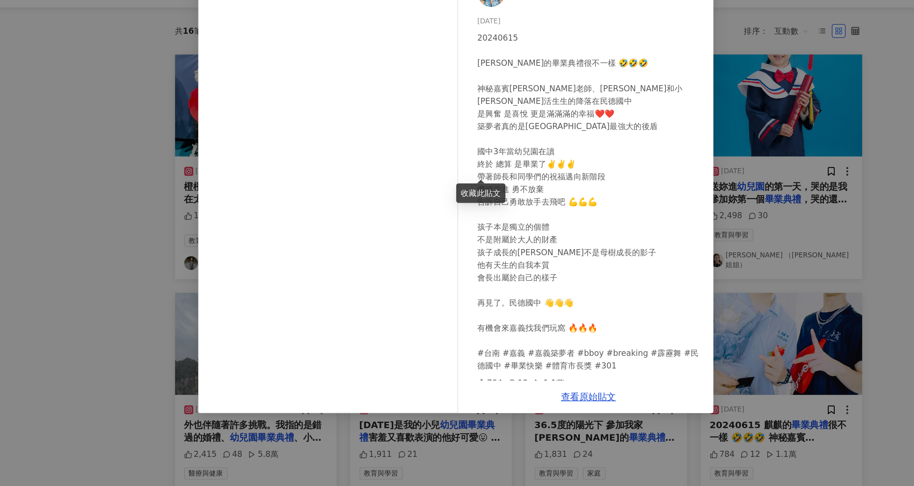
click at [706, 180] on div "楊佩如 2024/6/15 20240615 麒麒的畢業典禮很不一樣 🤣🤣🤣 神秘嘉賓國銓老師、Rain和小周周活生生的降落在民德國中 是興奮 是喜悅 更是滿…" at bounding box center [457, 243] width 914 height 486
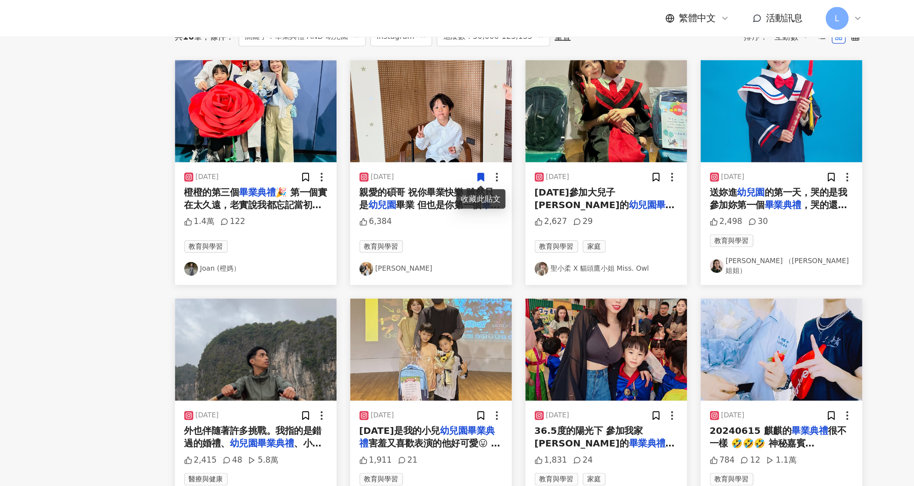
scroll to position [0, 0]
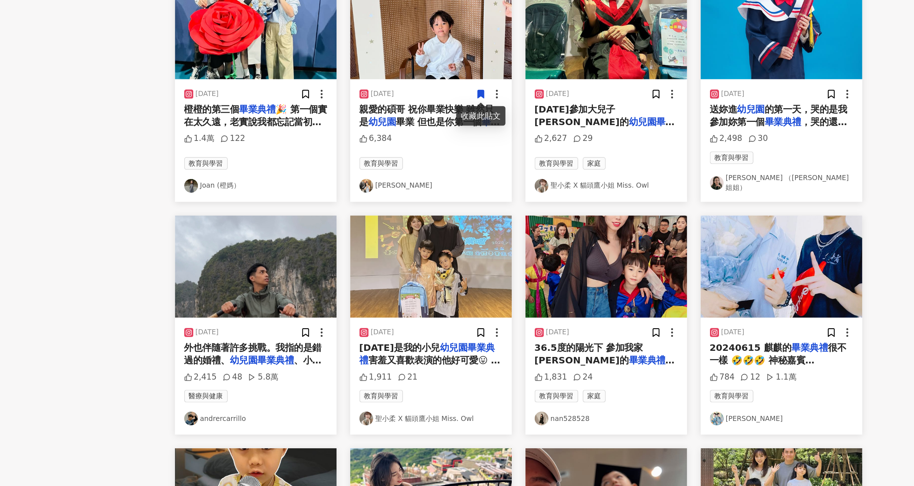
click at [544, 302] on img "button" at bounding box center [551, 305] width 101 height 64
click at [550, 343] on div "2024/7/14" at bounding box center [552, 346] width 90 height 7
click at [555, 306] on img "button" at bounding box center [551, 305] width 101 height 64
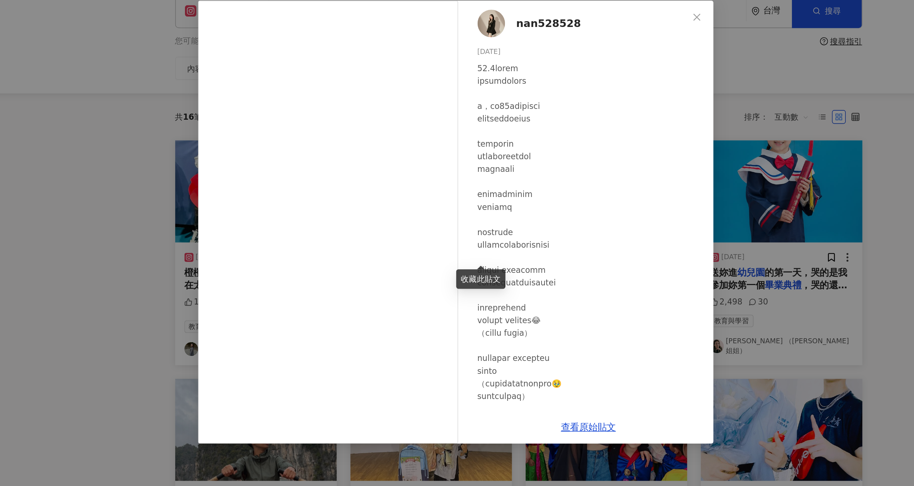
click at [648, 119] on div "nan528528 2024/7/14 1,831 24 查看原始貼文" at bounding box center [457, 243] width 914 height 486
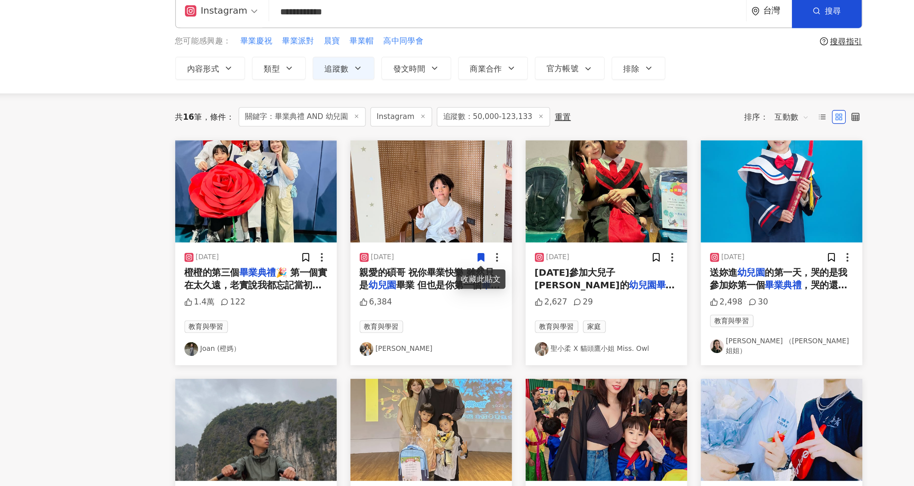
click at [420, 43] on input "**********" at bounding box center [490, 42] width 294 height 15
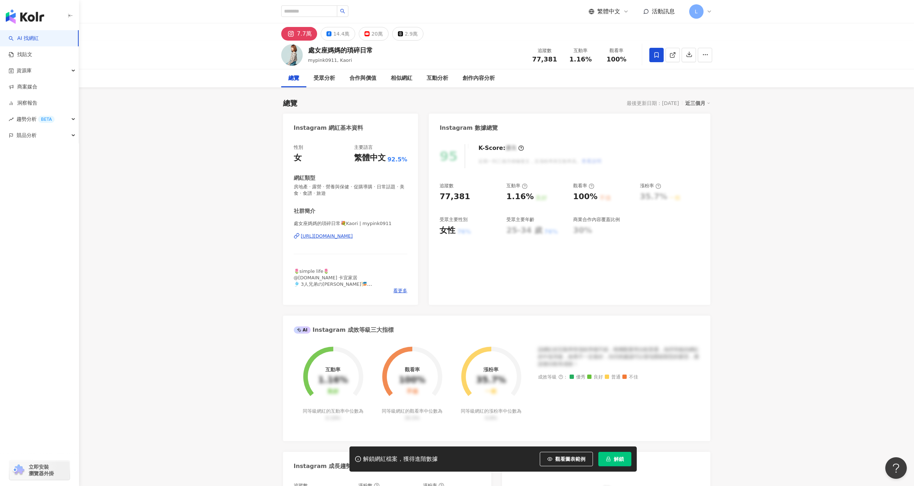
click at [655, 54] on icon at bounding box center [657, 54] width 4 height 5
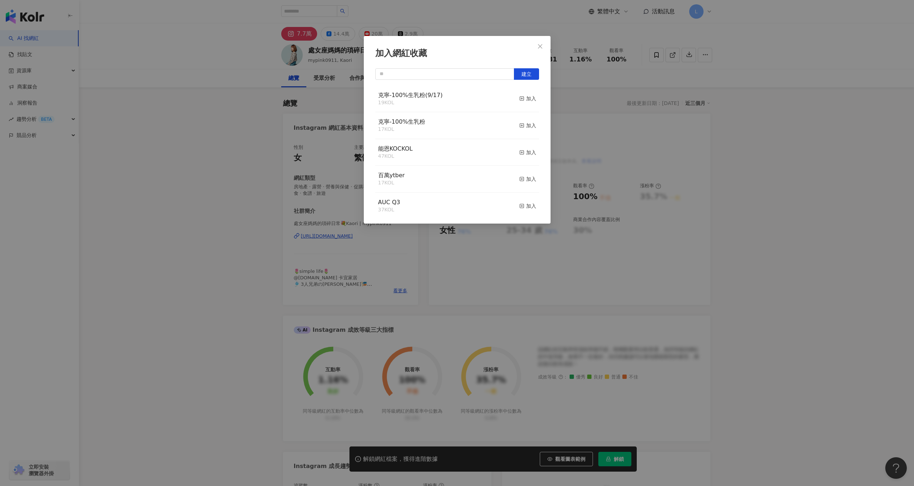
drag, startPoint x: 518, startPoint y: 97, endPoint x: 531, endPoint y: 80, distance: 21.3
click at [520, 97] on rect "button" at bounding box center [522, 99] width 4 height 4
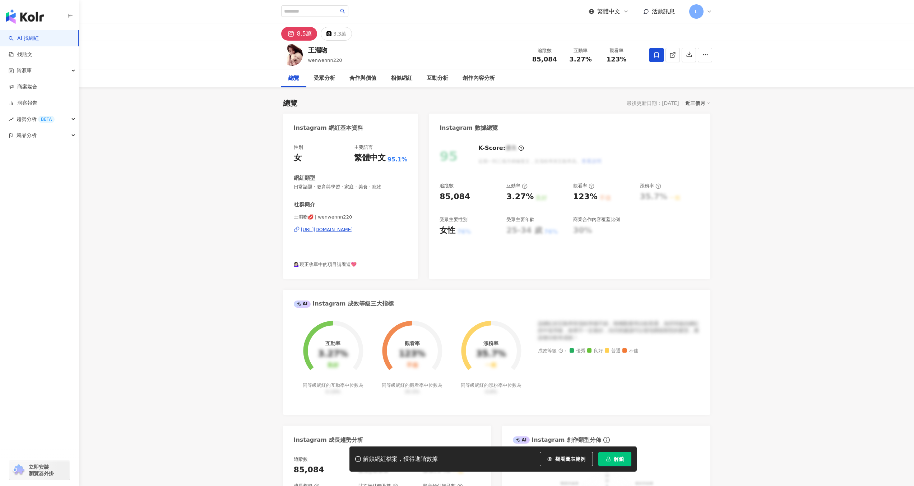
click at [654, 56] on icon at bounding box center [657, 55] width 6 height 6
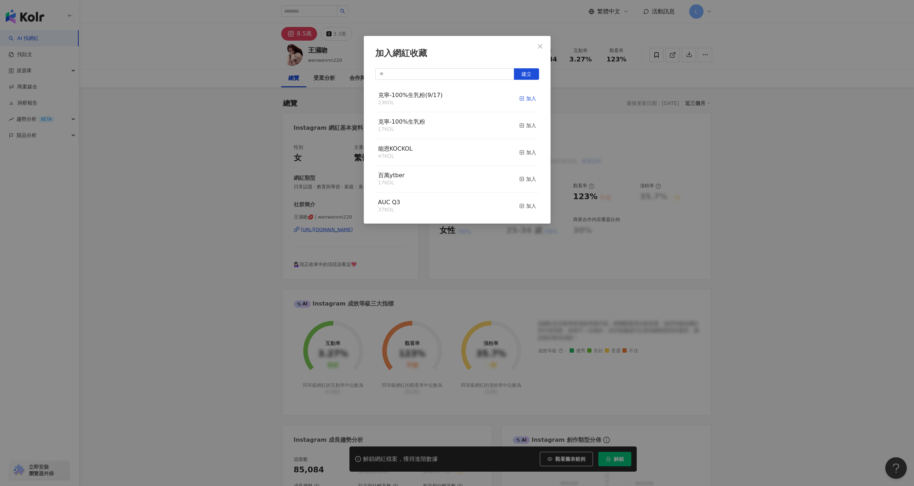
click at [522, 100] on div "加入" at bounding box center [528, 98] width 17 height 8
click at [540, 43] on icon "close" at bounding box center [540, 46] width 6 height 6
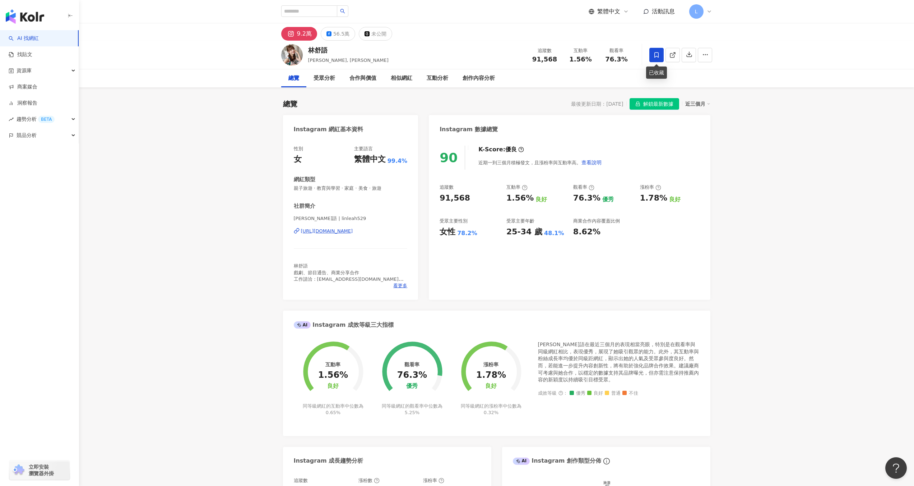
click at [658, 59] on span at bounding box center [657, 55] width 14 height 14
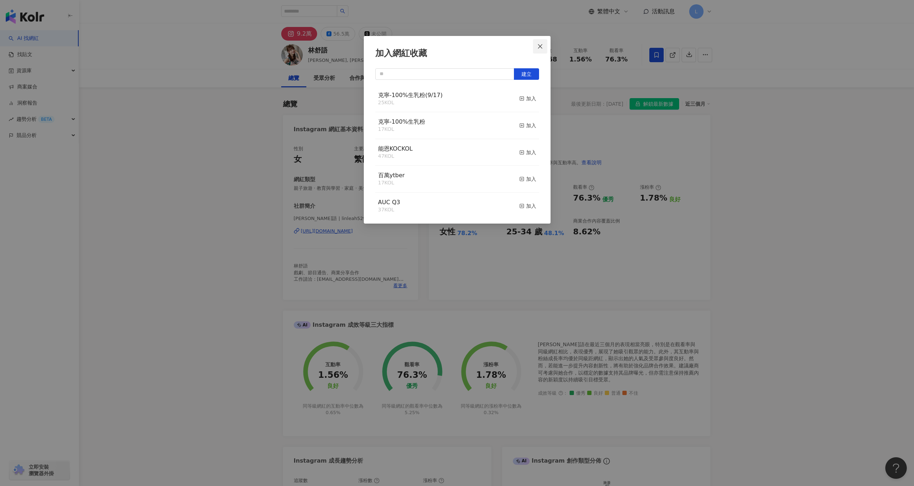
click at [540, 48] on icon "close" at bounding box center [540, 46] width 6 height 6
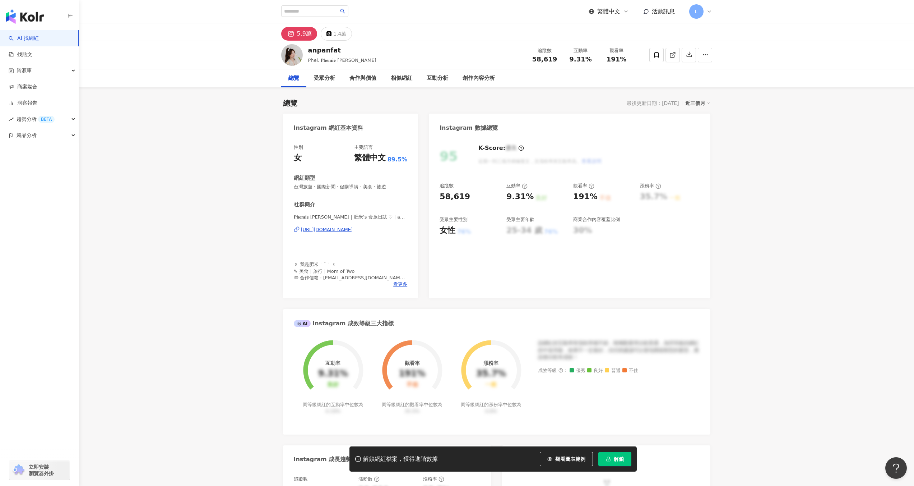
click at [324, 231] on div "[URL][DOMAIN_NAME]" at bounding box center [327, 229] width 52 height 6
